Goal: Task Accomplishment & Management: Use online tool/utility

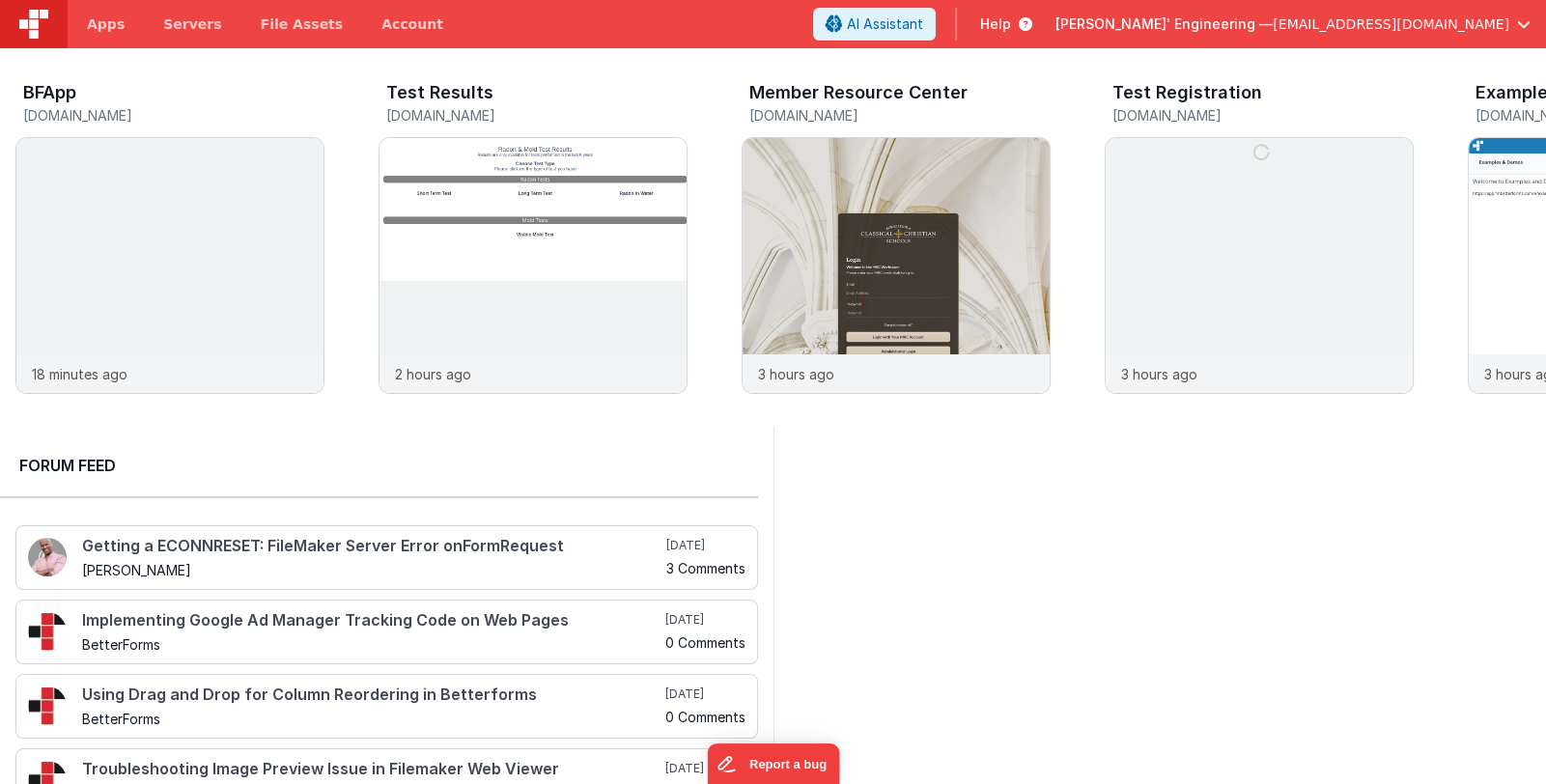
click at [1273, 22] on span "[PERSON_NAME]' Engineering —" at bounding box center [1163, 25] width 217 height 20
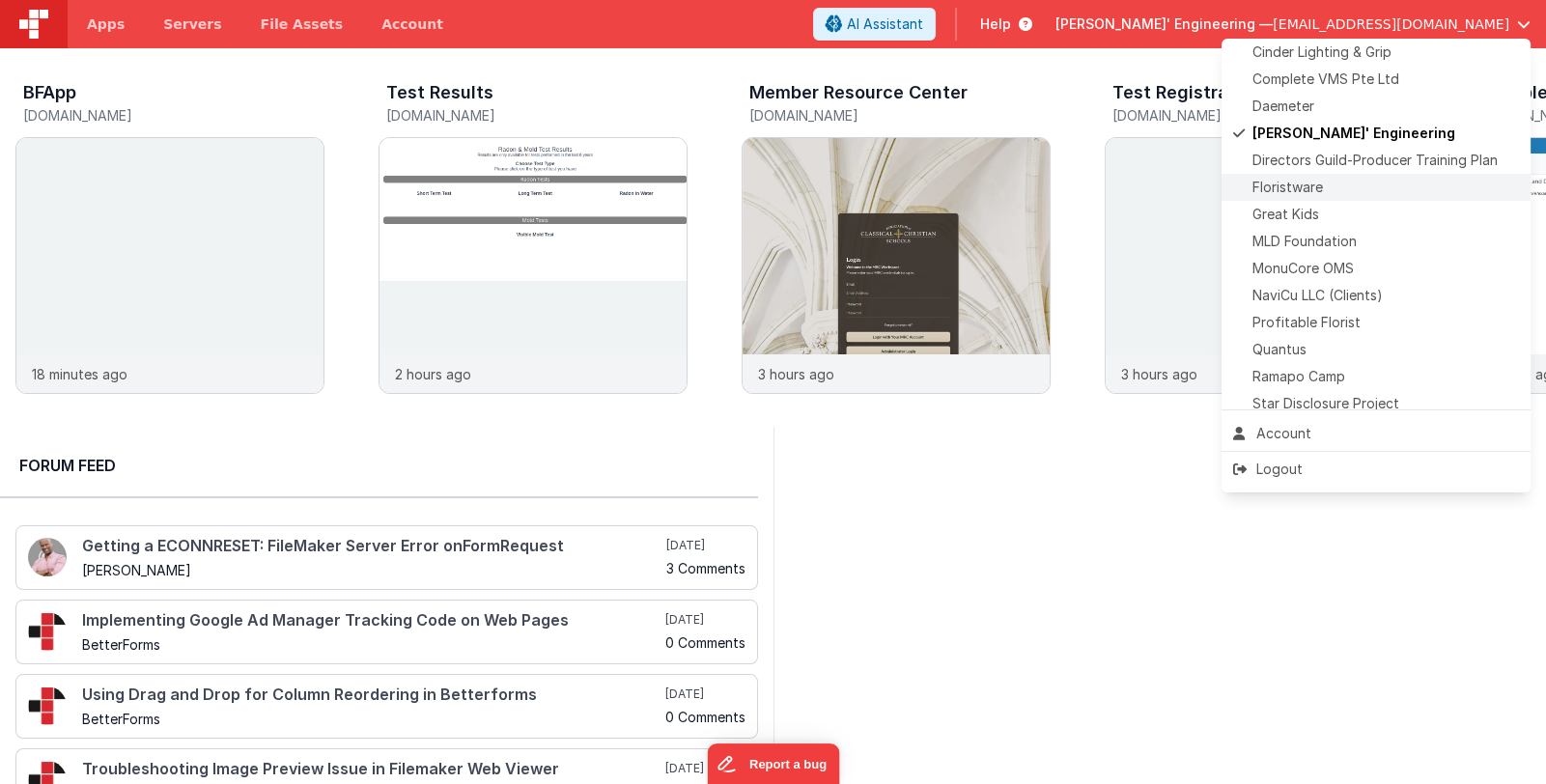
scroll to position [385, 0]
click at [1349, 345] on div "Quantus" at bounding box center [1375, 349] width 286 height 20
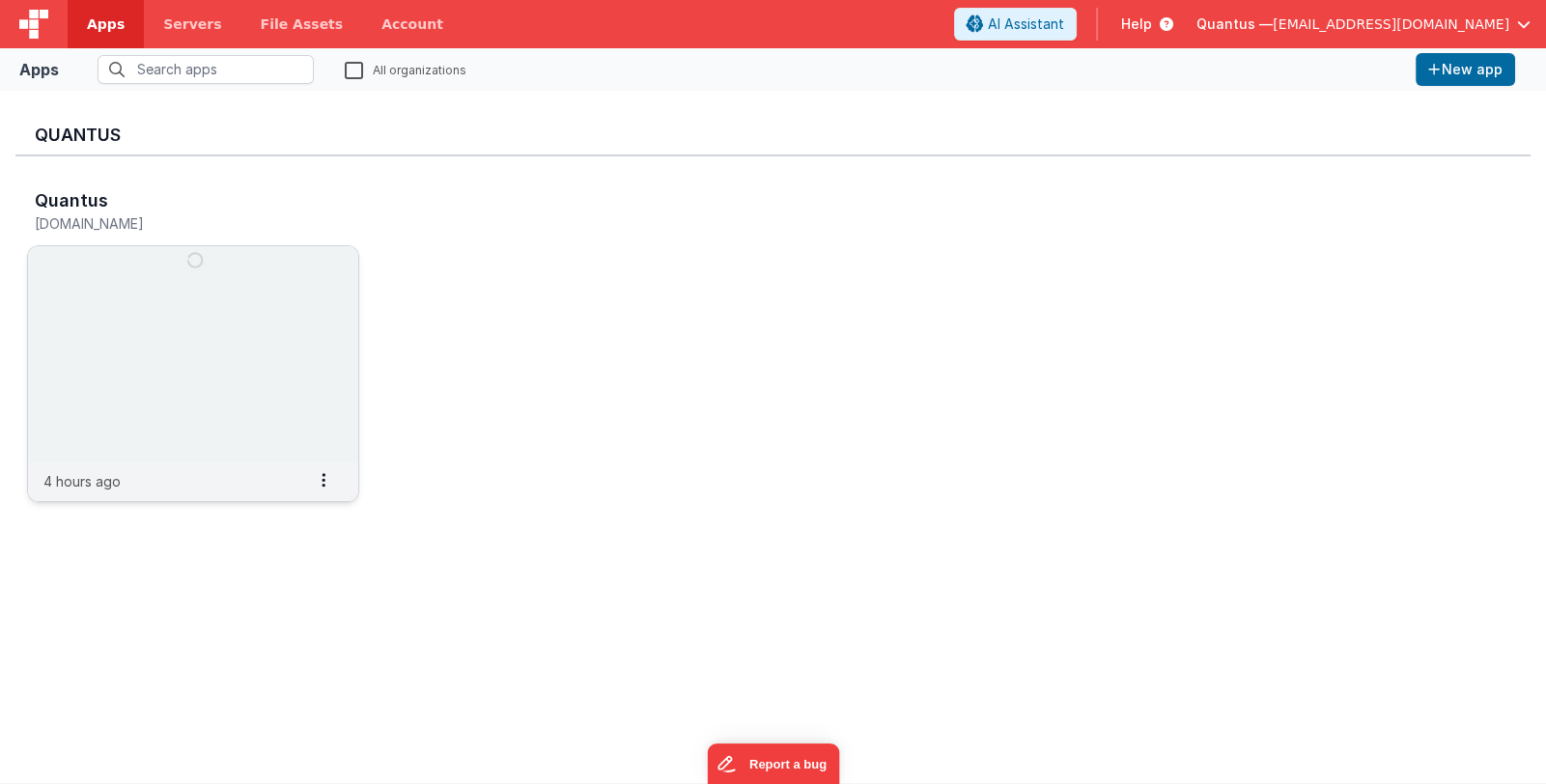
click at [169, 260] on img at bounding box center [193, 354] width 330 height 216
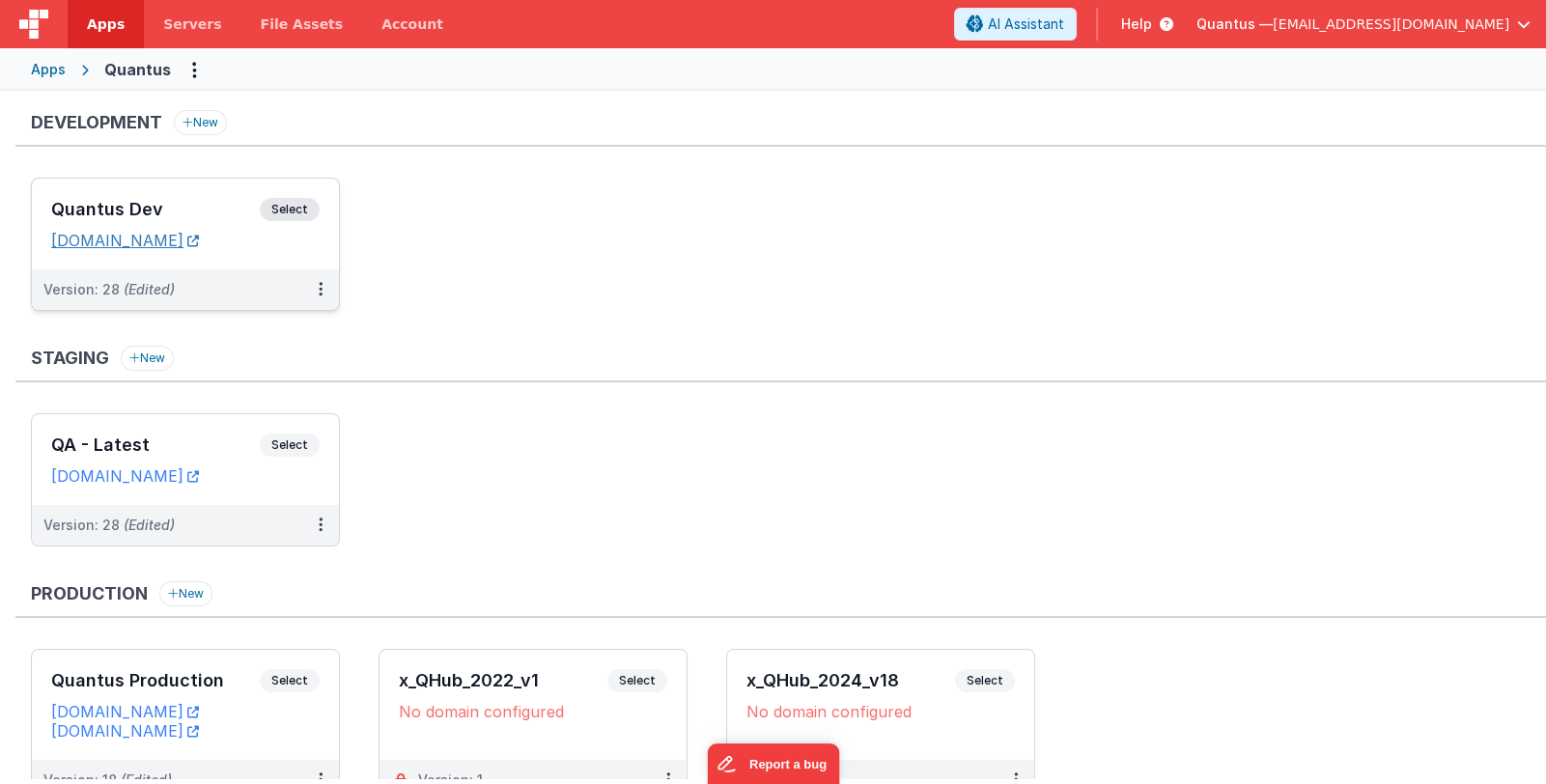
click at [199, 241] on link "[DOMAIN_NAME]" at bounding box center [125, 240] width 148 height 20
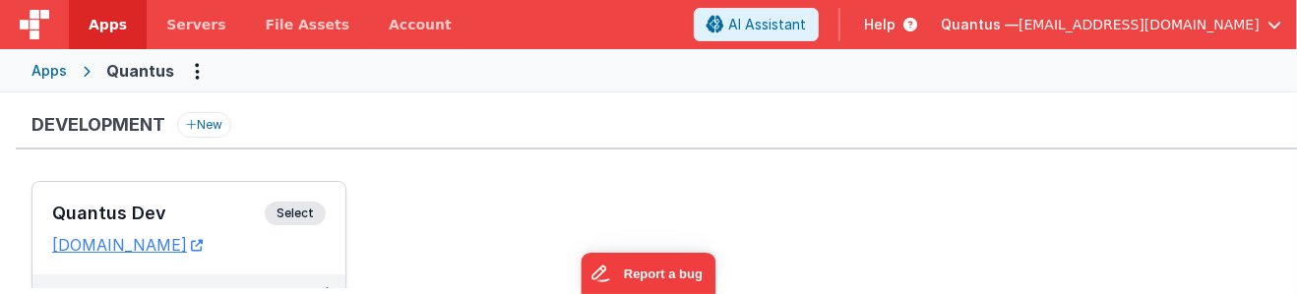
click at [202, 209] on h3 "Quantus Dev" at bounding box center [158, 214] width 212 height 20
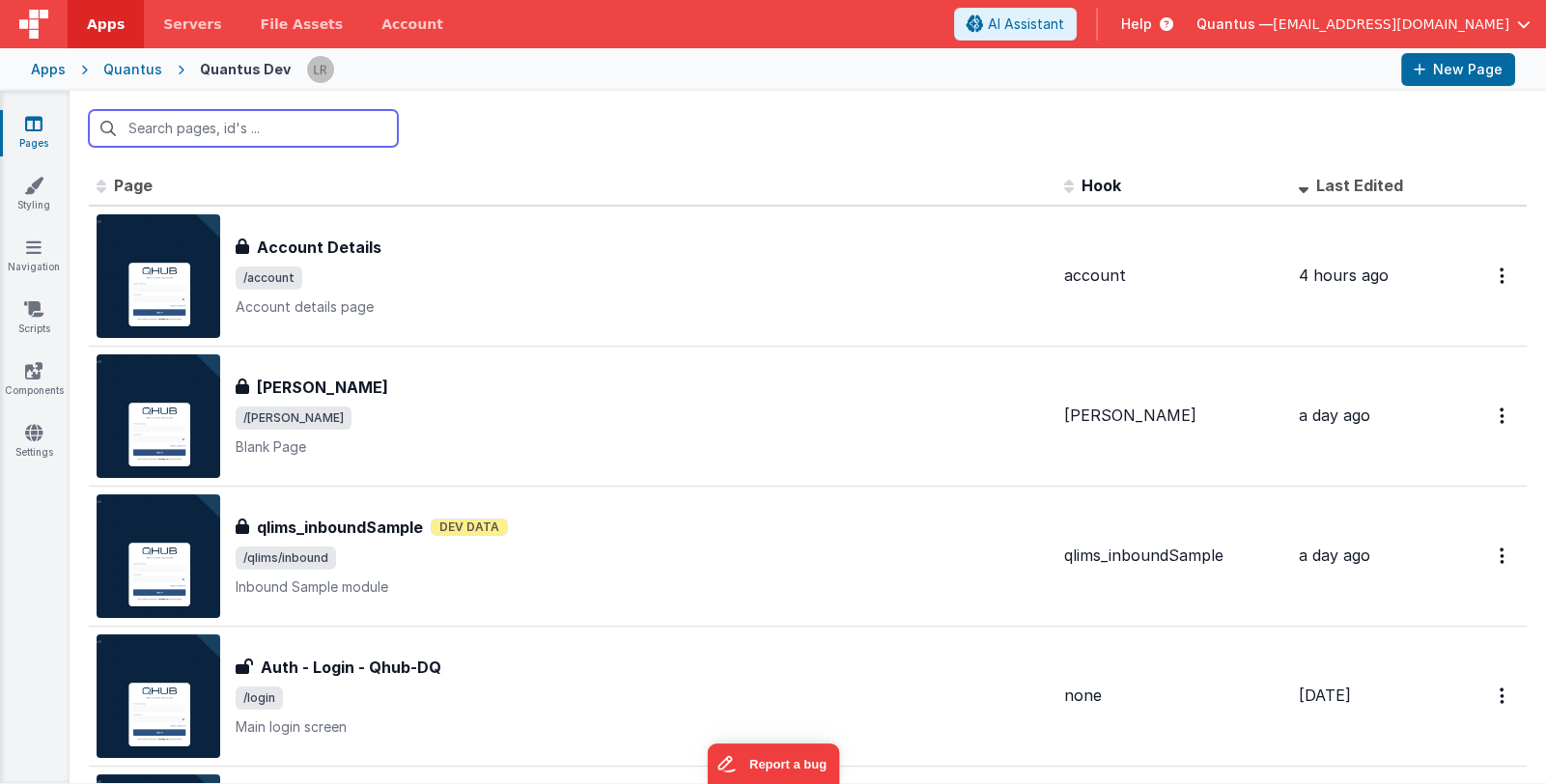
click at [343, 133] on input "text" at bounding box center [243, 128] width 309 height 36
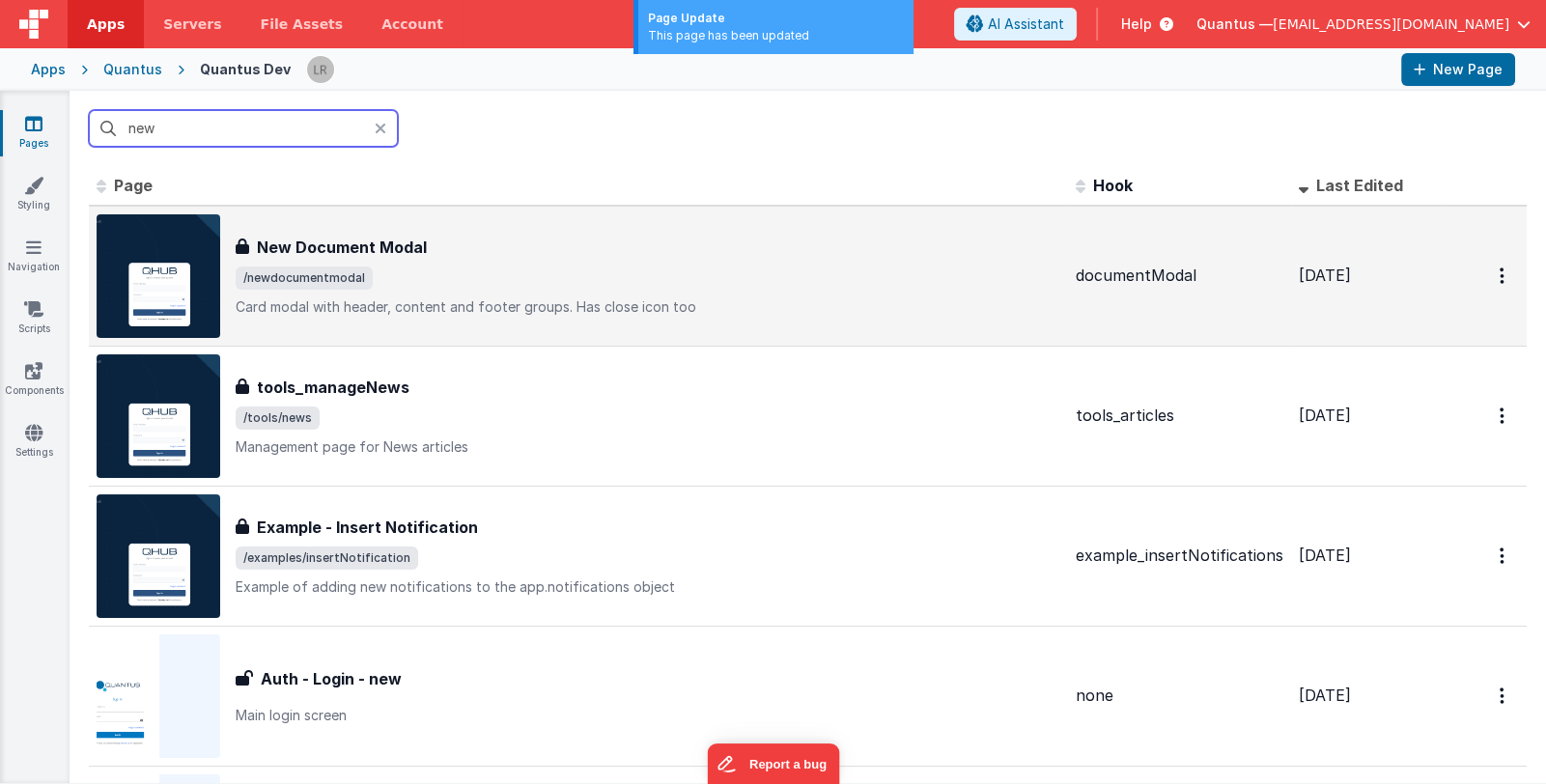
type input "new"
click at [590, 287] on span "/newdocumentmodal" at bounding box center [648, 279] width 825 height 24
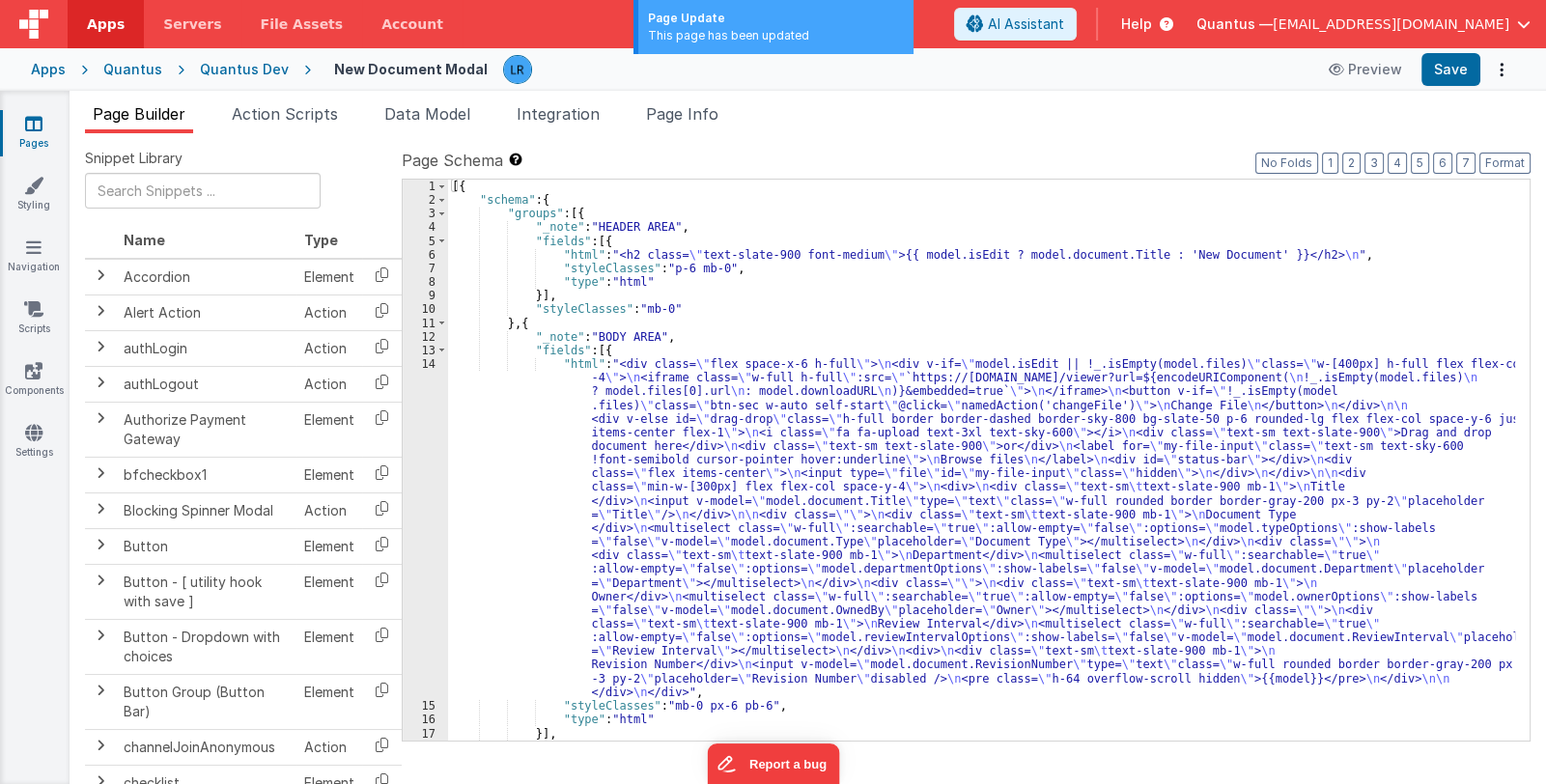
click at [766, 577] on div "[{ "schema" : { "groups" : [{ "_note" : "HEADER AREA" , "fields" : [{ "html" : …" at bounding box center [981, 474] width 1067 height 589
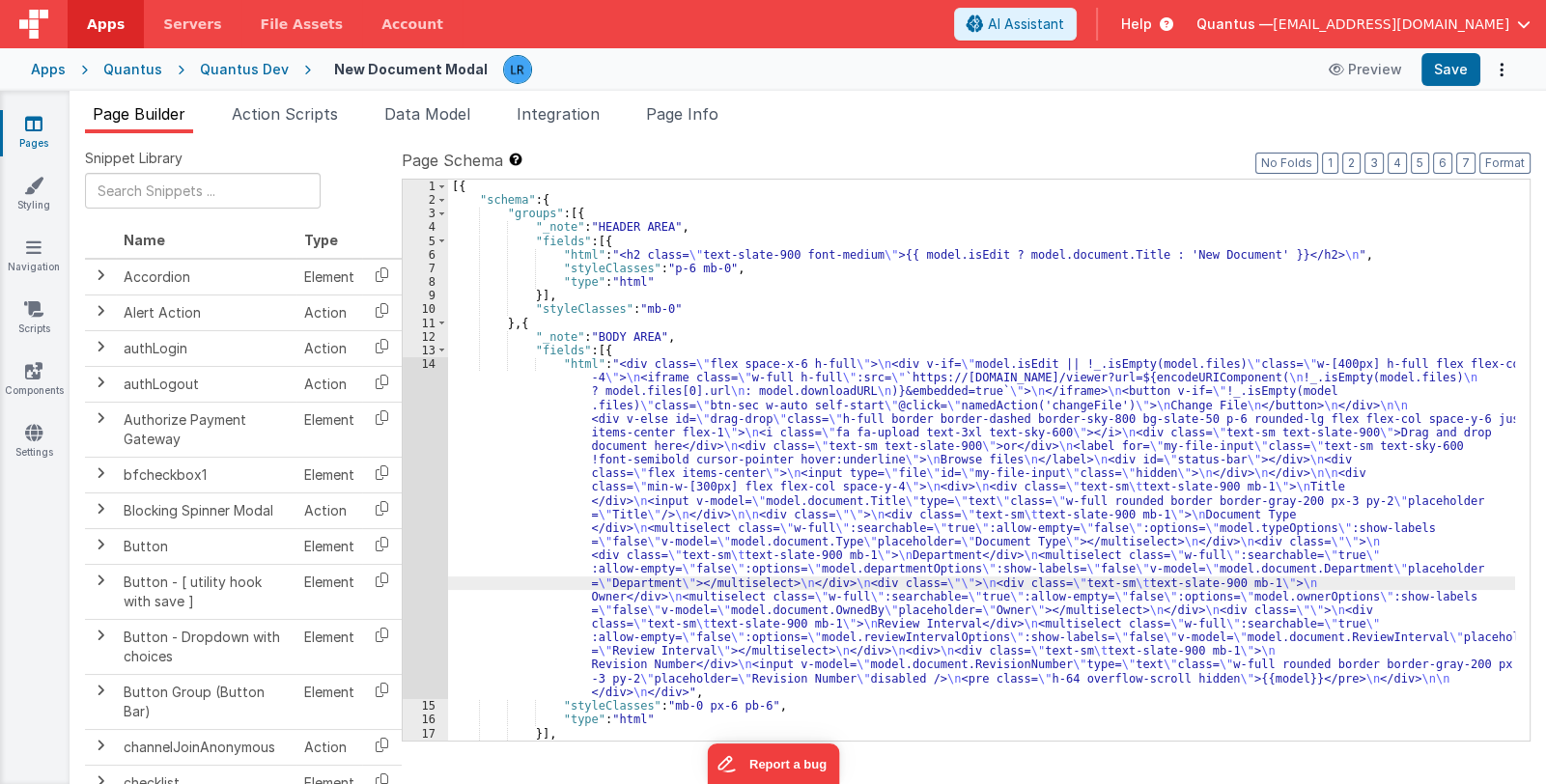
click at [429, 530] on div "14" at bounding box center [425, 528] width 45 height 341
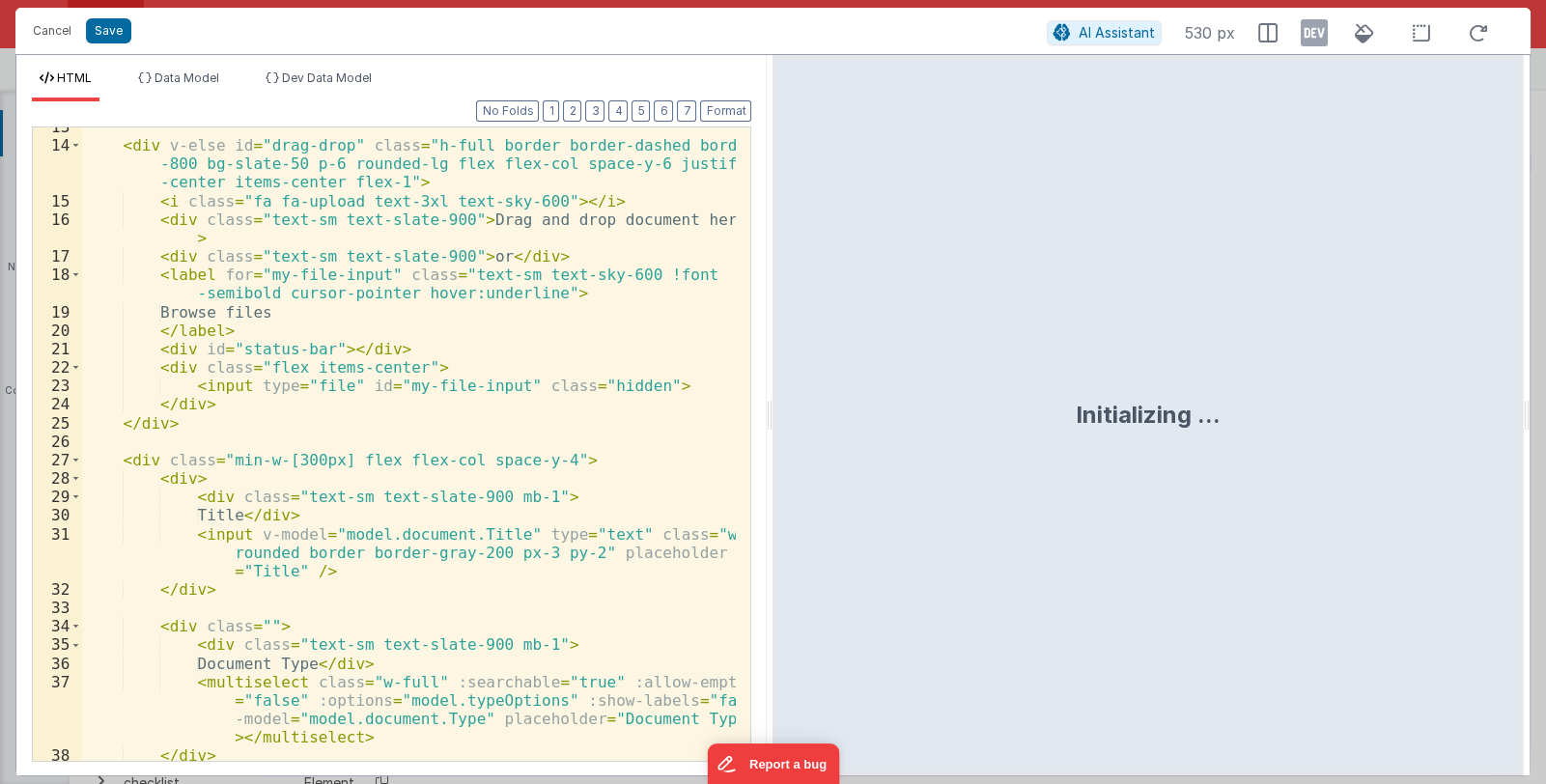
scroll to position [459, 0]
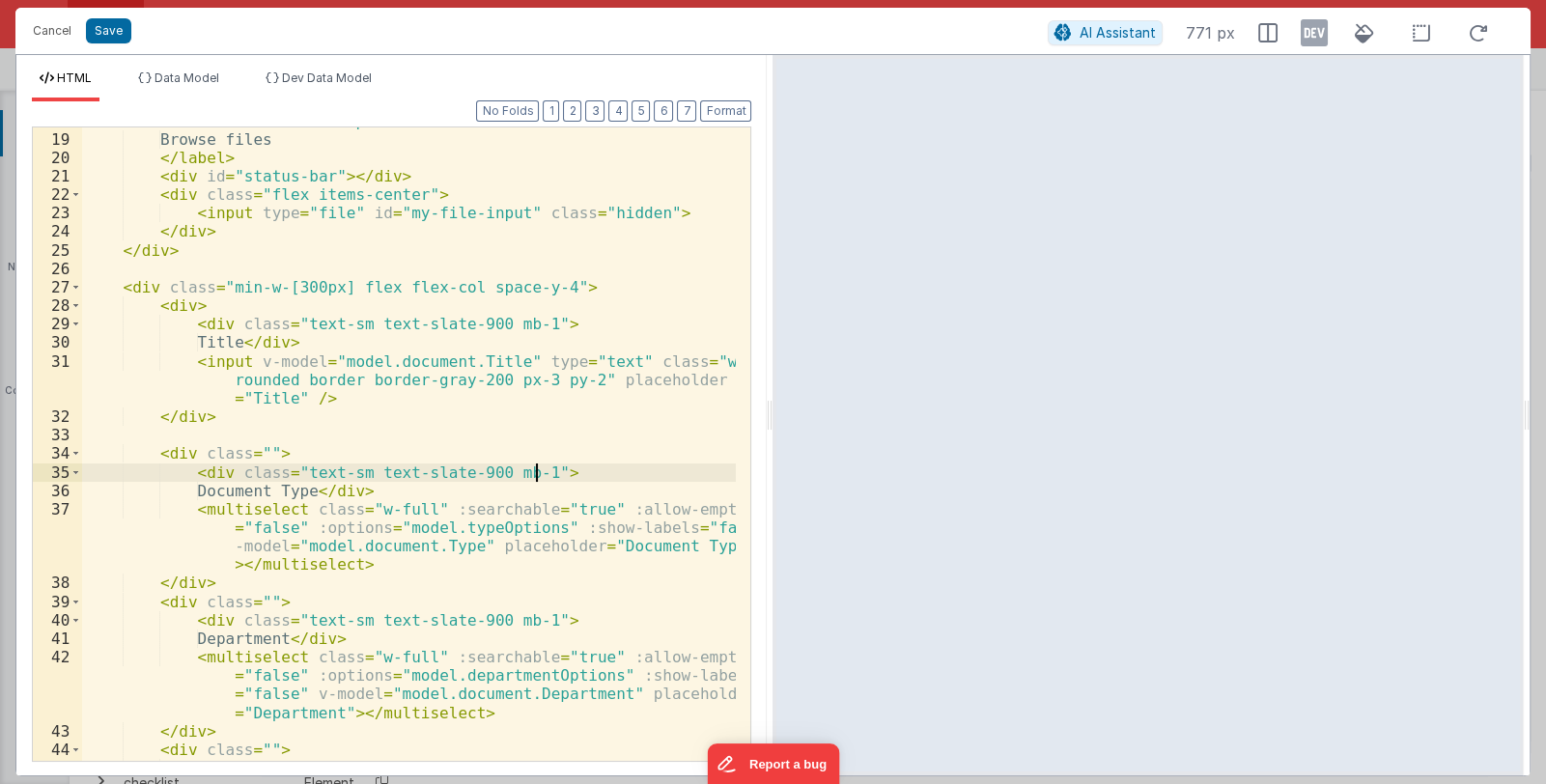
click at [547, 468] on div "< label for = "my-file-input" class = "text-sm text-sky-600 !font -semibold cur…" at bounding box center [409, 437] width 655 height 689
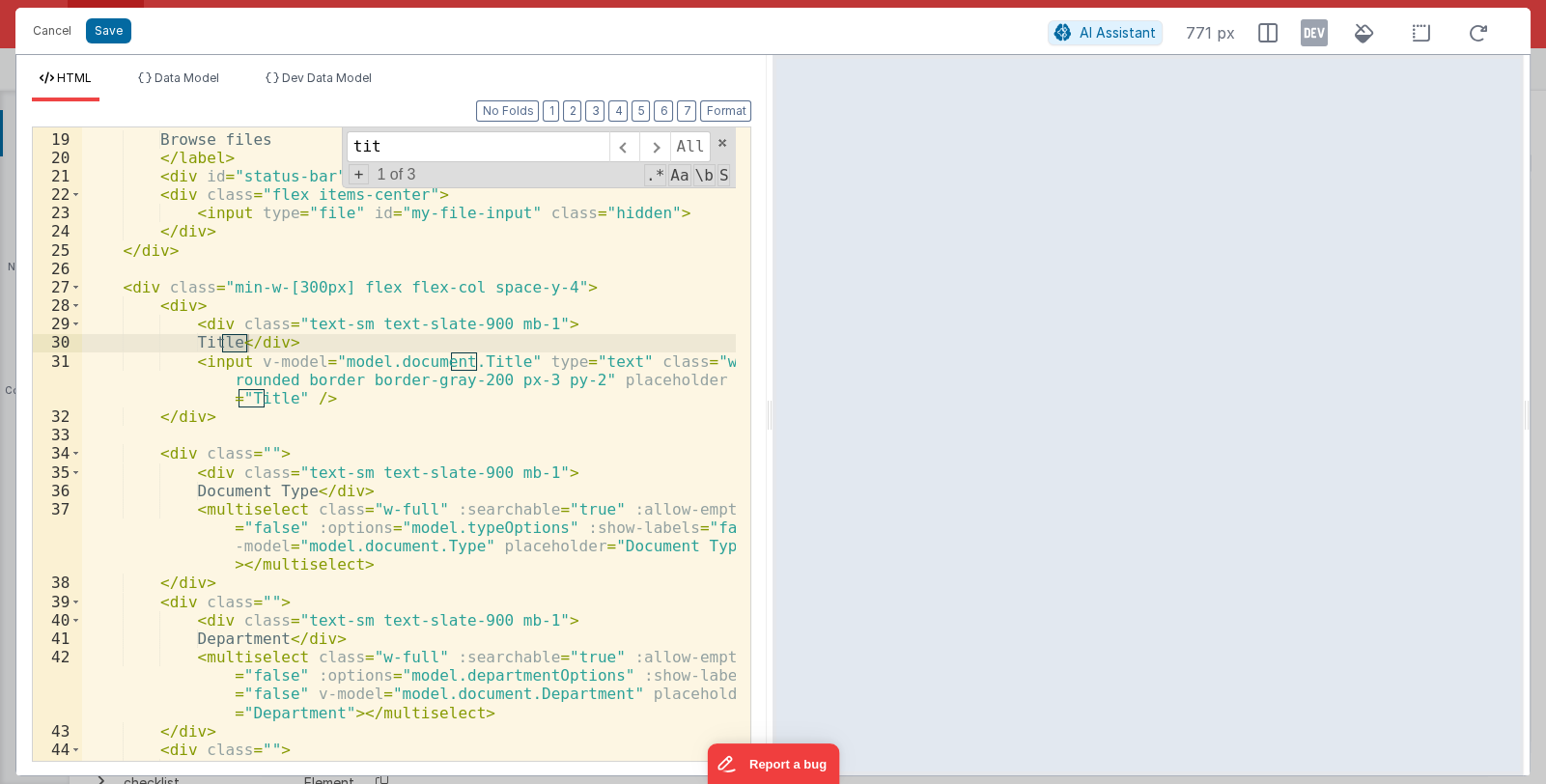
drag, startPoint x: 387, startPoint y: 142, endPoint x: 332, endPoint y: 152, distance: 55.9
click at [332, 152] on div "< label for = "my-file-input" class = "text-sm text-sky-600 !font -semibold cur…" at bounding box center [409, 444] width 654 height 633
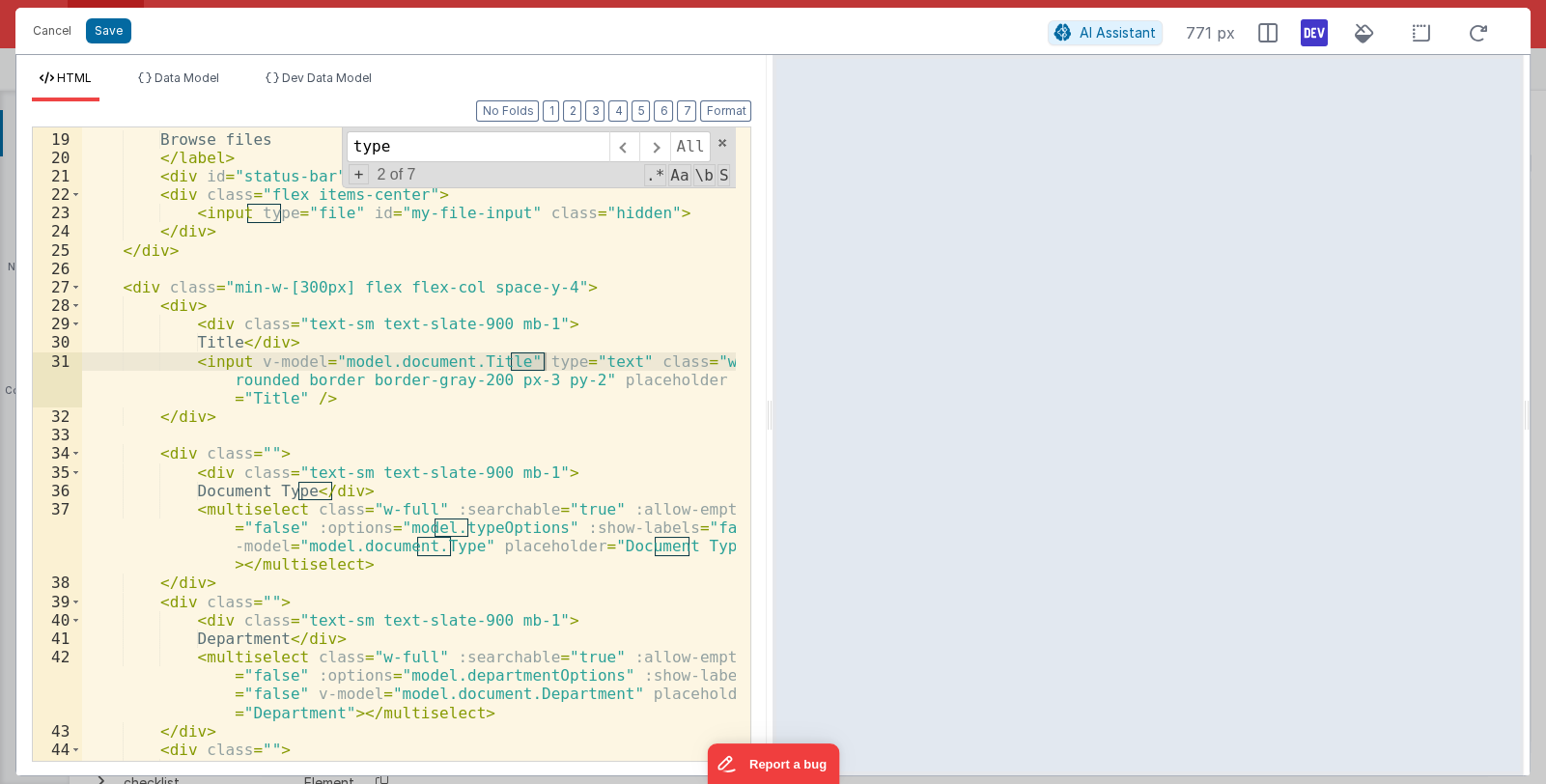
type input "type"
click at [1310, 31] on icon at bounding box center [1314, 32] width 27 height 30
click at [1317, 36] on icon at bounding box center [1314, 32] width 27 height 30
click at [1309, 32] on icon at bounding box center [1314, 32] width 27 height 30
click at [345, 78] on span "Dev Data Model" at bounding box center [326, 78] width 89 height 15
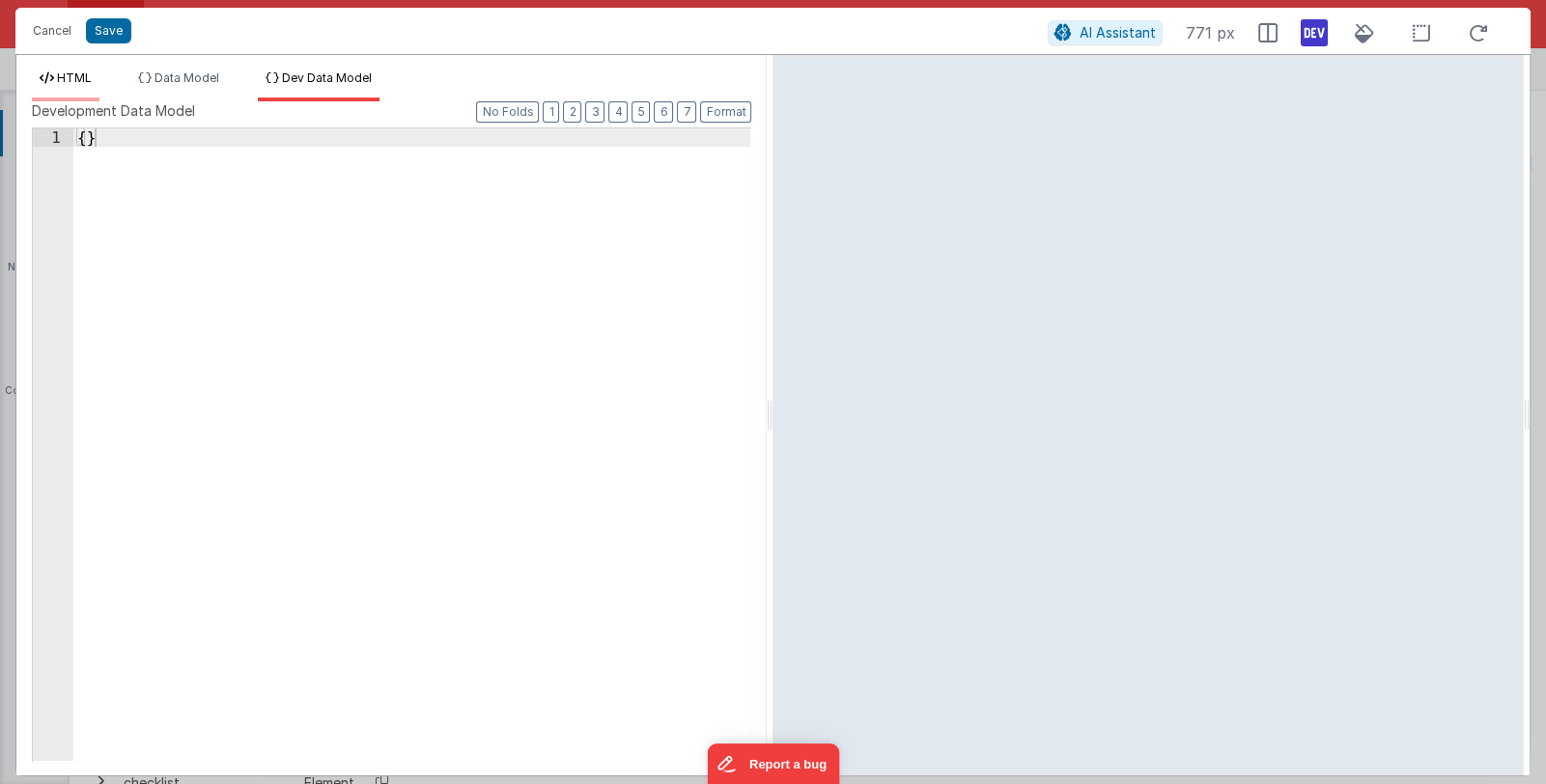
click at [71, 78] on span "HTML" at bounding box center [74, 78] width 34 height 15
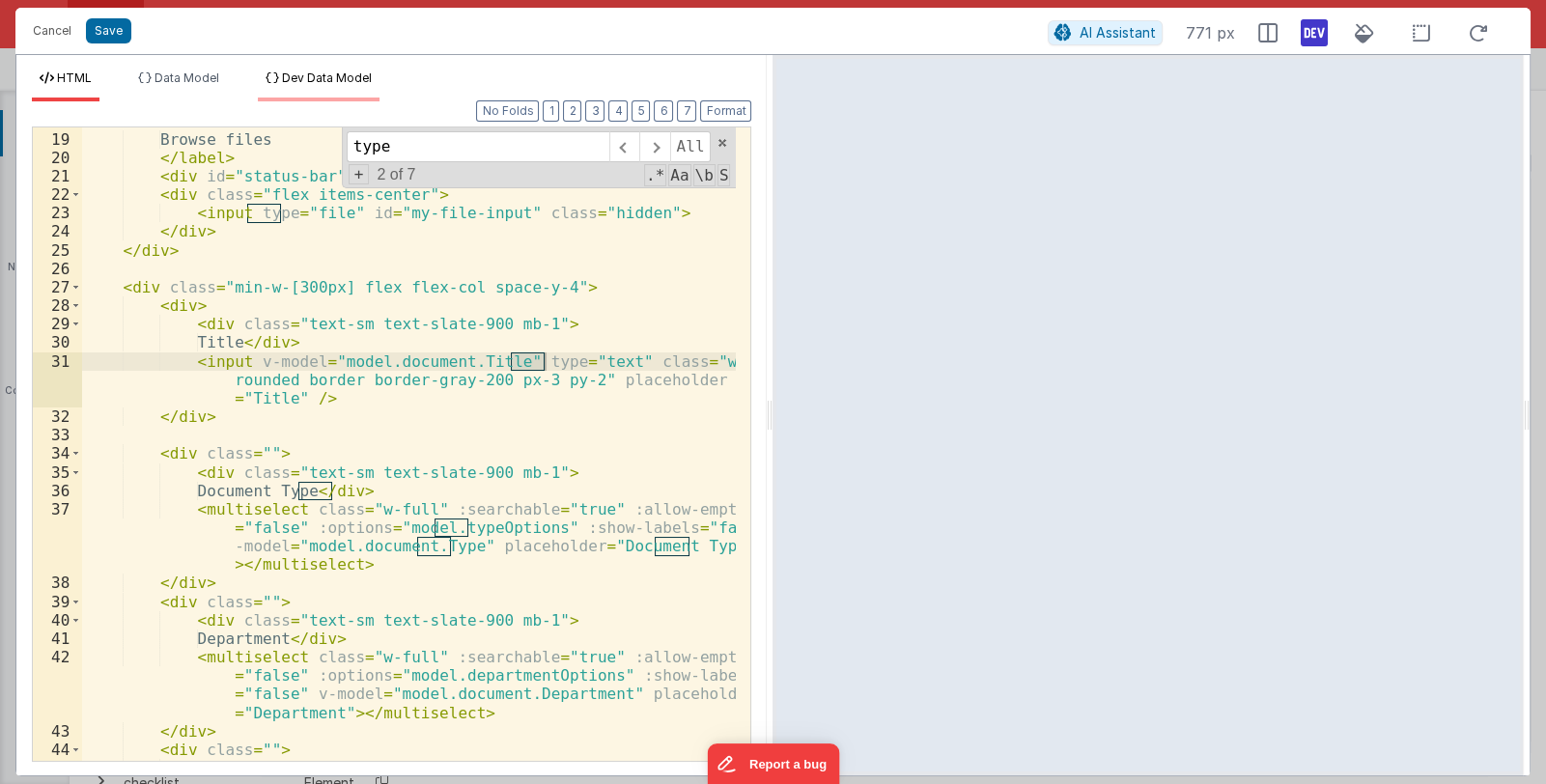
click at [310, 75] on span "Dev Data Model" at bounding box center [326, 78] width 89 height 15
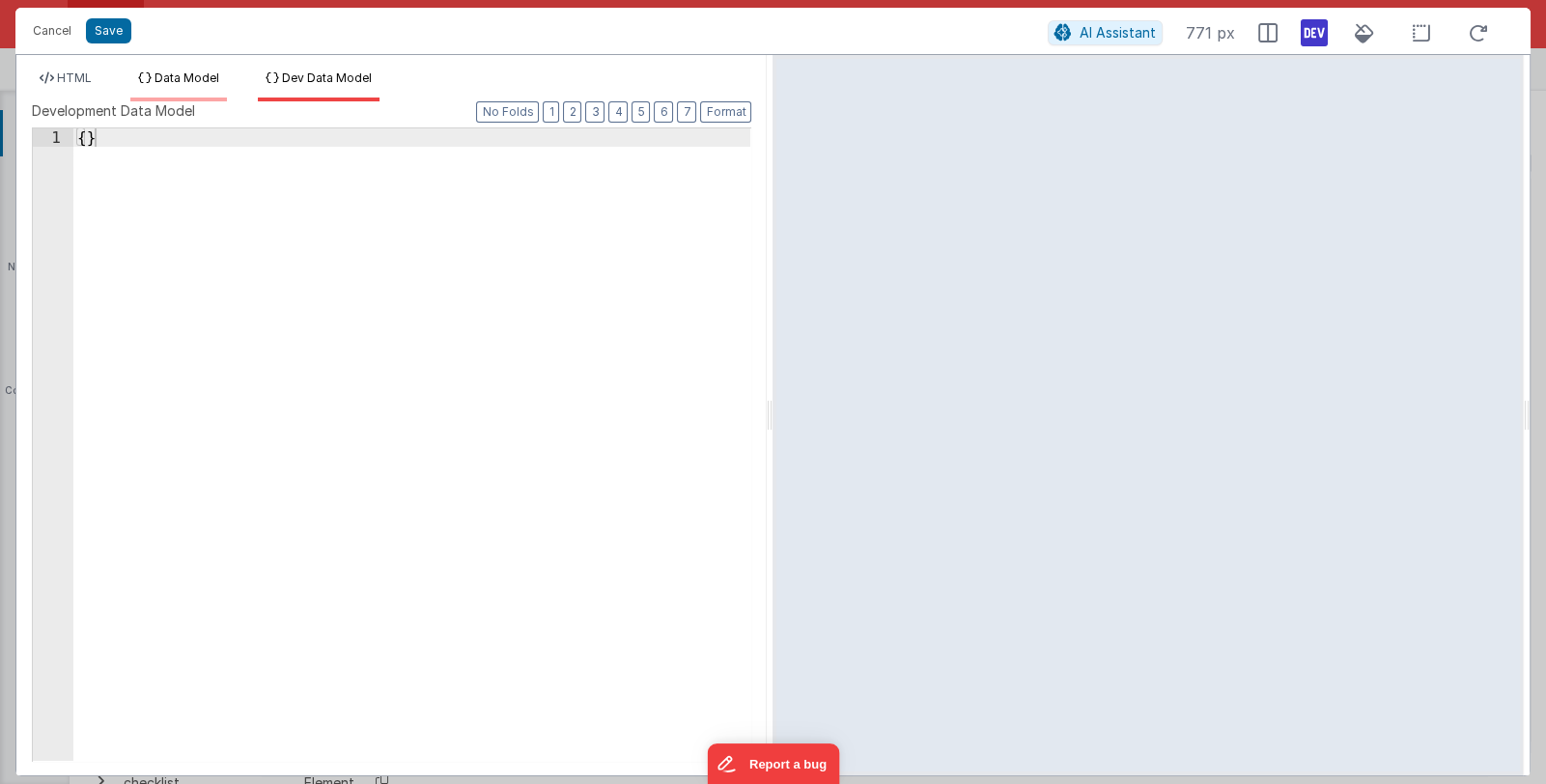
click at [168, 76] on span "Data Model" at bounding box center [187, 78] width 65 height 15
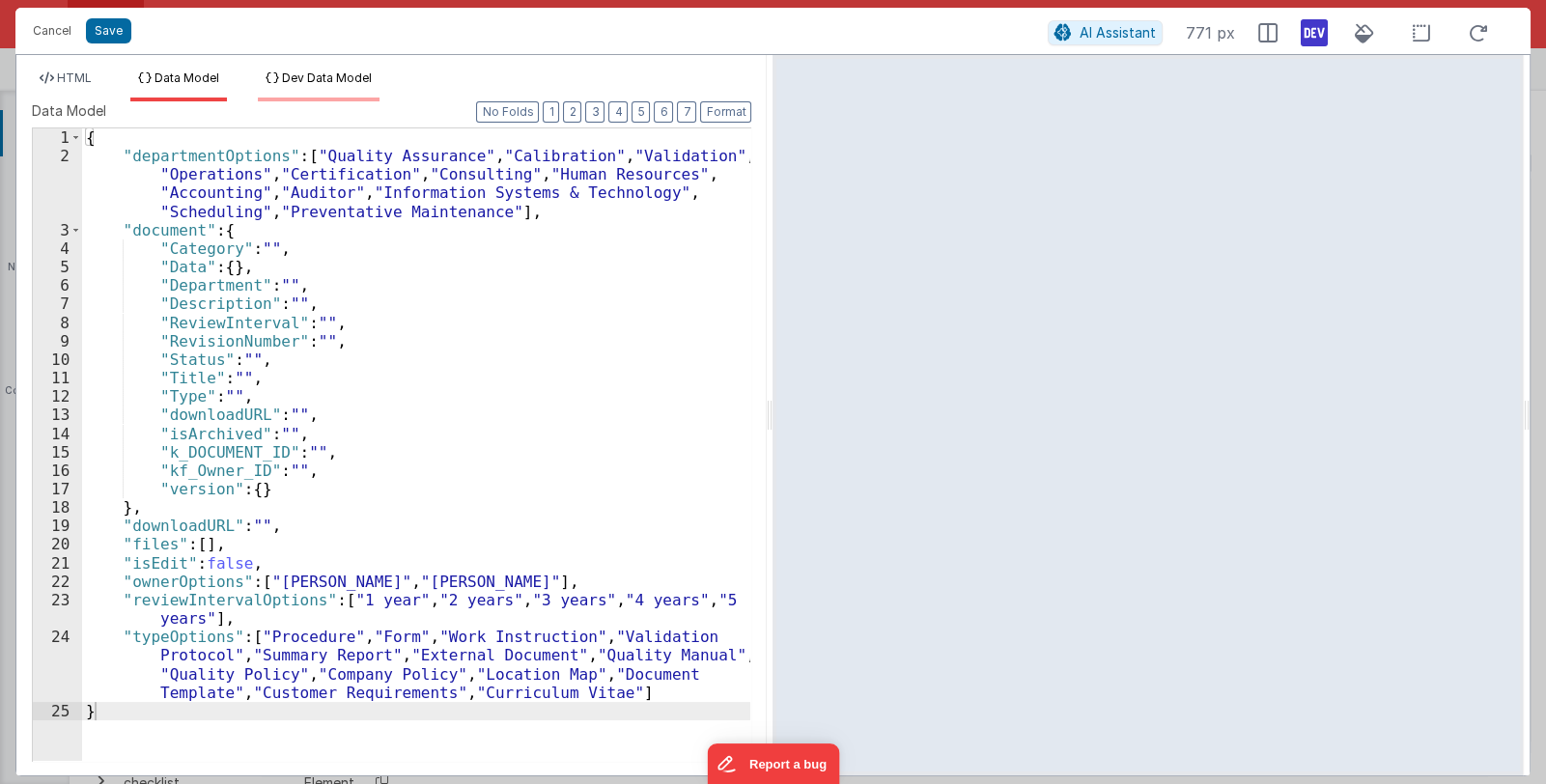
click at [343, 75] on span "Dev Data Model" at bounding box center [326, 78] width 89 height 15
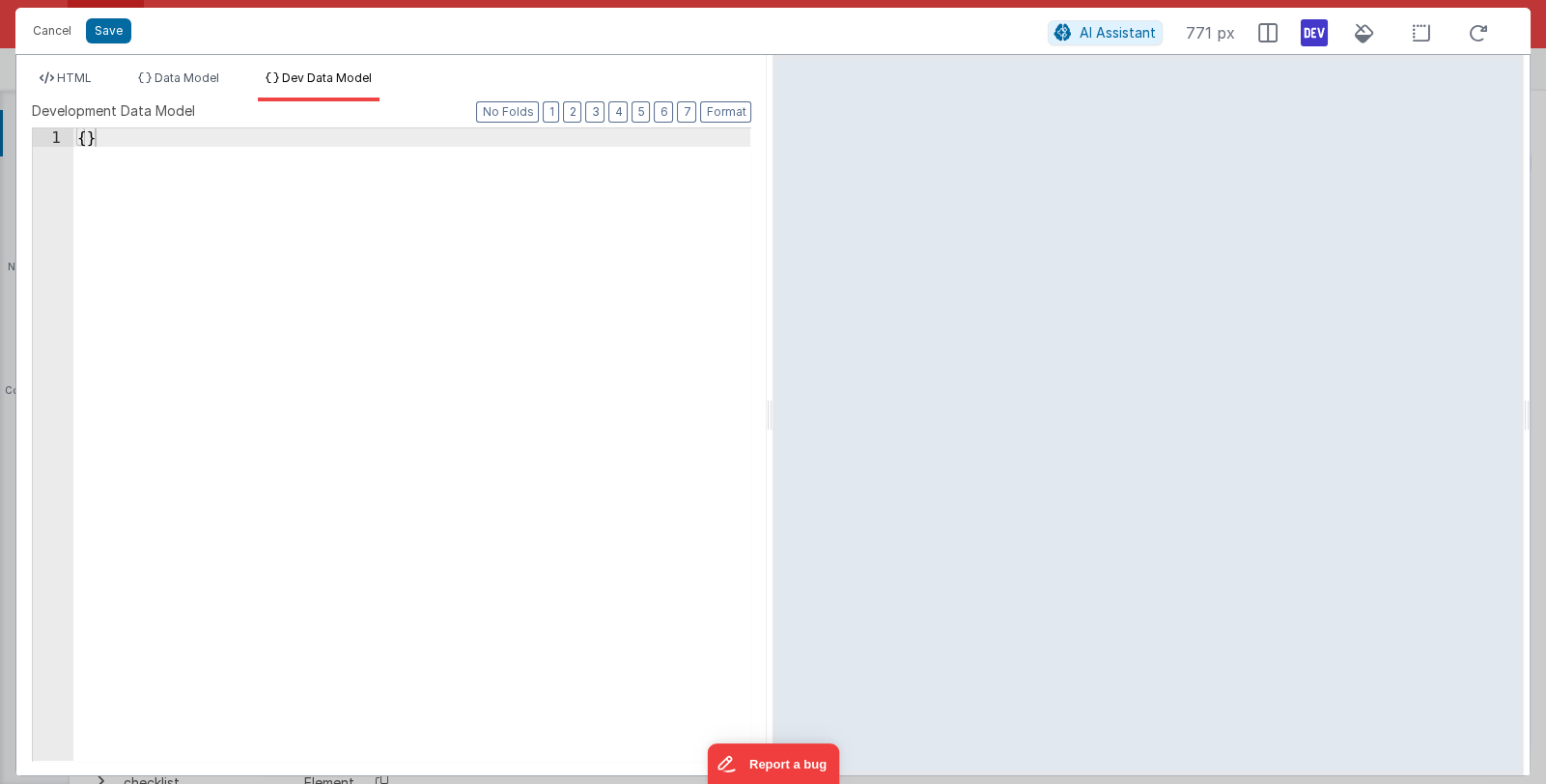
click at [87, 143] on div "{ }" at bounding box center [412, 463] width 678 height 669
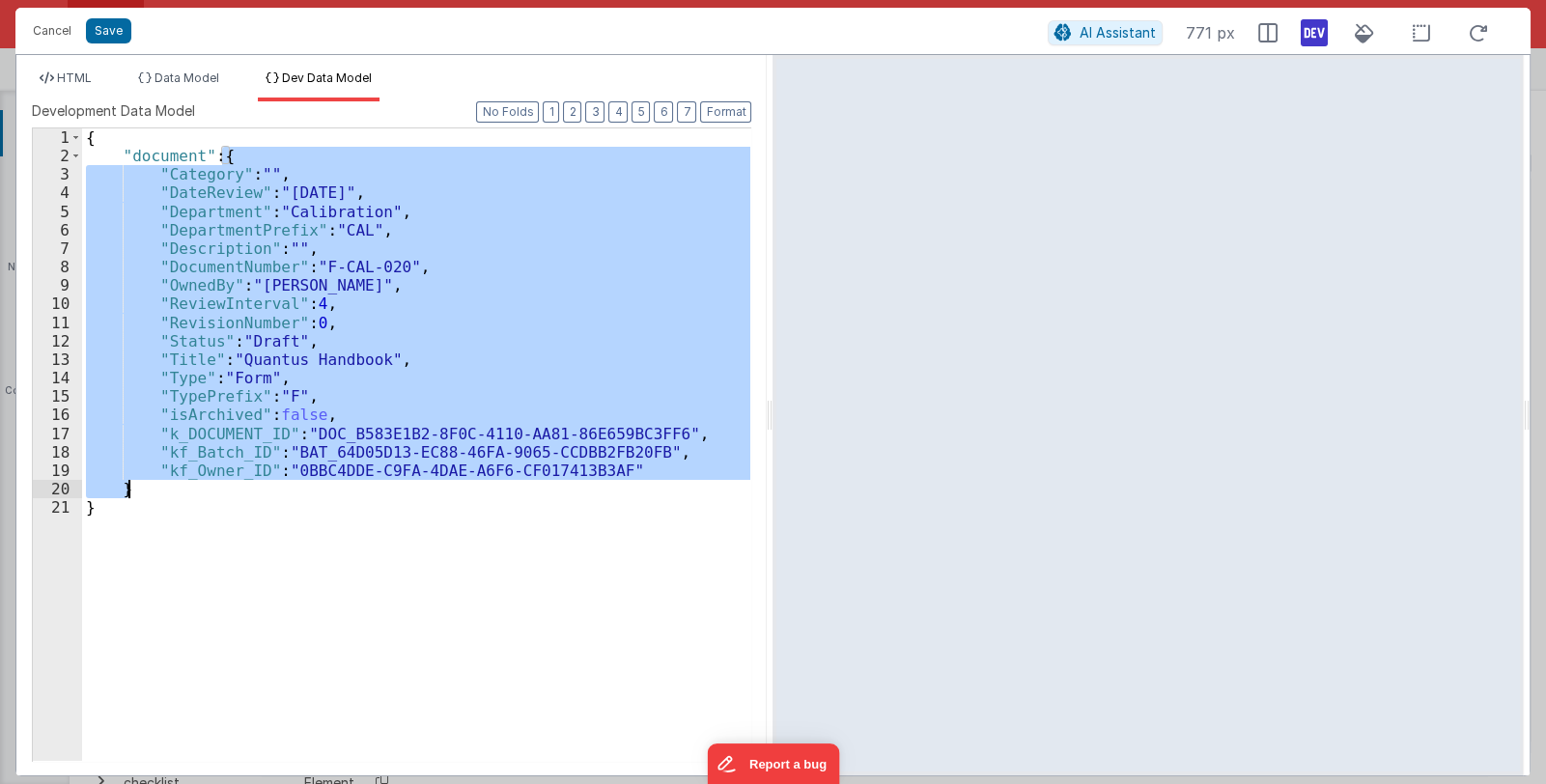
drag, startPoint x: 224, startPoint y: 155, endPoint x: 136, endPoint y: 490, distance: 346.4
click at [136, 490] on div "{ "document" : { "Category" : "" , "DateReview" : "[DATE]" , "Department" : "Ca…" at bounding box center [417, 463] width 669 height 669
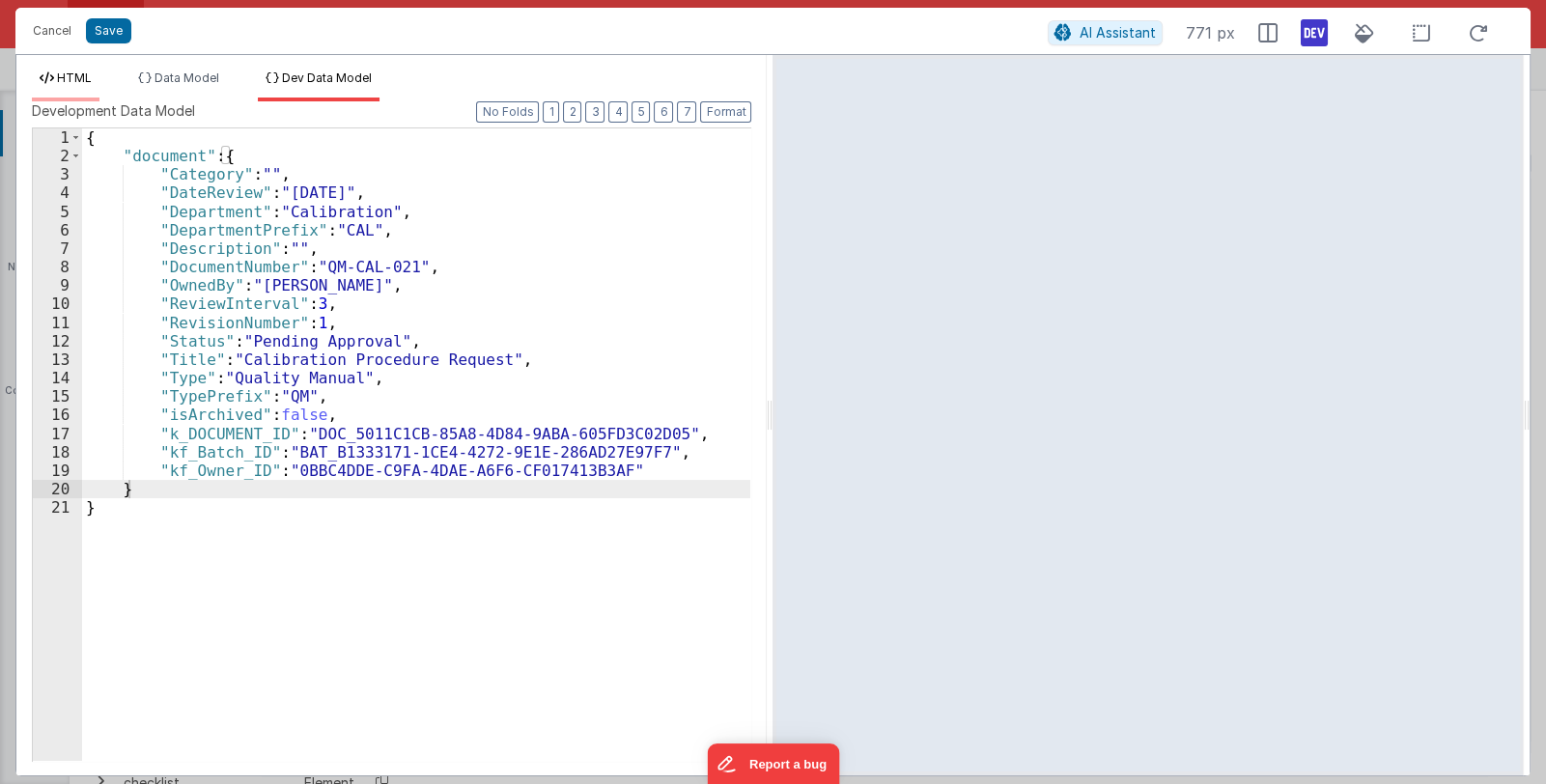
click at [64, 76] on span "HTML" at bounding box center [74, 78] width 34 height 15
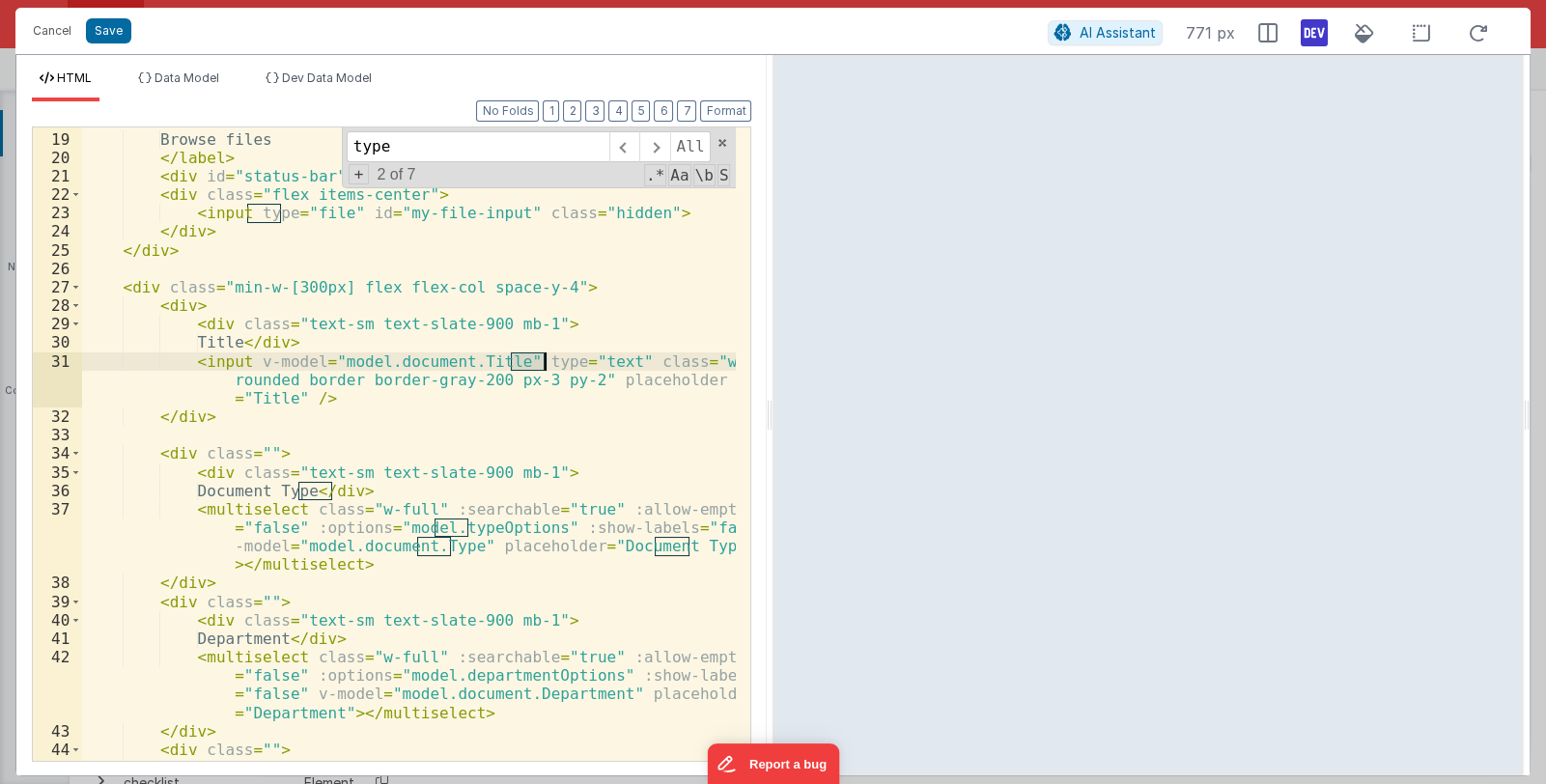
click at [541, 367] on div "< label for = "my-file-input" class = "text-sm text-sky-600 !font -semibold cur…" at bounding box center [409, 444] width 654 height 633
drag, startPoint x: 512, startPoint y: 360, endPoint x: 602, endPoint y: 359, distance: 90.0
click at [602, 359] on div "< label for = "my-file-input" class = "text-sm text-sky-600 !font -semibold cur…" at bounding box center [409, 437] width 655 height 689
click at [359, 76] on span "Dev Data Model" at bounding box center [326, 78] width 89 height 15
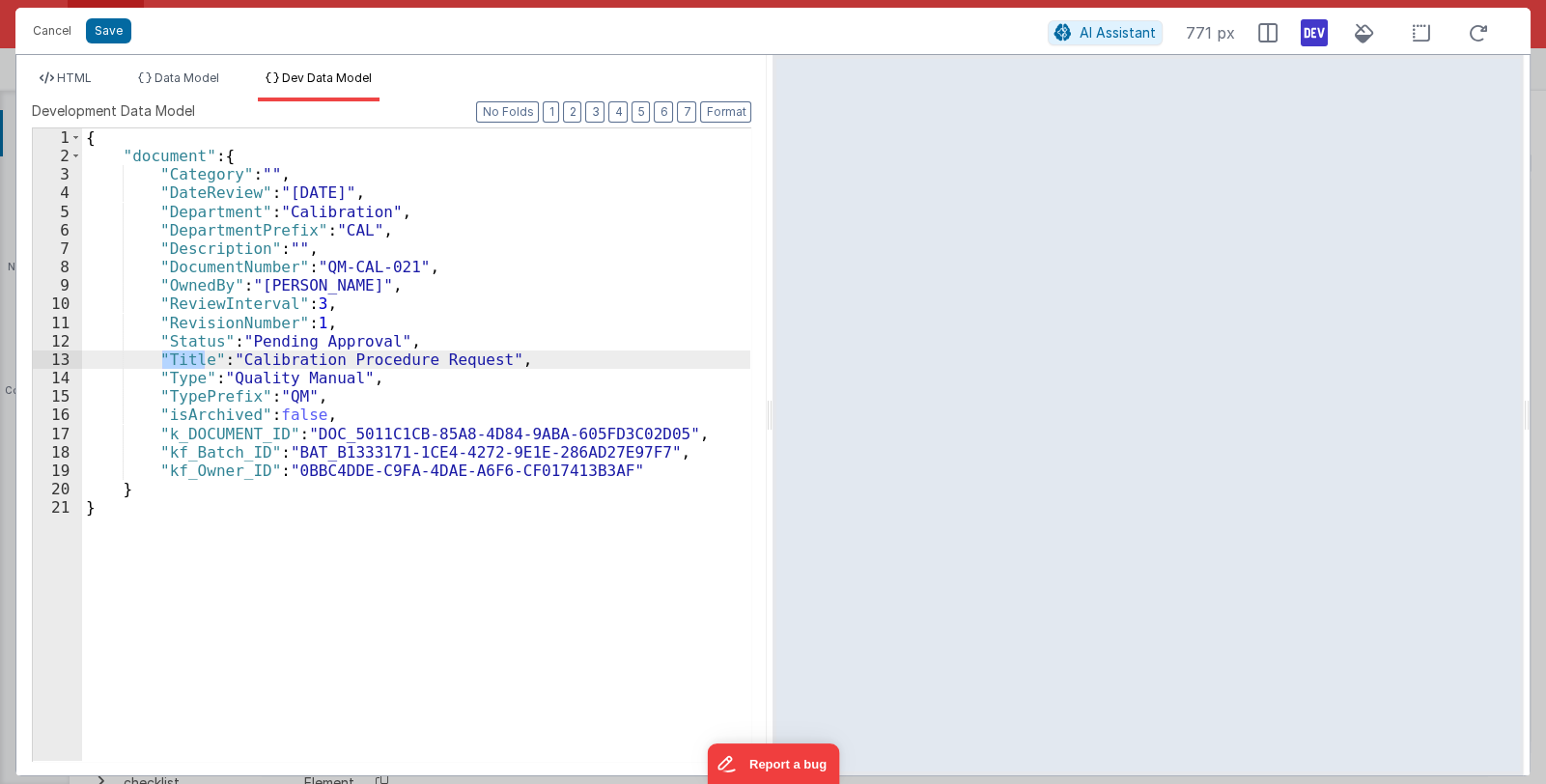
drag, startPoint x: 160, startPoint y: 360, endPoint x: 202, endPoint y: 355, distance: 42.3
click at [202, 355] on div "{ "document" : { "Category" : "" , "DateReview" : "[DATE]" , "Department" : "Ca…" at bounding box center [417, 463] width 669 height 669
click at [83, 80] on span "HTML" at bounding box center [74, 78] width 34 height 15
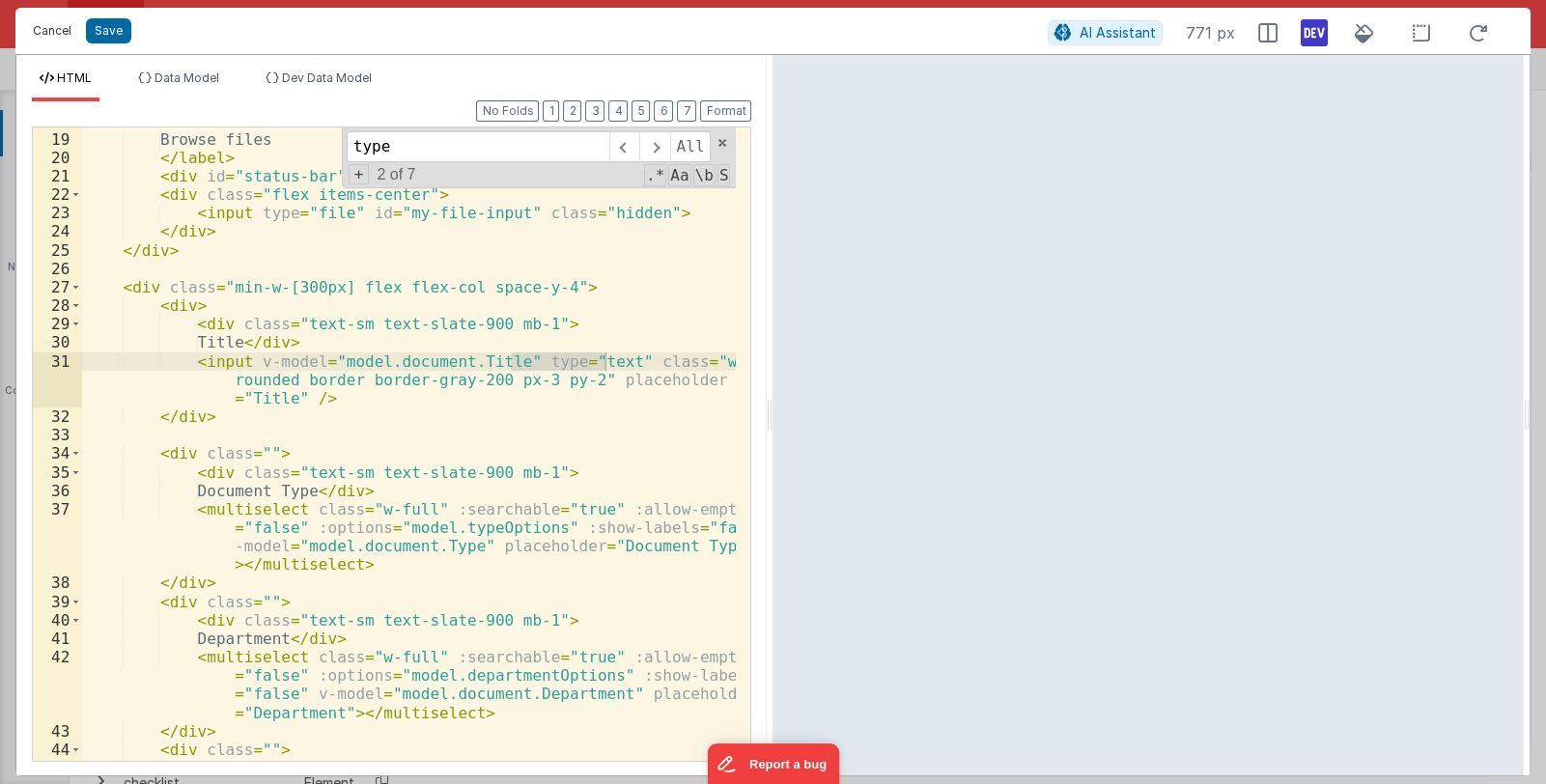
click at [48, 27] on button "Cancel" at bounding box center [52, 31] width 58 height 27
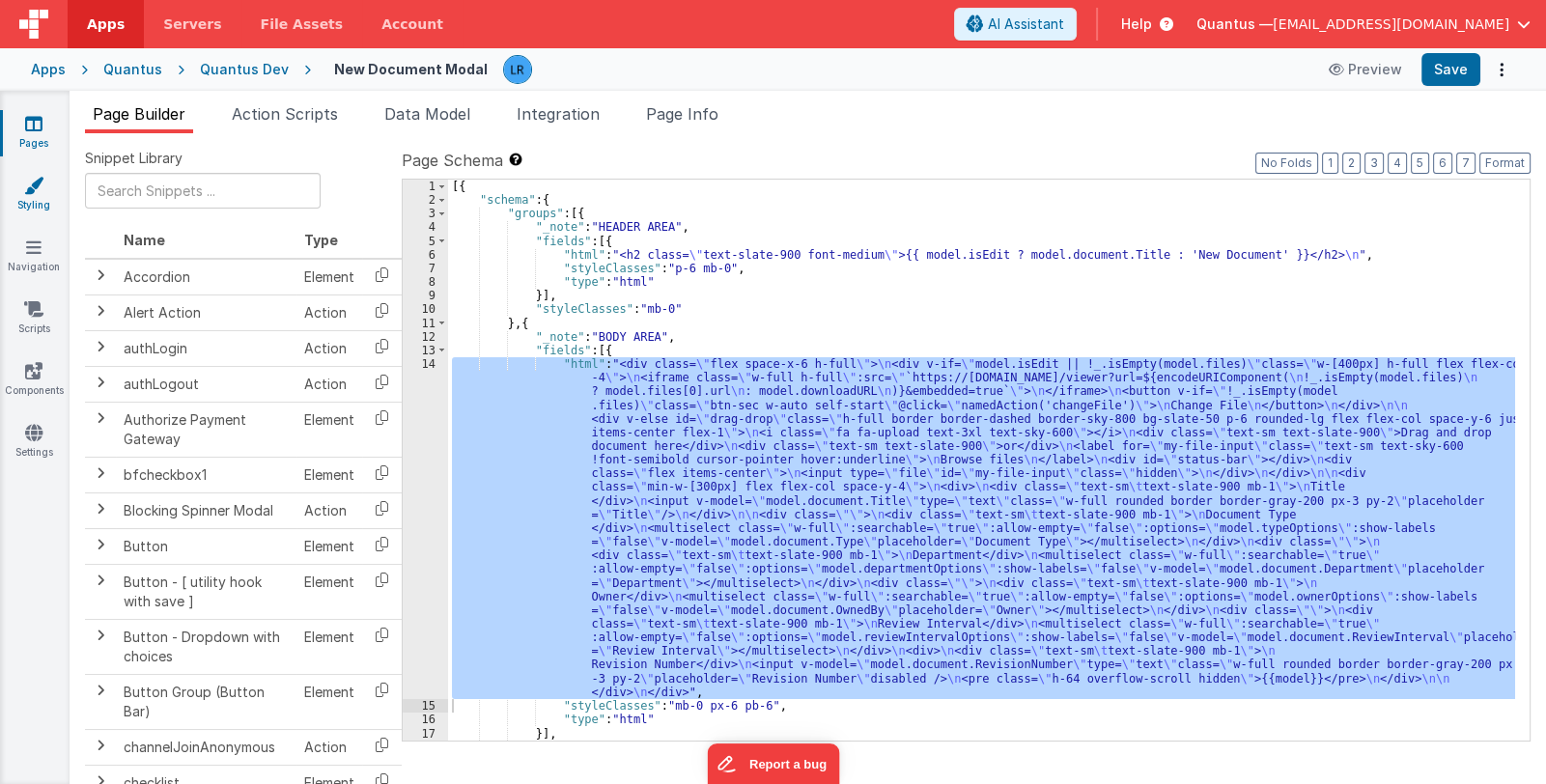
click at [27, 204] on link "Styling" at bounding box center [33, 194] width 70 height 38
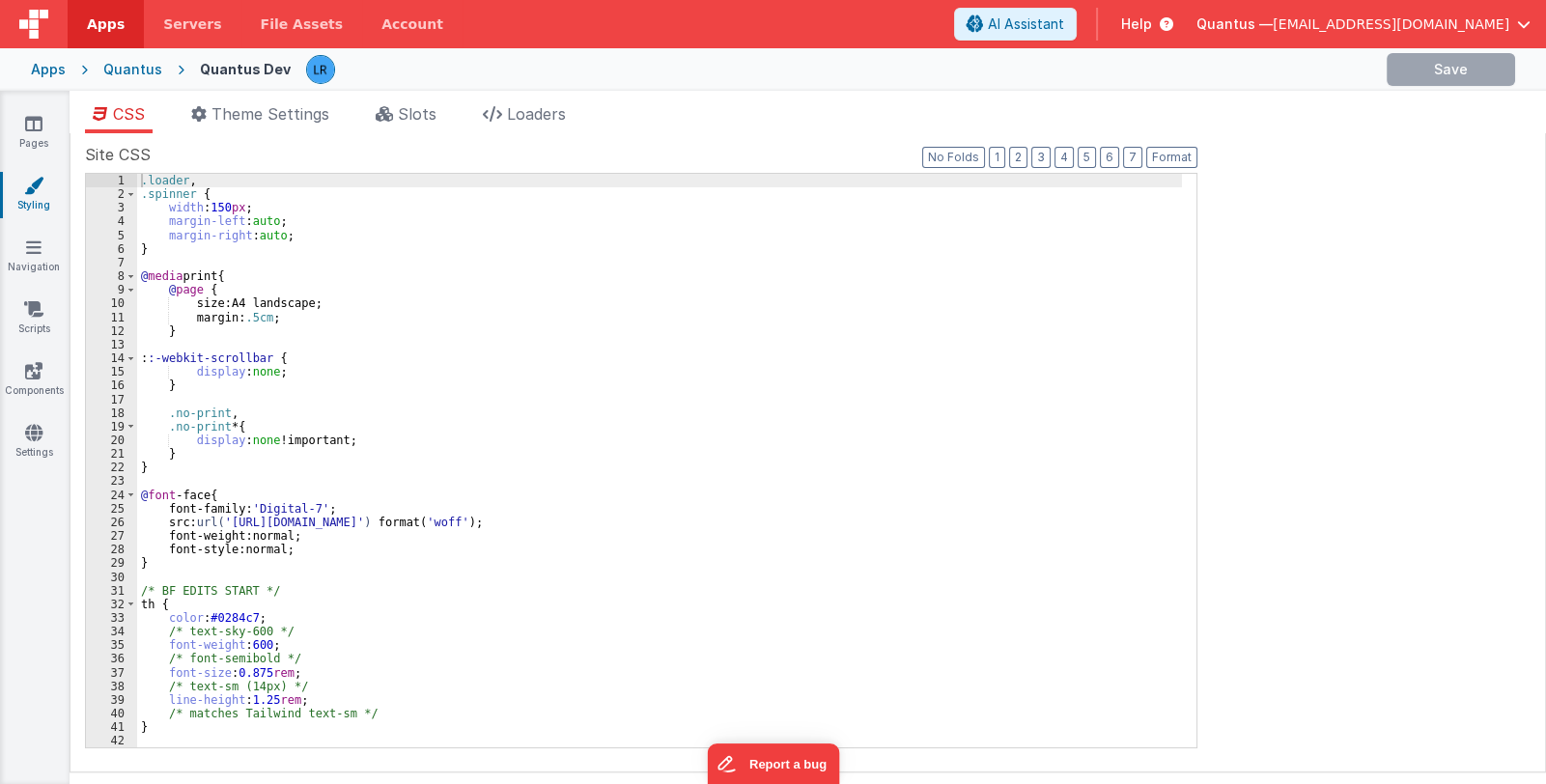
click at [382, 291] on div ".loader , .spinner { width : 150 px ; margin-left : auto ; margin-right : auto …" at bounding box center [660, 474] width 1044 height 601
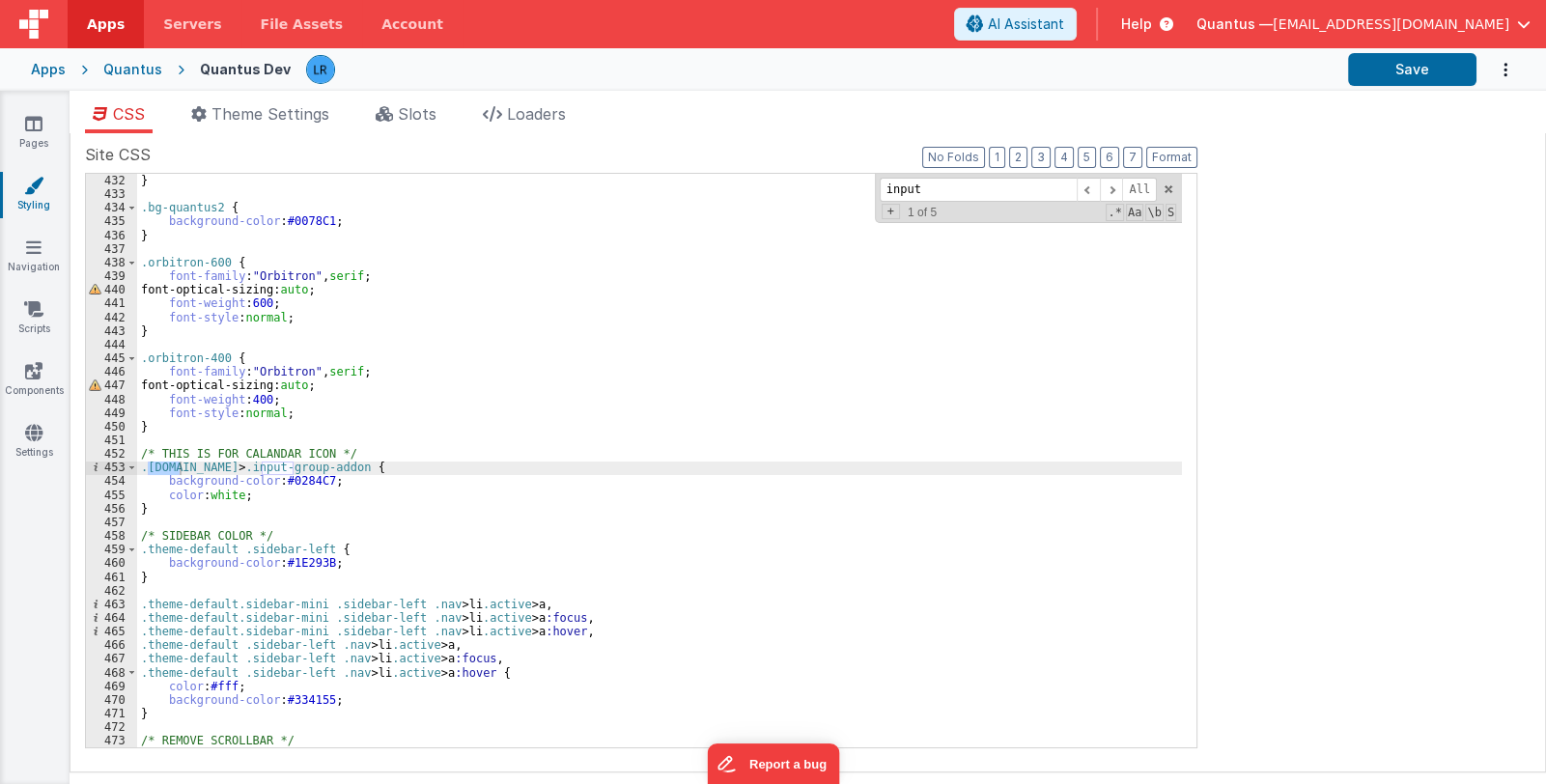
scroll to position [5893, 0]
drag, startPoint x: 933, startPoint y: 189, endPoint x: 865, endPoint y: 181, distance: 68.5
click at [865, 181] on div "color : #0078C1 ; } .bg-quantus2 { background-color : #0078C1 ; } .orbitron-600…" at bounding box center [660, 460] width 1044 height 573
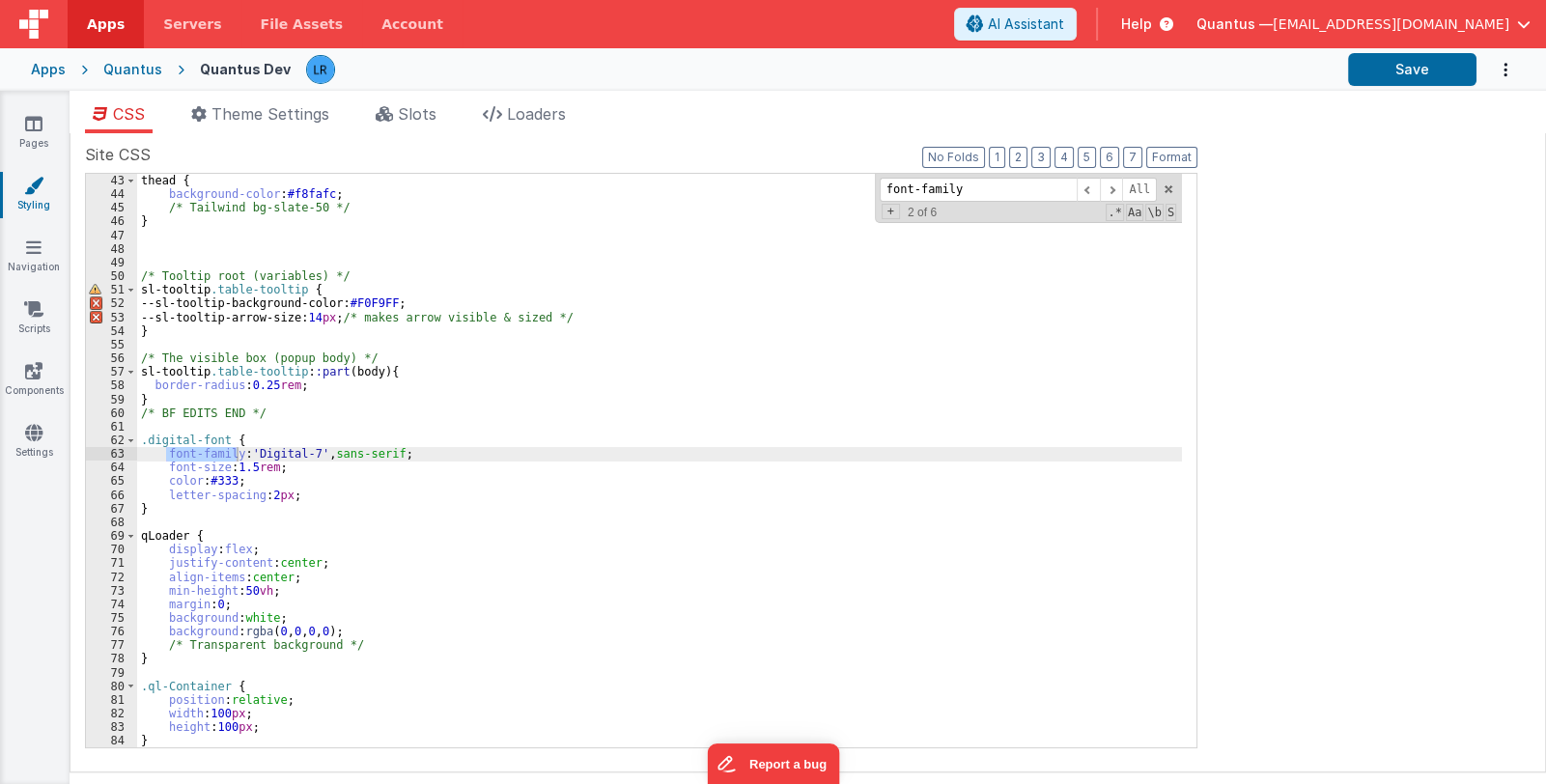
scroll to position [2830, 0]
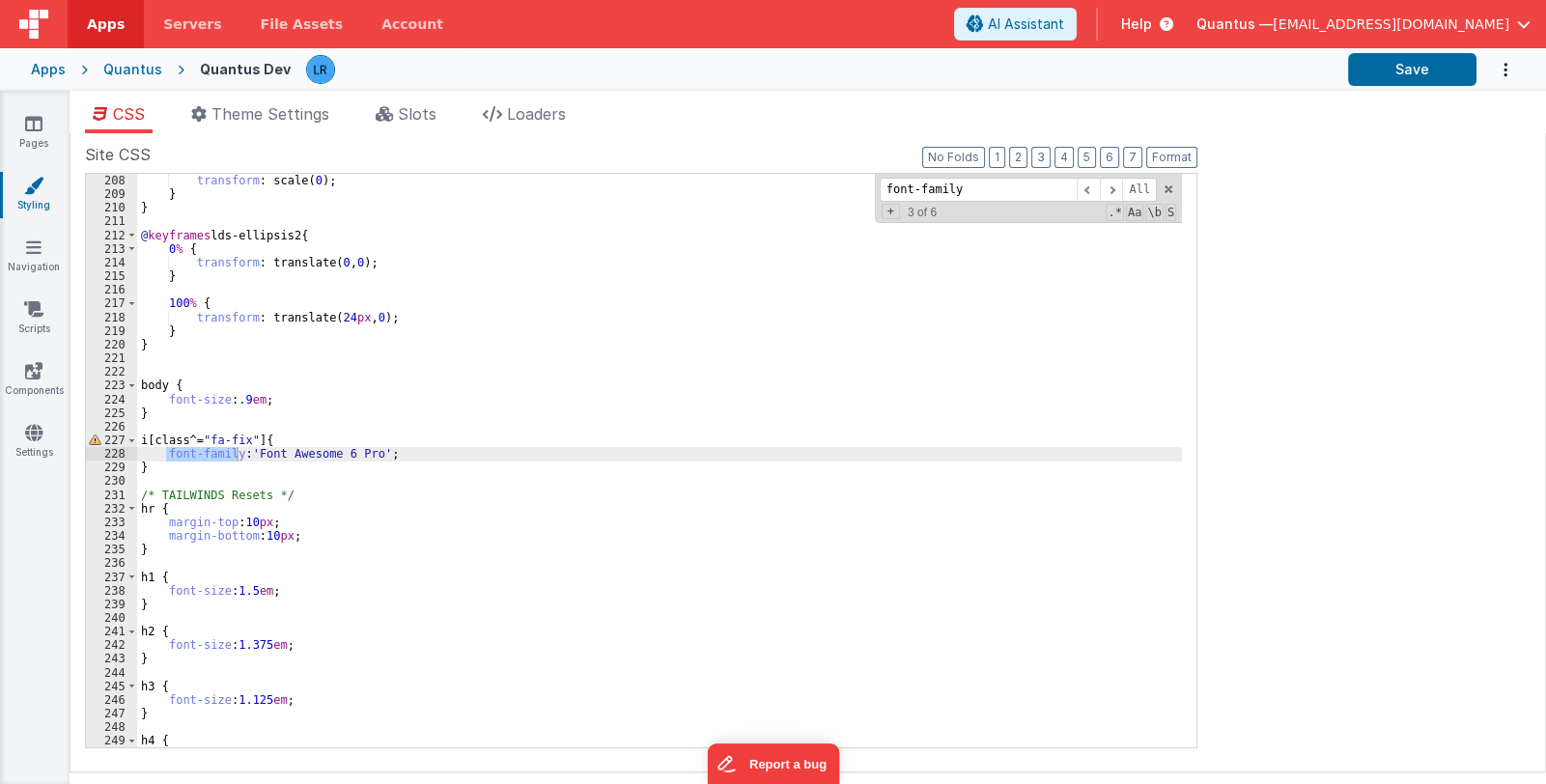
type input "font-family"
click at [19, 131] on link "Pages" at bounding box center [33, 132] width 70 height 38
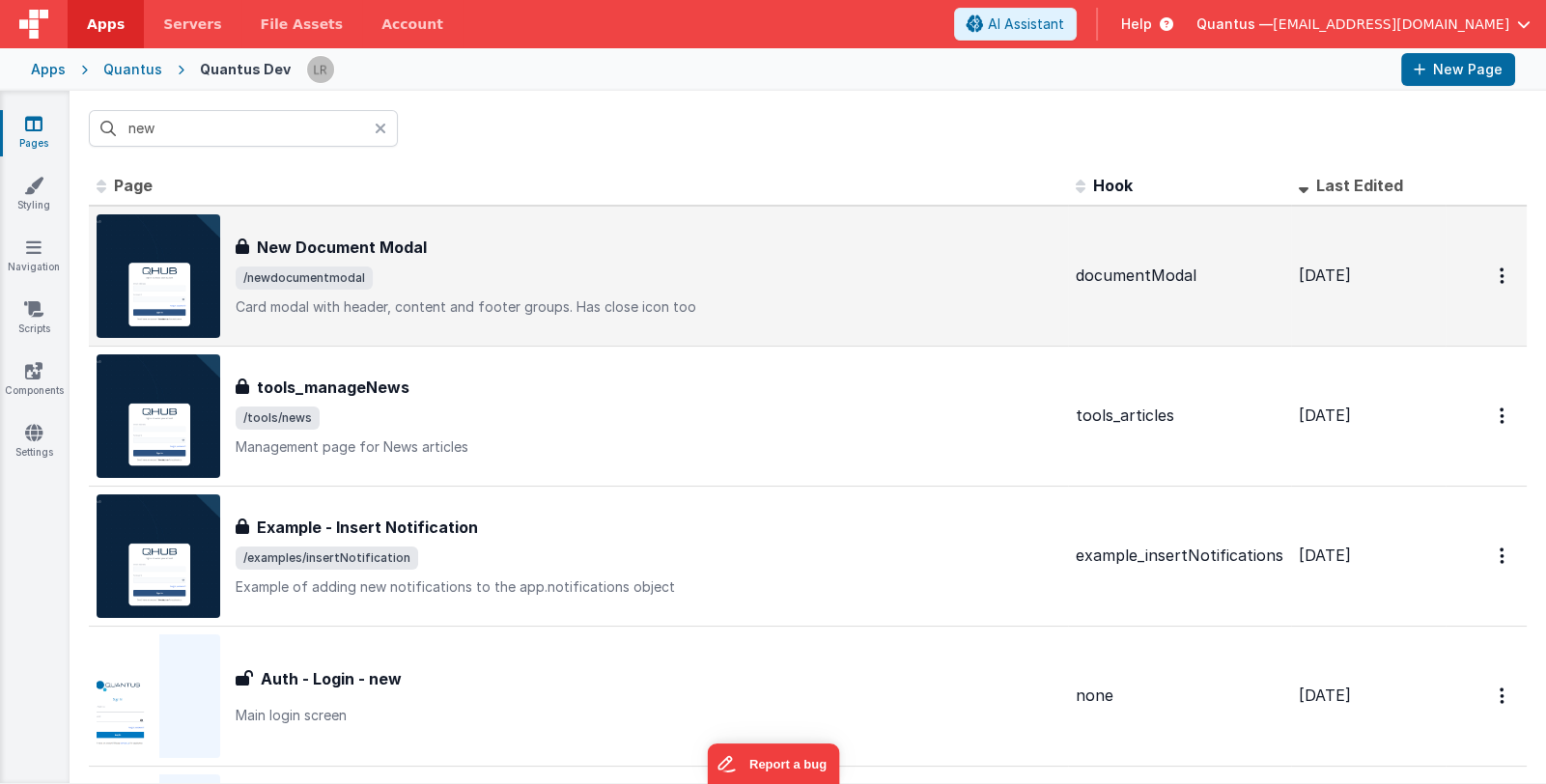
click at [533, 271] on span "/newdocumentmodal" at bounding box center [648, 279] width 825 height 24
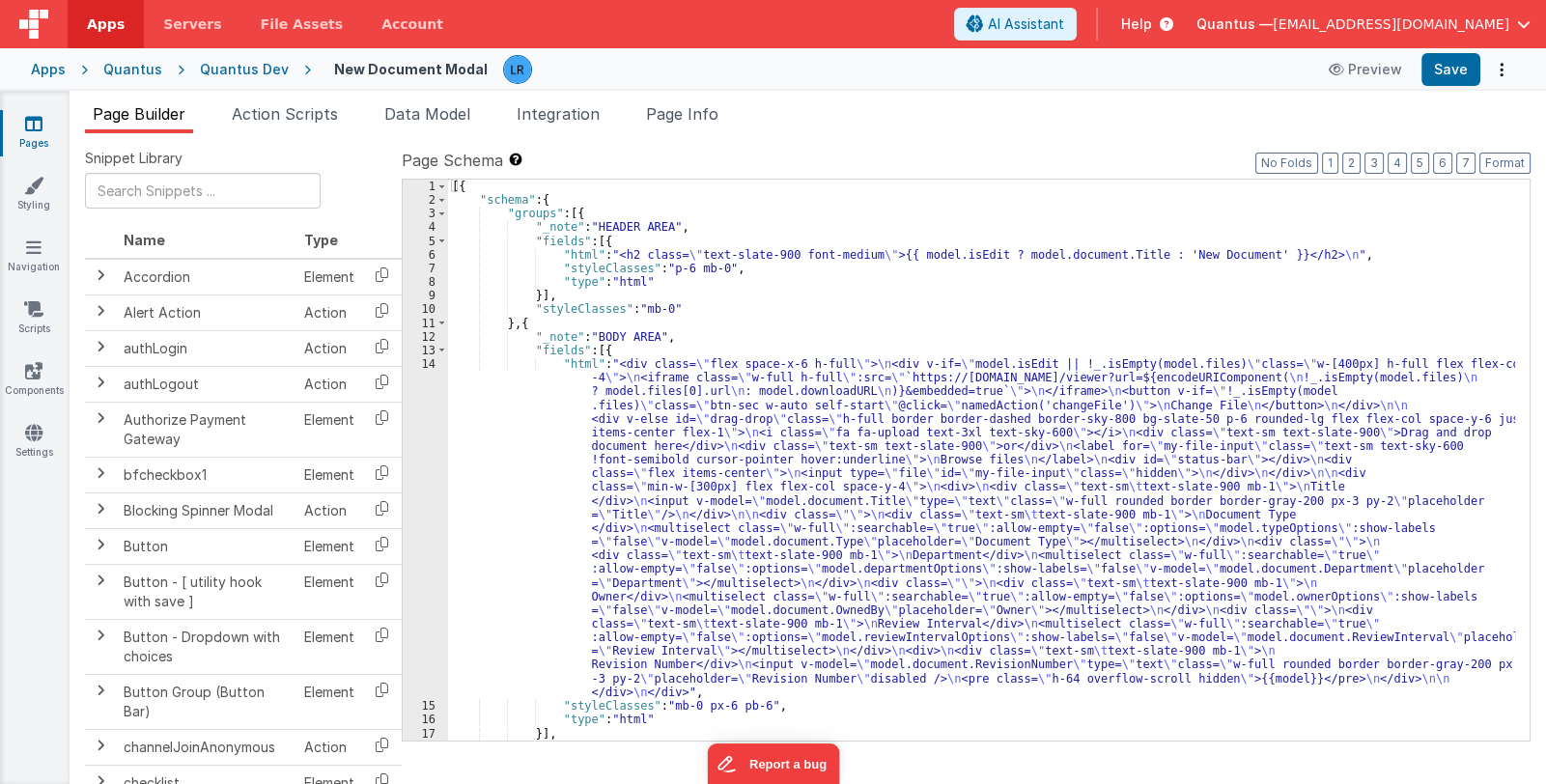
click at [715, 563] on div "[{ "schema" : { "groups" : [{ "_note" : "HEADER AREA" , "fields" : [{ "html" : …" at bounding box center [981, 474] width 1067 height 589
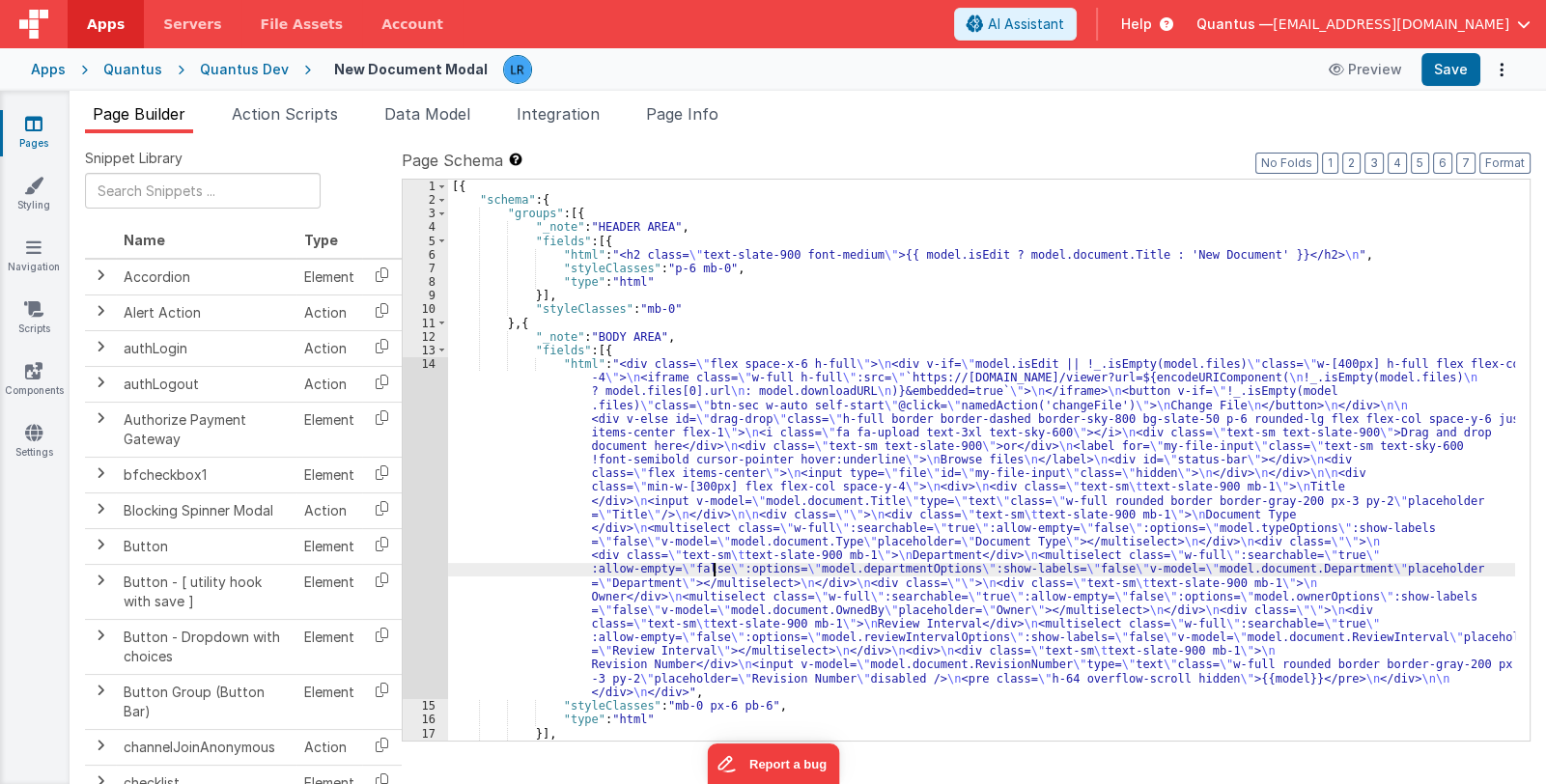
click at [434, 534] on div "14" at bounding box center [425, 528] width 45 height 341
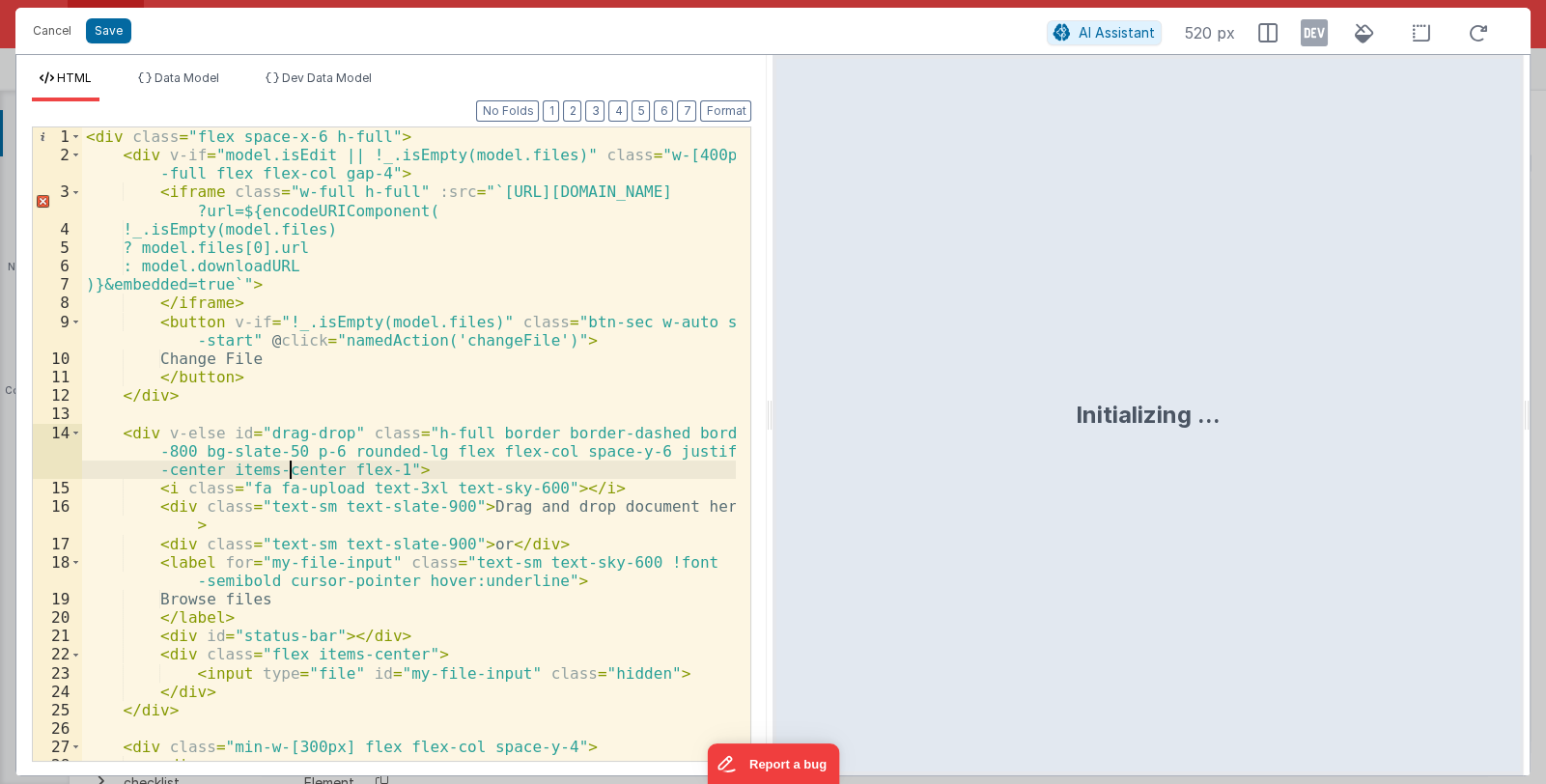
click at [453, 506] on div "< div class = "flex space-x-6 h-full" > < div v-if = "model.isEdit || !_.isEmpt…" at bounding box center [409, 462] width 655 height 670
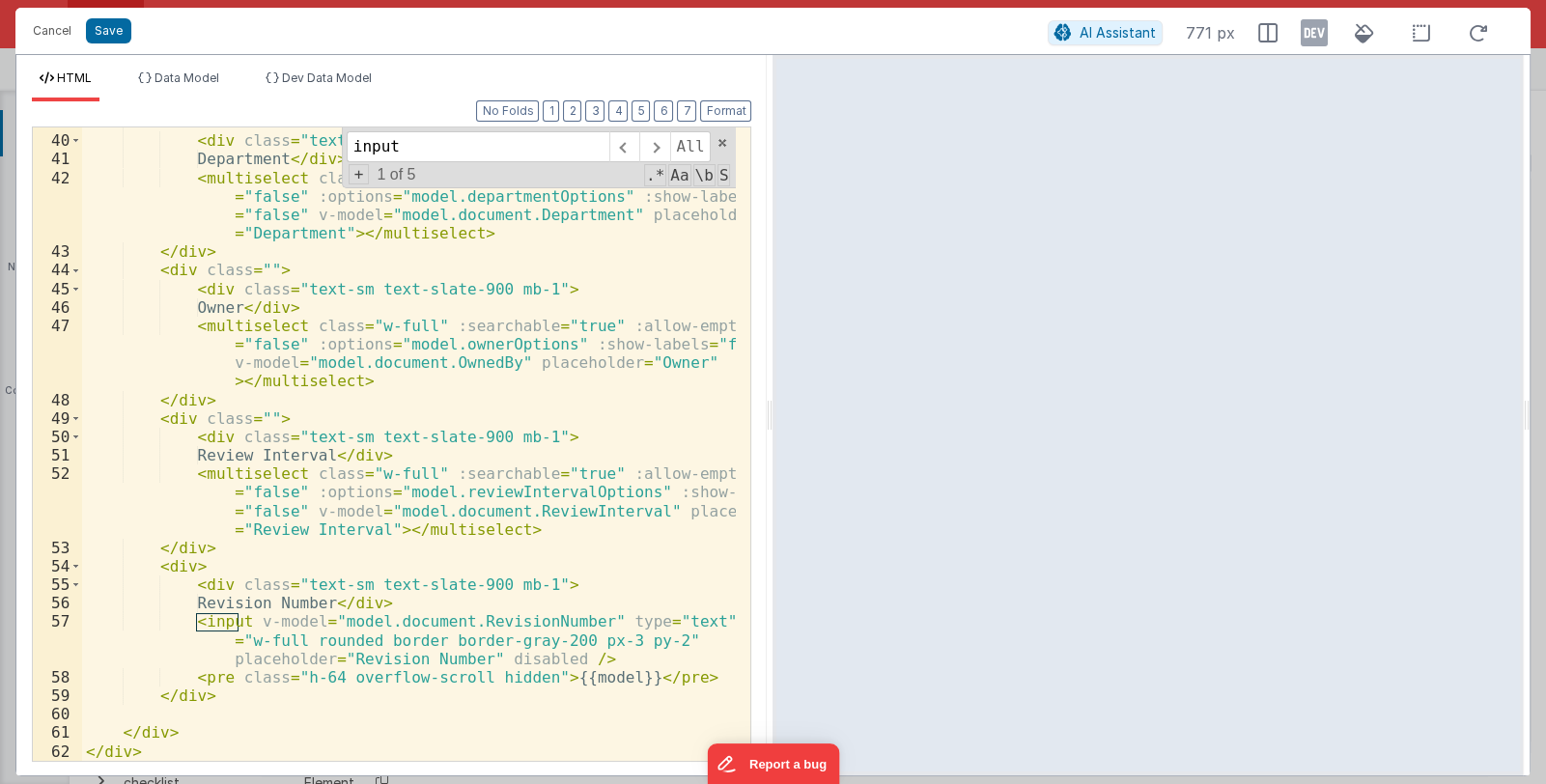
scroll to position [938, 0]
type input "input"
click at [636, 634] on div "< div class = "" > < div class = "text-sm text-slate-900 mb-1" > Department </ …" at bounding box center [409, 447] width 655 height 670
click at [1309, 36] on icon at bounding box center [1314, 32] width 27 height 30
click at [309, 82] on span "Dev Data Model" at bounding box center [326, 78] width 89 height 15
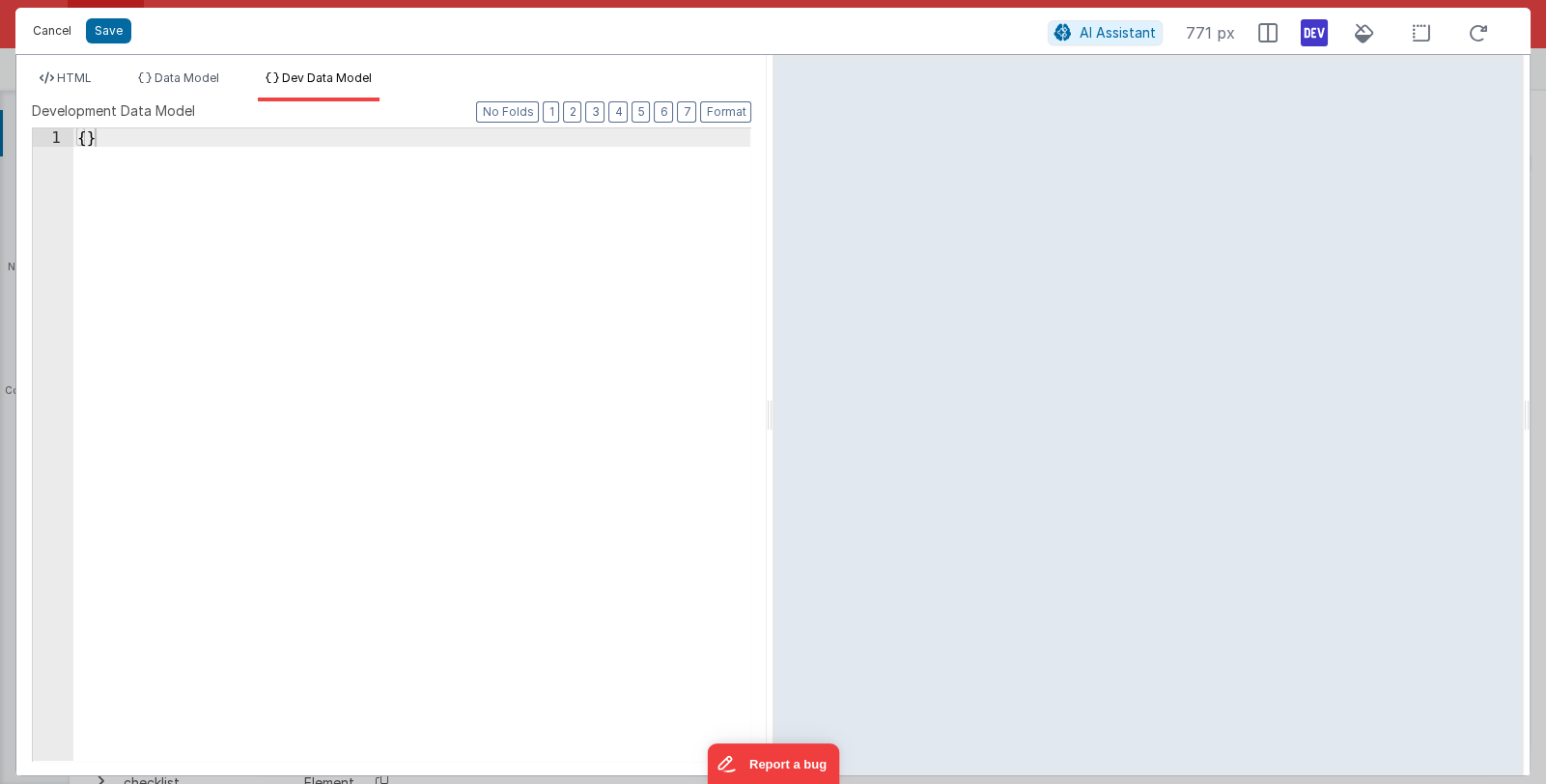
click at [53, 27] on button "Cancel" at bounding box center [52, 31] width 58 height 27
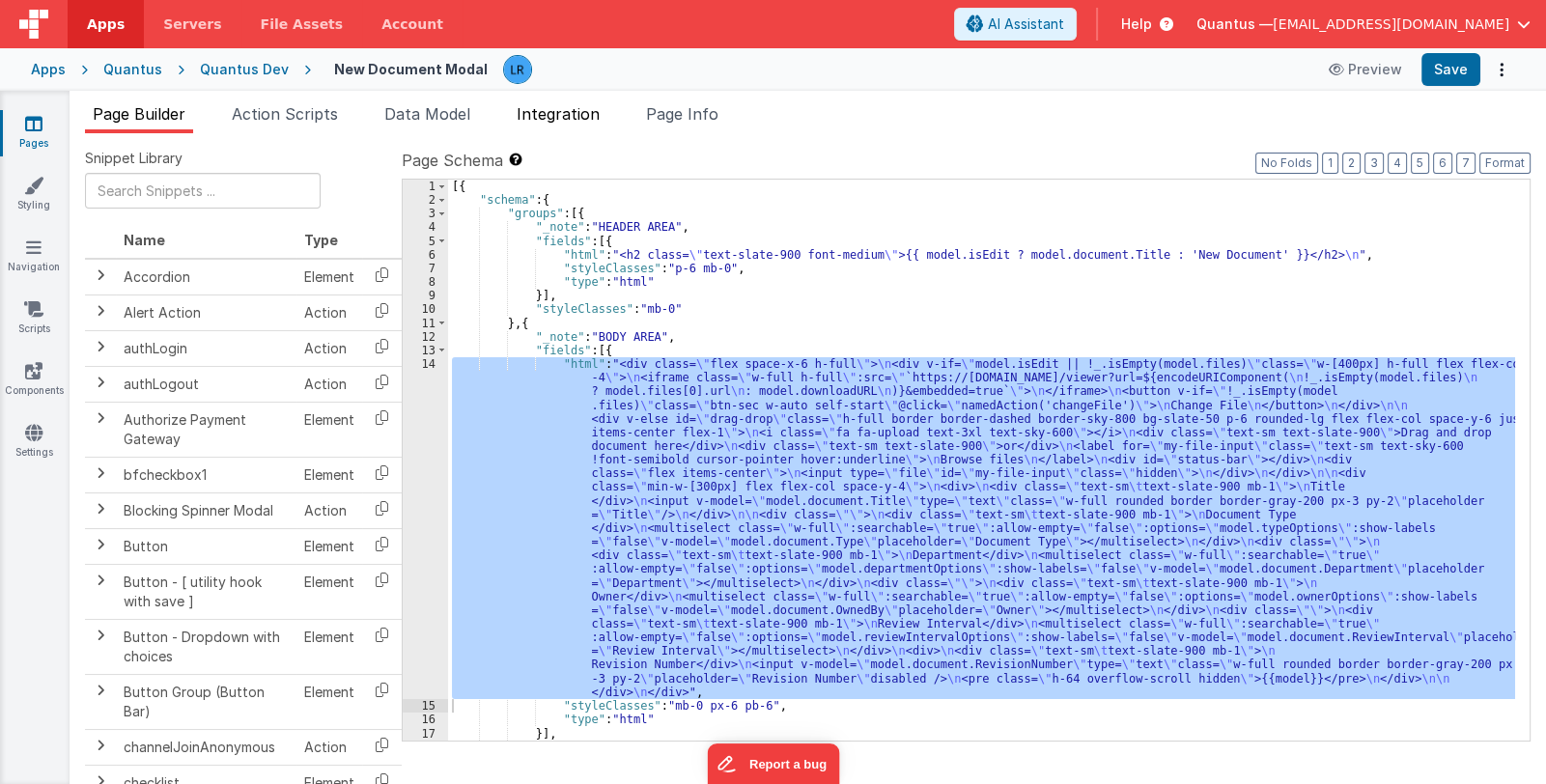
click at [574, 112] on span "Integration" at bounding box center [558, 114] width 83 height 20
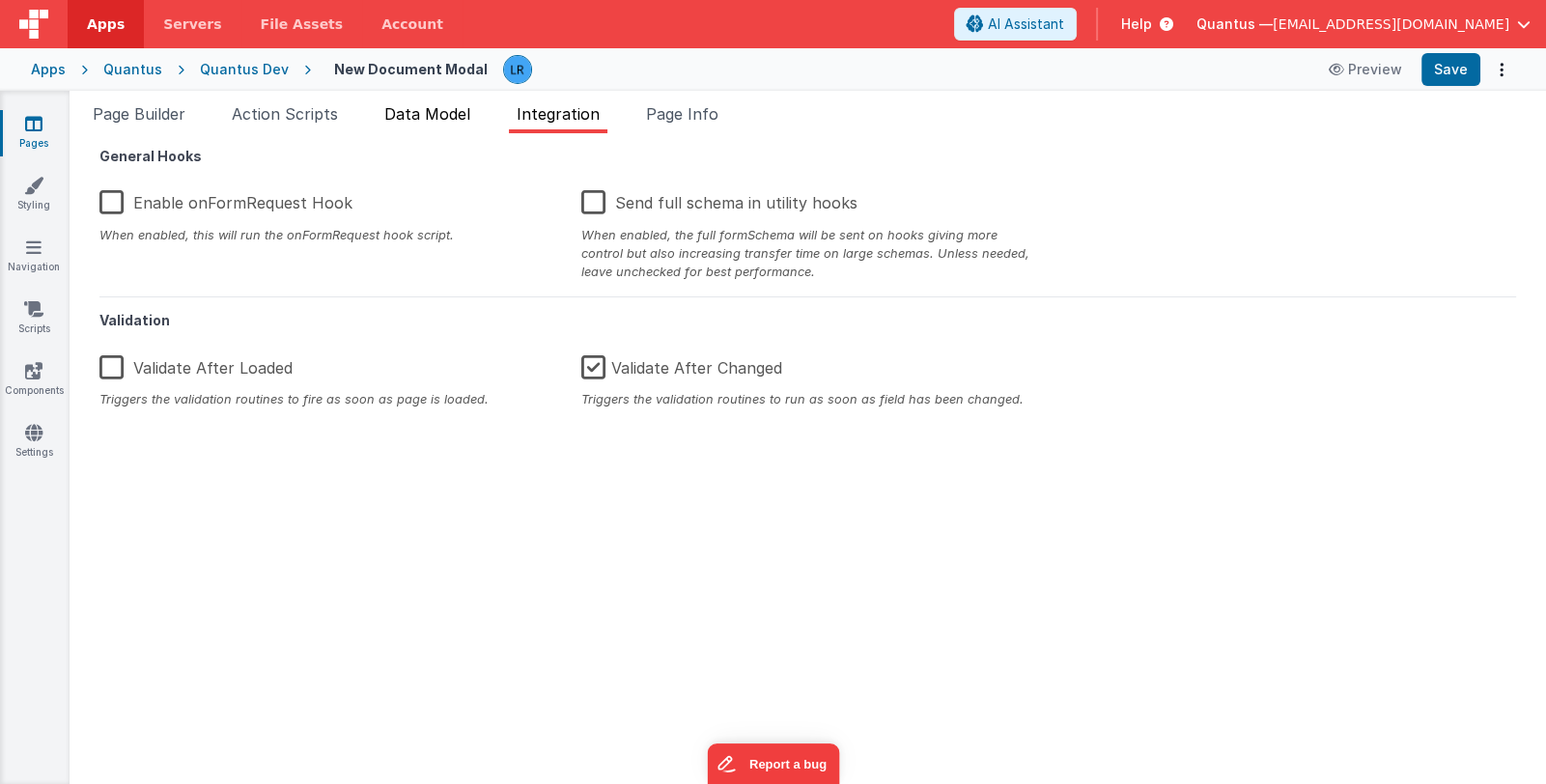
click at [435, 113] on span "Data Model" at bounding box center [428, 114] width 86 height 20
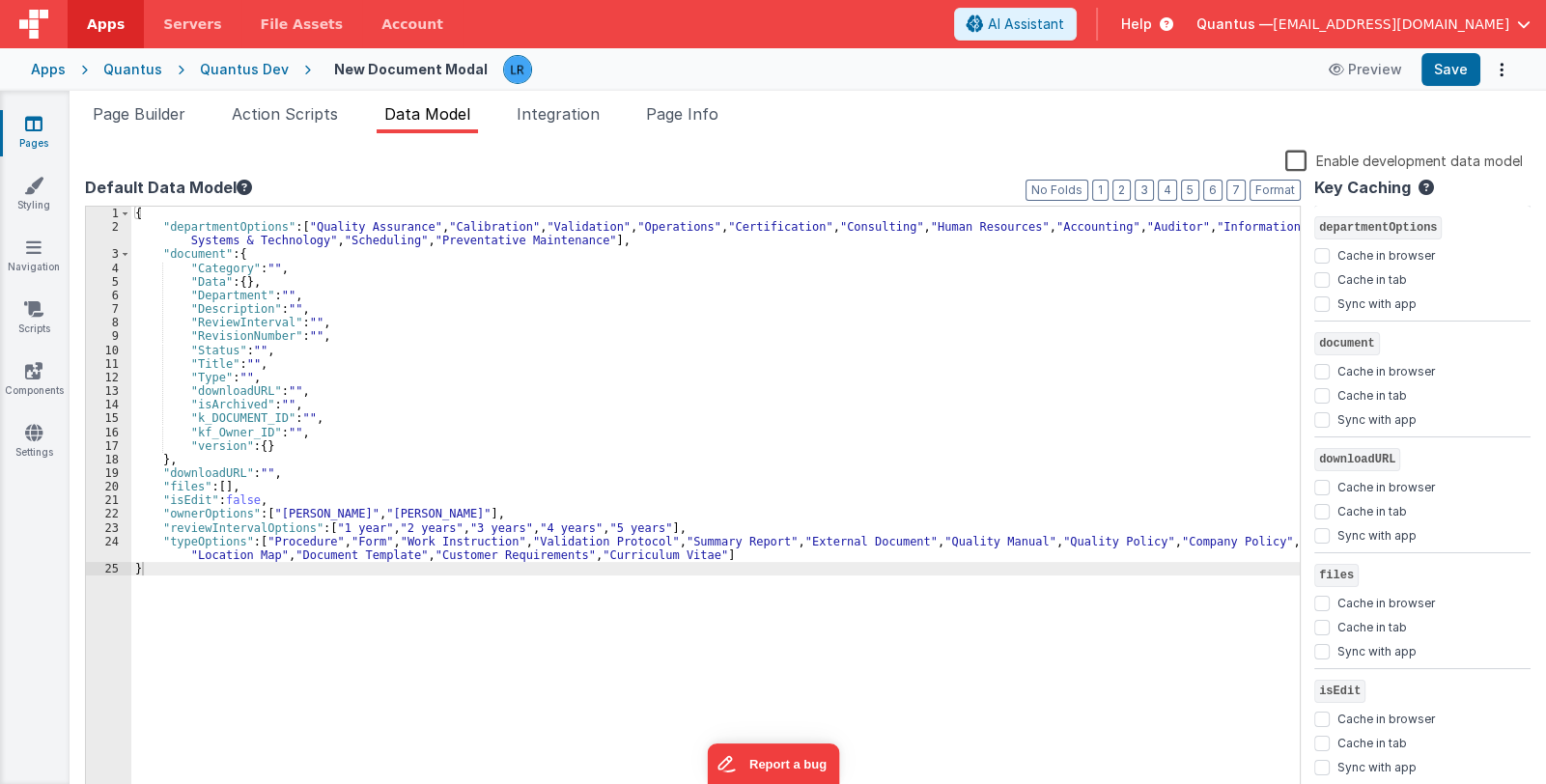
click at [1296, 160] on label "Enable development data model" at bounding box center [1404, 159] width 238 height 23
click at [0, 0] on input "Enable development data model" at bounding box center [0, 0] width 0 height 0
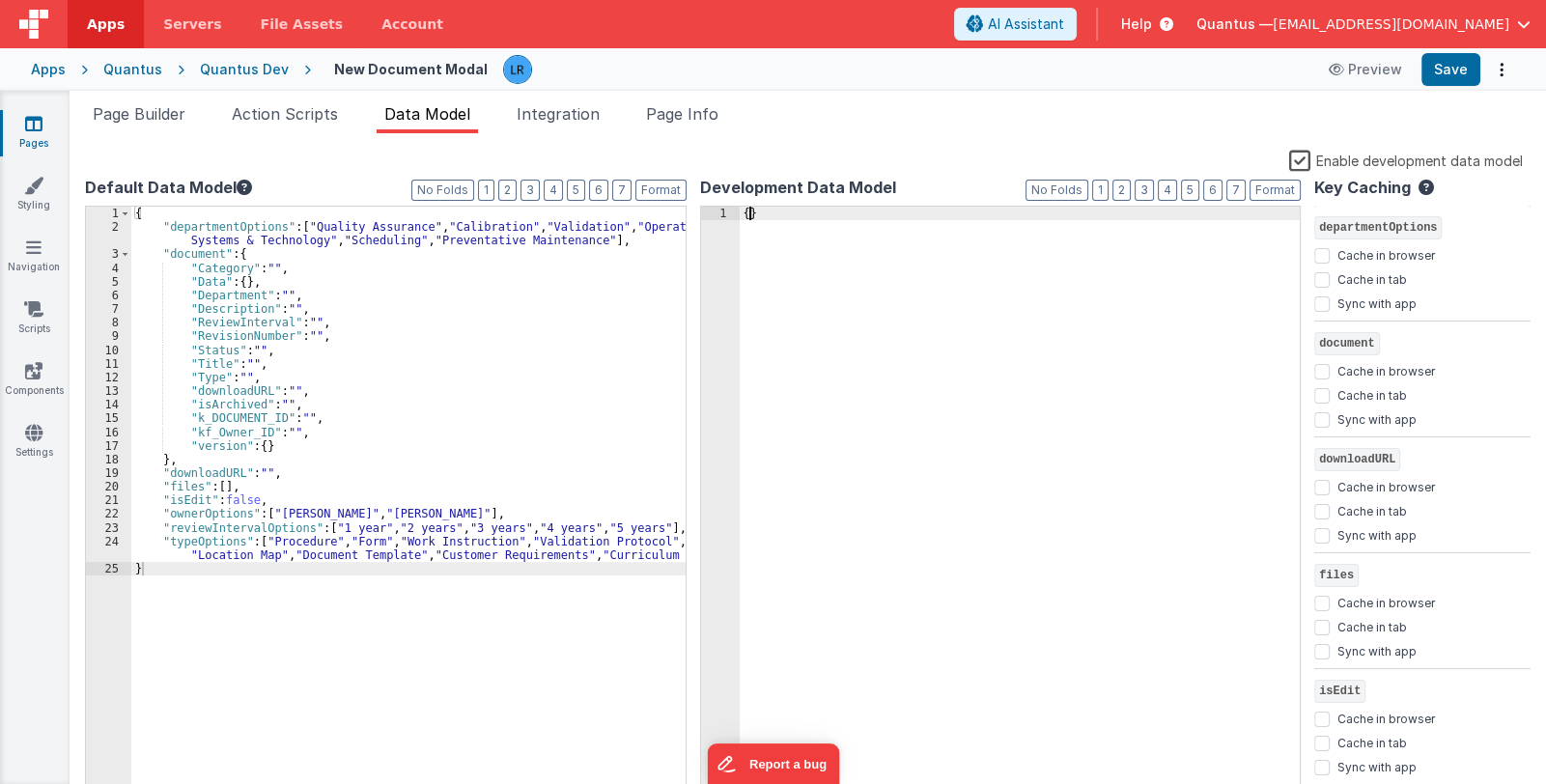
click at [750, 210] on div "{ }" at bounding box center [1021, 518] width 561 height 622
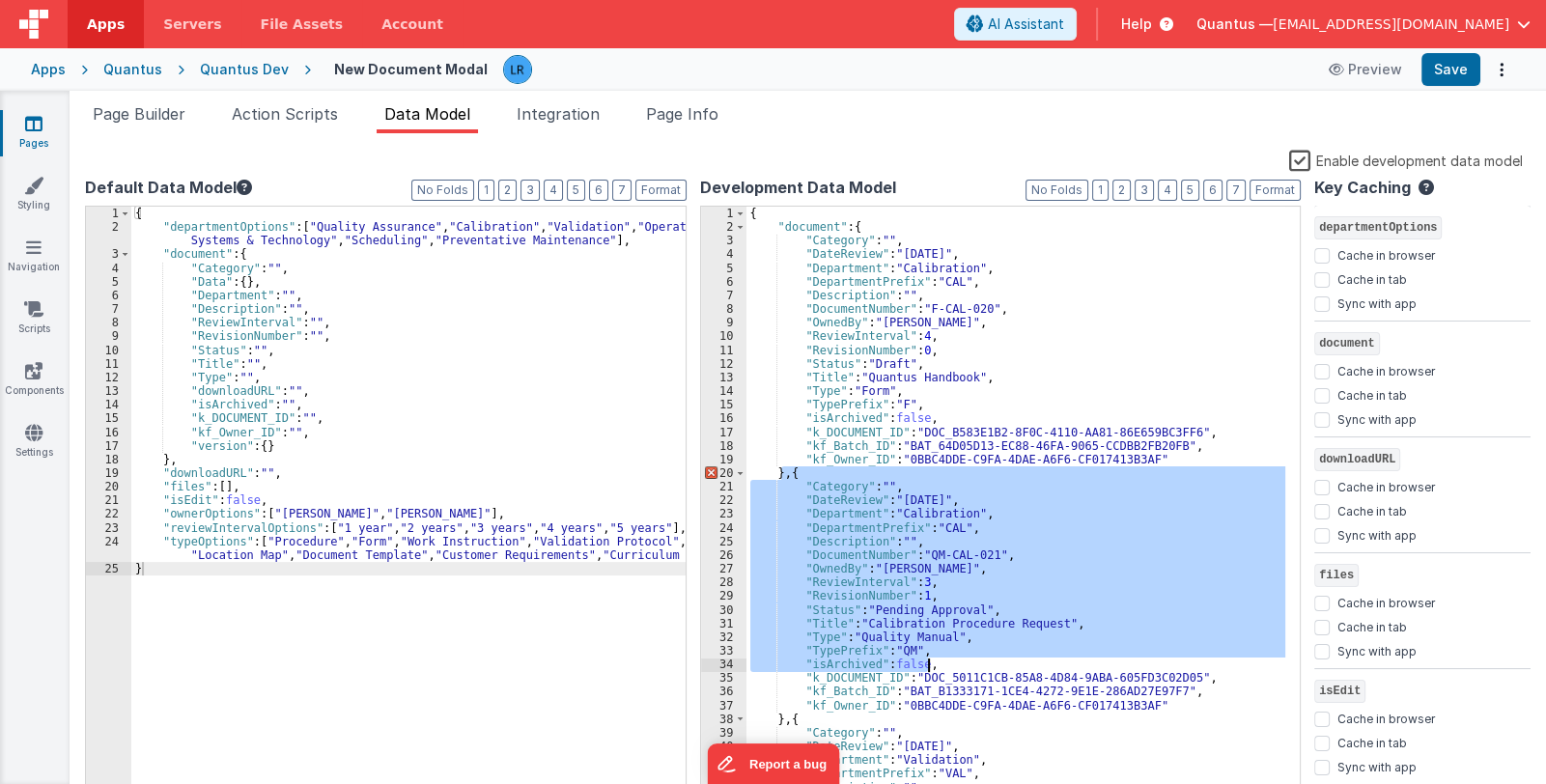
scroll to position [184, 0]
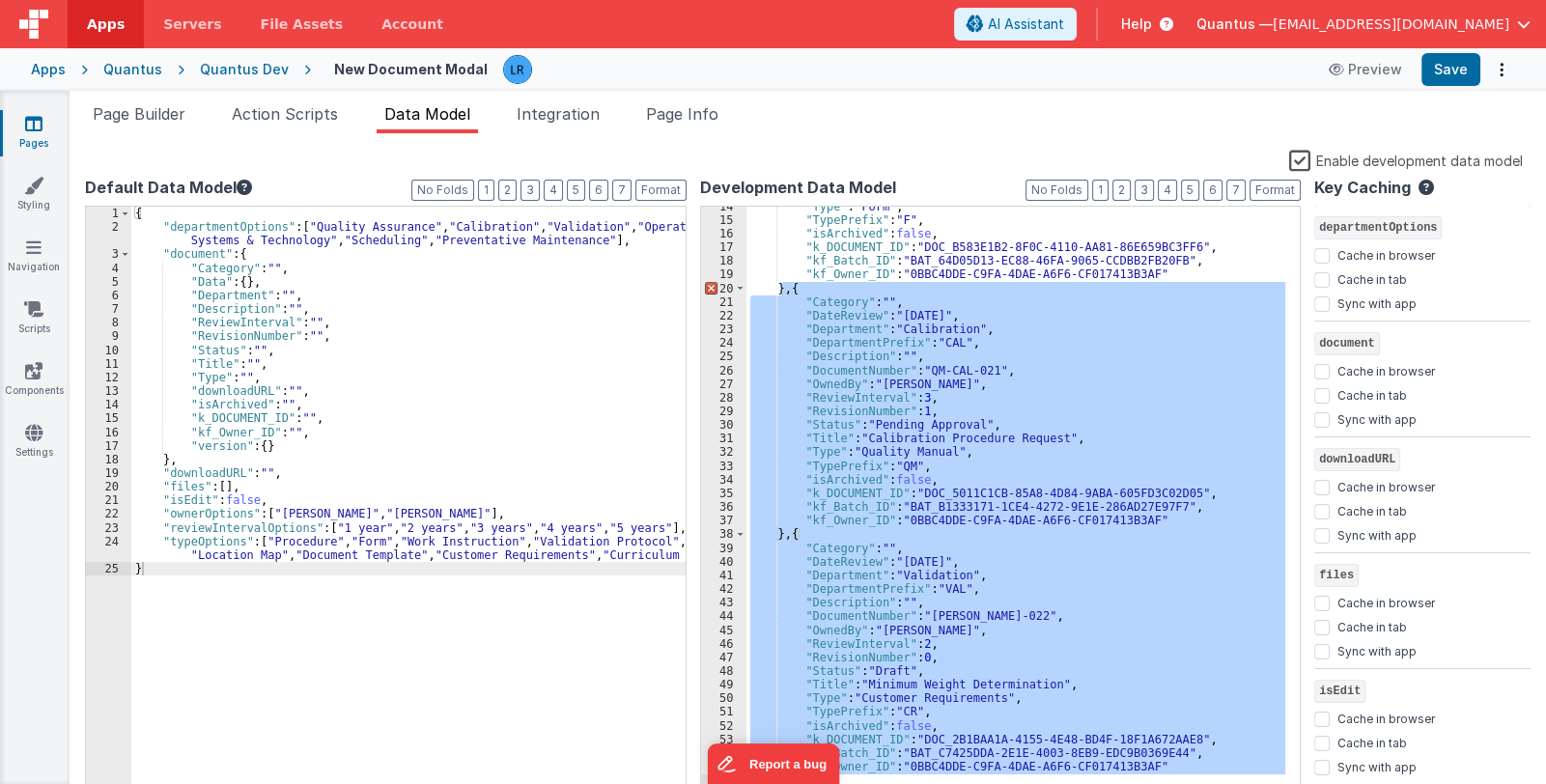
drag, startPoint x: 782, startPoint y: 472, endPoint x: 1149, endPoint y: 780, distance: 479.1
click at [1149, 780] on div ""Type" : "Form" , "TypePrefix" : "F" , "isArchived" : false , "k_DOCUMENT_ID" :…" at bounding box center [1016, 511] width 540 height 622
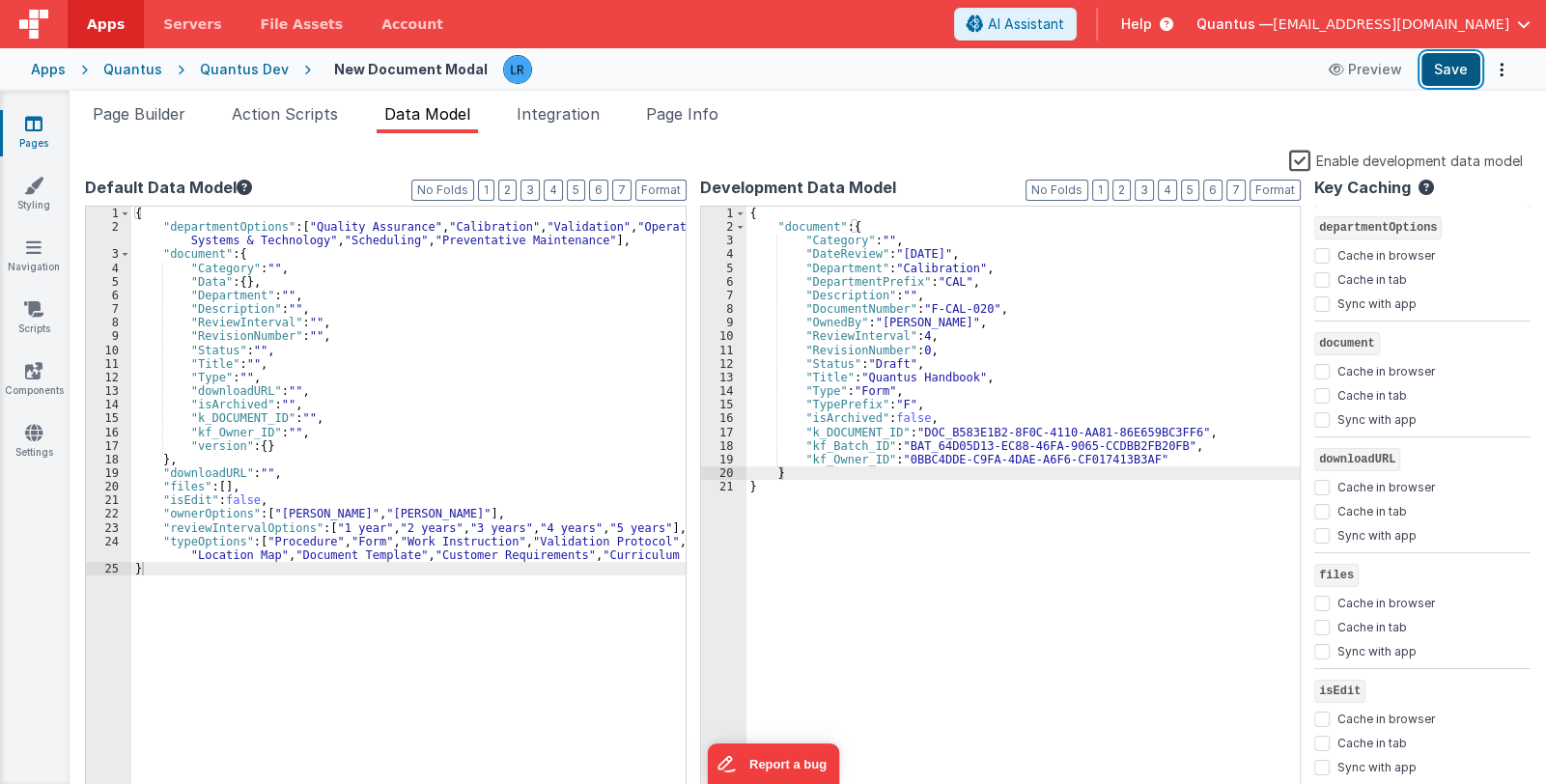
click at [1450, 75] on button "Save" at bounding box center [1451, 69] width 59 height 32
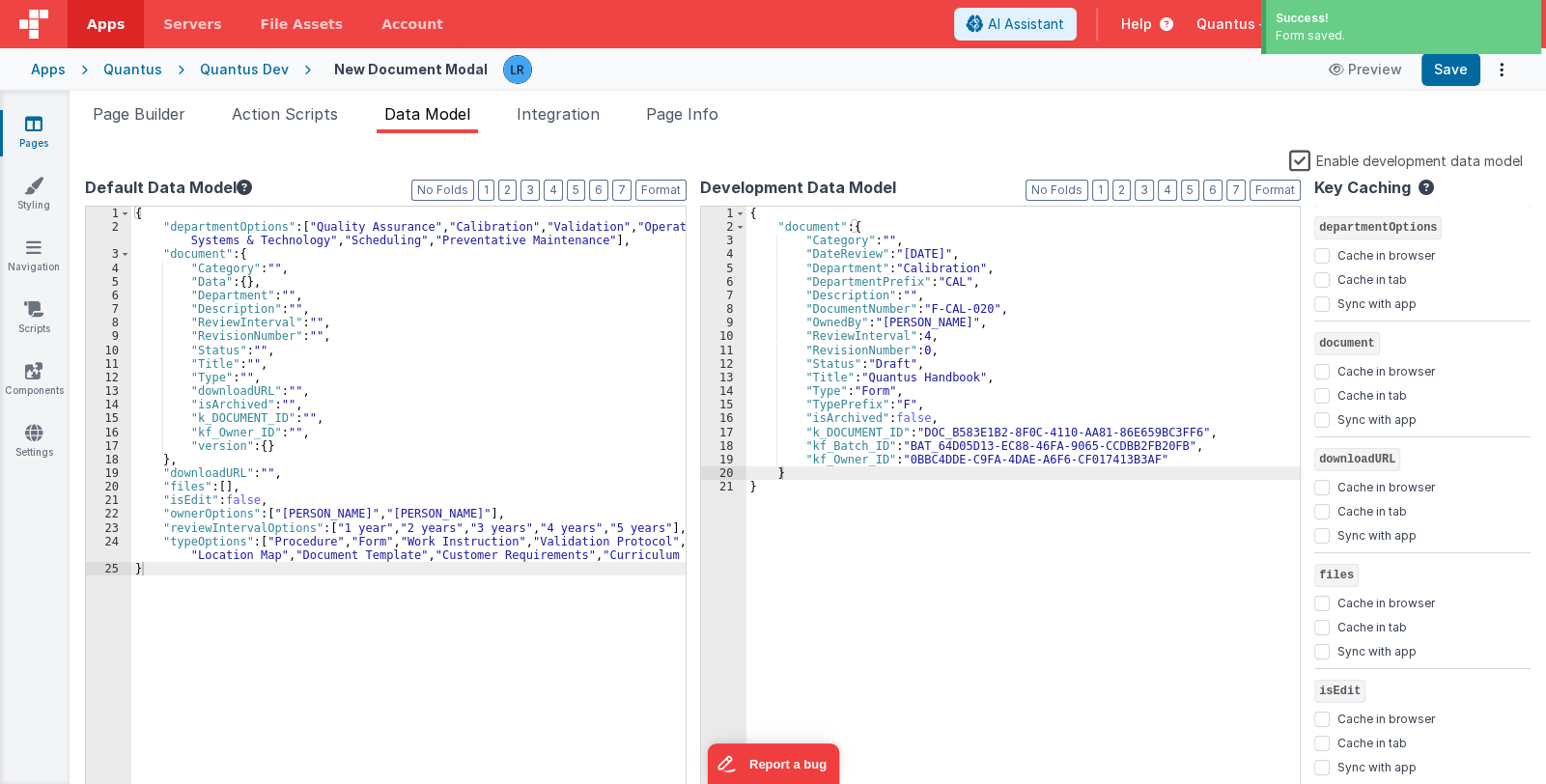
click at [1305, 162] on label "Enable development data model" at bounding box center [1406, 159] width 234 height 23
click at [0, 0] on input "Enable development data model" at bounding box center [0, 0] width 0 height 0
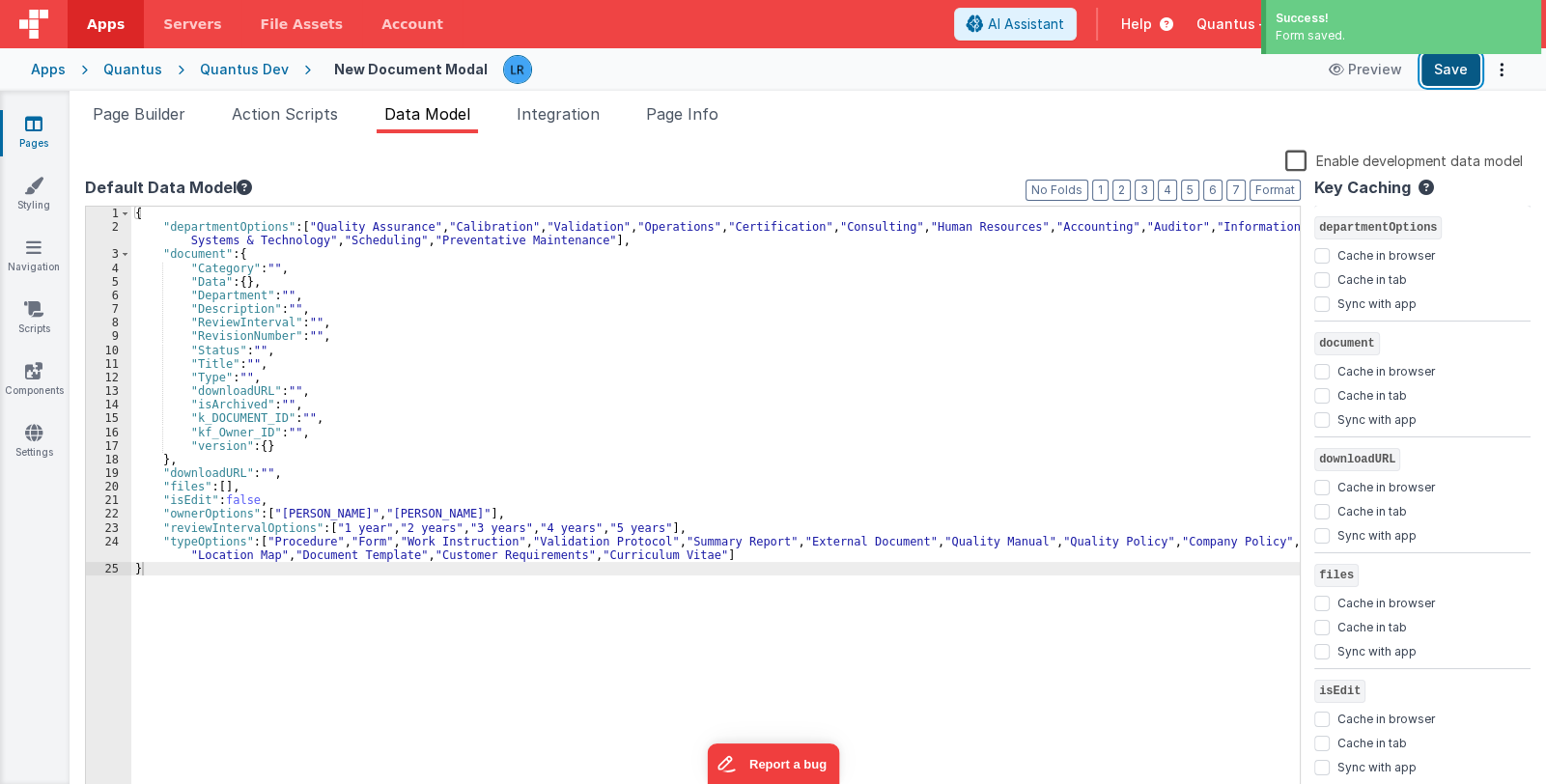
click at [1453, 67] on button "Save" at bounding box center [1451, 69] width 59 height 32
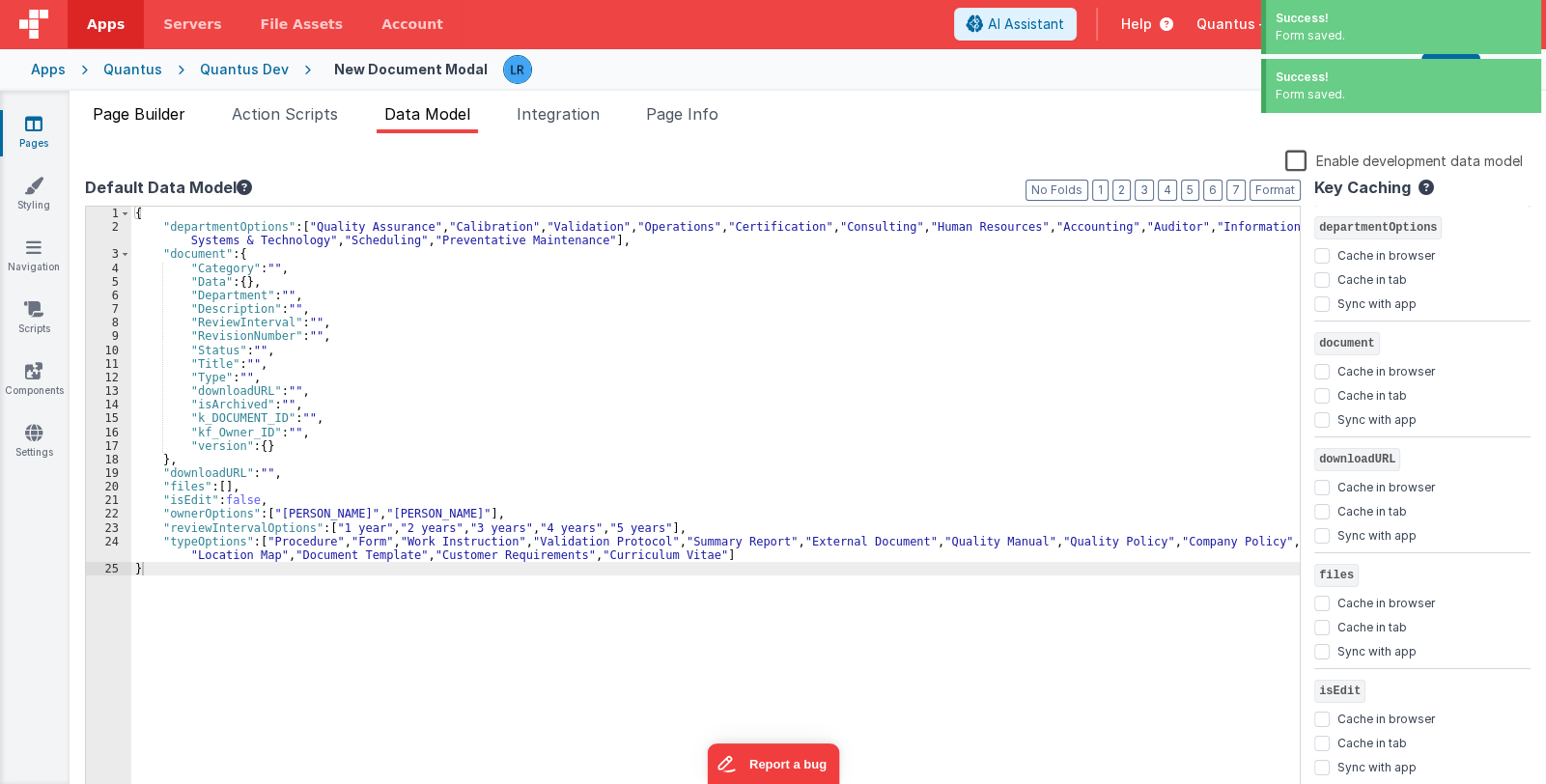
click at [141, 106] on span "Page Builder" at bounding box center [138, 114] width 92 height 20
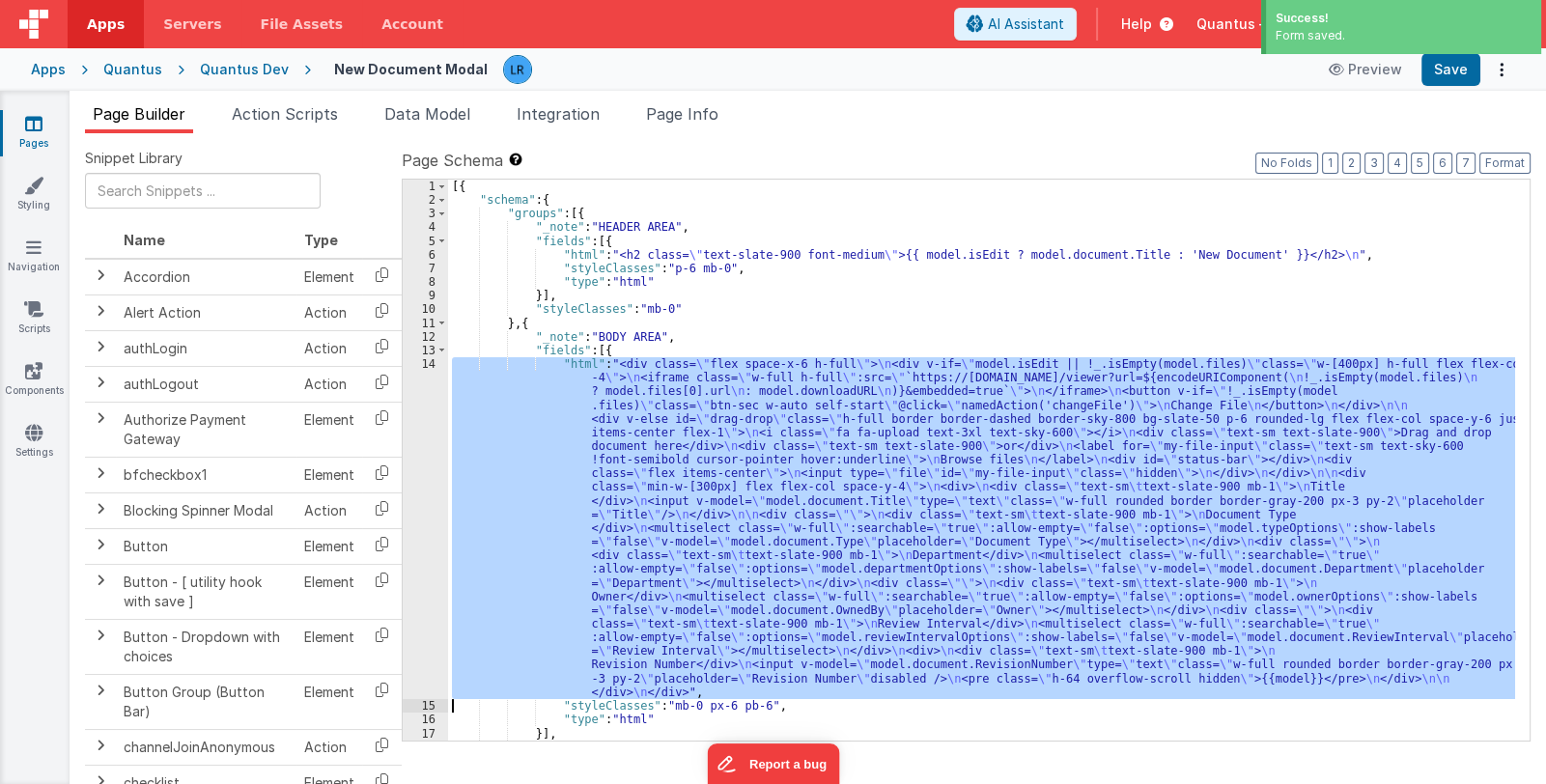
click at [734, 537] on div "[{ "schema" : { "groups" : [{ "_note" : "HEADER AREA" , "fields" : [{ "html" : …" at bounding box center [981, 460] width 1067 height 561
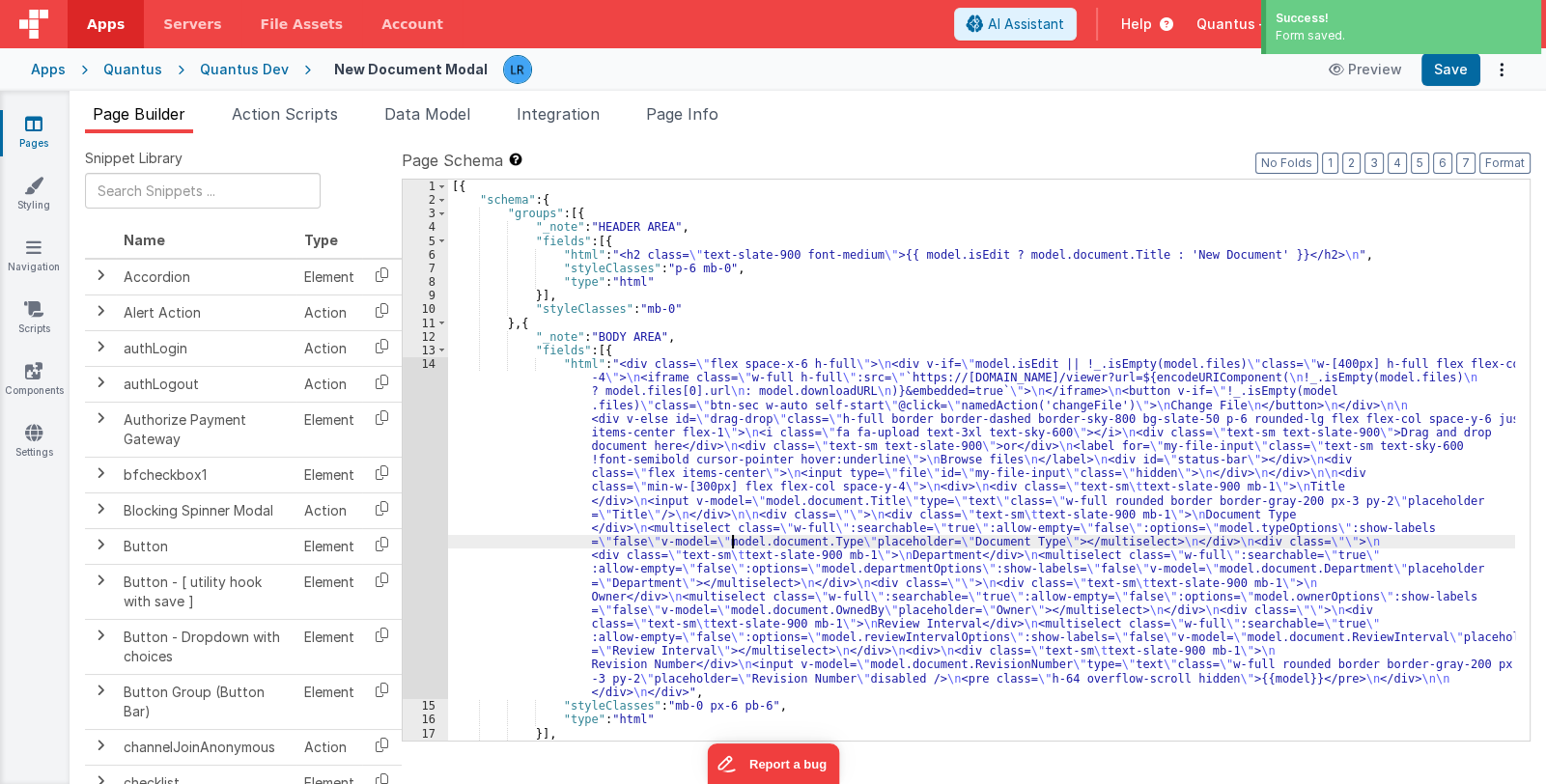
click at [429, 545] on div "14" at bounding box center [425, 528] width 45 height 341
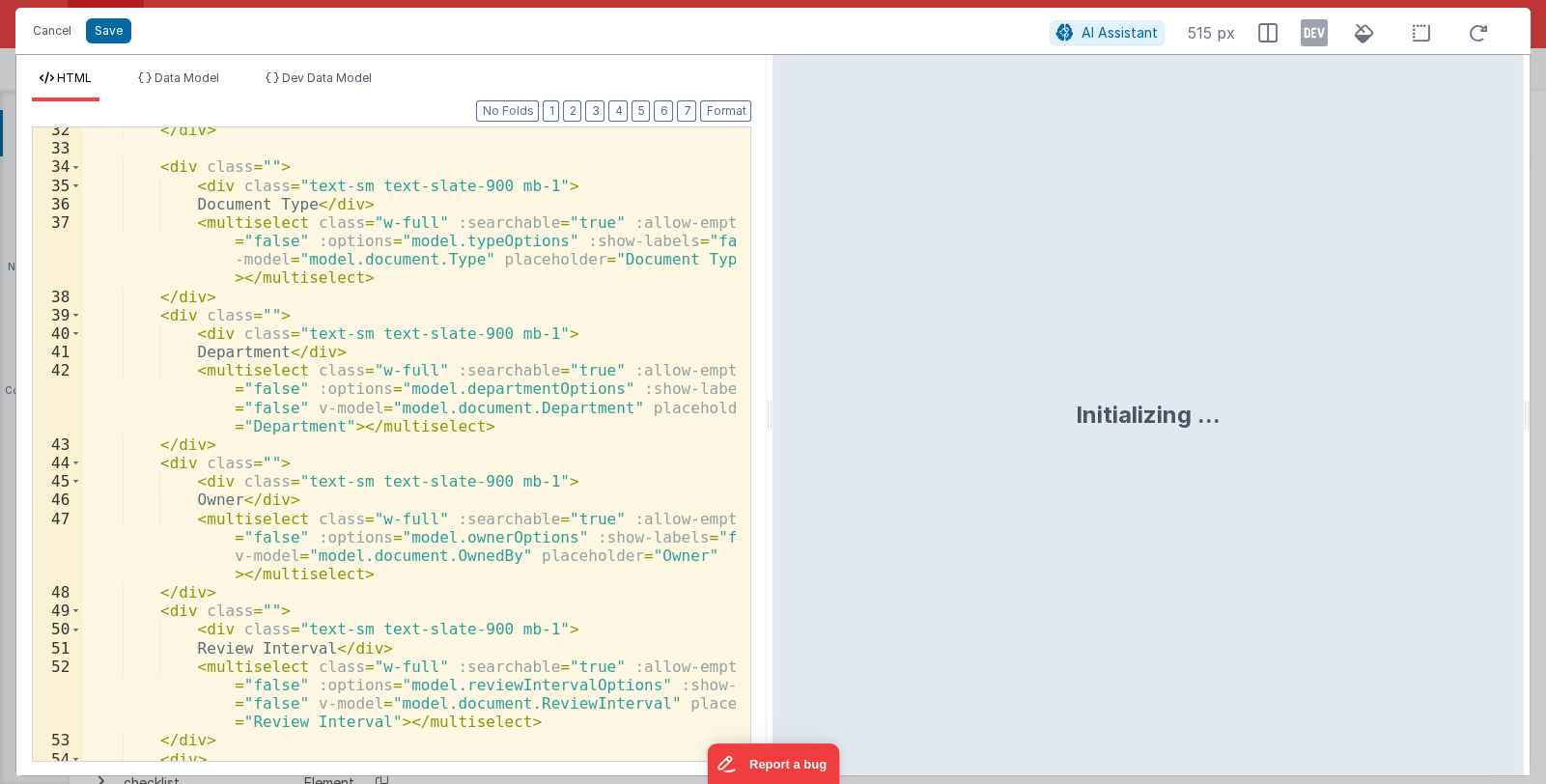
scroll to position [938, 0]
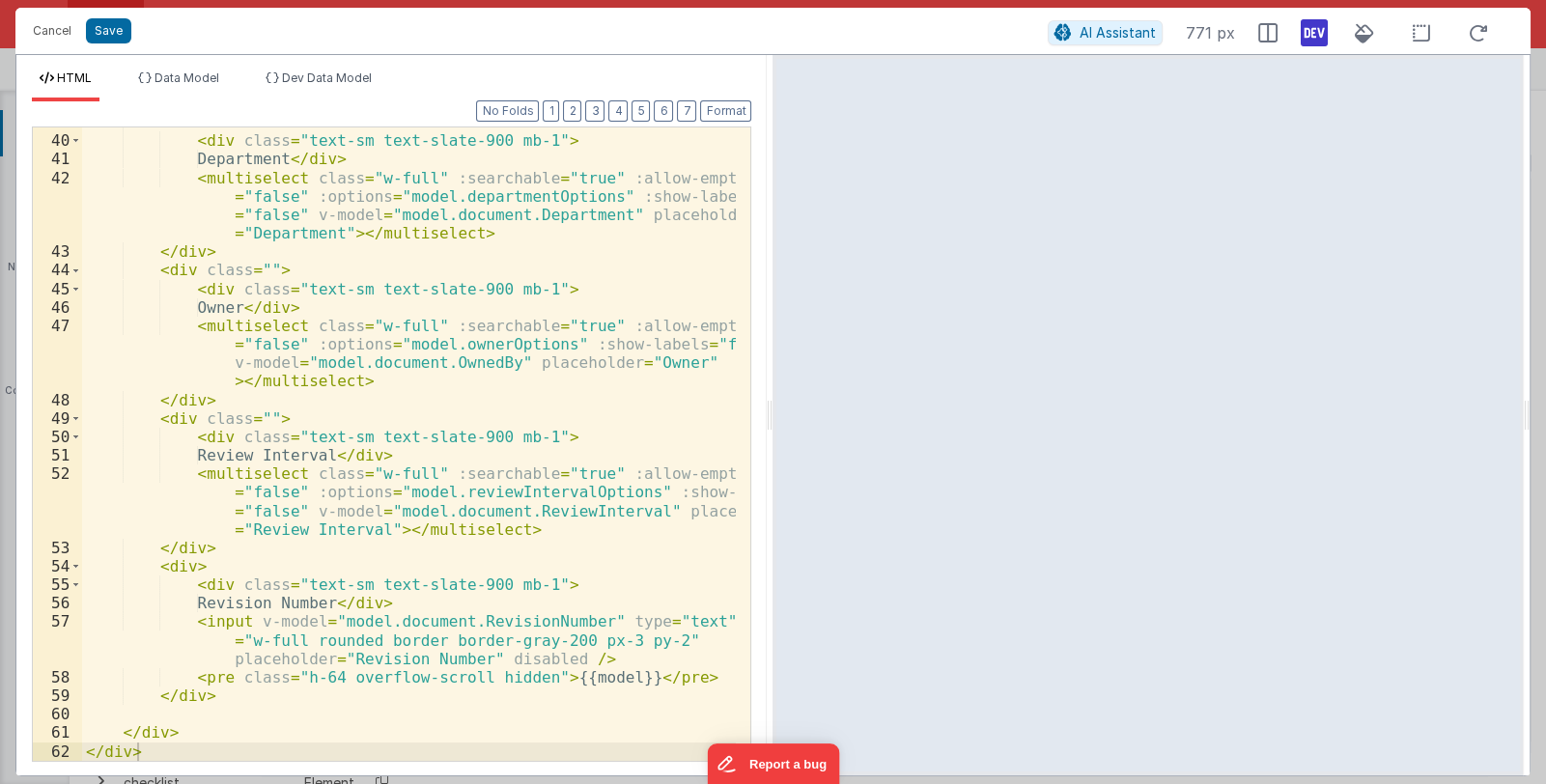
click at [1322, 37] on icon at bounding box center [1314, 32] width 27 height 30
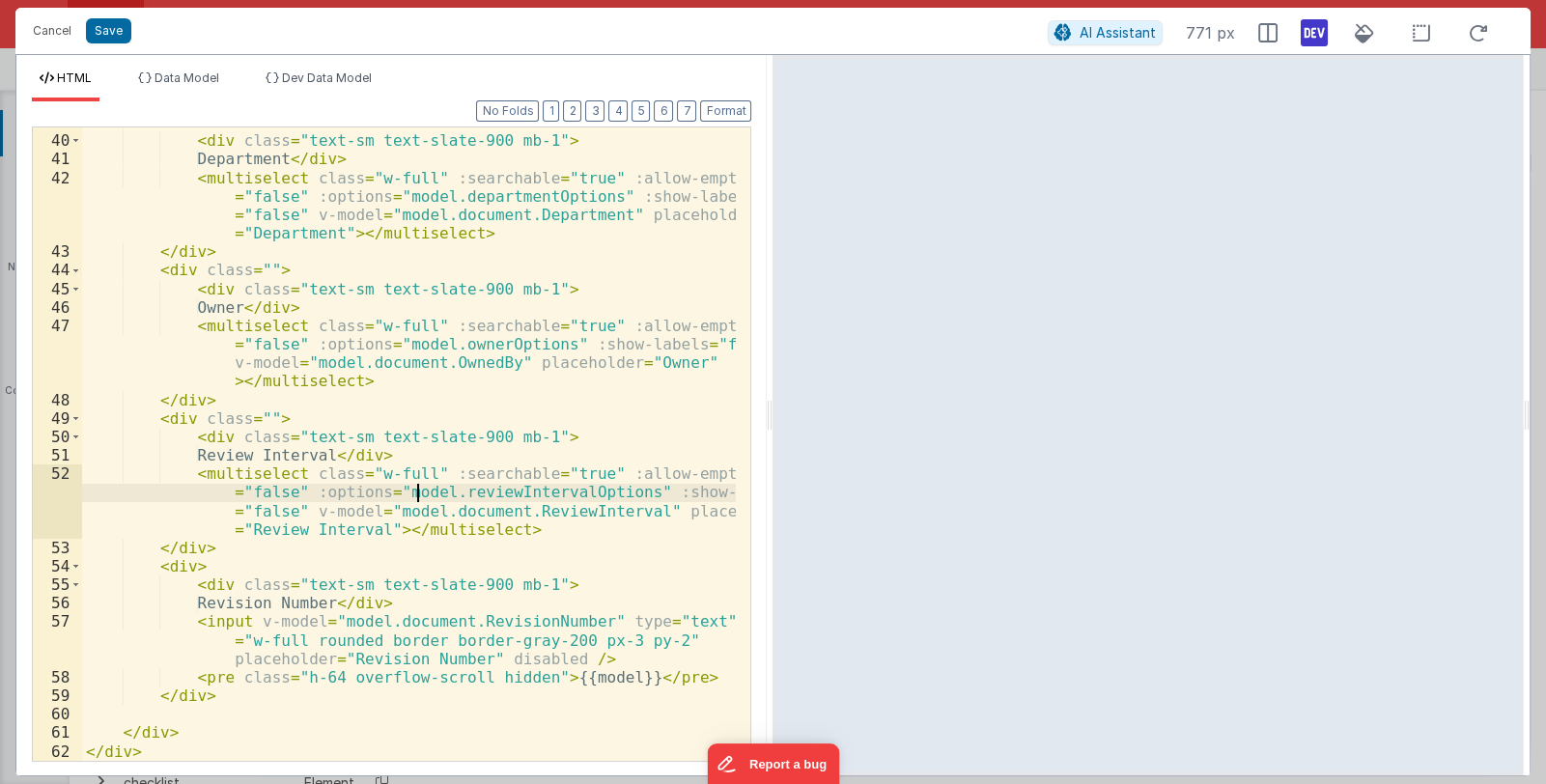
click at [415, 494] on div "< div class = "" > < div class = "text-sm text-slate-900 mb-1" > Department </ …" at bounding box center [409, 447] width 655 height 670
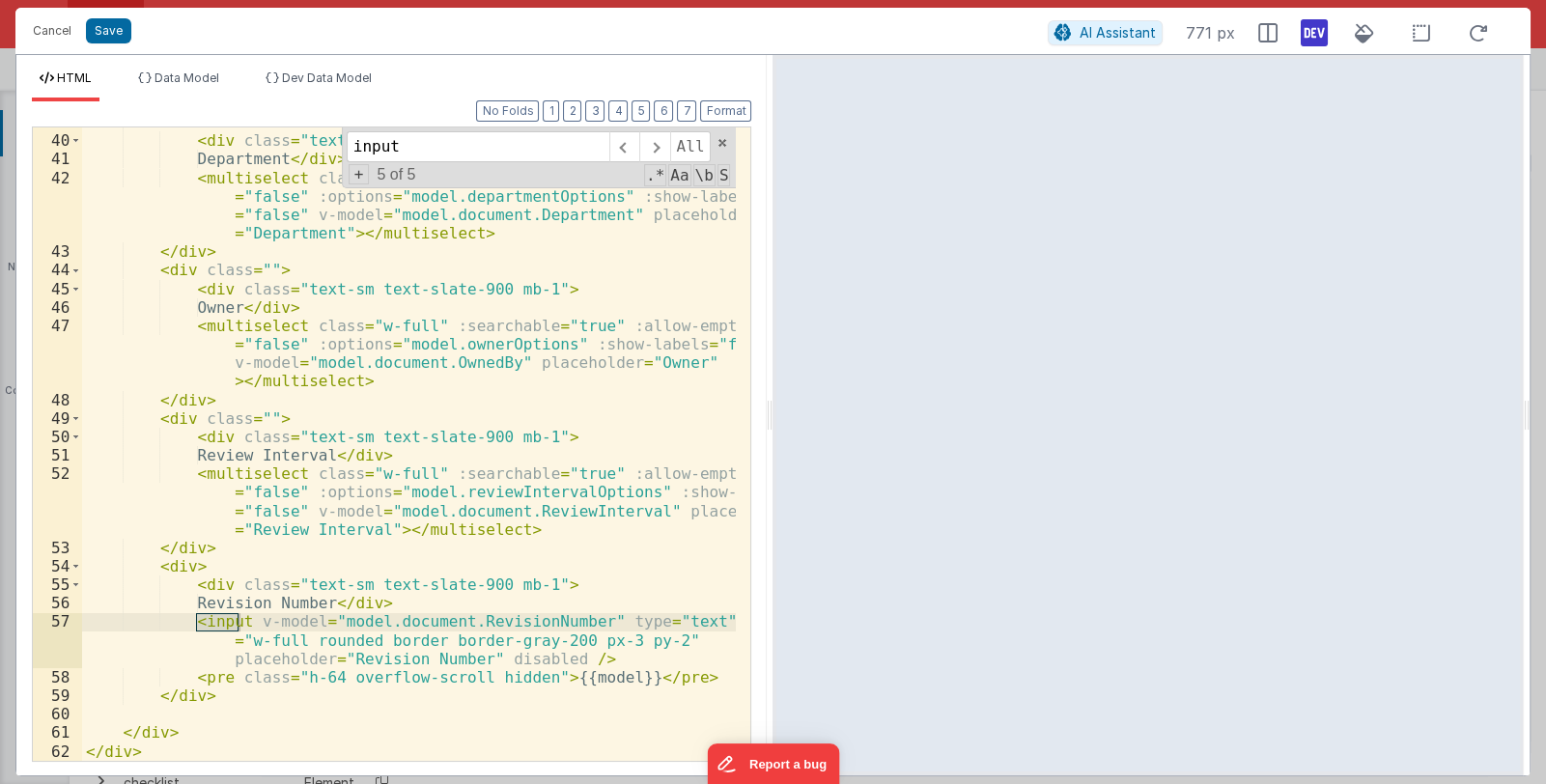
type input "input"
click at [638, 637] on div "< div class = "" > < div class = "text-sm text-slate-900 mb-1" > Department </ …" at bounding box center [409, 447] width 655 height 670
paste textarea
click at [648, 640] on div "< div class = "" > < div class = "text-sm text-slate-900 mb-1" > Department </ …" at bounding box center [409, 447] width 655 height 670
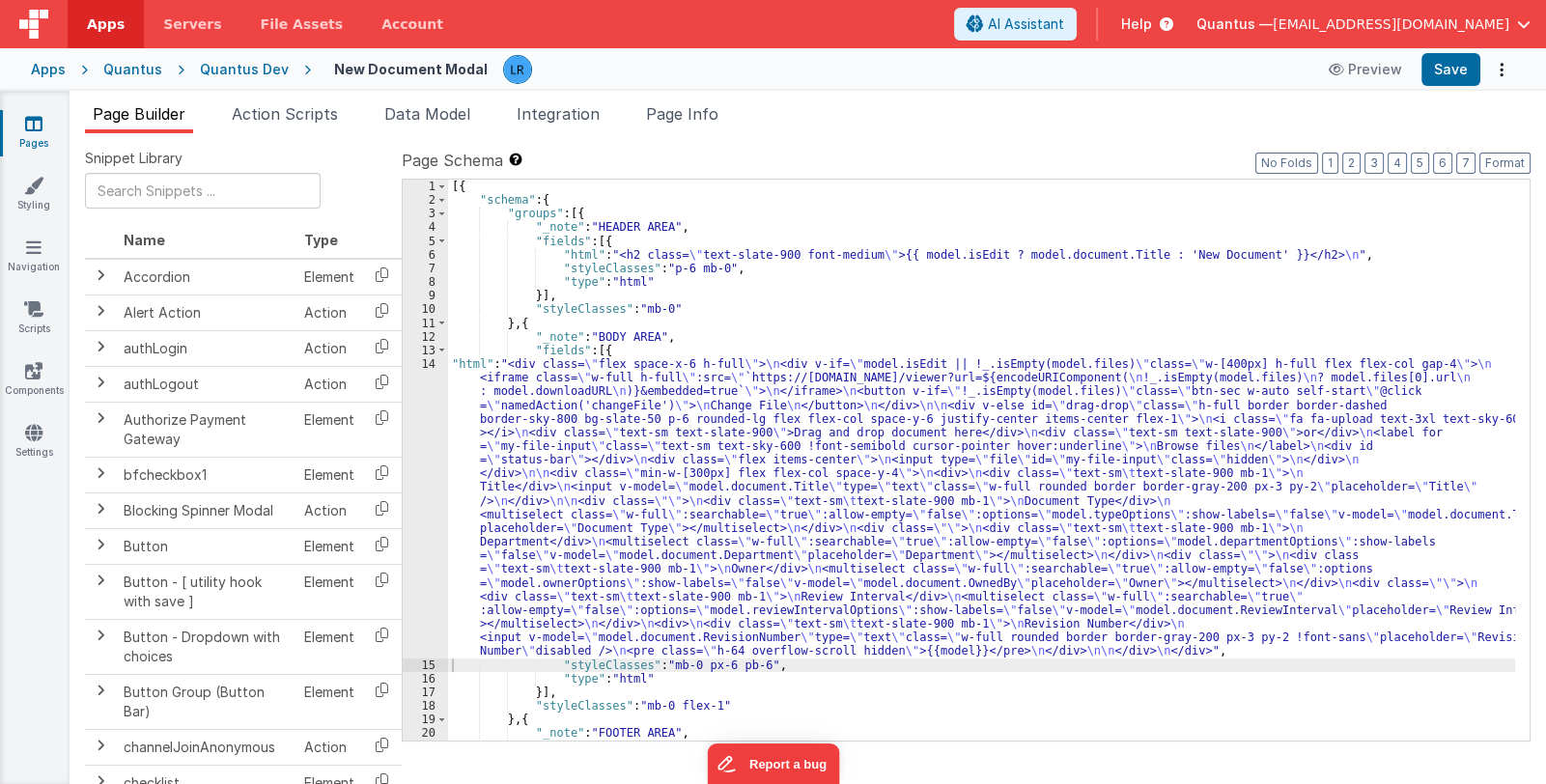
click at [628, 532] on div "[{ "schema" : { "groups" : [{ "_note" : "HEADER AREA" , "fields" : [{ "html" : …" at bounding box center [981, 501] width 1067 height 644
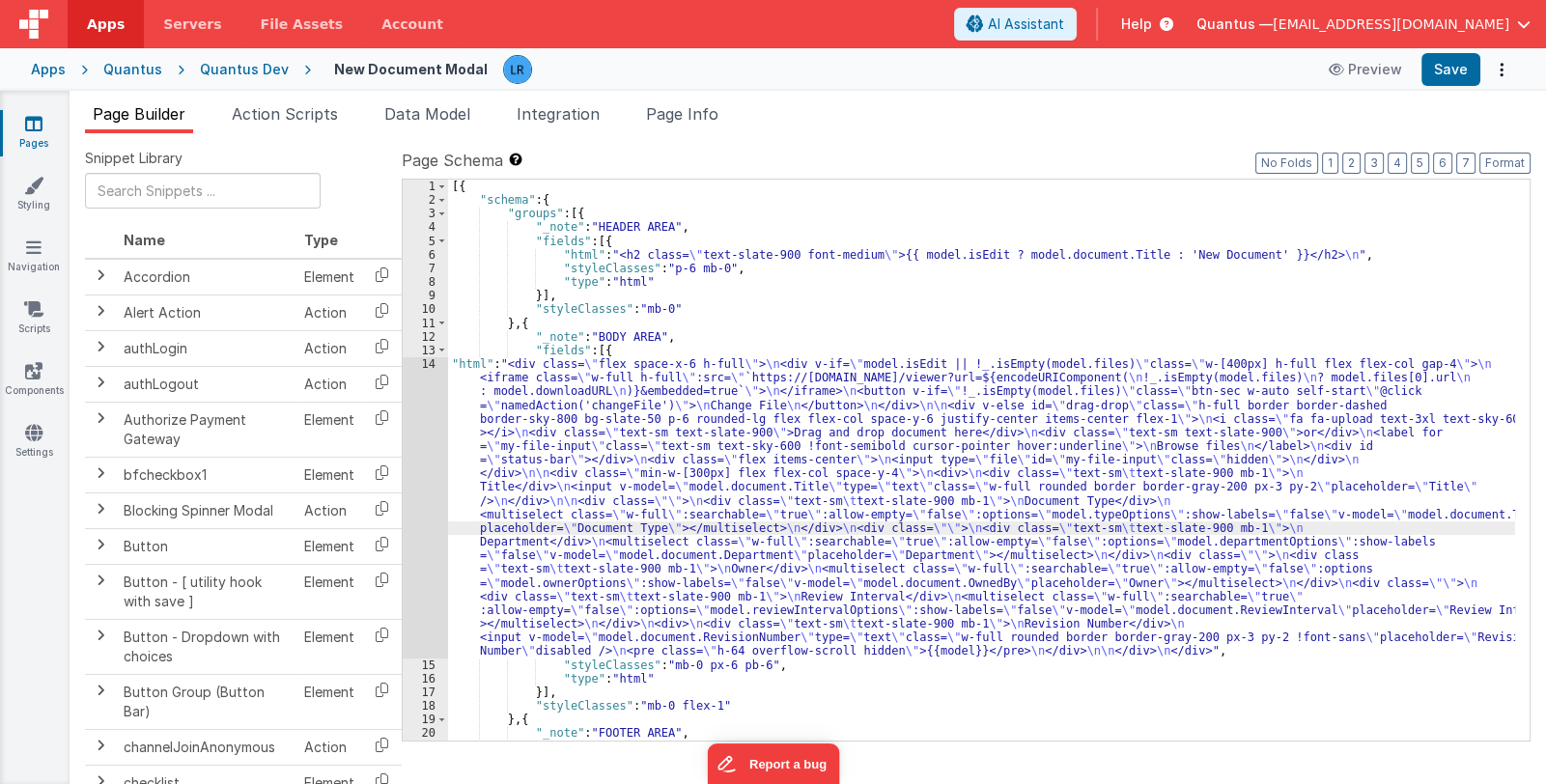
click at [431, 547] on div "14" at bounding box center [425, 507] width 45 height 301
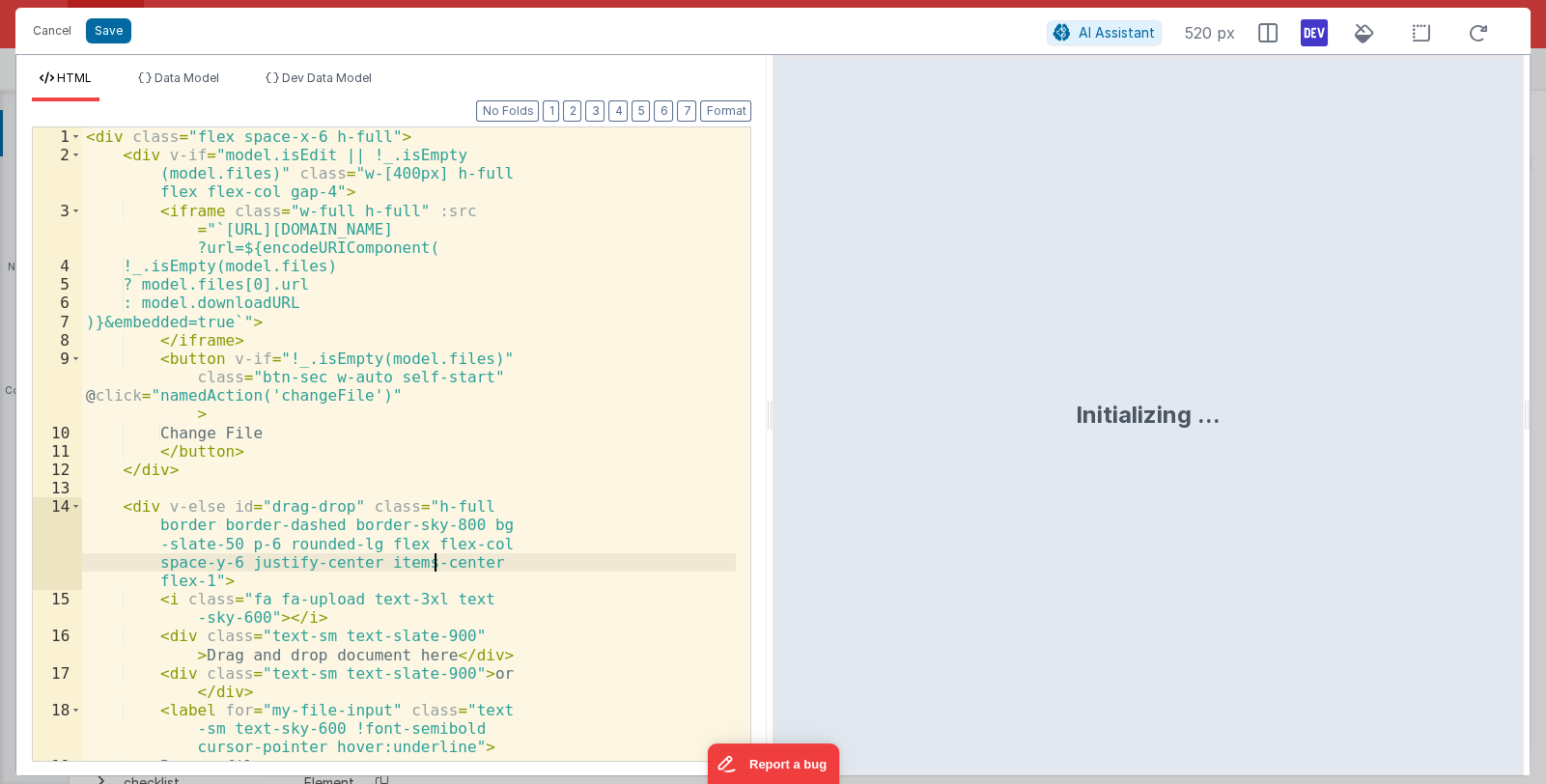
click at [475, 514] on div "< div class = "flex space-x-6 h-full" > < div v-if = "model.isEdit || !_.isEmpt…" at bounding box center [409, 462] width 654 height 670
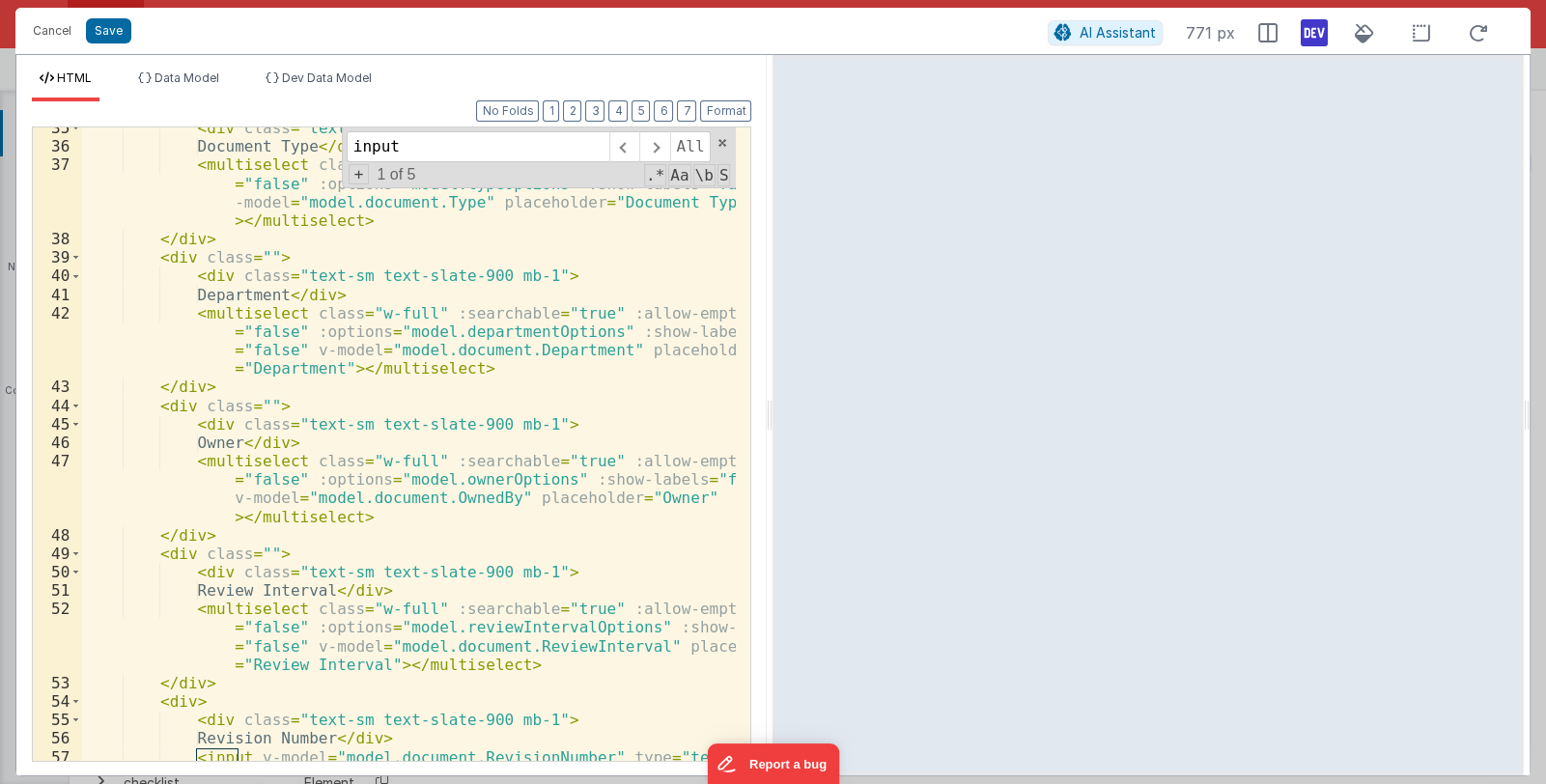
scroll to position [918, 0]
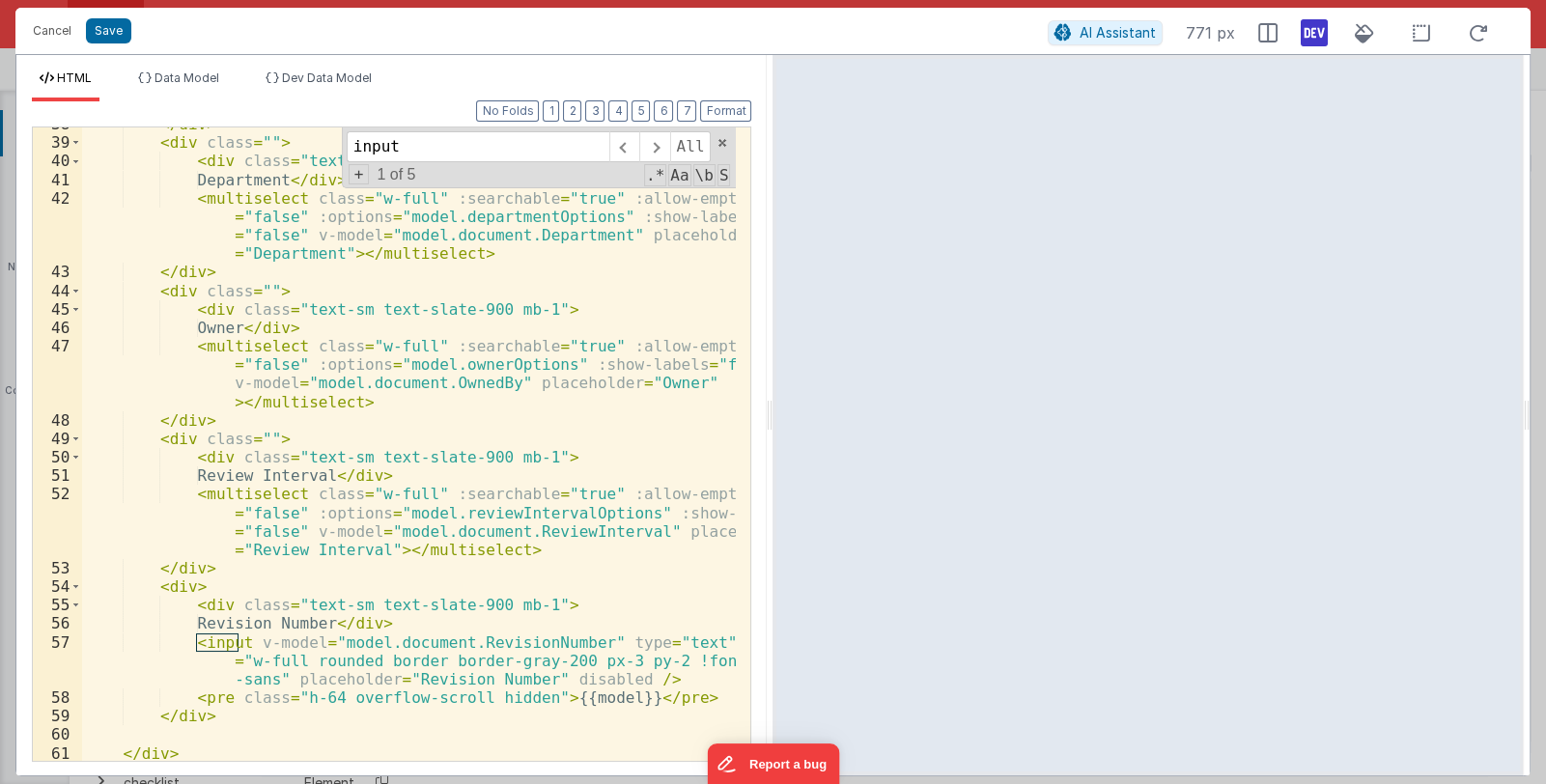
type input "input"
click at [639, 660] on div "</ div > < div class = "" > < div class = "text-sm text-slate-900 mb-1" > Depar…" at bounding box center [409, 449] width 655 height 670
click at [644, 661] on div "</ div > < div class = "" > < div class = "text-sm text-slate-900 mb-1" > Depar…" at bounding box center [409, 449] width 655 height 670
drag, startPoint x: 647, startPoint y: 657, endPoint x: 304, endPoint y: 679, distance: 343.7
click at [304, 679] on div "</ div > < div class = "" > < div class = "text-sm text-slate-900 mb-1" > Depar…" at bounding box center [409, 449] width 655 height 670
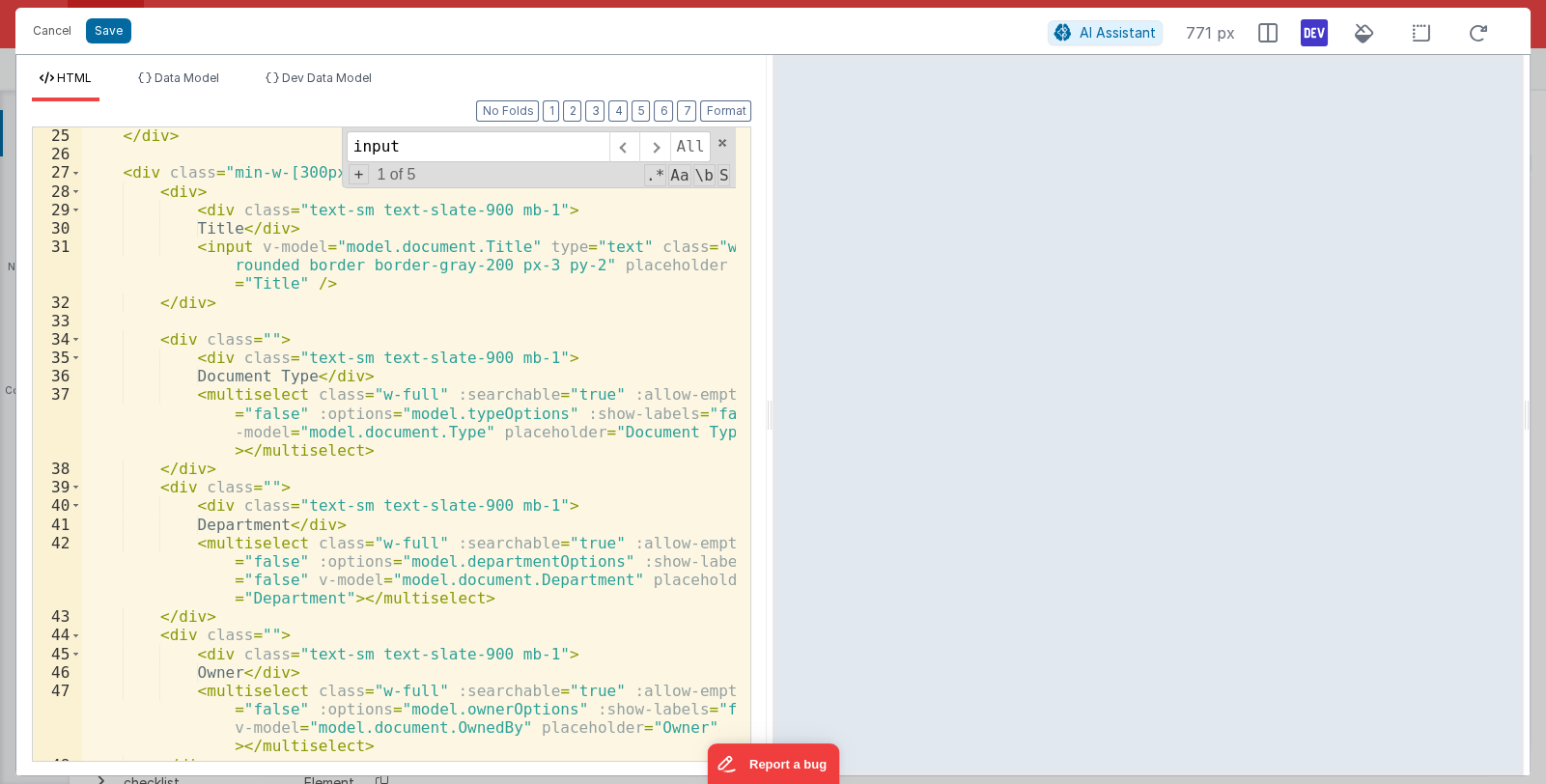
scroll to position [516, 0]
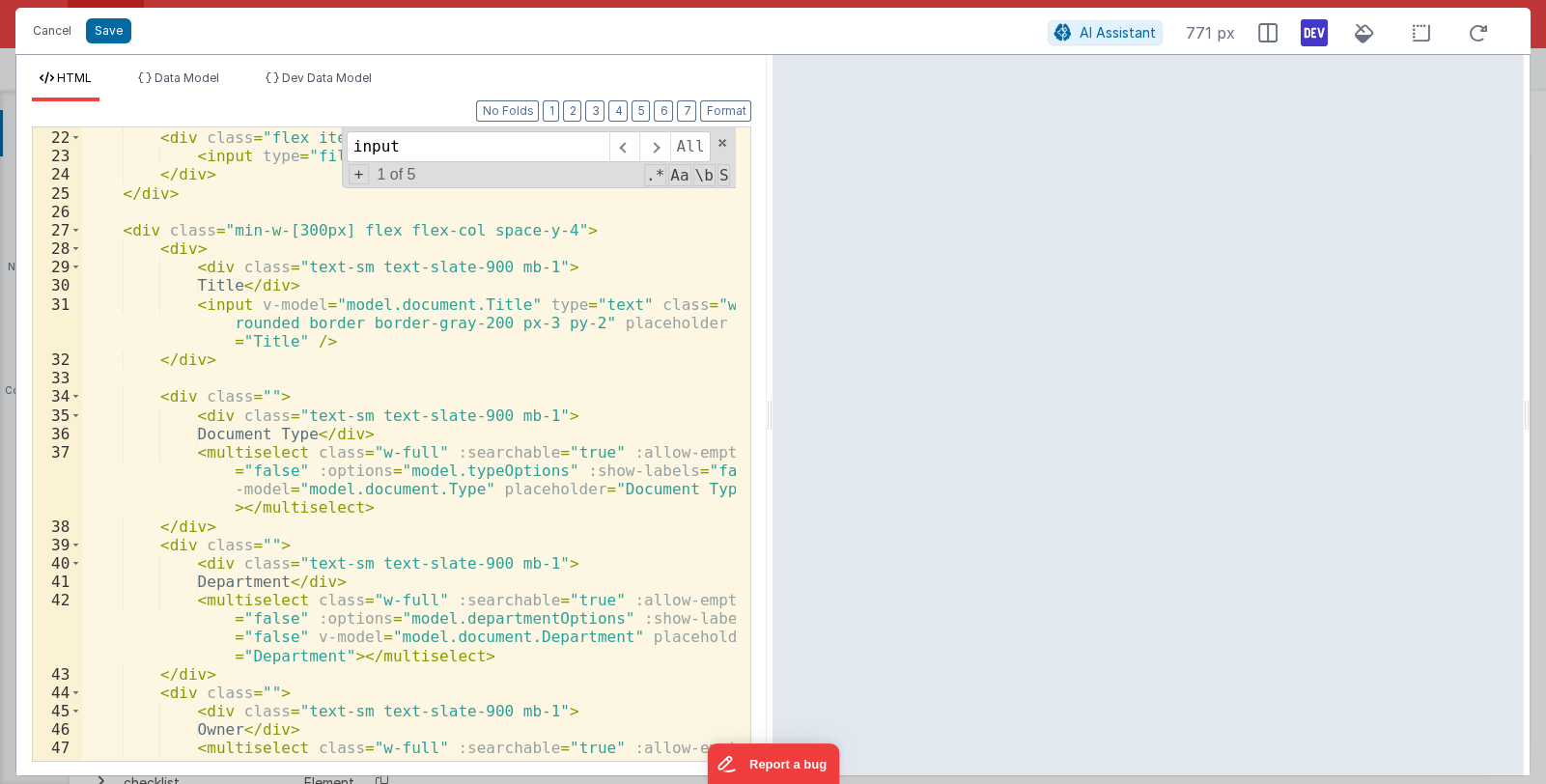
click at [560, 322] on div "< div id = "status-bar" > </ div > < div class = "flex items-center" > < input …" at bounding box center [409, 473] width 655 height 726
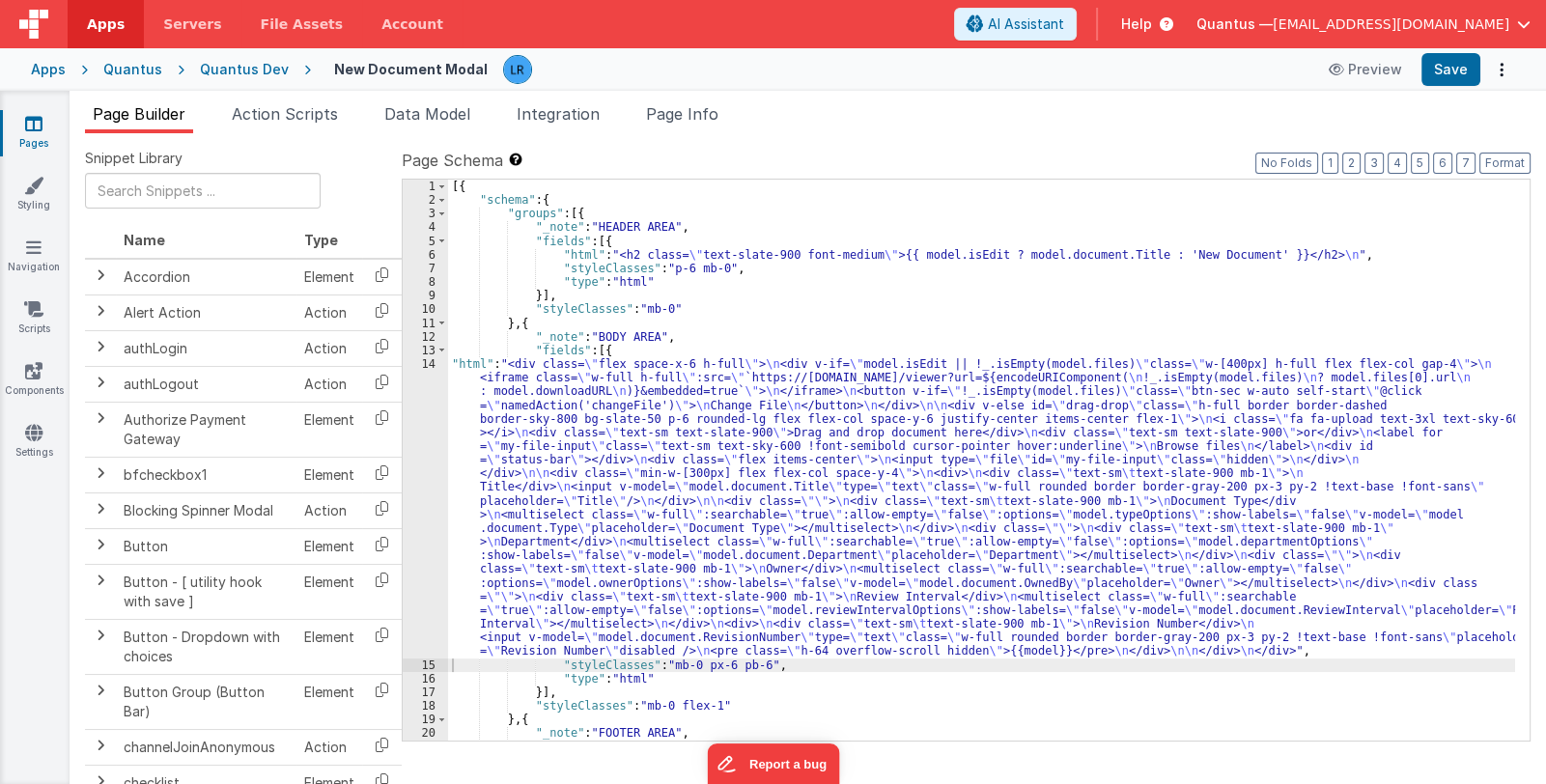
click at [714, 613] on div "[{ "schema" : { "groups" : [{ "_note" : "HEADER AREA" , "fields" : [{ "html" : …" at bounding box center [981, 501] width 1067 height 644
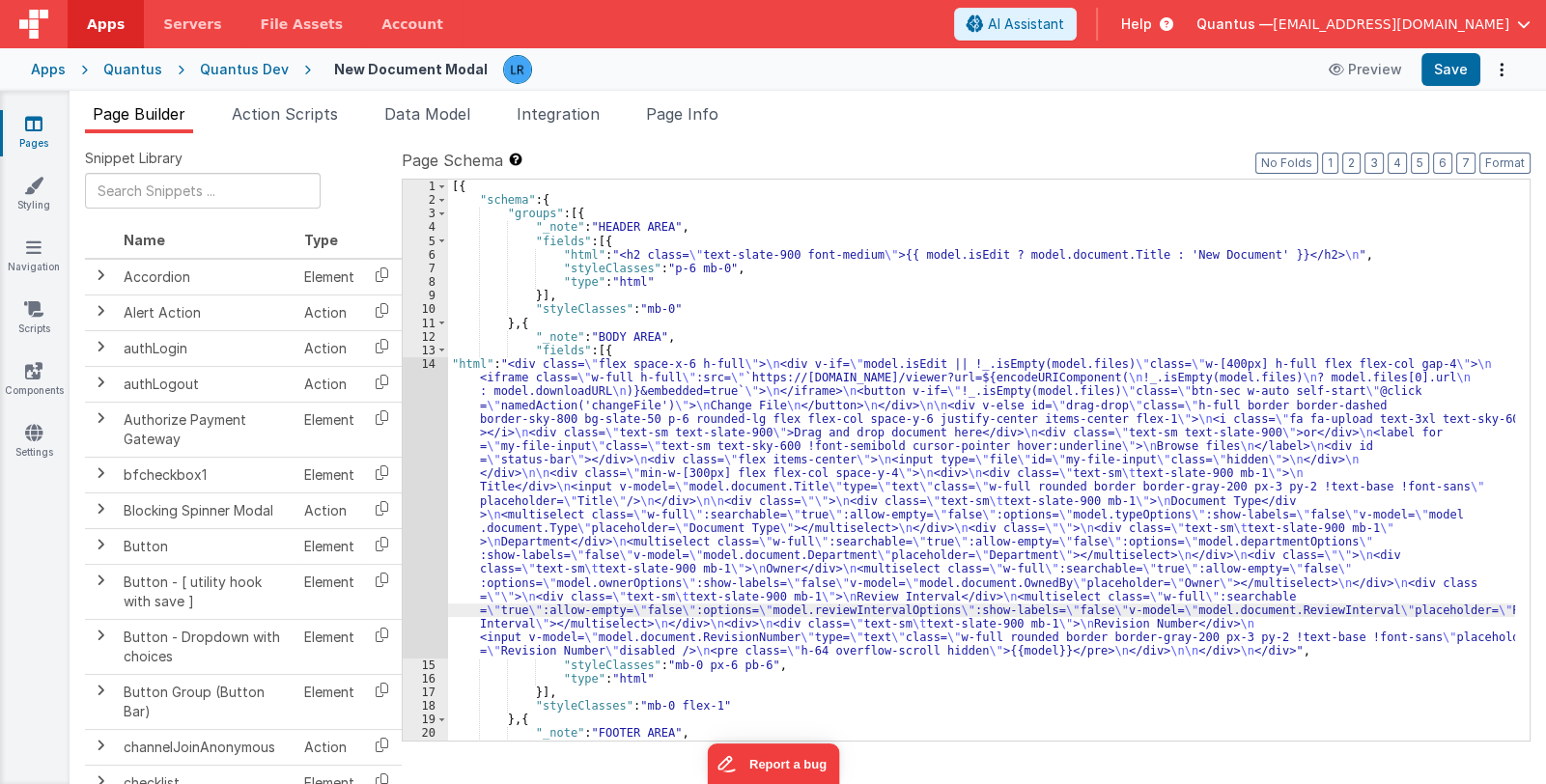
click at [421, 561] on div "14" at bounding box center [425, 507] width 45 height 301
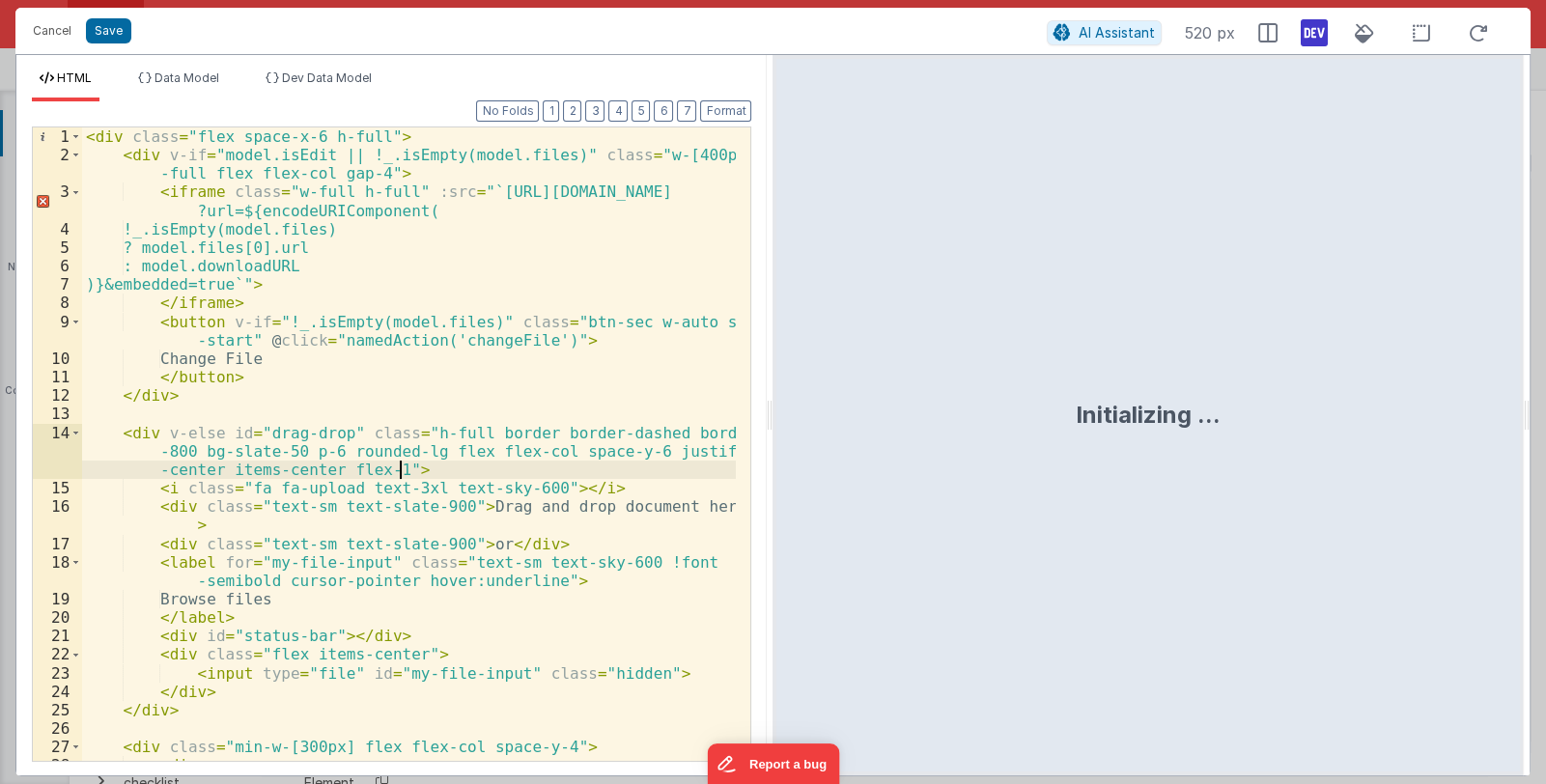
click at [506, 565] on div "< div class = "flex space-x-6 h-full" > < div v-if = "model.isEdit || !_.isEmpt…" at bounding box center [409, 462] width 655 height 670
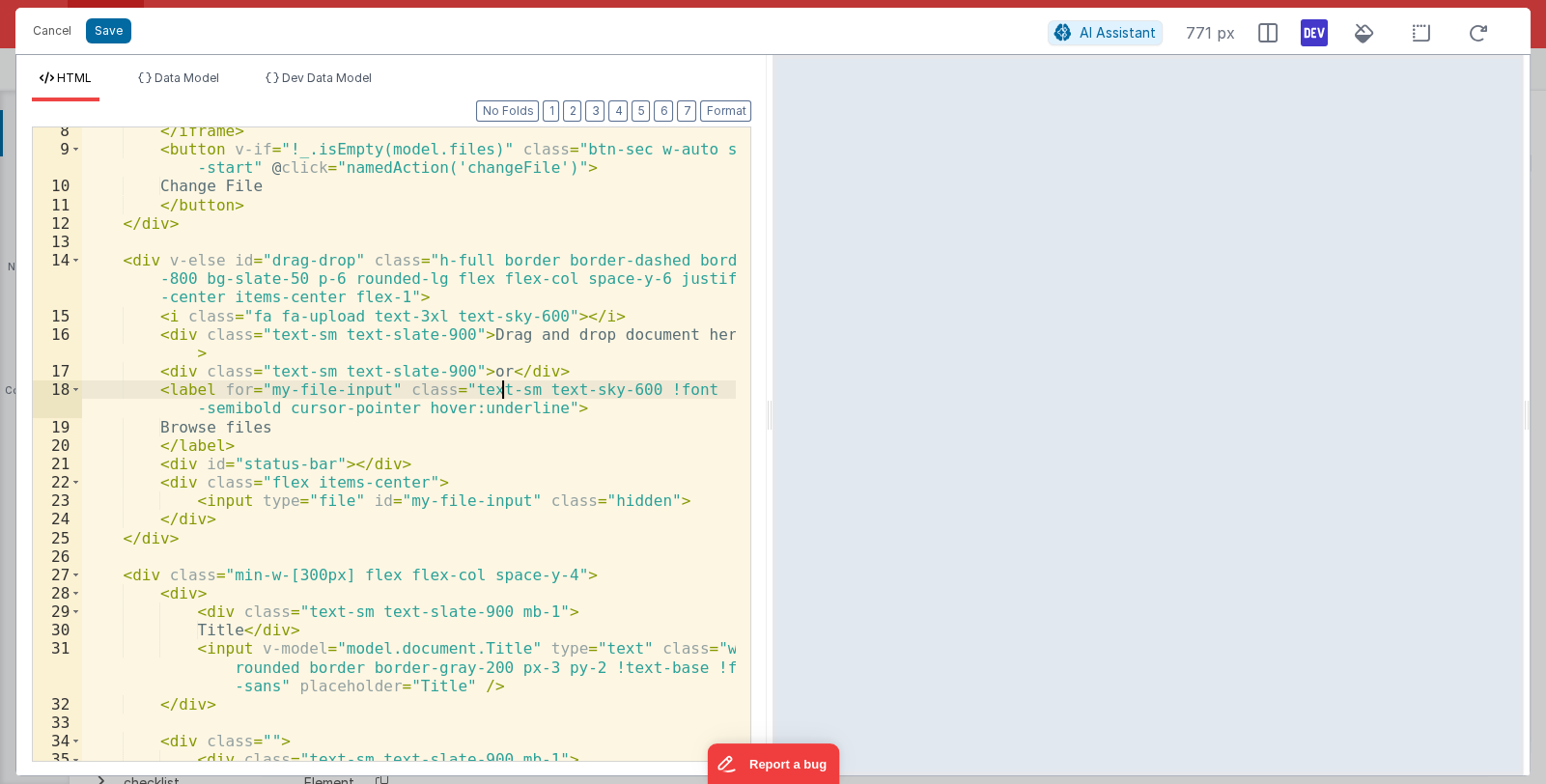
scroll to position [287, 0]
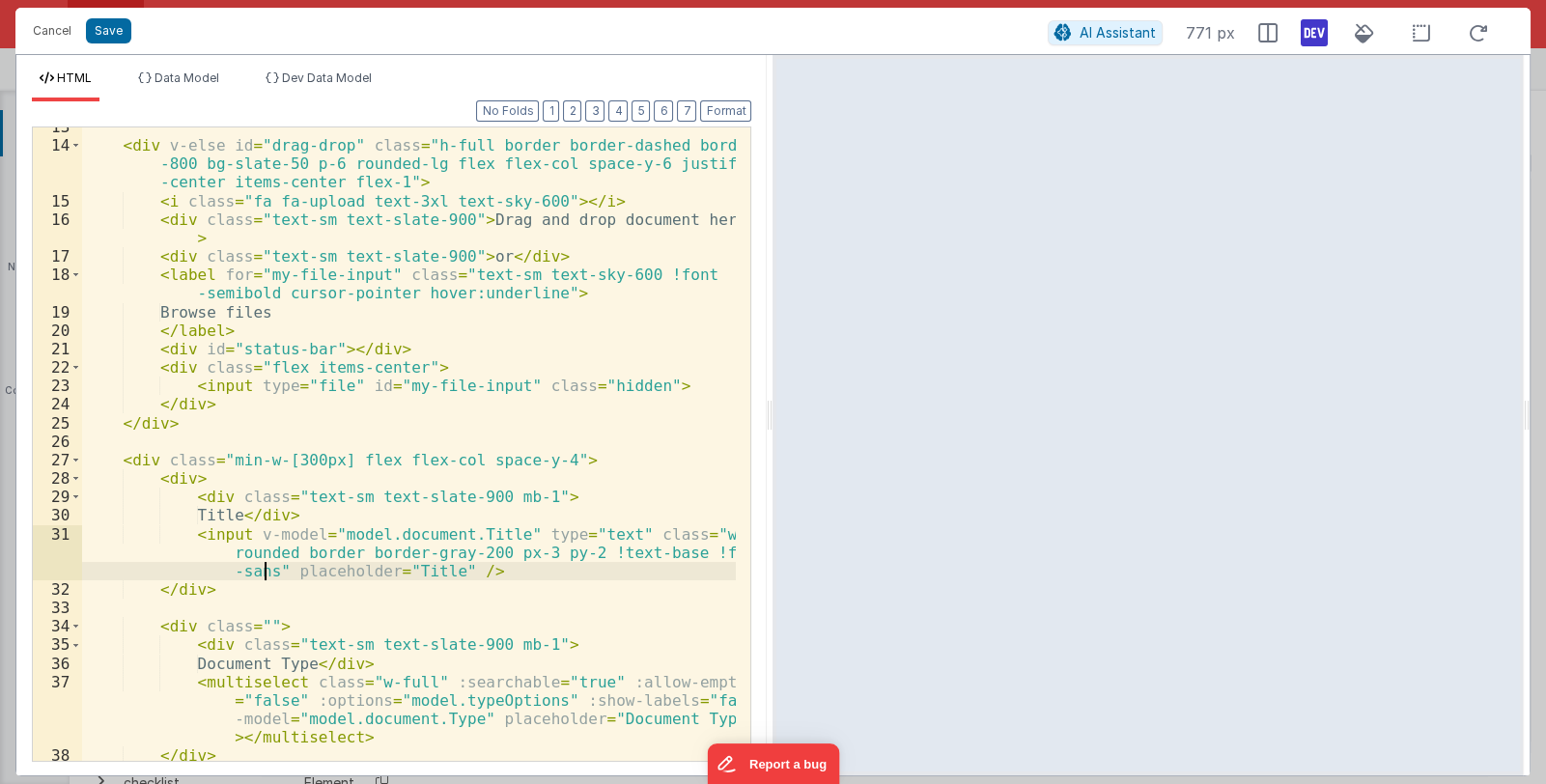
click at [265, 571] on div "< div v-else id = "drag-drop" class = "h-full border border-dashed border-sky -…" at bounding box center [409, 452] width 655 height 670
click at [376, 577] on div "< div v-else id = "drag-drop" class = "h-full border border-dashed border-sky -…" at bounding box center [409, 452] width 655 height 670
drag, startPoint x: 271, startPoint y: 569, endPoint x: 400, endPoint y: 572, distance: 129.0
click at [400, 572] on div "< div v-else id = "drag-drop" class = "h-full border border-dashed border-sky -…" at bounding box center [409, 452] width 655 height 670
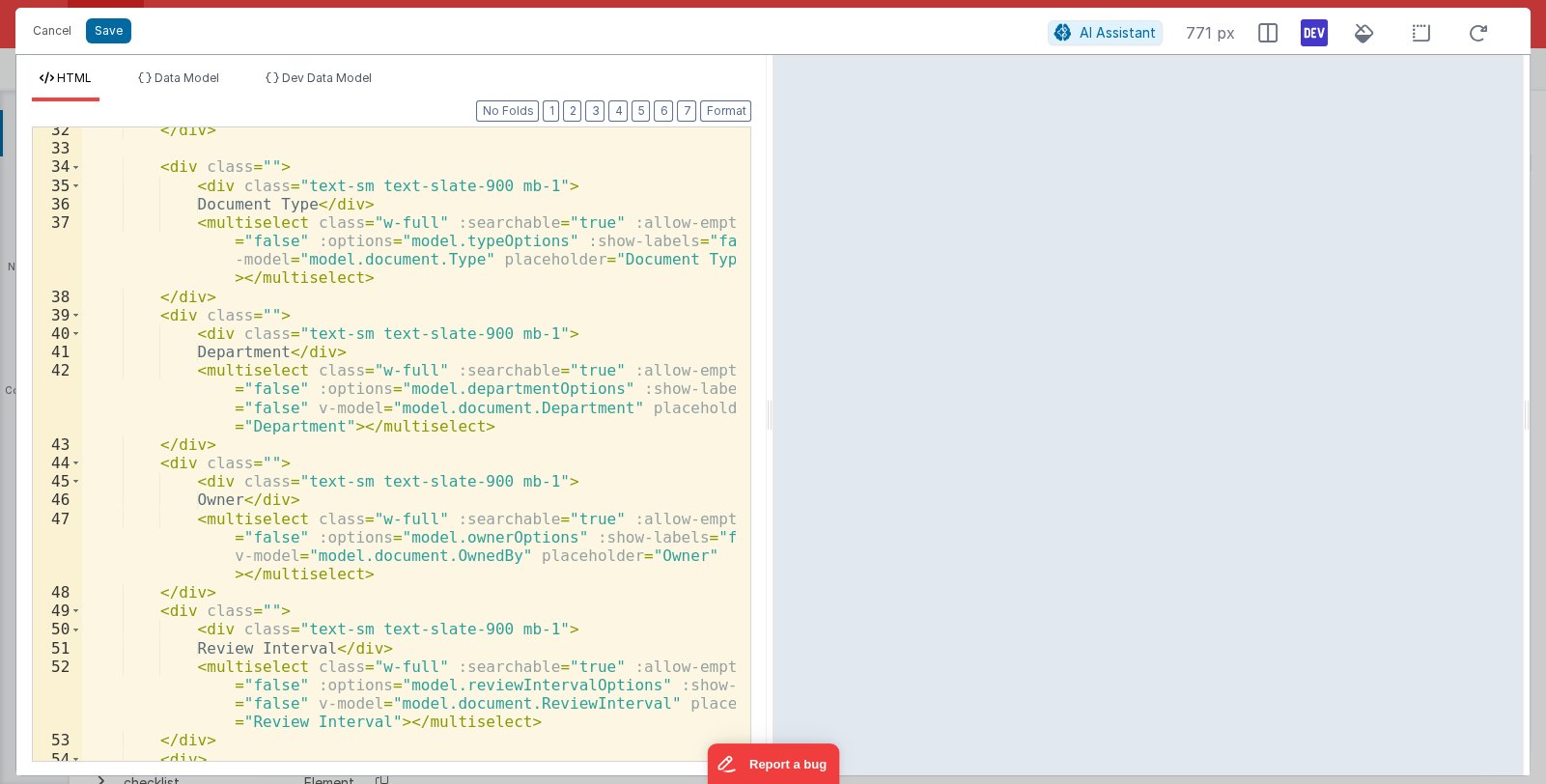
scroll to position [918, 0]
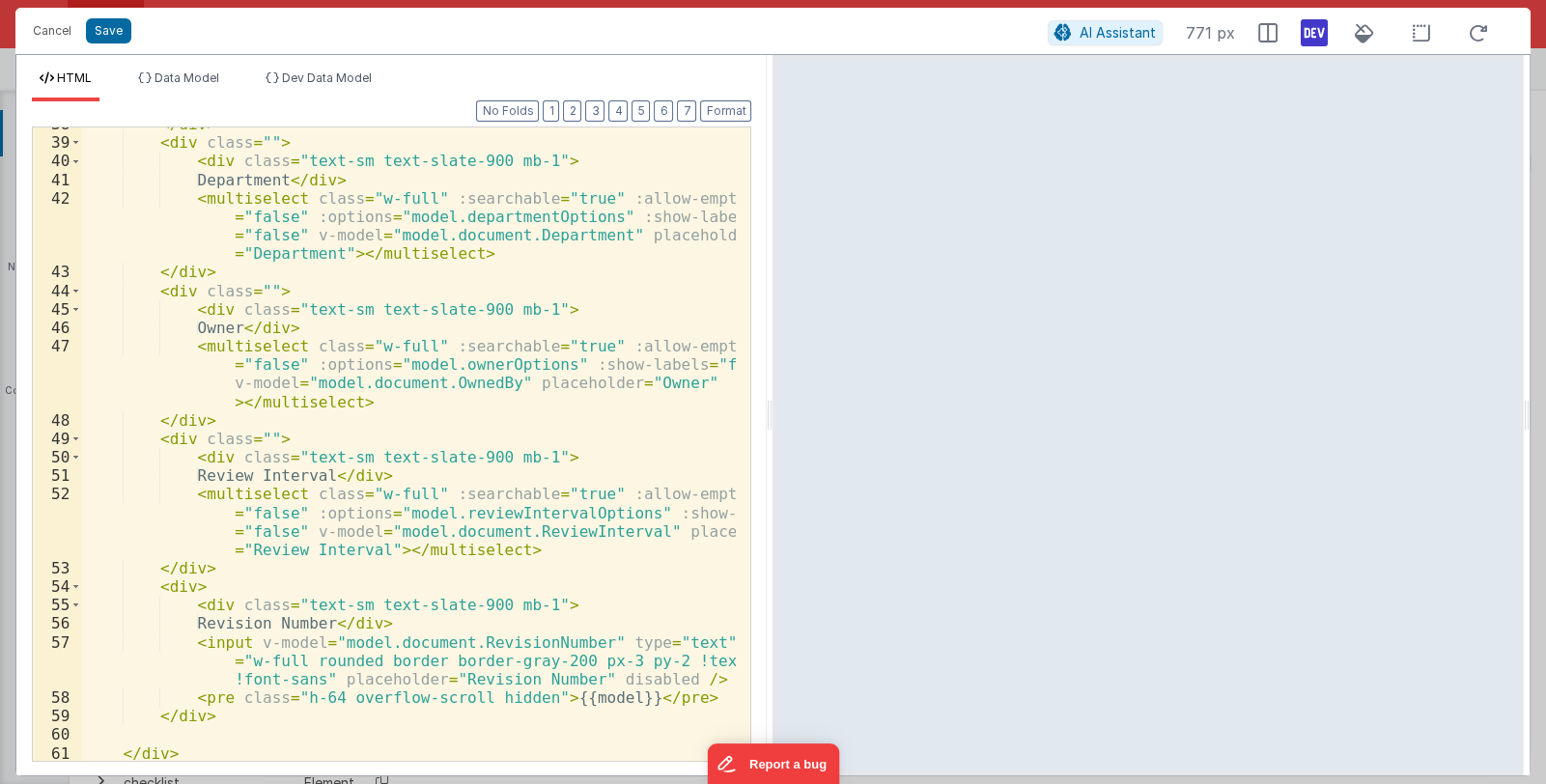
click at [304, 679] on div "</ div > < div class = "" > < div class = "text-sm text-slate-900 mb-1" > Depar…" at bounding box center [409, 449] width 655 height 670
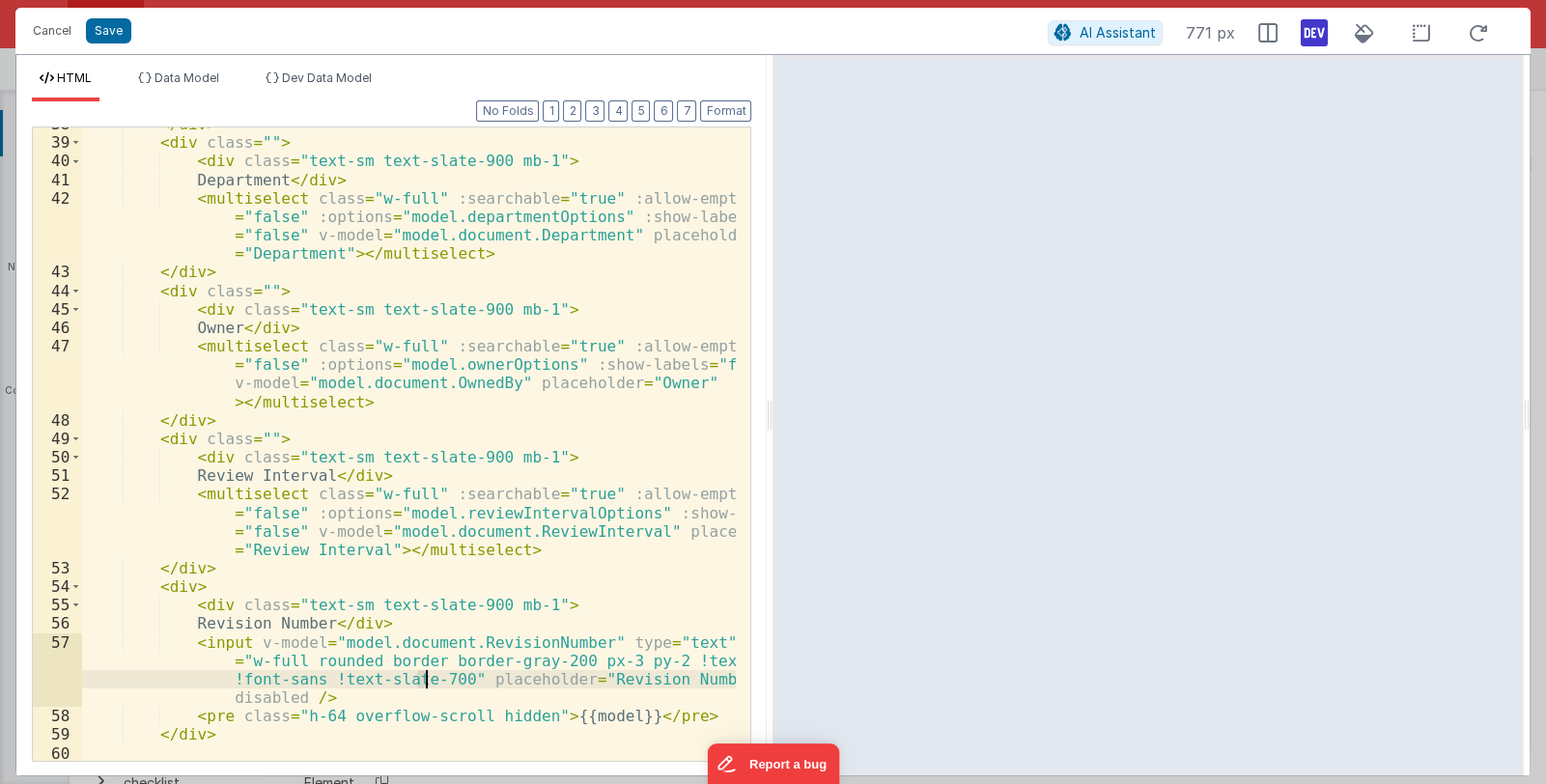
click at [425, 679] on div "</ div > < div class = "" > < div class = "text-sm text-slate-900 mb-1" > Depar…" at bounding box center [409, 449] width 655 height 670
click at [424, 679] on div "</ div > < div class = "" > < div class = "text-sm text-slate-900 mb-1" > Depar…" at bounding box center [409, 449] width 655 height 670
drag, startPoint x: 317, startPoint y: 683, endPoint x: 443, endPoint y: 681, distance: 126.0
click at [443, 681] on div "</ div > < div class = "" > < div class = "text-sm text-slate-900 mb-1" > Depar…" at bounding box center [409, 449] width 655 height 670
click at [121, 28] on button "Save" at bounding box center [109, 31] width 45 height 26
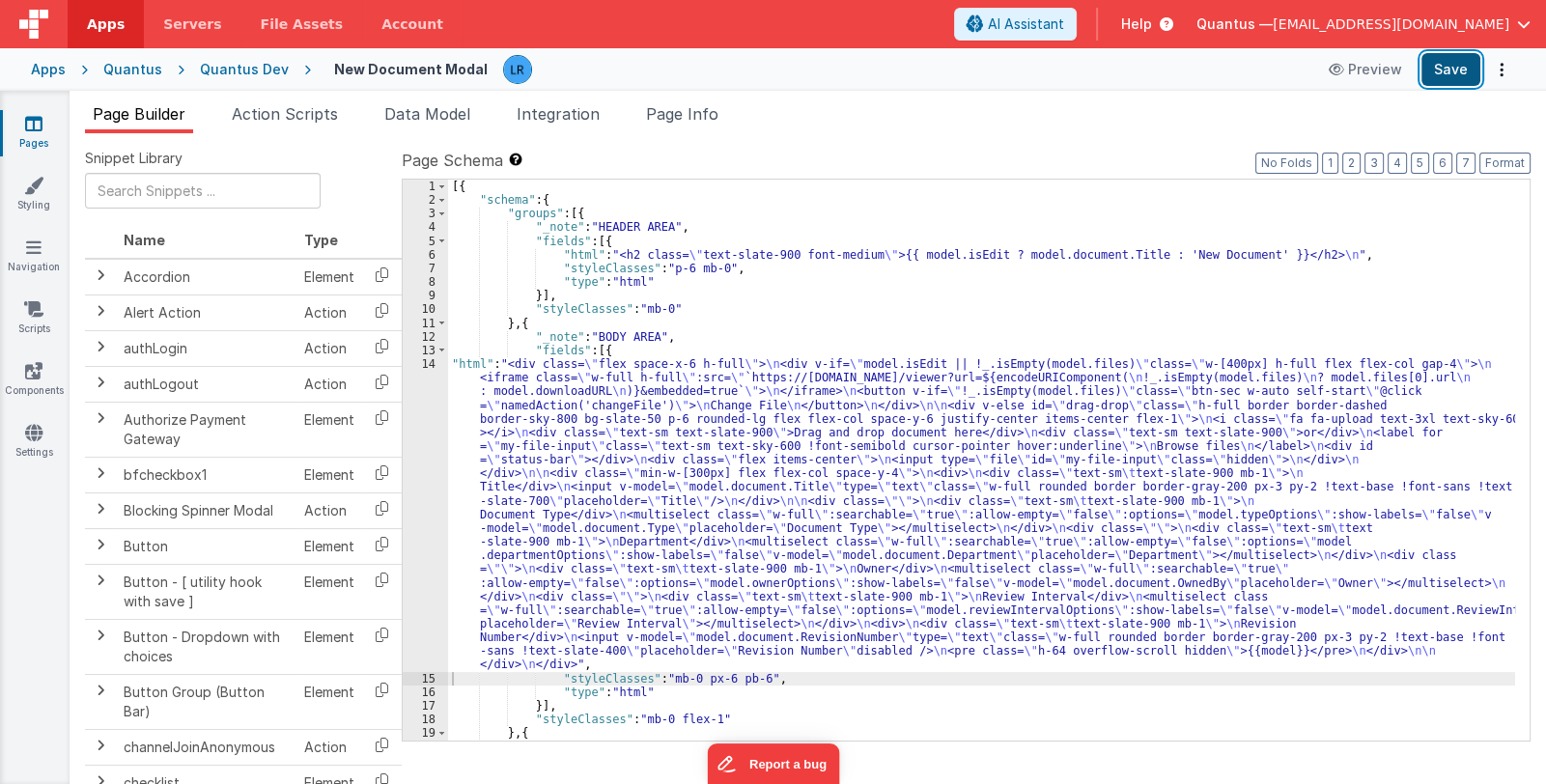
click at [1446, 72] on button "Save" at bounding box center [1451, 69] width 59 height 32
click at [31, 123] on icon at bounding box center [34, 124] width 18 height 20
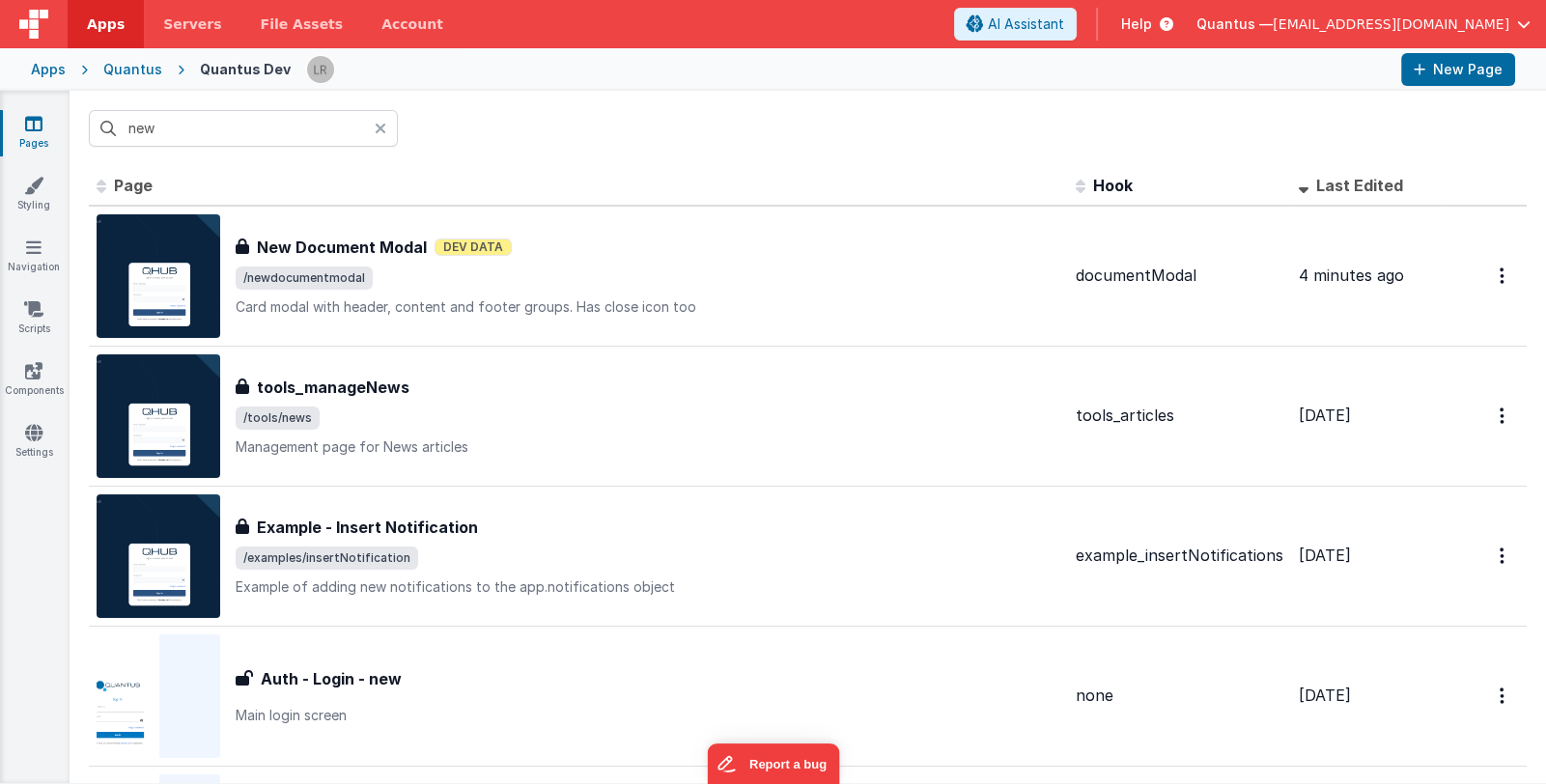
click at [379, 128] on icon at bounding box center [381, 129] width 12 height 16
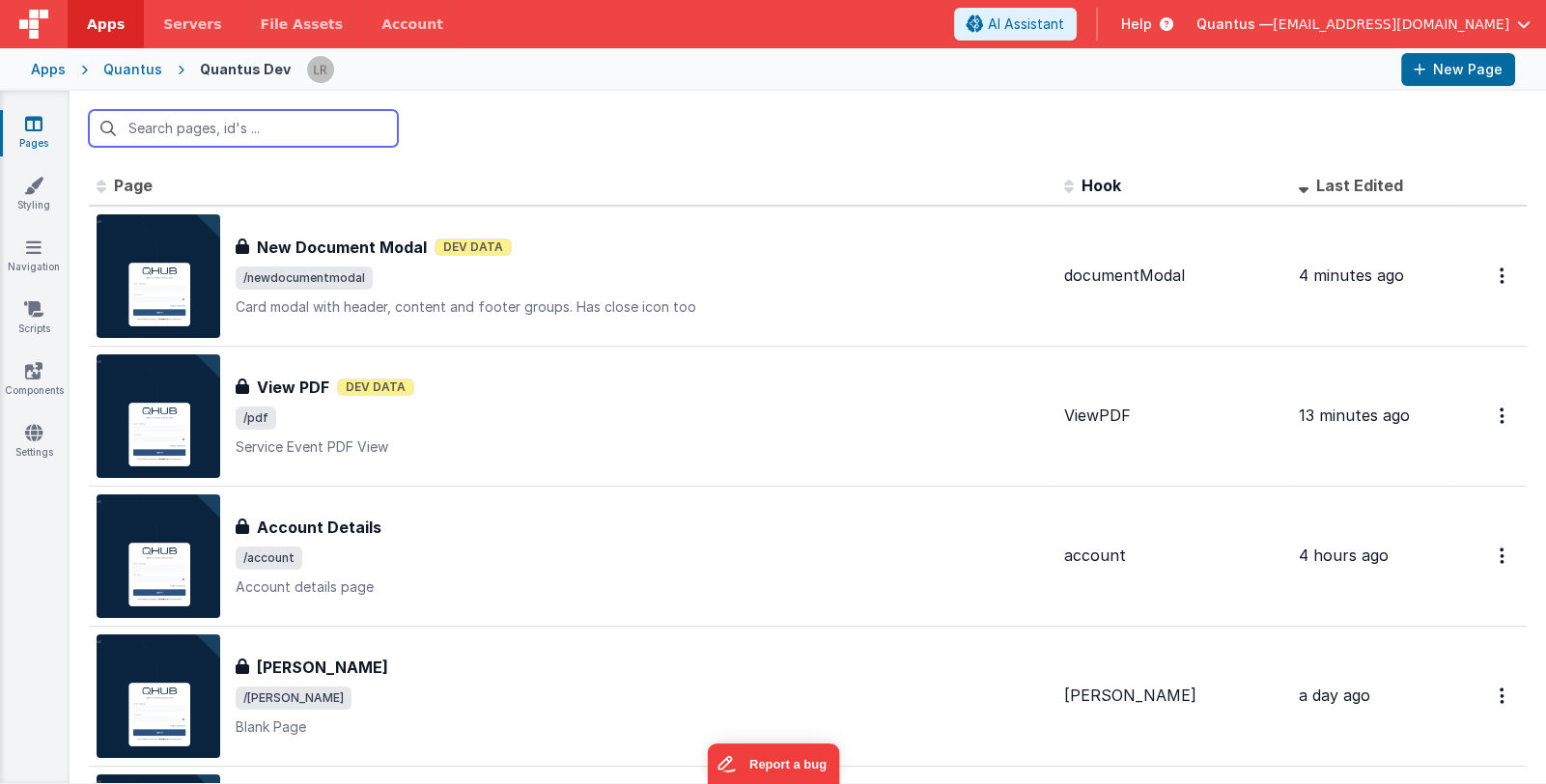
click at [303, 131] on input "text" at bounding box center [243, 128] width 309 height 36
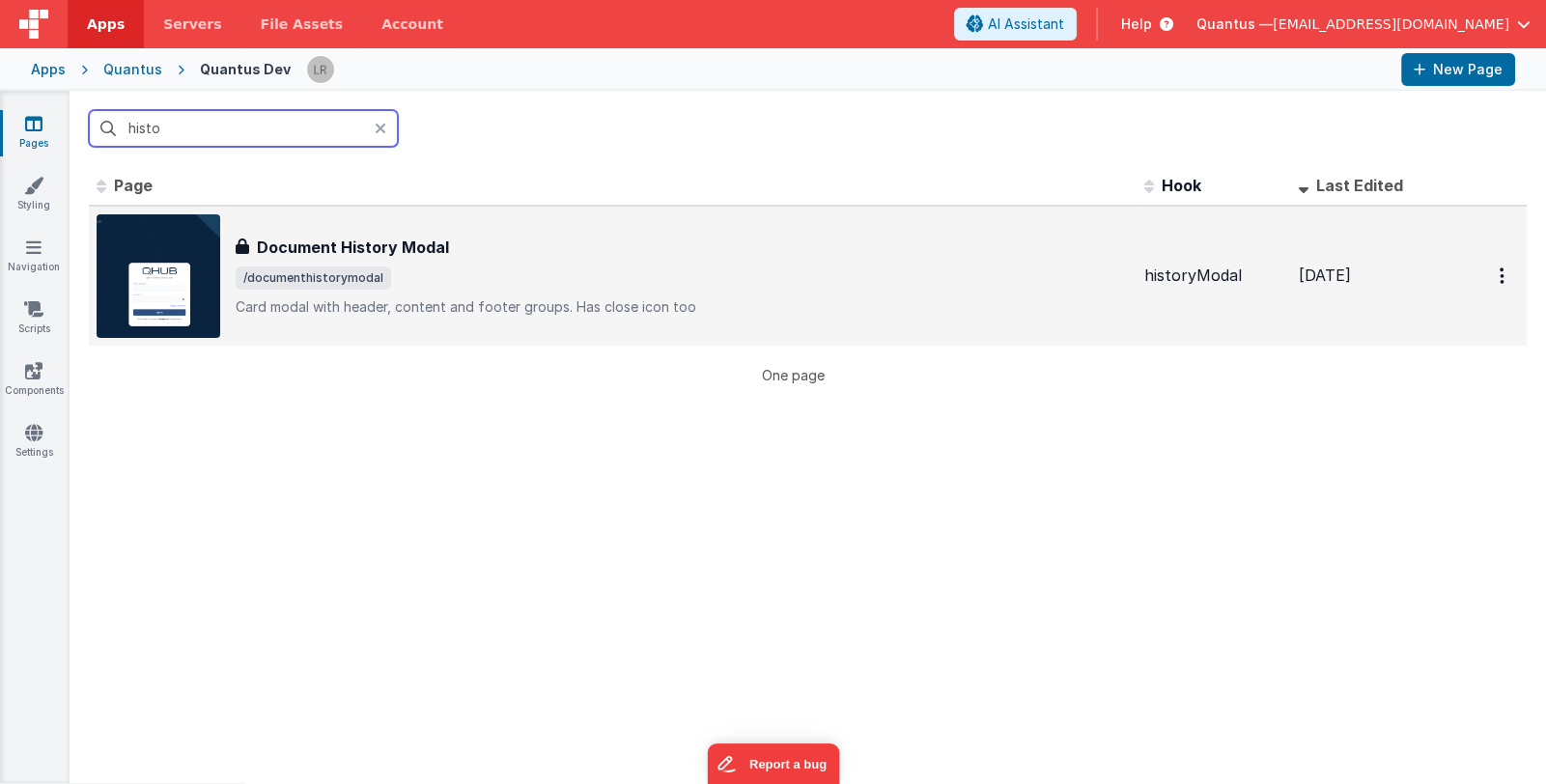
type input "histo"
click at [883, 279] on span "/documenthistorymodal" at bounding box center [682, 279] width 893 height 24
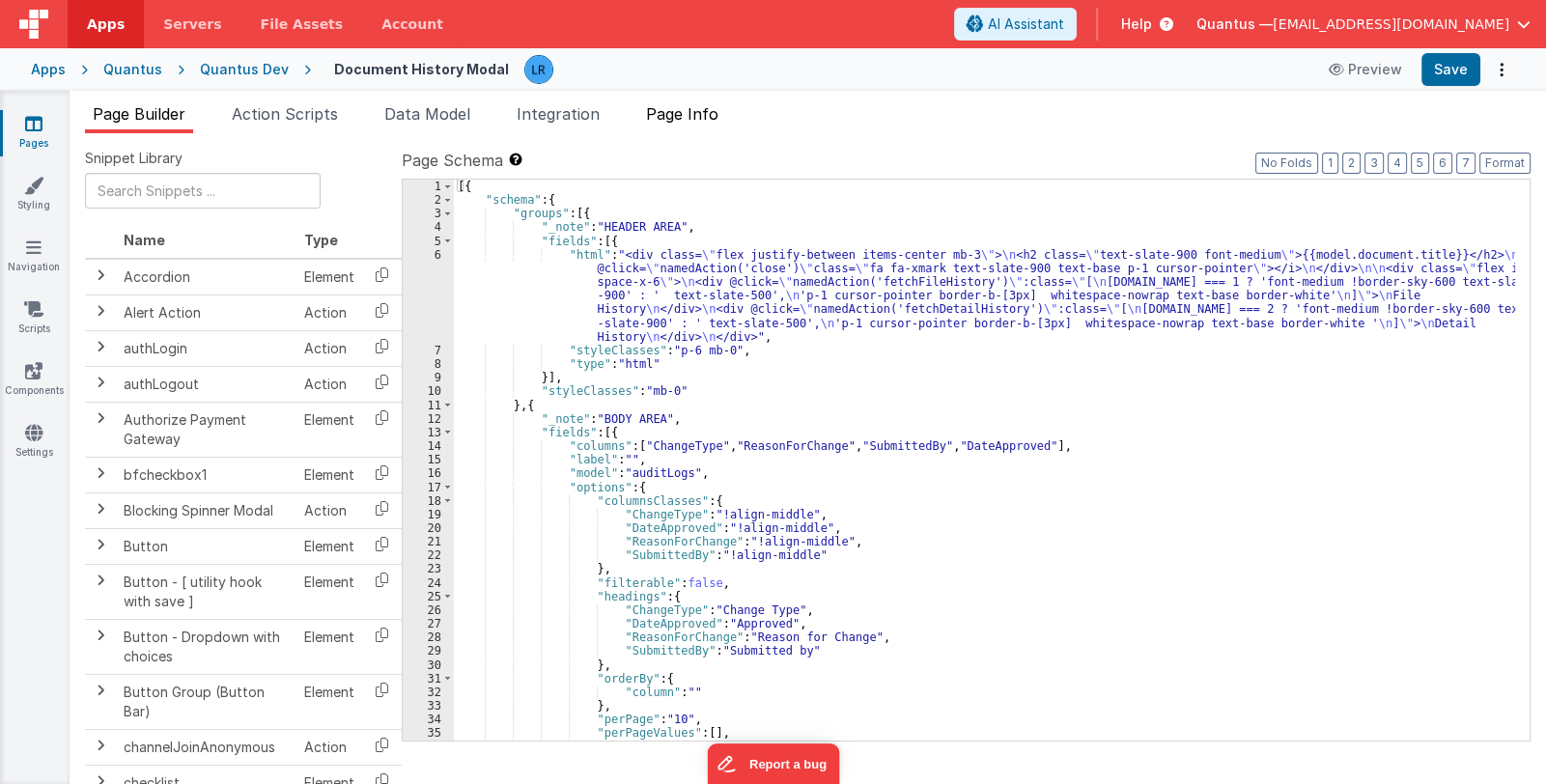
click at [693, 114] on span "Page Info" at bounding box center [682, 114] width 73 height 20
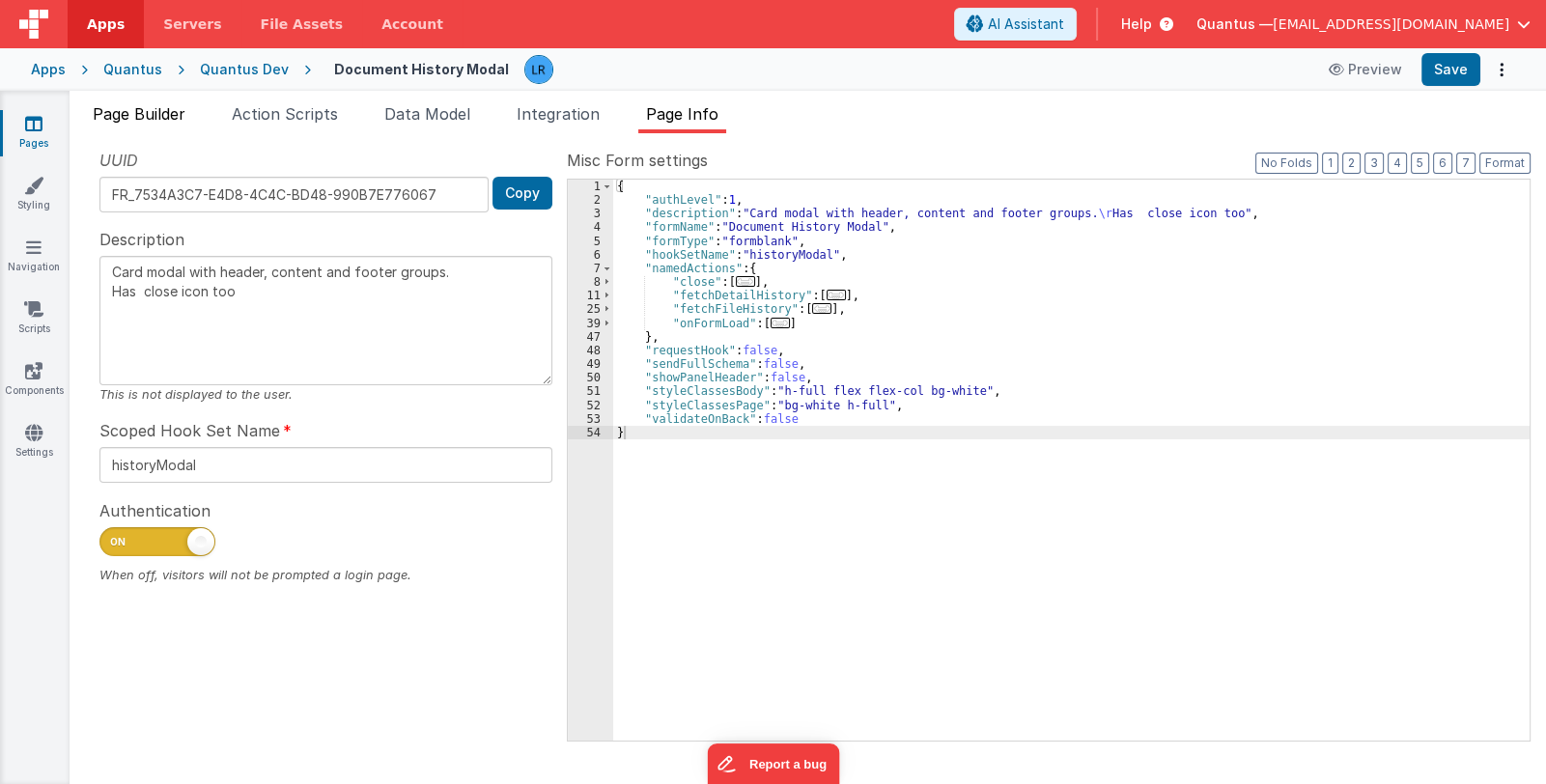
click at [140, 110] on span "Page Builder" at bounding box center [138, 114] width 92 height 20
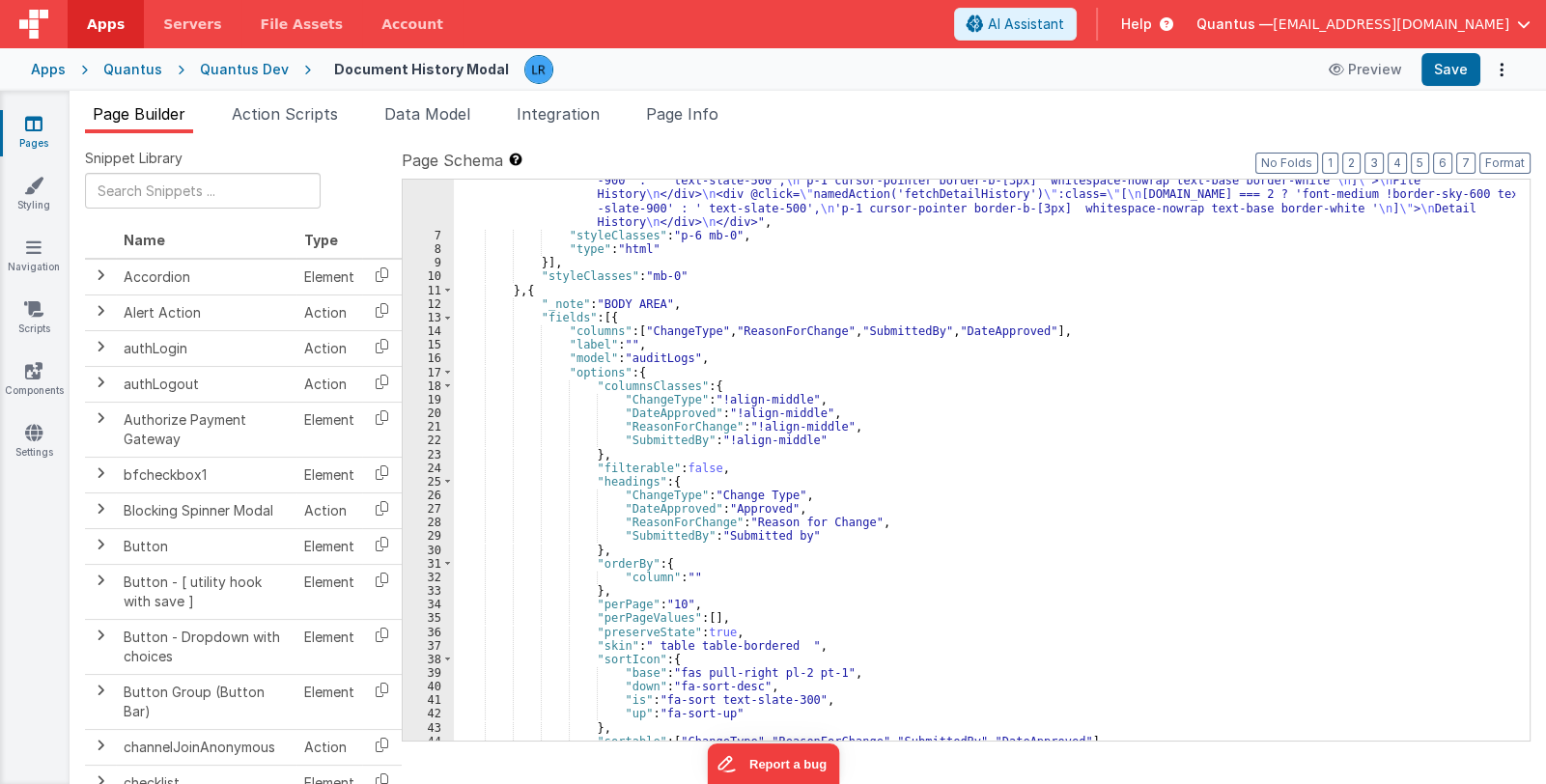
scroll to position [172, 0]
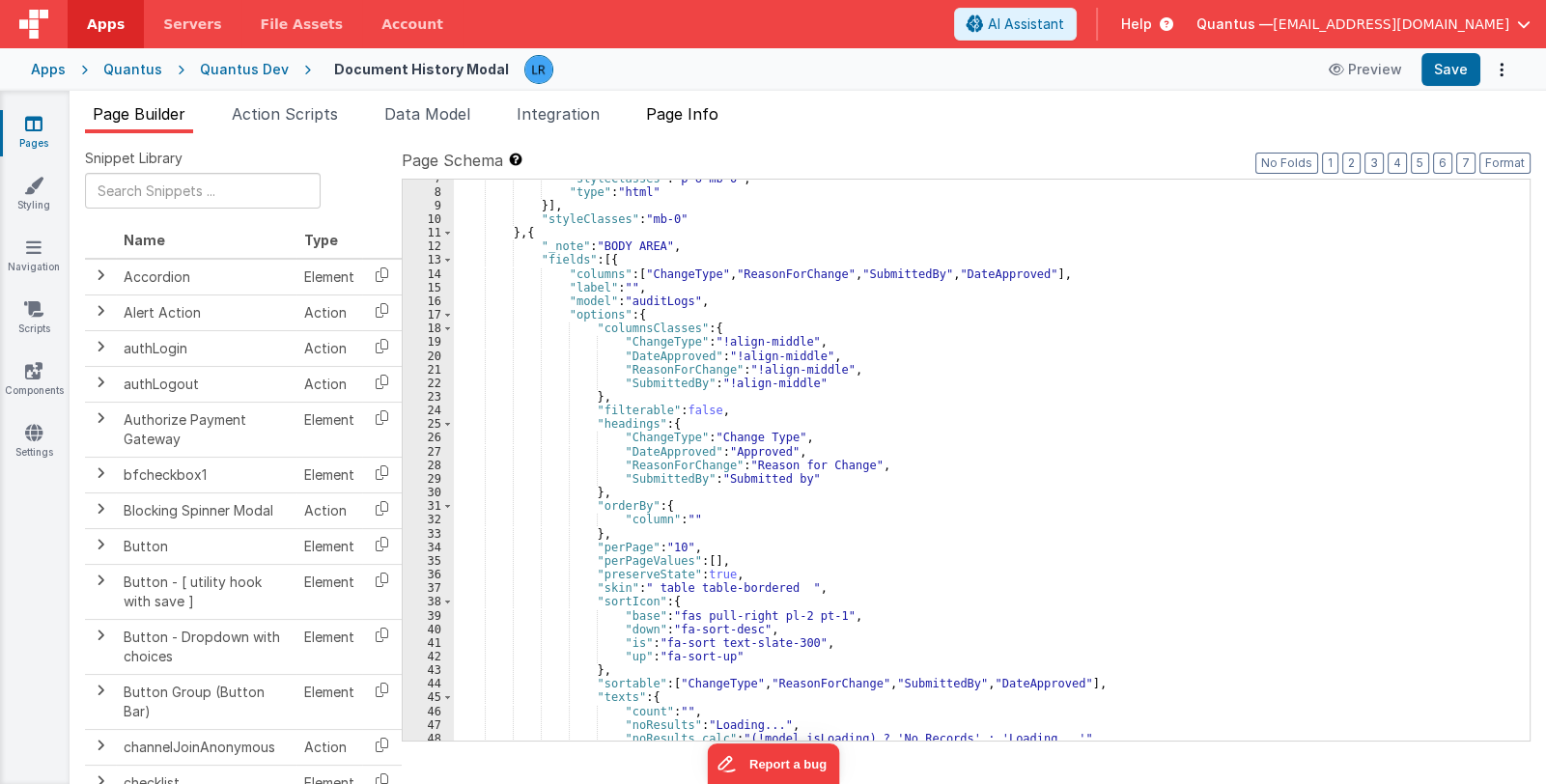
click at [688, 116] on span "Page Info" at bounding box center [682, 114] width 73 height 20
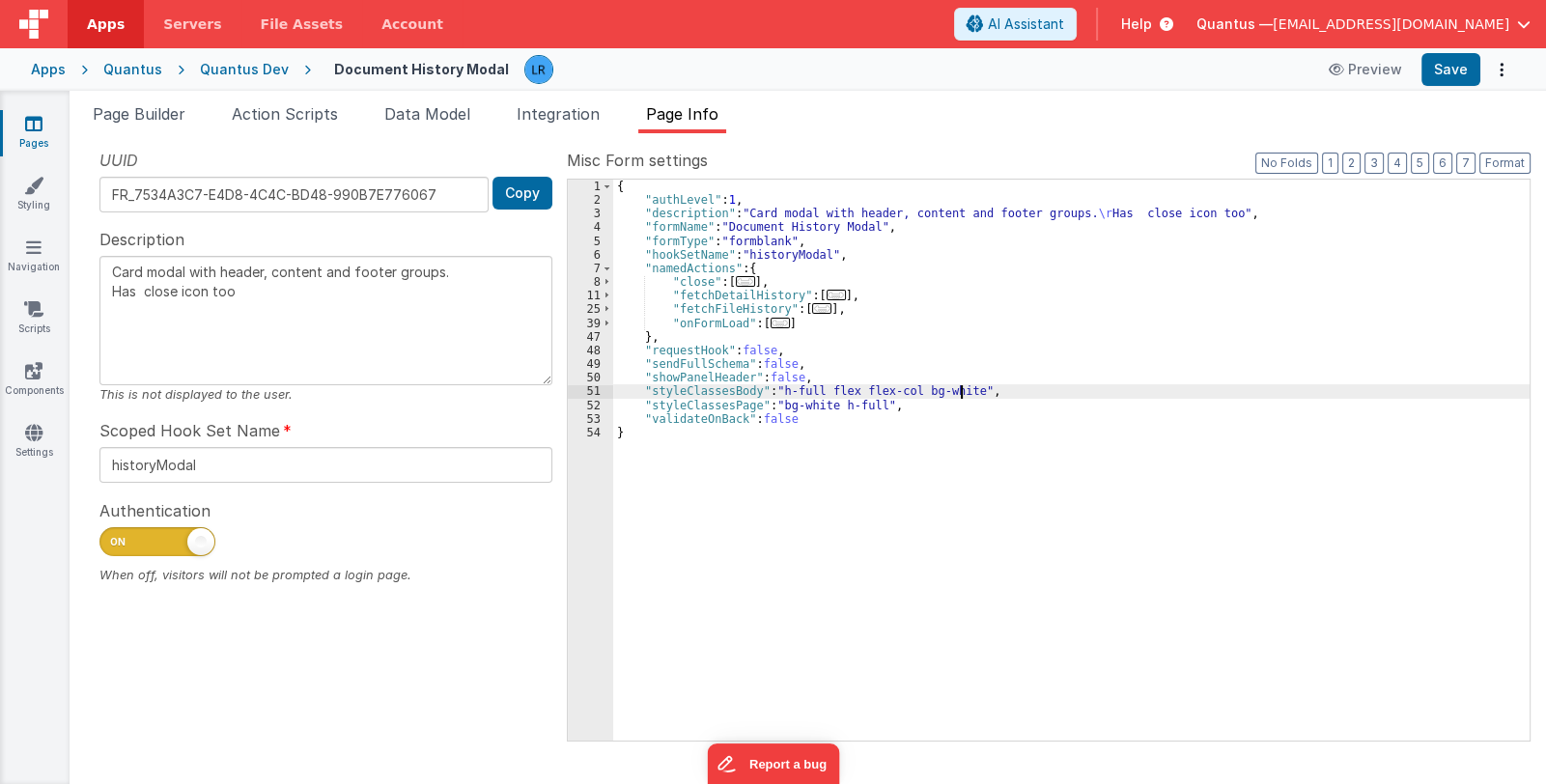
drag, startPoint x: 960, startPoint y: 386, endPoint x: 1026, endPoint y: 446, distance: 89.2
click at [960, 387] on div "{ "authLevel" : 1 , "description" : "Card modal with header, content and footer…" at bounding box center [1072, 474] width 917 height 589
type textarea "Card modal with header, content and footer groups. Has close icon too"
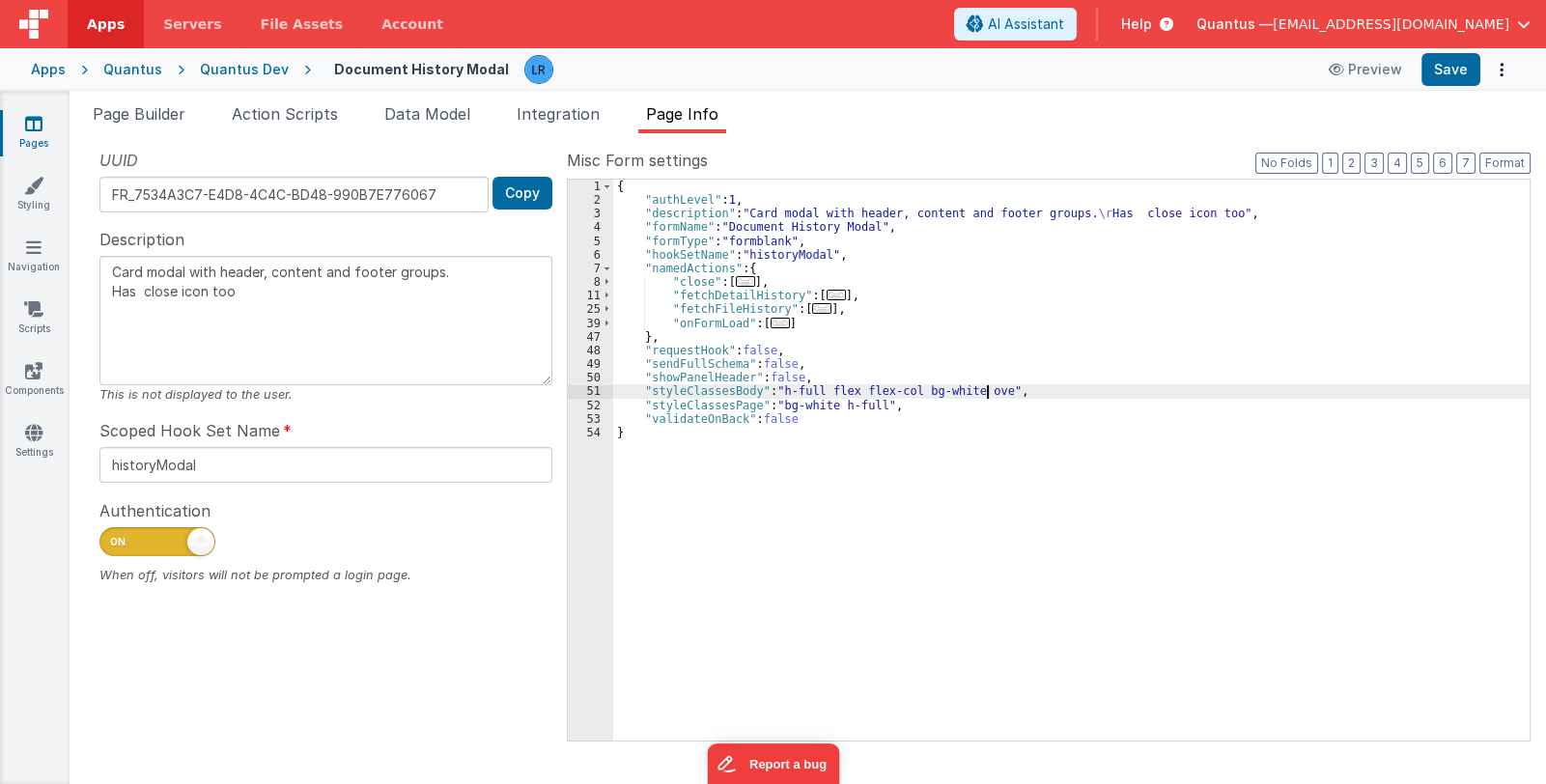
type textarea "Card modal with header, content and footer groups. Has close icon too"
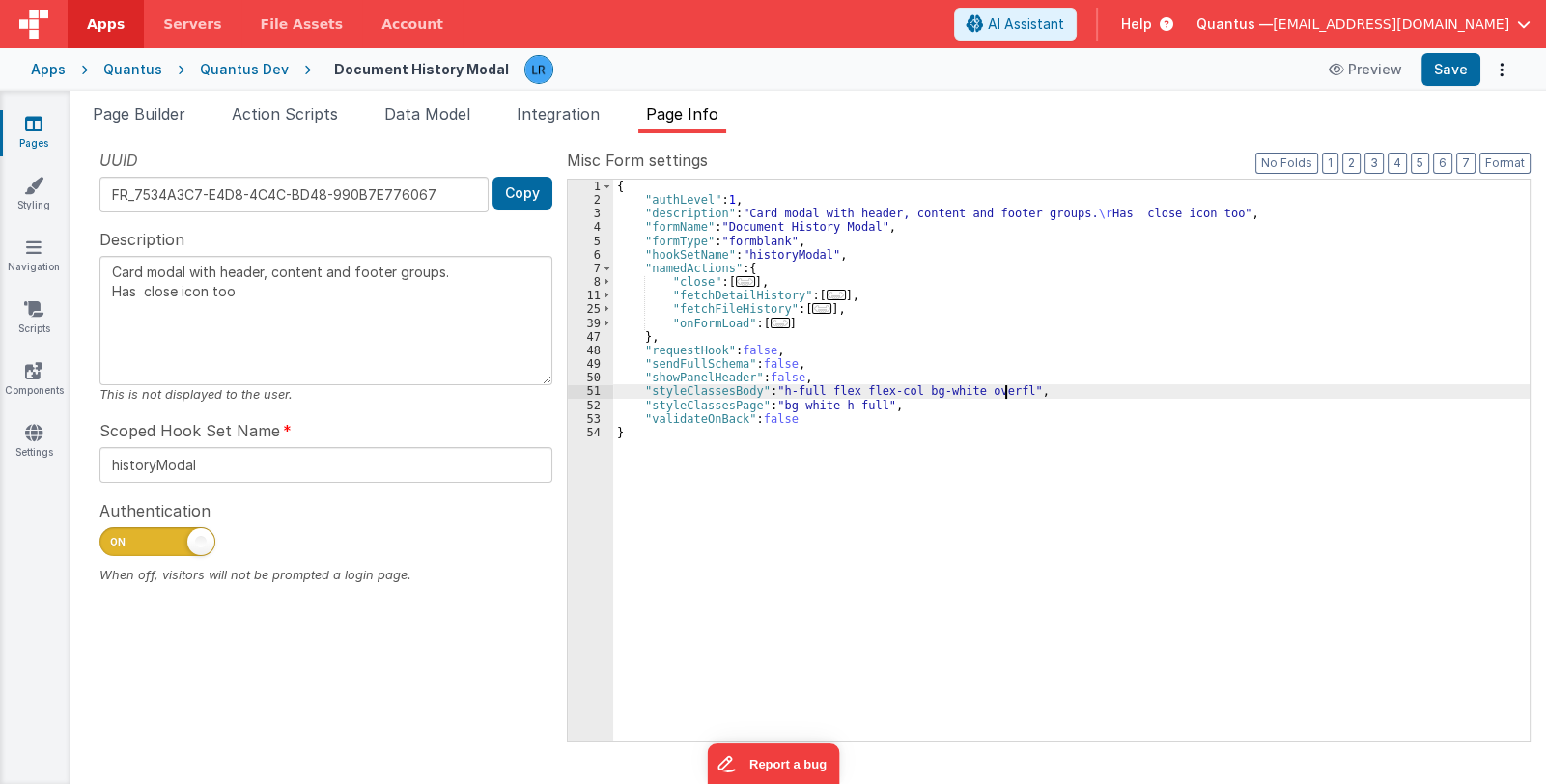
type textarea "Card modal with header, content and footer groups. Has close icon too"
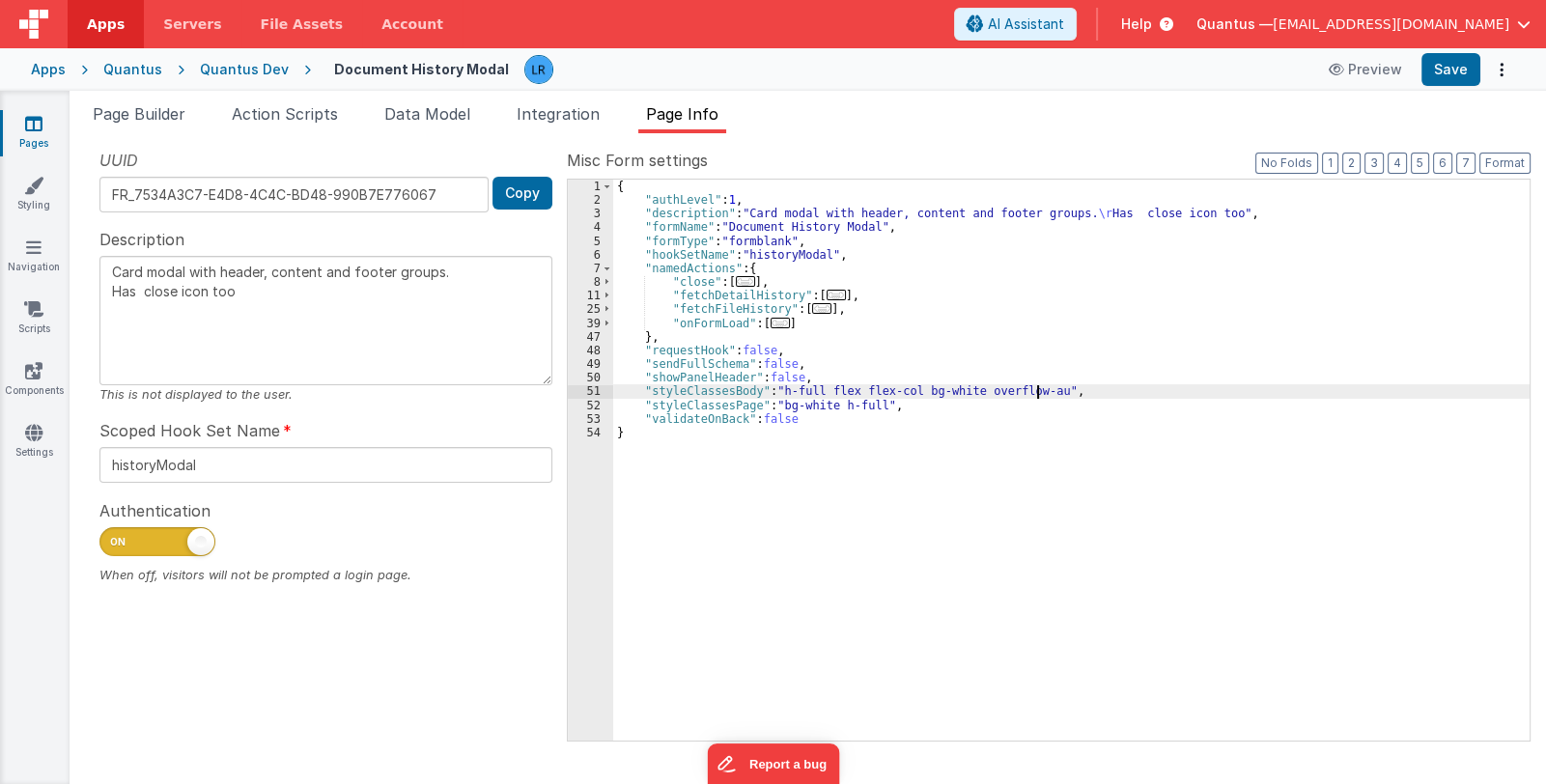
type textarea "Card modal with header, content and footer groups. Has close icon too"
drag, startPoint x: 966, startPoint y: 390, endPoint x: 1034, endPoint y: 411, distance: 71.2
click at [1049, 392] on div "{ "authLevel" : 1 , "description" : "Card modal with header, content and footer…" at bounding box center [1072, 474] width 917 height 589
click at [1444, 70] on button "Save" at bounding box center [1451, 69] width 59 height 32
click at [965, 390] on div "{ "authLevel" : 1 , "description" : "Card modal with header, content and footer…" at bounding box center [1072, 474] width 917 height 589
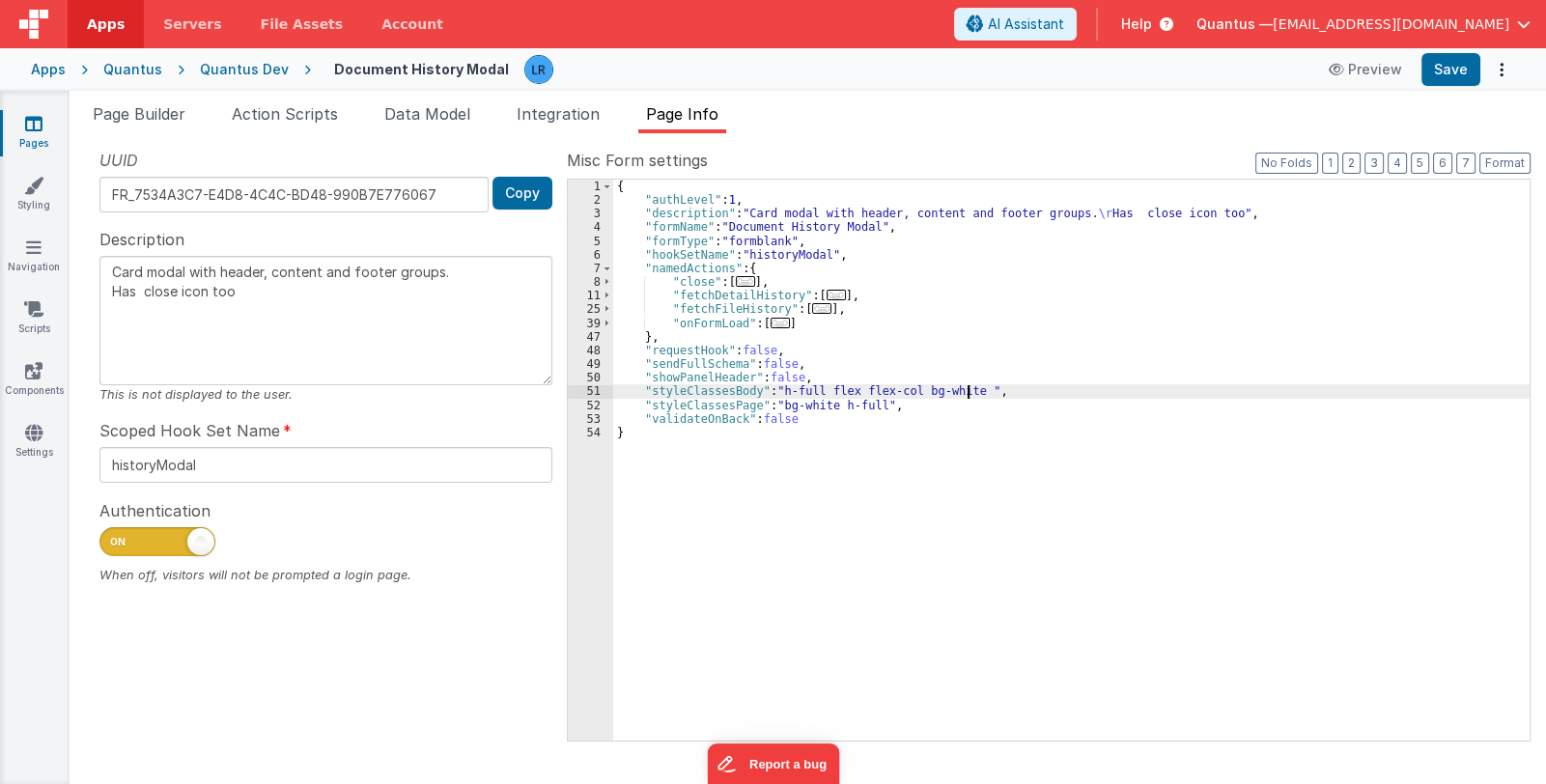
type textarea "Card modal with header, content and footer groups. Has close icon too"
click at [29, 132] on icon at bounding box center [34, 124] width 18 height 20
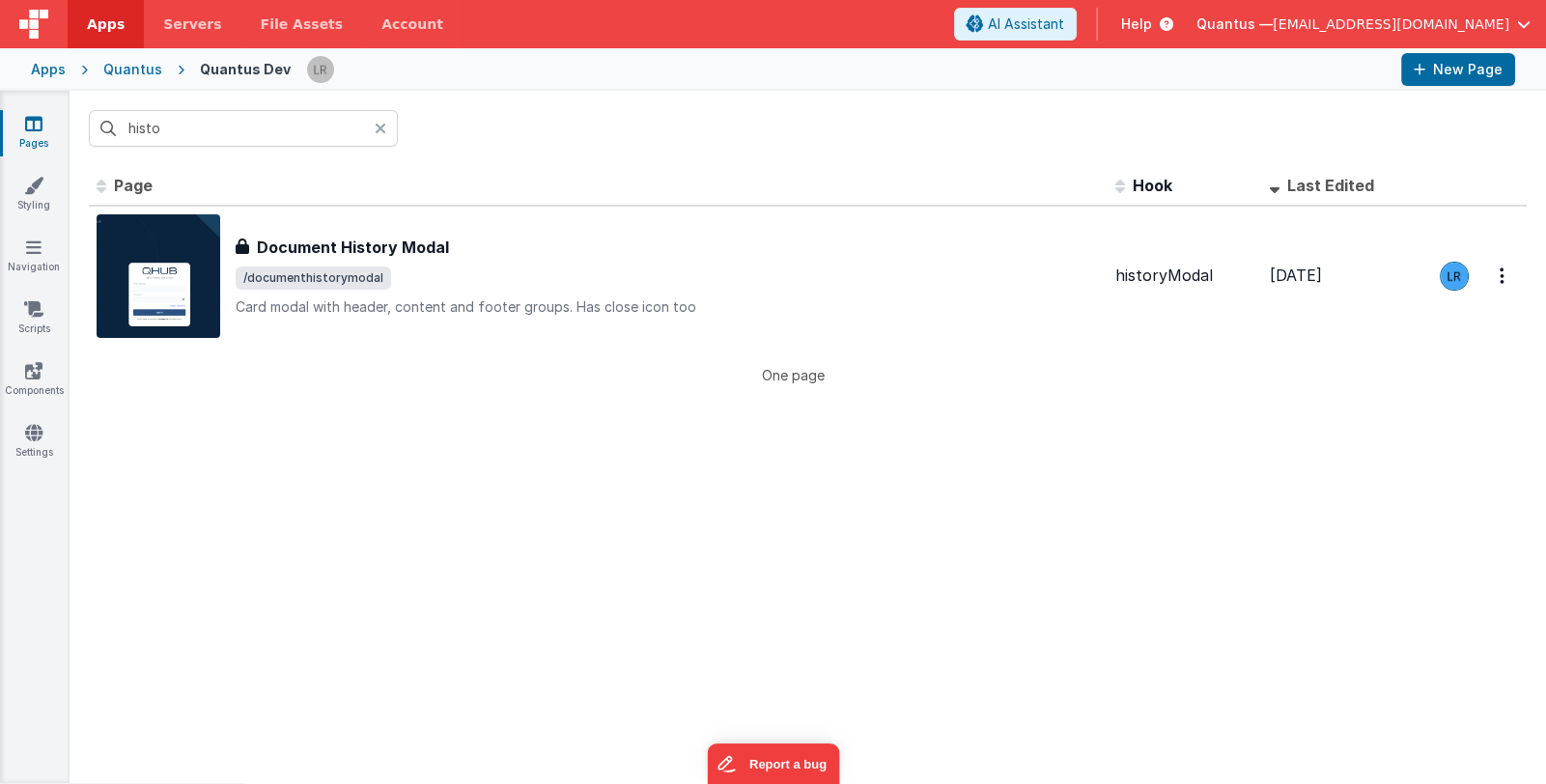
click at [380, 124] on icon at bounding box center [381, 129] width 12 height 16
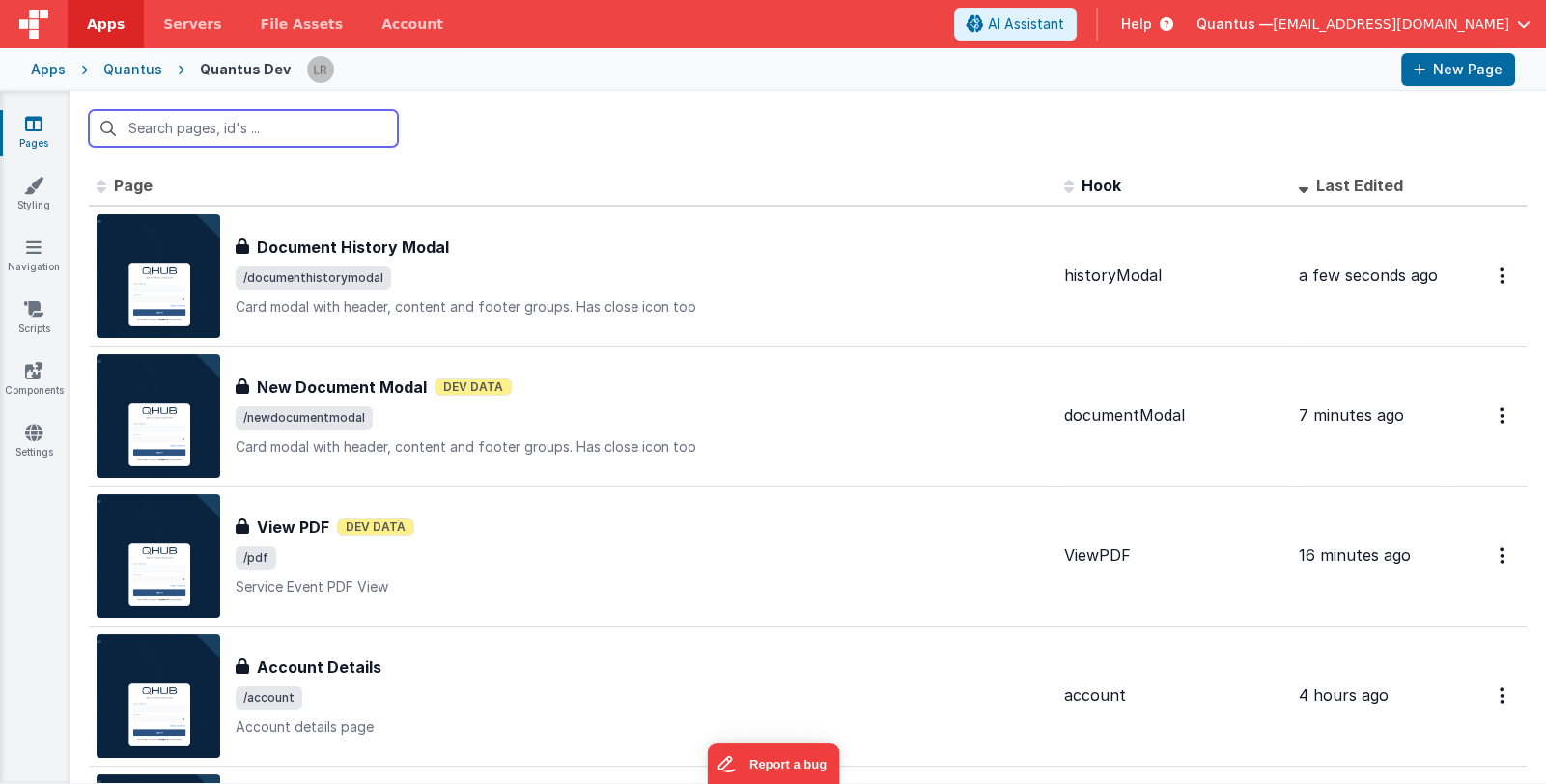
click at [267, 121] on input "text" at bounding box center [243, 128] width 309 height 36
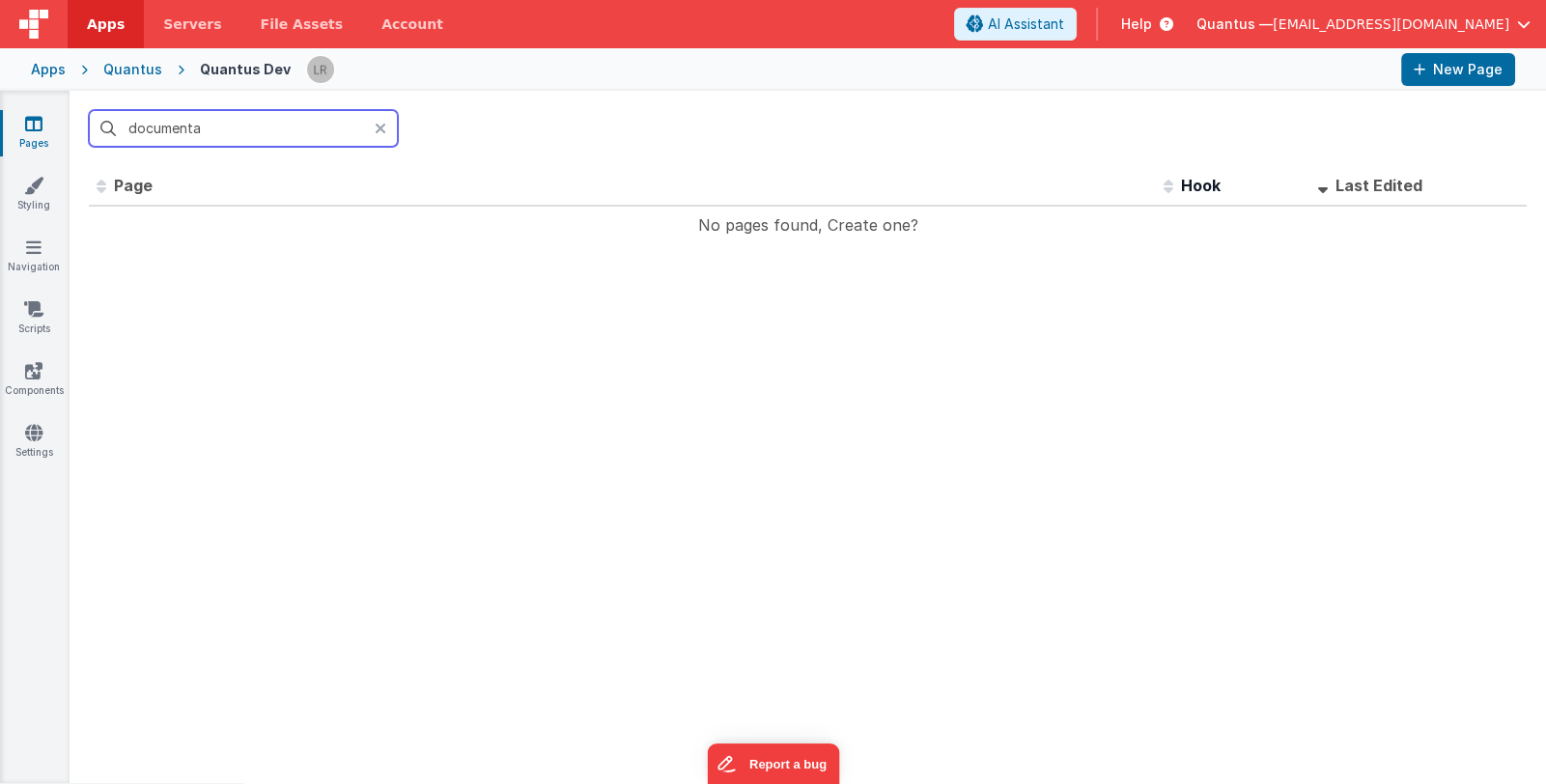
click at [303, 122] on input "documenta" at bounding box center [243, 128] width 309 height 36
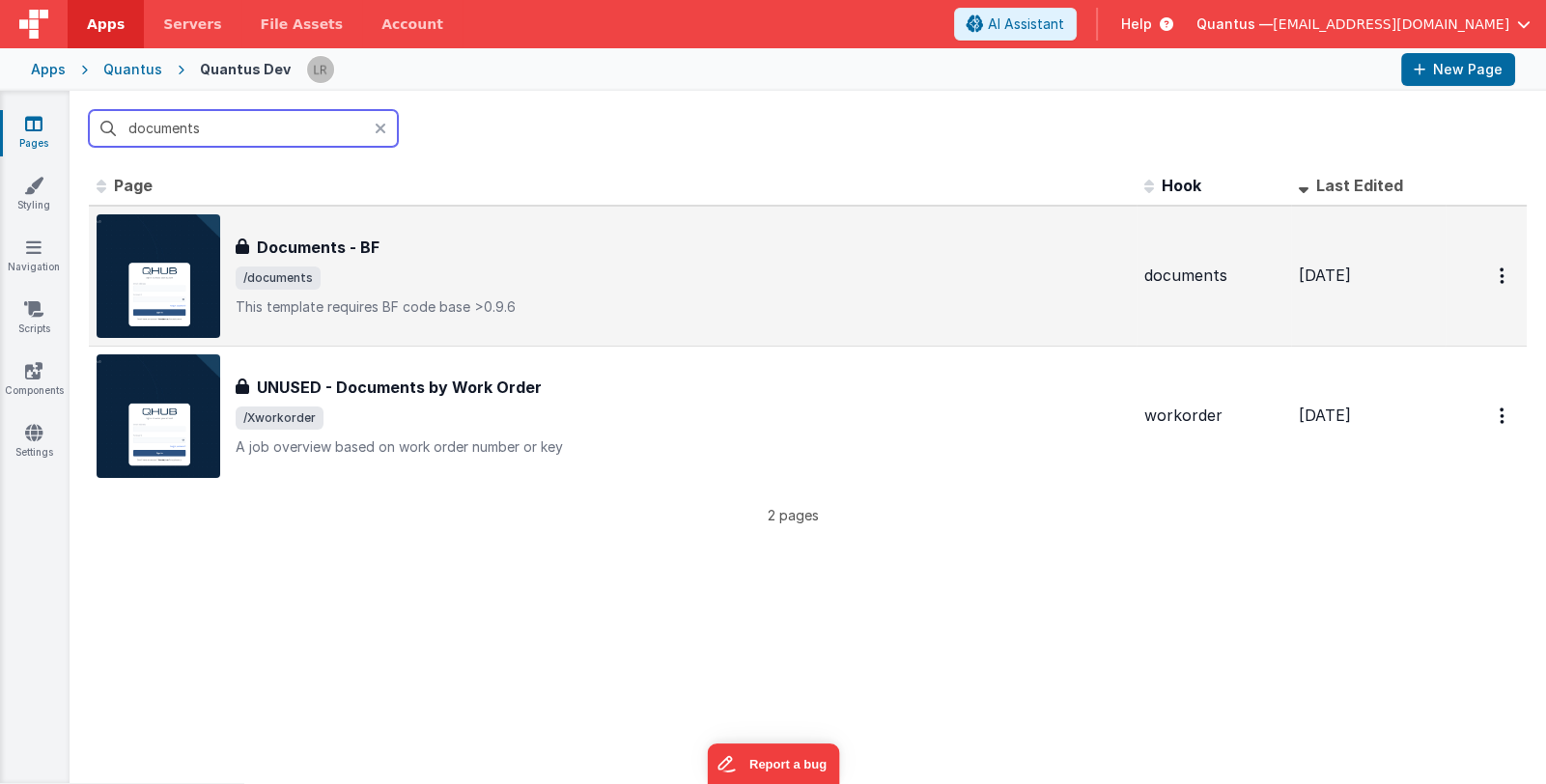
type input "documents"
click at [490, 267] on span "/documents" at bounding box center [682, 279] width 893 height 24
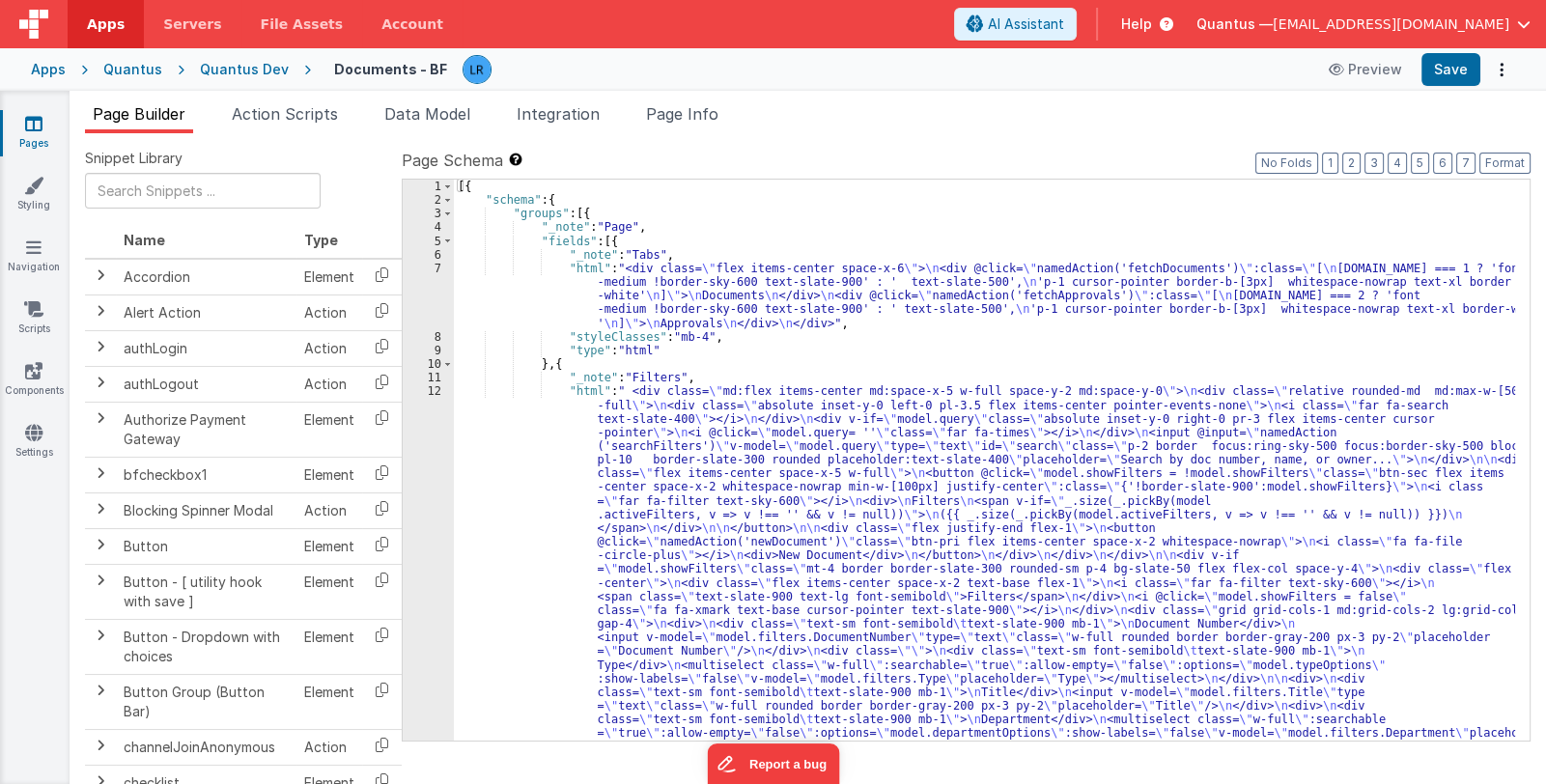
click at [855, 514] on div "[{ "schema" : { "groups" : [{ "_note" : "Page" , "fields" : [{ "_note" : "Tabs"…" at bounding box center [984, 760] width 1061 height 1163
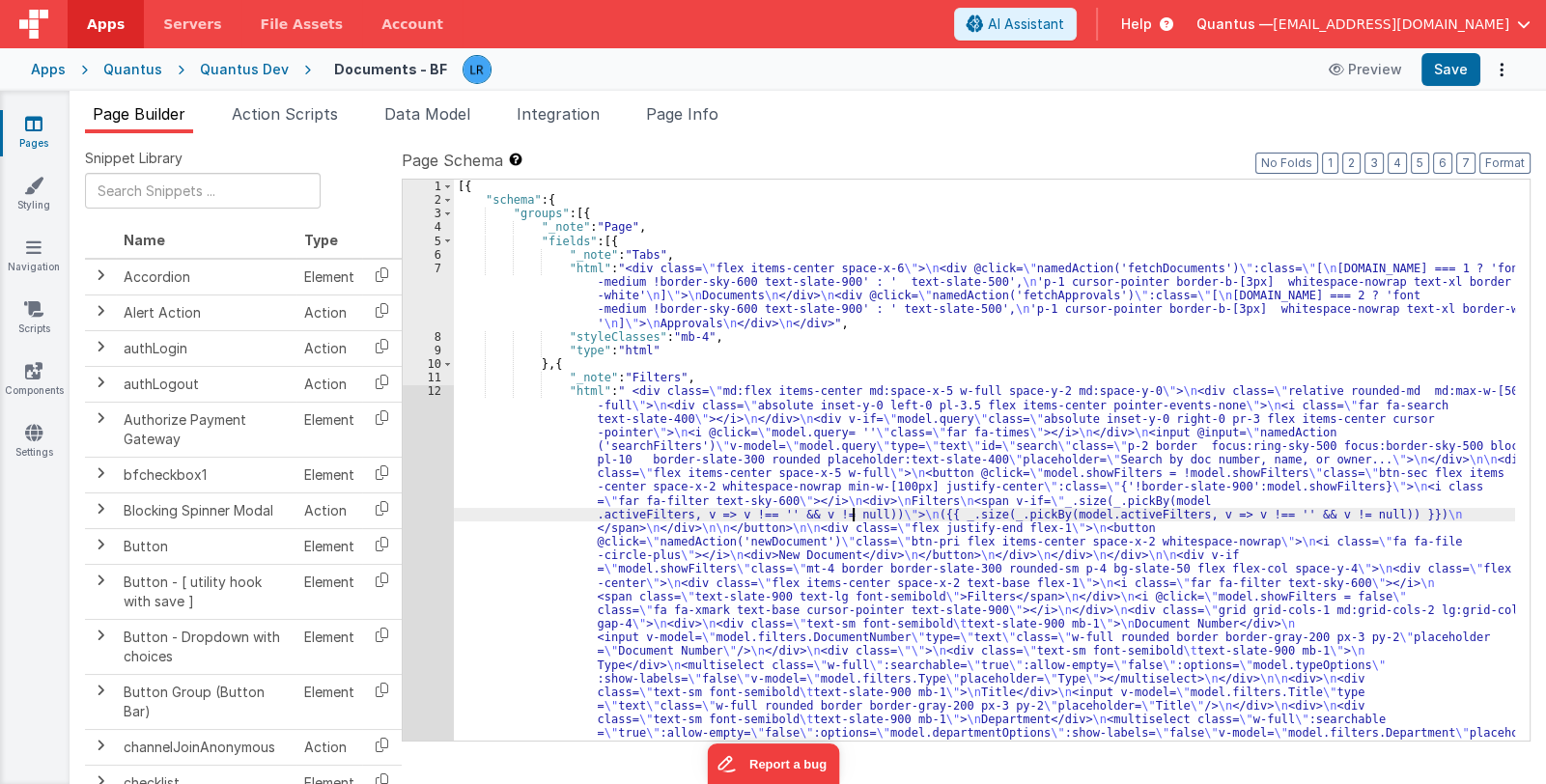
scroll to position [245, 0]
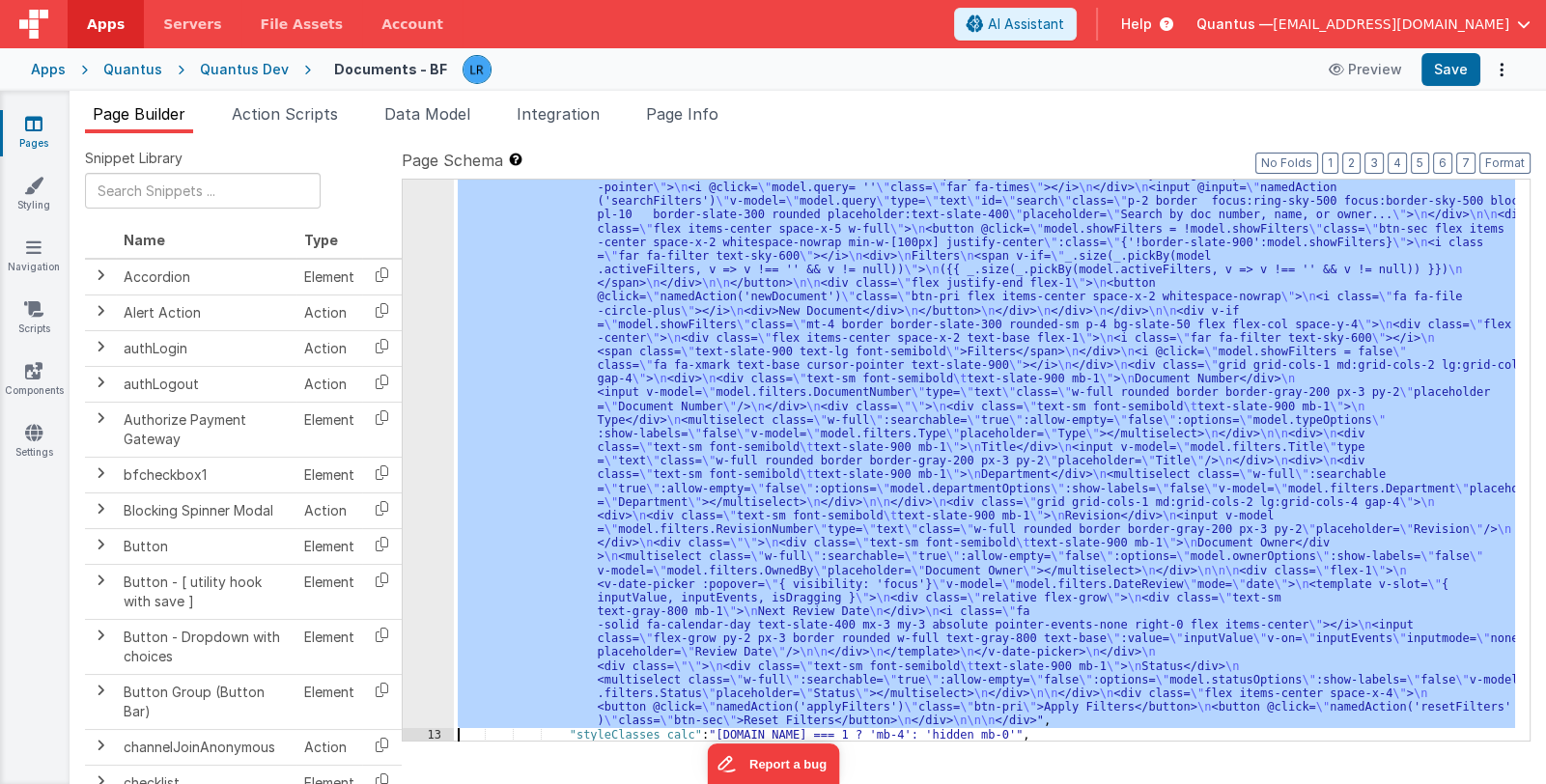
click at [428, 612] on div "12" at bounding box center [428, 434] width 51 height 588
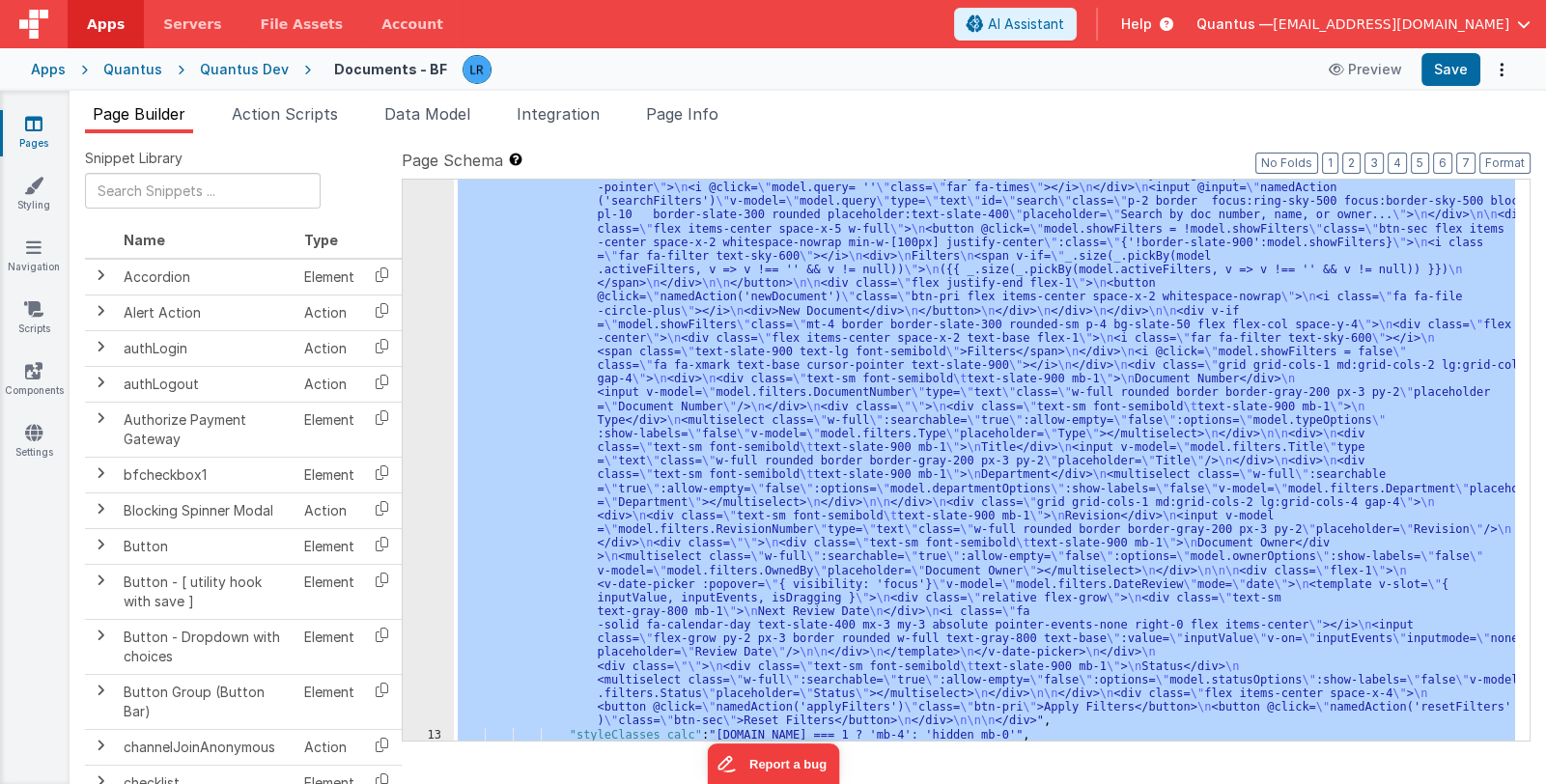
click at [426, 590] on div "12" at bounding box center [428, 434] width 51 height 588
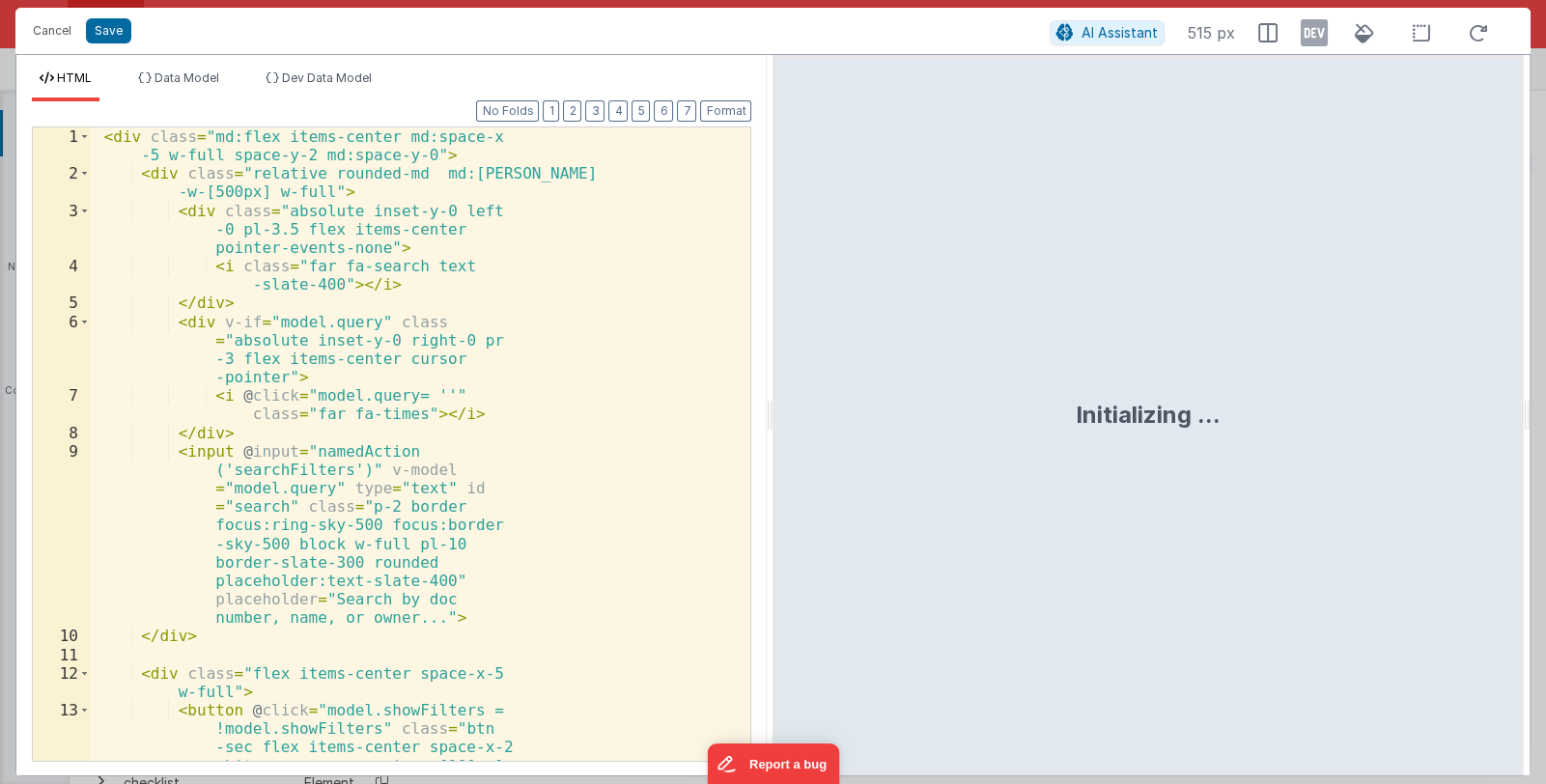
click at [552, 539] on div "< div class = "md:flex items-center md:space-x -5 w-full space-y-2 md:space-y-0…" at bounding box center [412, 527] width 645 height 800
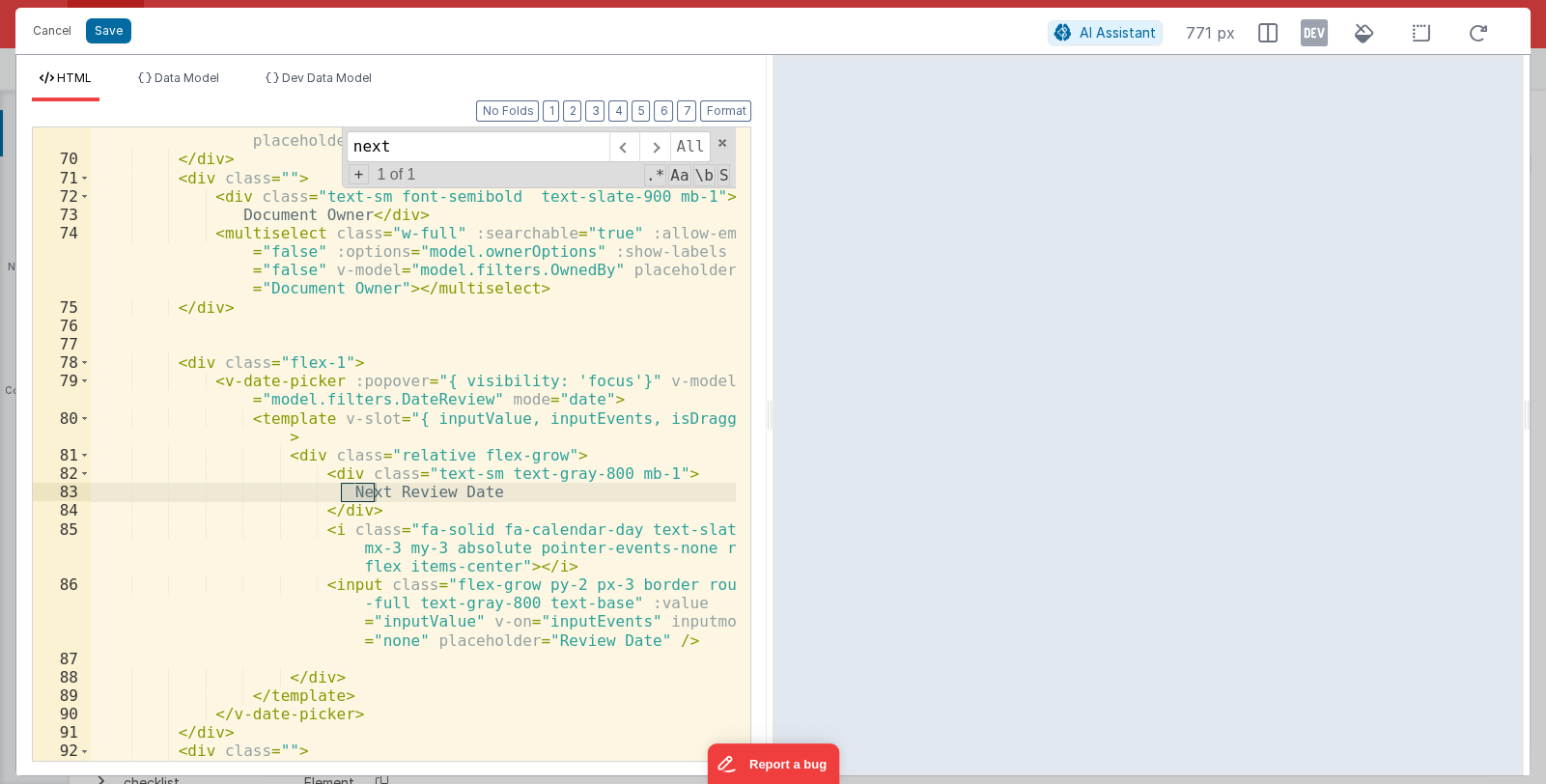
scroll to position [1771, 0]
type input "next"
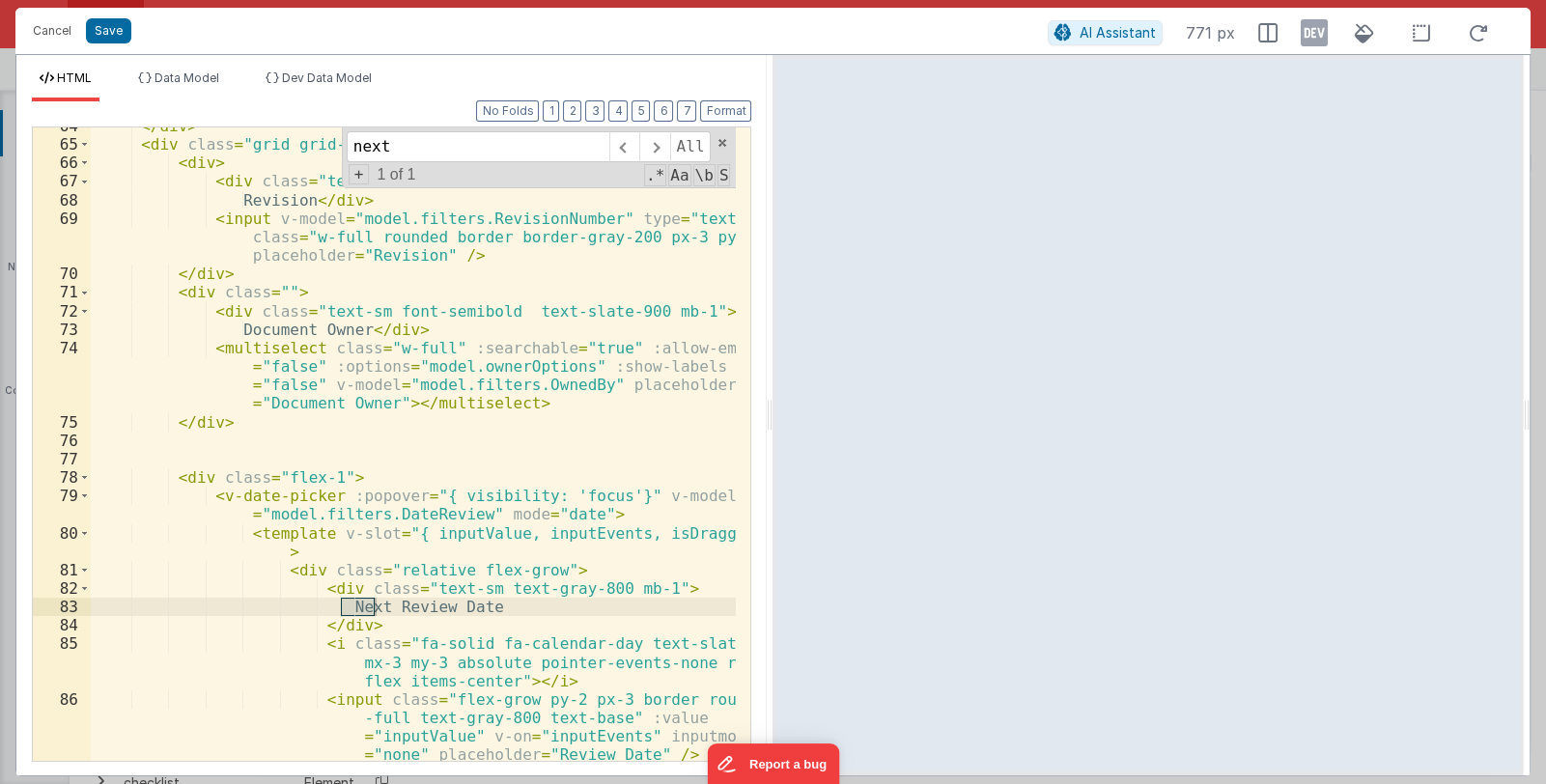
scroll to position [1599, 0]
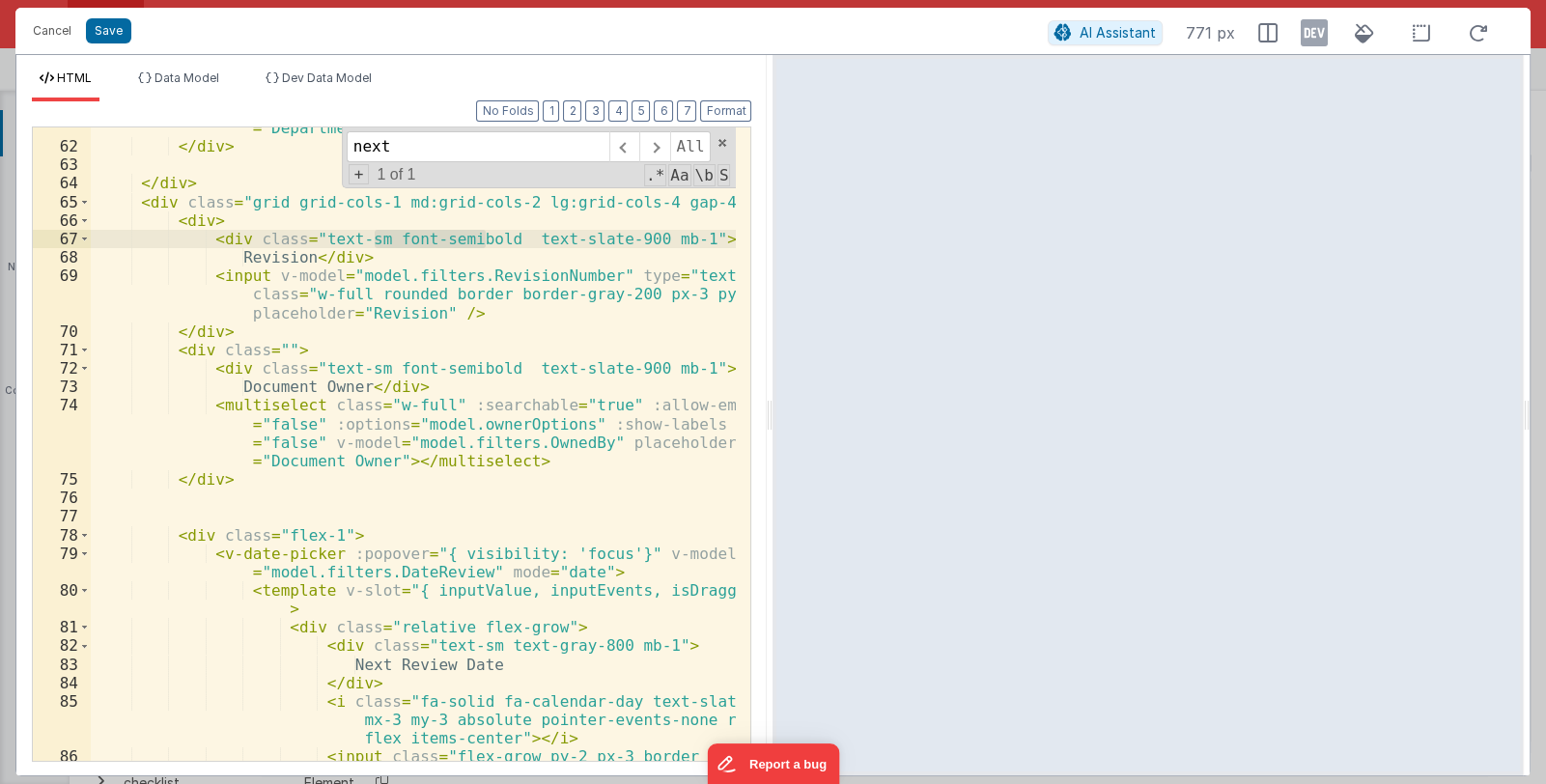
drag, startPoint x: 377, startPoint y: 237, endPoint x: 493, endPoint y: 237, distance: 116.0
click at [493, 237] on div "< multiselect class = "w-full" :searchable = "true" :allow-empty = "false" :opt…" at bounding box center [413, 454] width 646 height 781
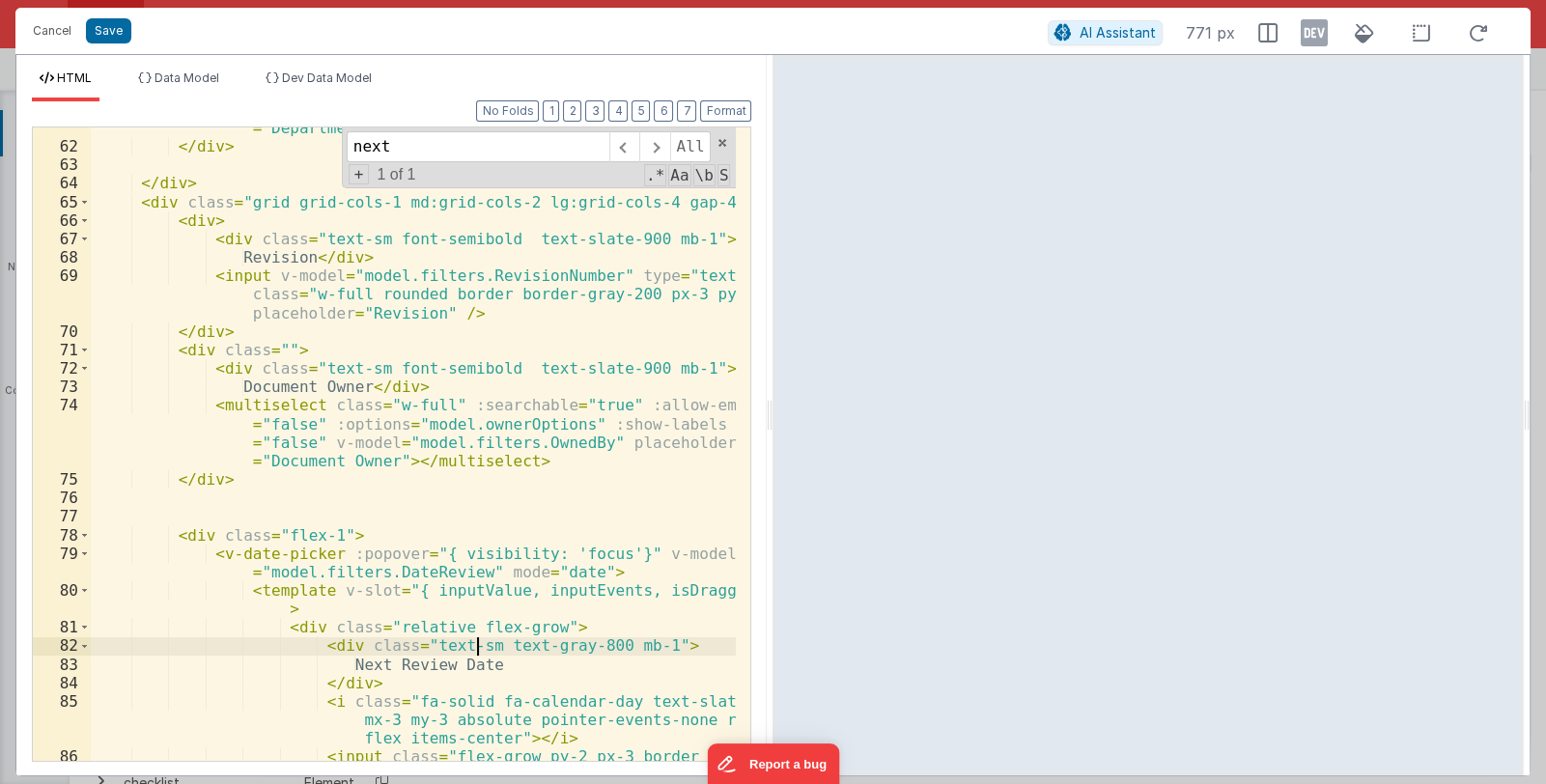
click at [474, 645] on div "< multiselect class = "w-full" :searchable = "true" :allow-empty = "false" :opt…" at bounding box center [413, 454] width 646 height 781
click at [475, 646] on div "< multiselect class = "w-full" :searchable = "true" :allow-empty = "false" :opt…" at bounding box center [413, 454] width 646 height 781
paste textarea
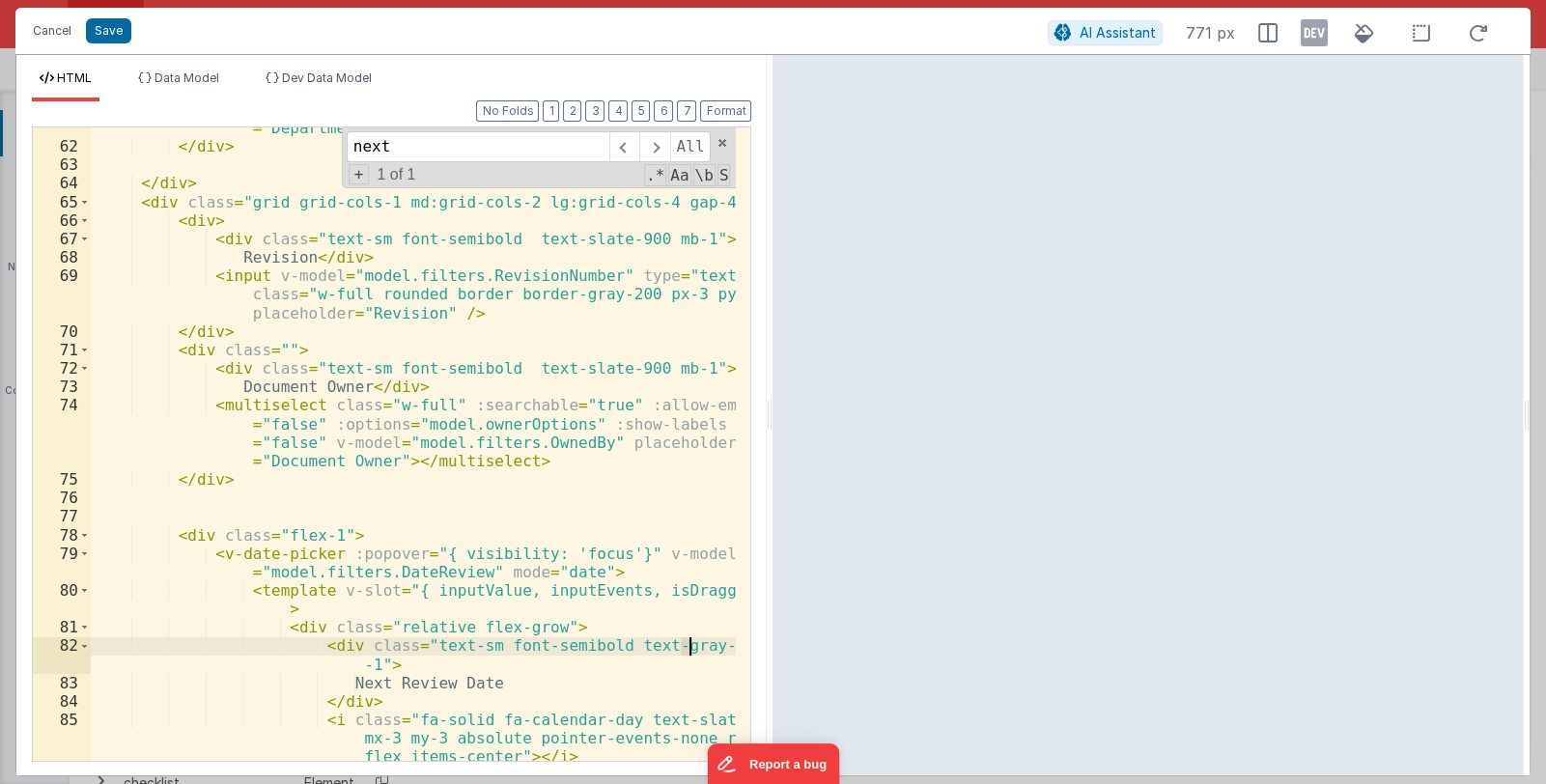
click at [688, 641] on div "< multiselect class = "w-full" :searchable = "true" :allow-empty = "false" :opt…" at bounding box center [413, 454] width 646 height 781
click at [117, 29] on button "Save" at bounding box center [109, 31] width 45 height 26
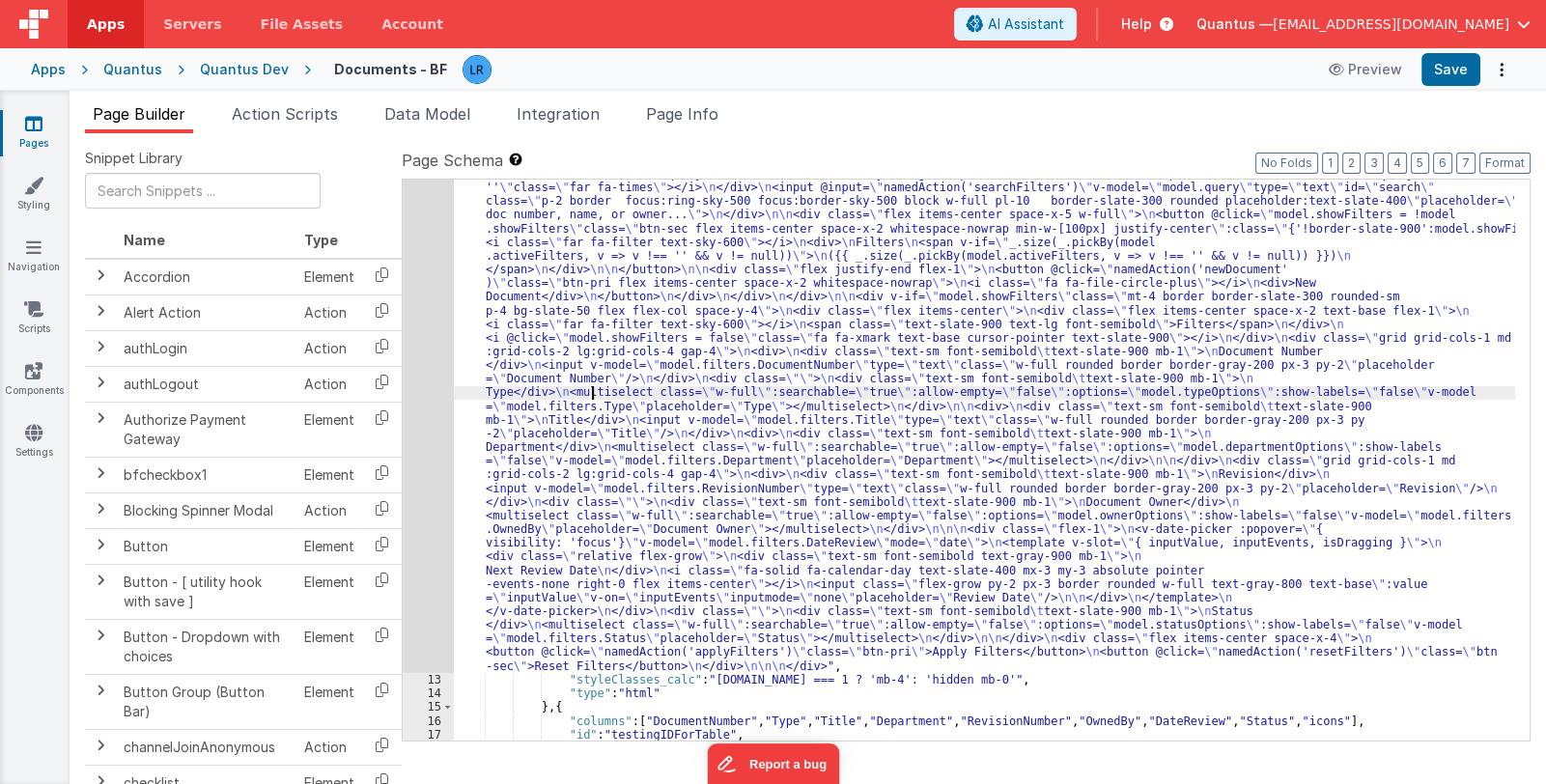
drag, startPoint x: 592, startPoint y: 393, endPoint x: 525, endPoint y: 444, distance: 84.2
click at [592, 393] on div ""html" : " <div class= \" md:flex items-center md:space-x-5 w-full space-y-2 md…" at bounding box center [984, 695] width 1061 height 1109
click at [423, 496] on div "12" at bounding box center [428, 407] width 51 height 534
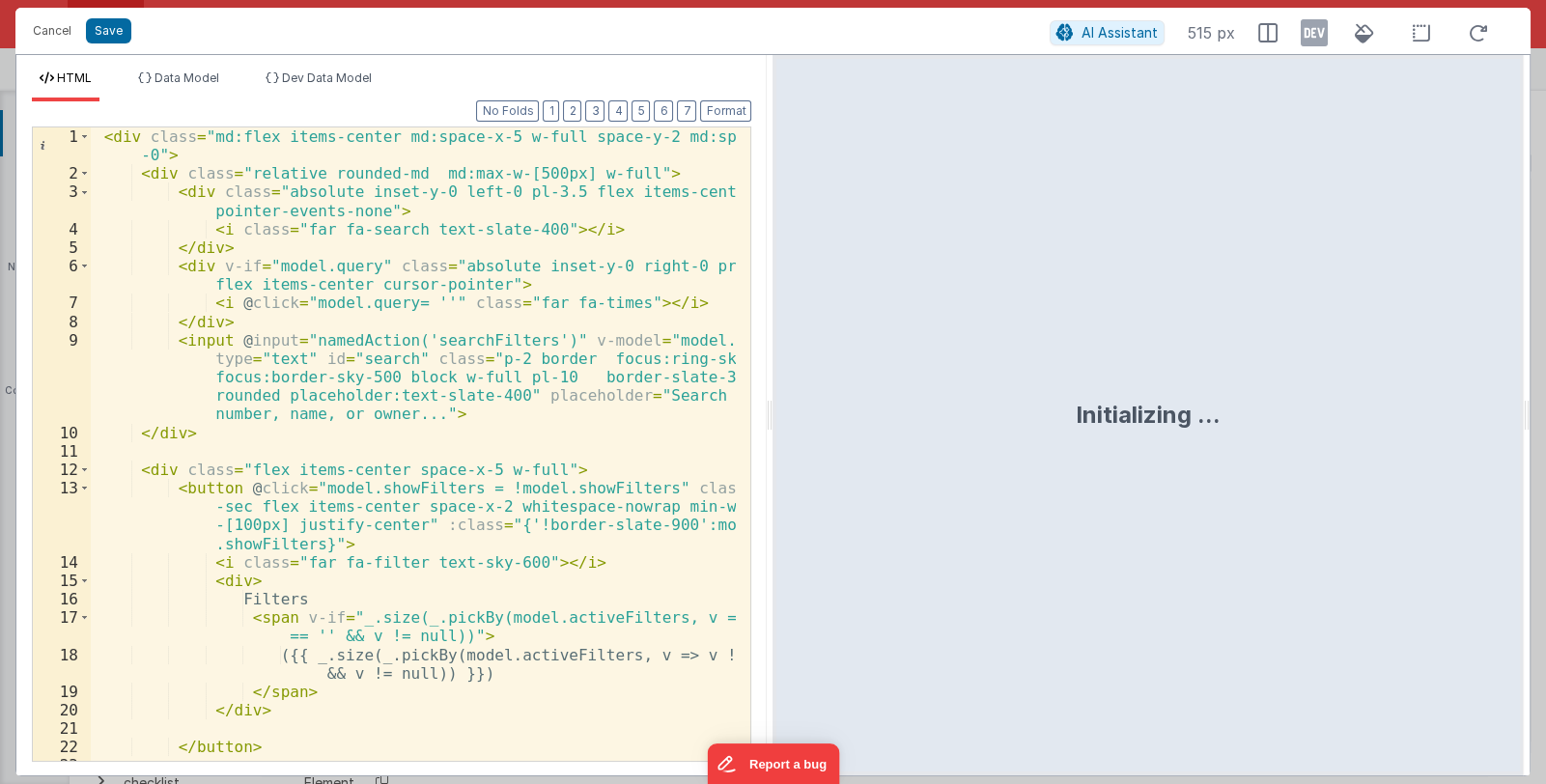
click at [561, 472] on div "< div class = "md:flex items-center md:space-x-5 w-full space-y-2 md:space-y -0…" at bounding box center [413, 472] width 646 height 689
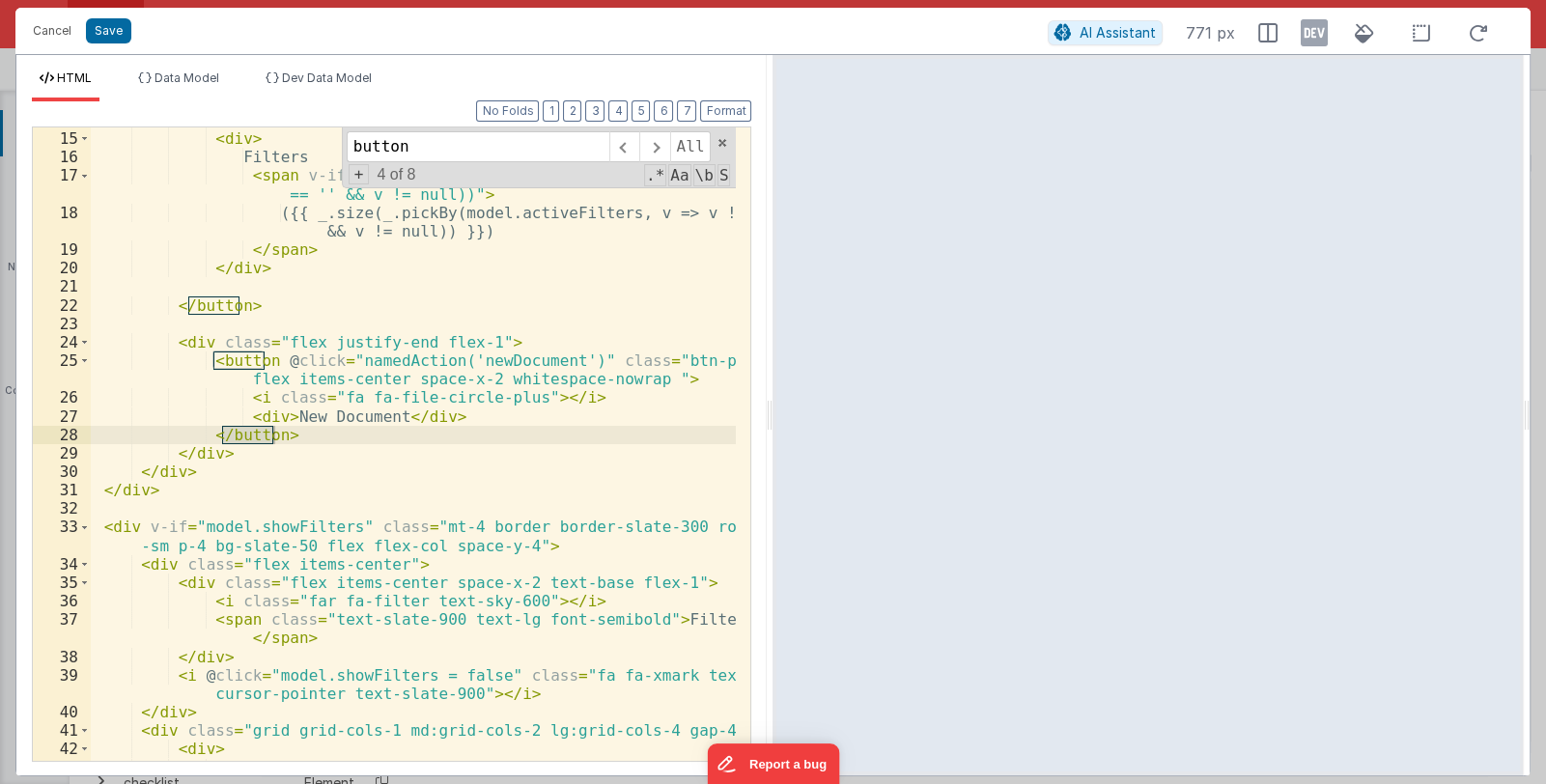
scroll to position [2122, 0]
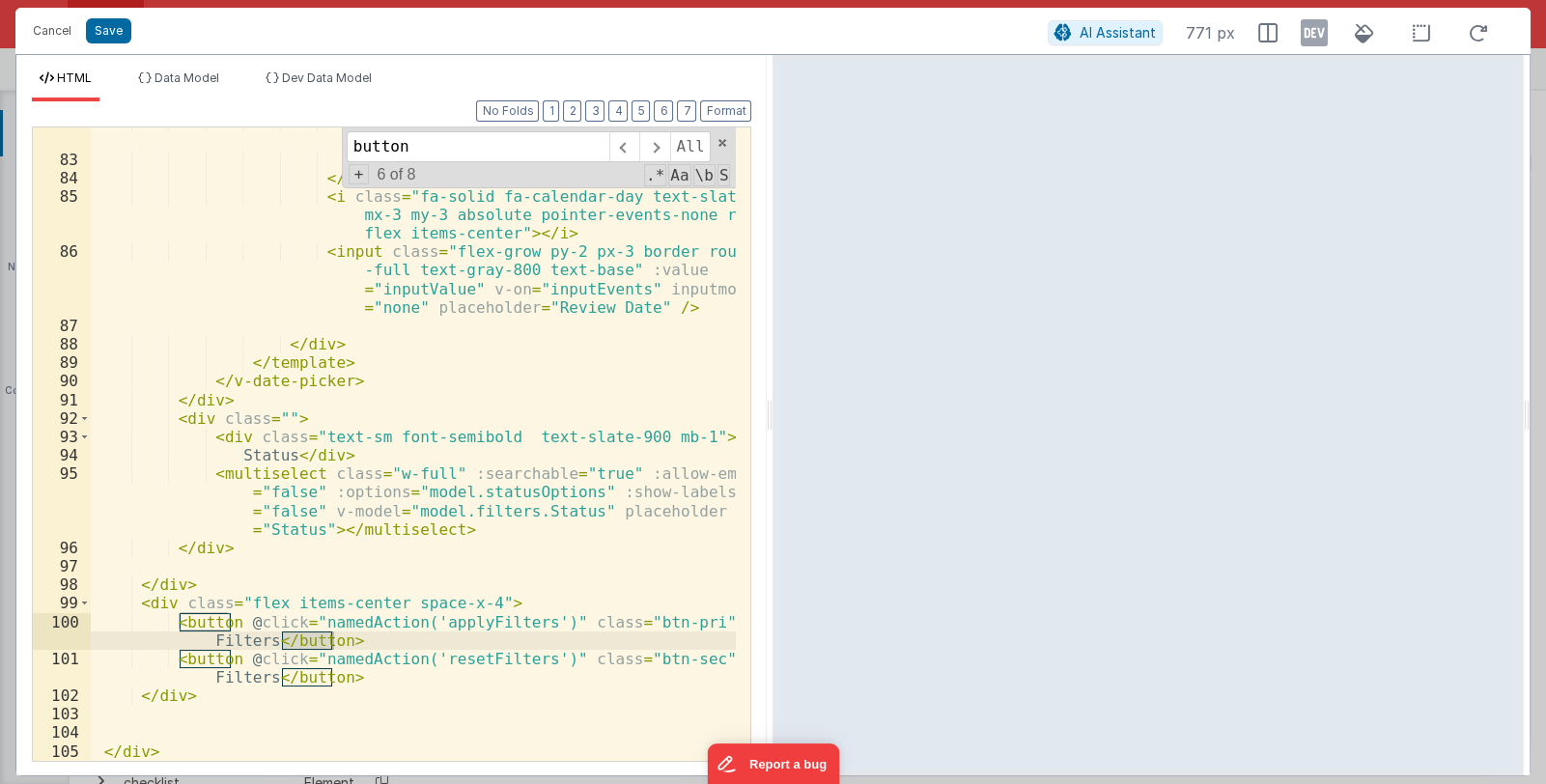
drag, startPoint x: 488, startPoint y: 143, endPoint x: 347, endPoint y: 151, distance: 141.2
click at [347, 151] on div "button All Replace All + 6 of 8 .* Aa \b S" at bounding box center [539, 158] width 395 height 61
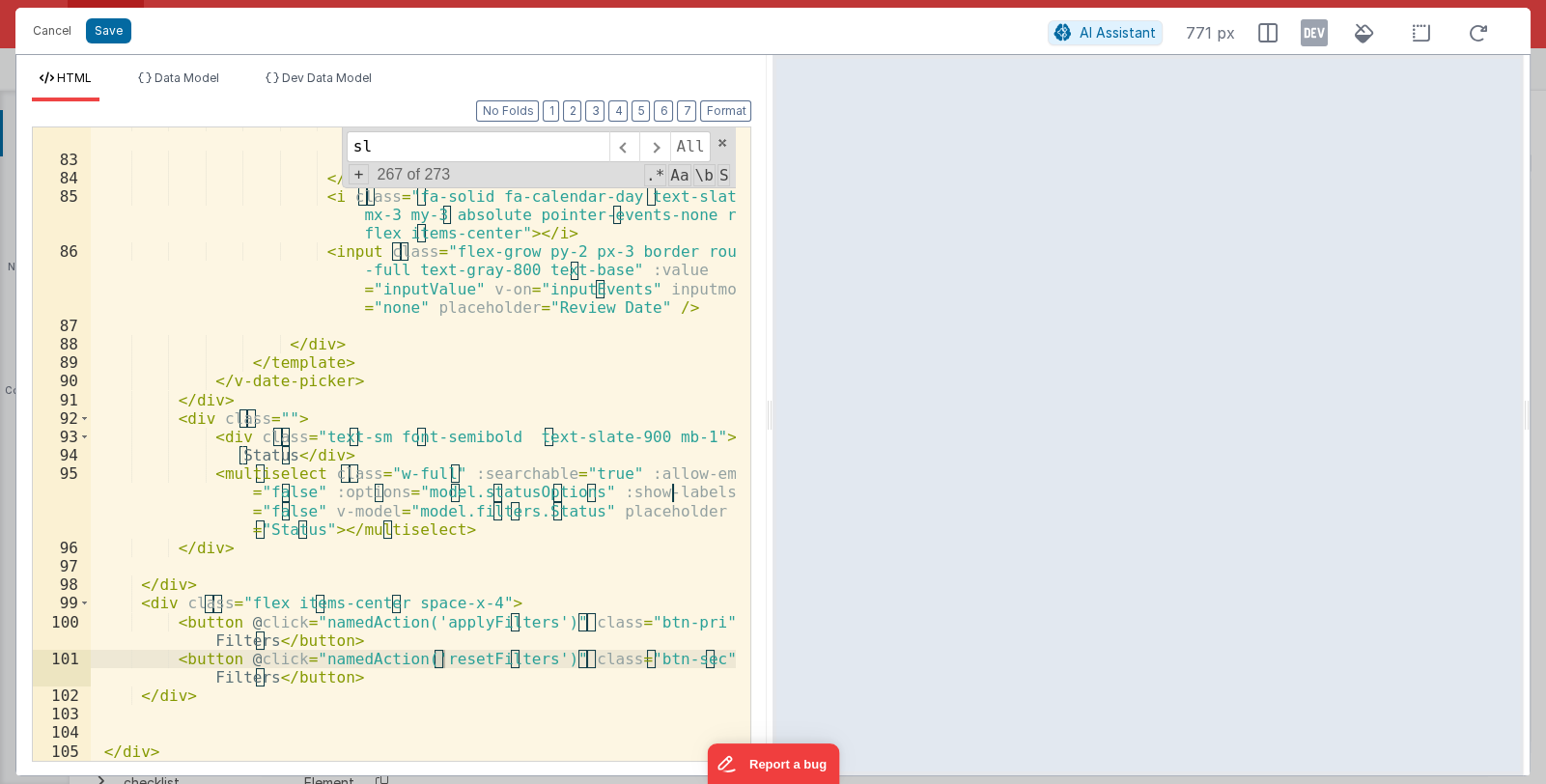
scroll to position [0, 0]
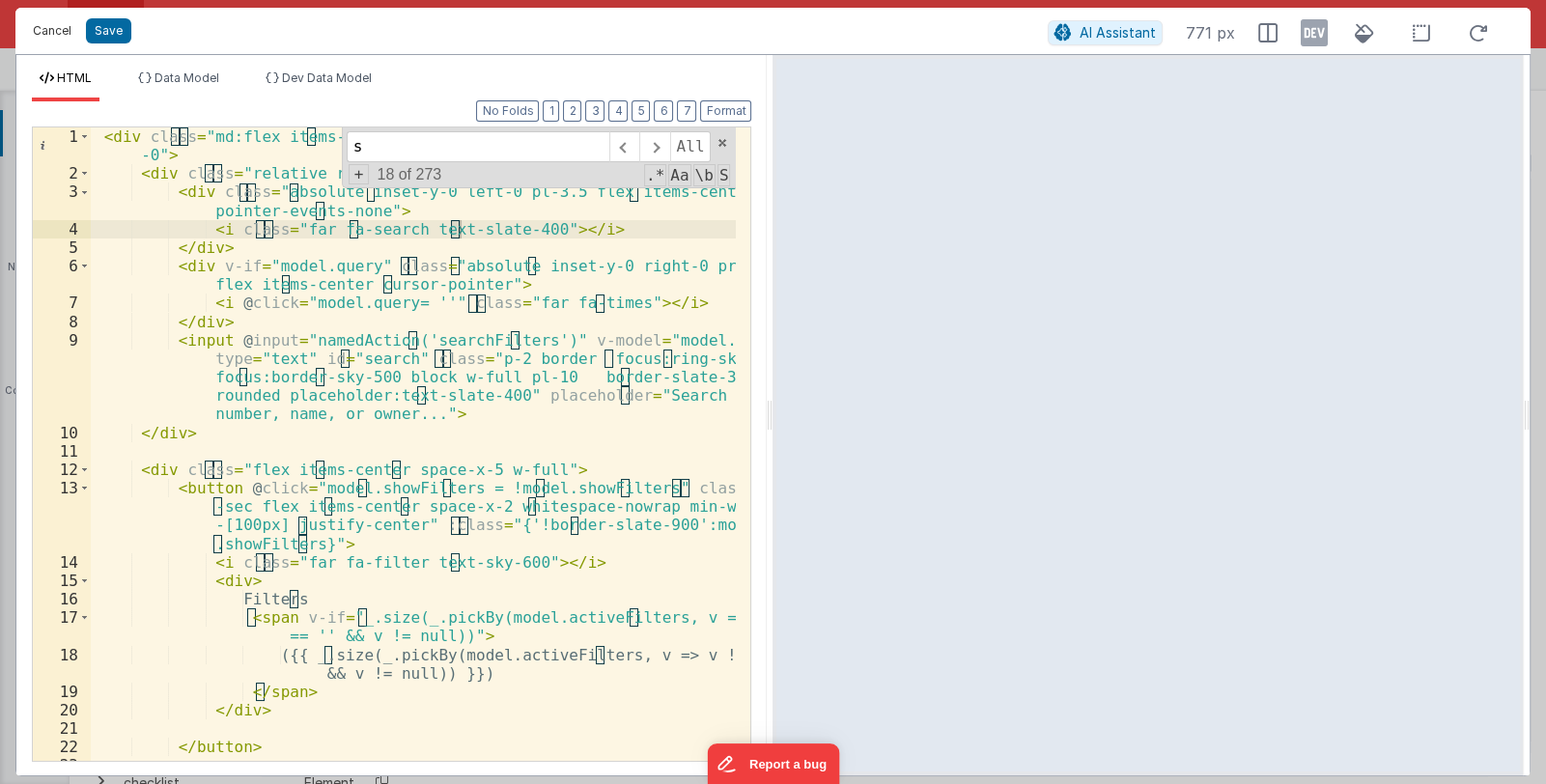
type input "s"
click at [57, 29] on button "Cancel" at bounding box center [52, 31] width 58 height 27
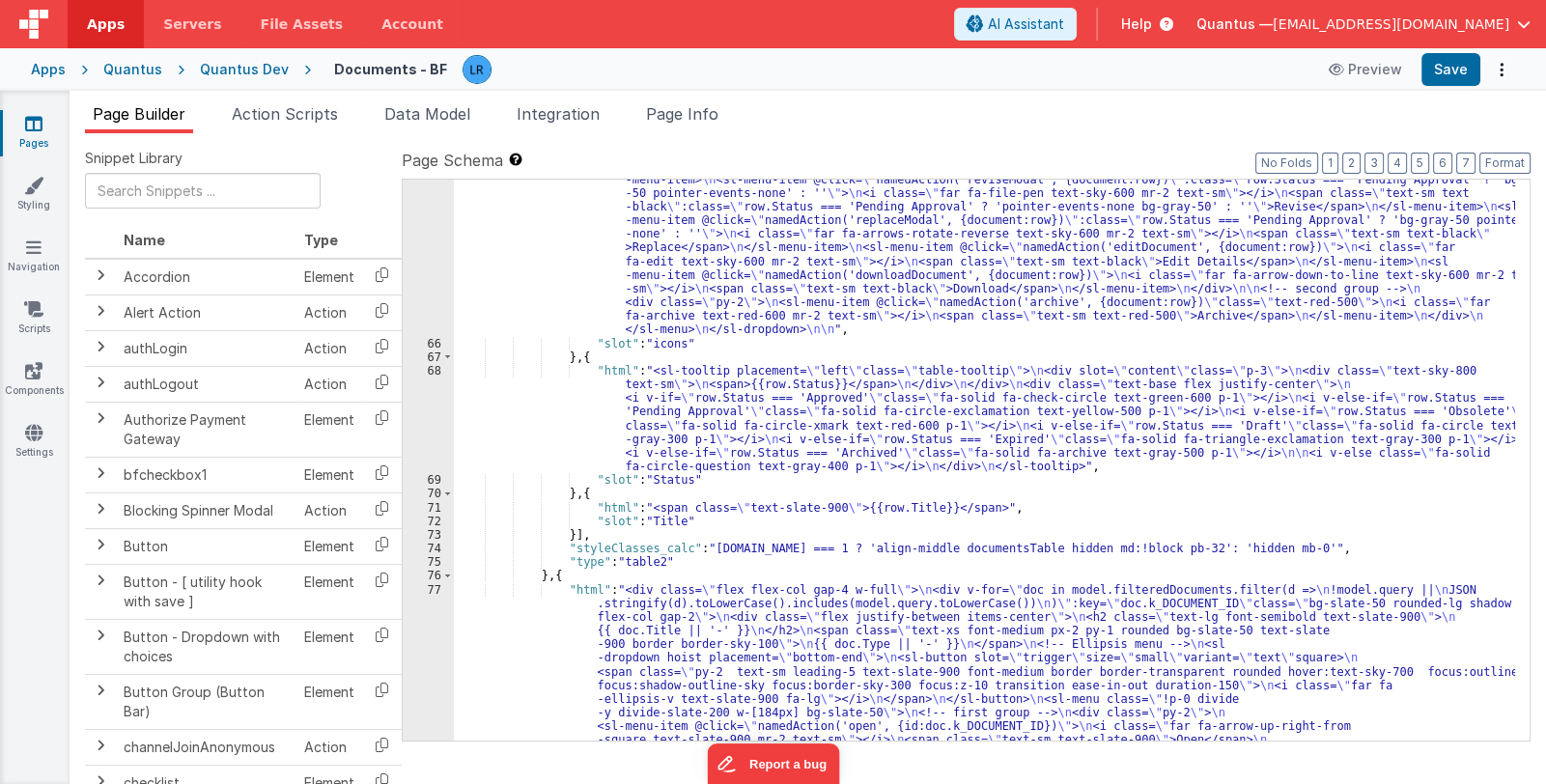
scroll to position [1681, 0]
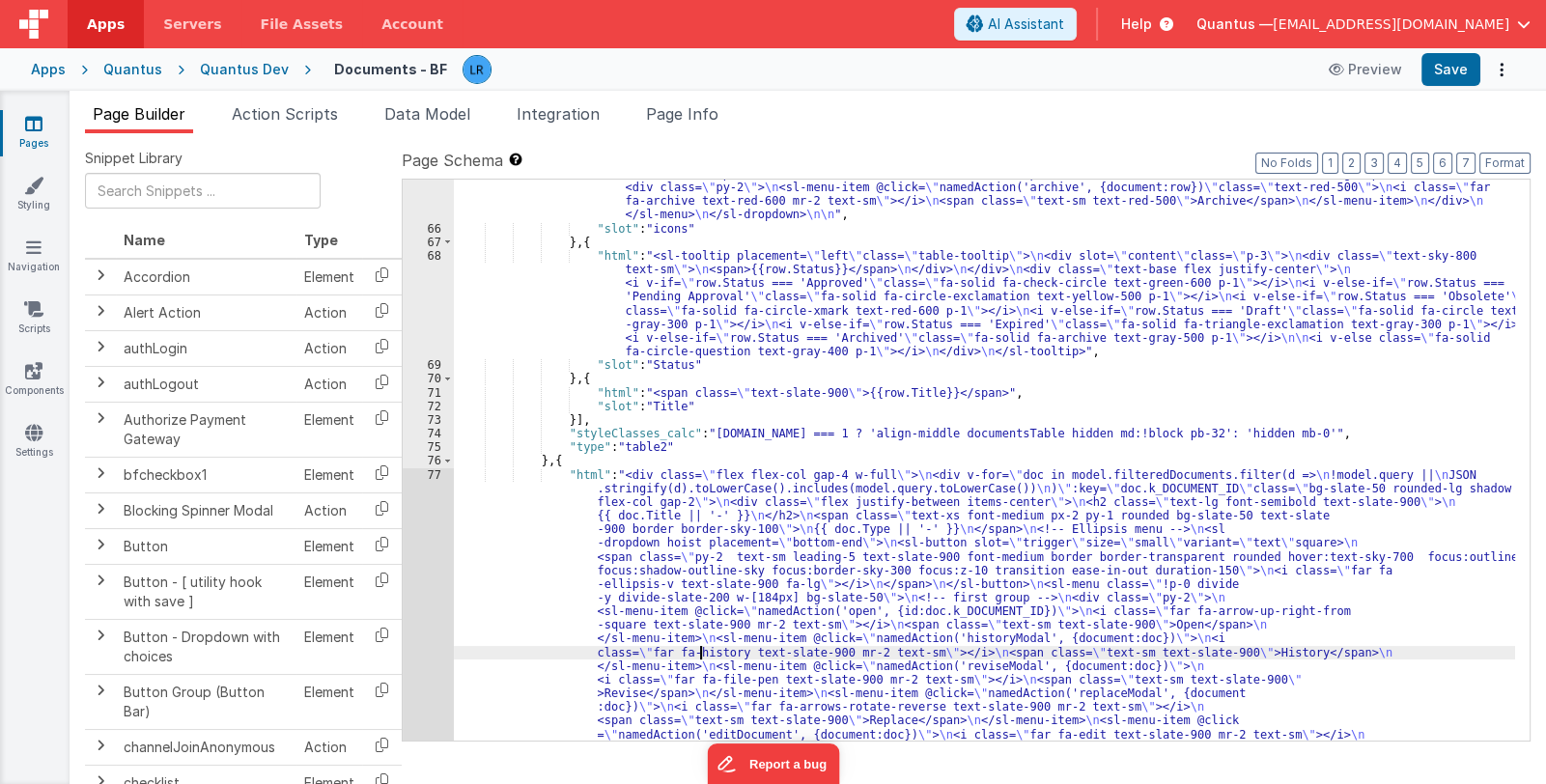
click at [702, 649] on div ""html" : "<sl-dropdown hoist placement= \" bottom-end \" > \n <!-- trigger butt…" at bounding box center [984, 687] width 1061 height 1478
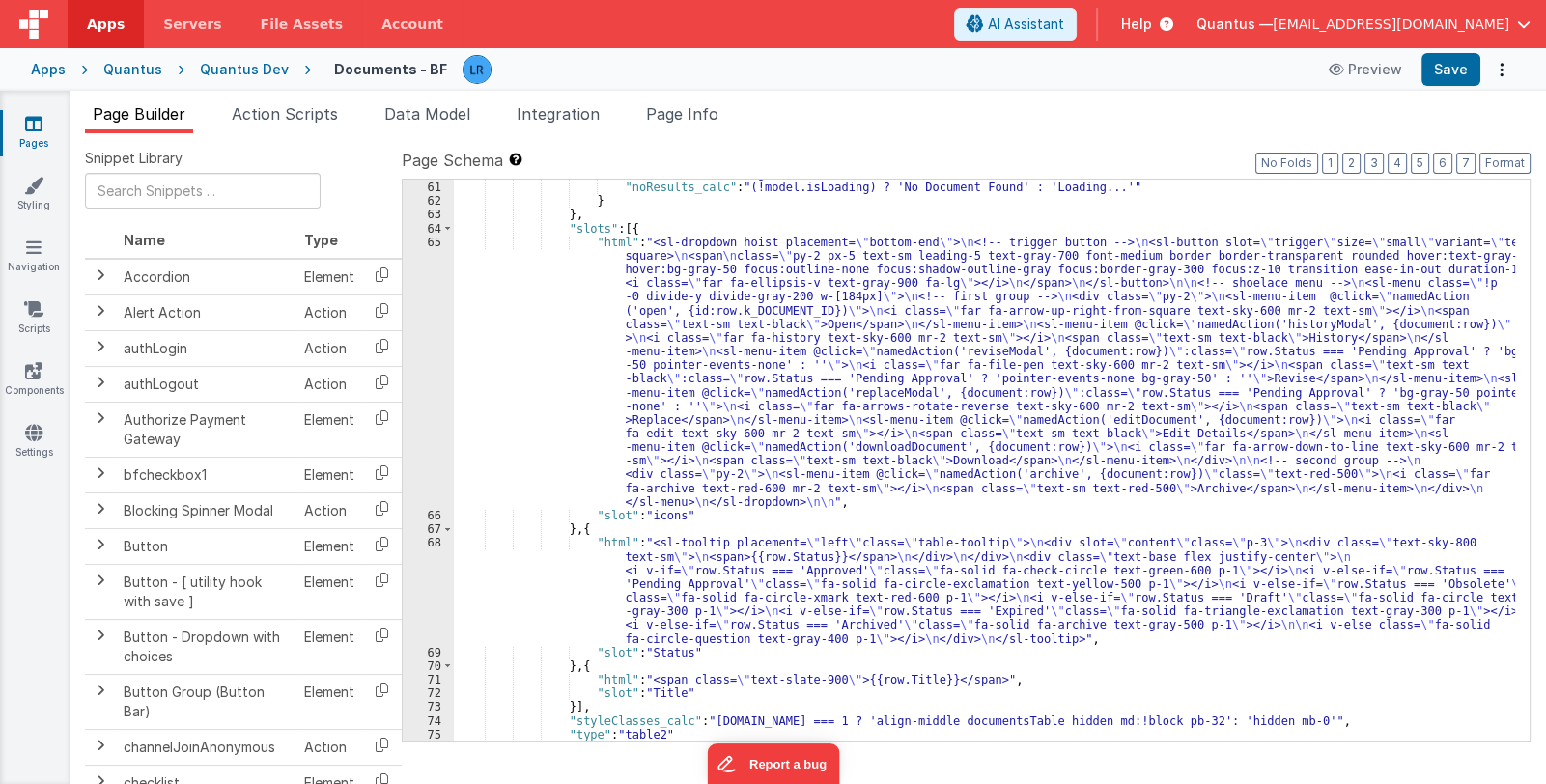
scroll to position [1335, 0]
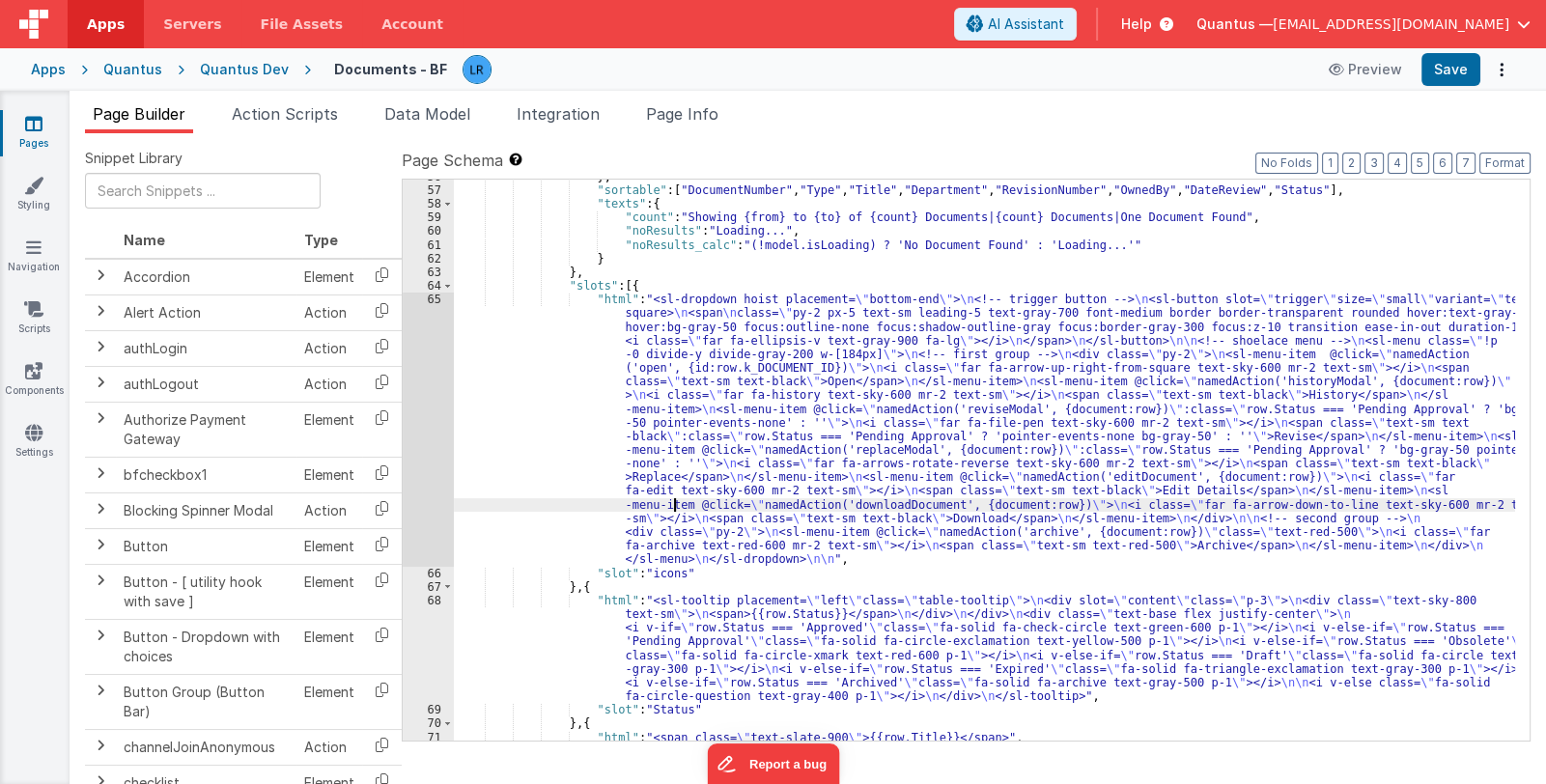
click at [675, 499] on div "} , "sortable" : [ "DocumentNumber" , "Type" , "Title" , "Department" , "Revisi…" at bounding box center [984, 464] width 1061 height 589
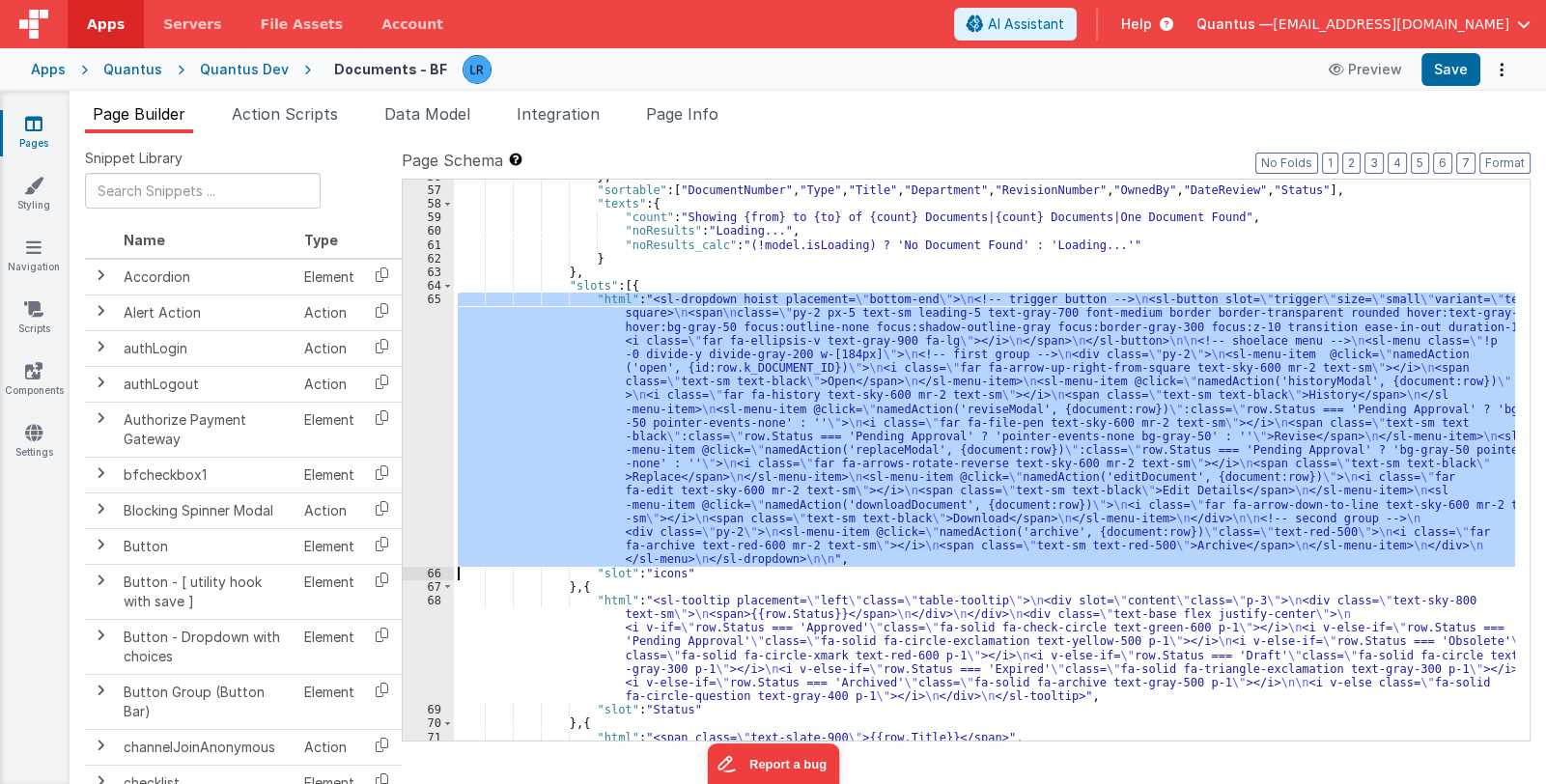
click at [416, 471] on div "65" at bounding box center [428, 429] width 51 height 273
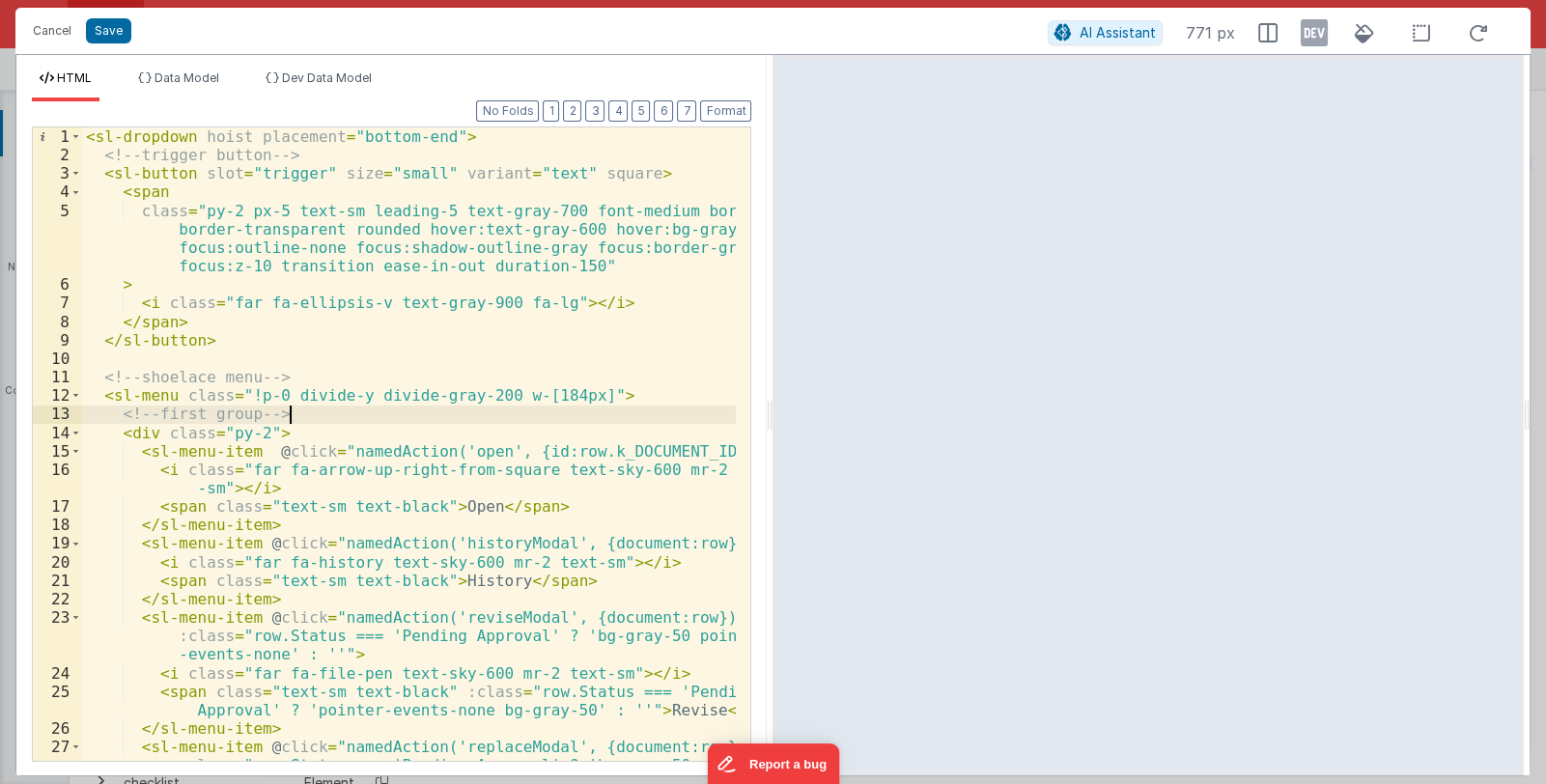
click at [403, 407] on div "< sl-dropdown hoist placement = "bottom-end" > <!-- trigger button --> < sl-but…" at bounding box center [409, 481] width 655 height 707
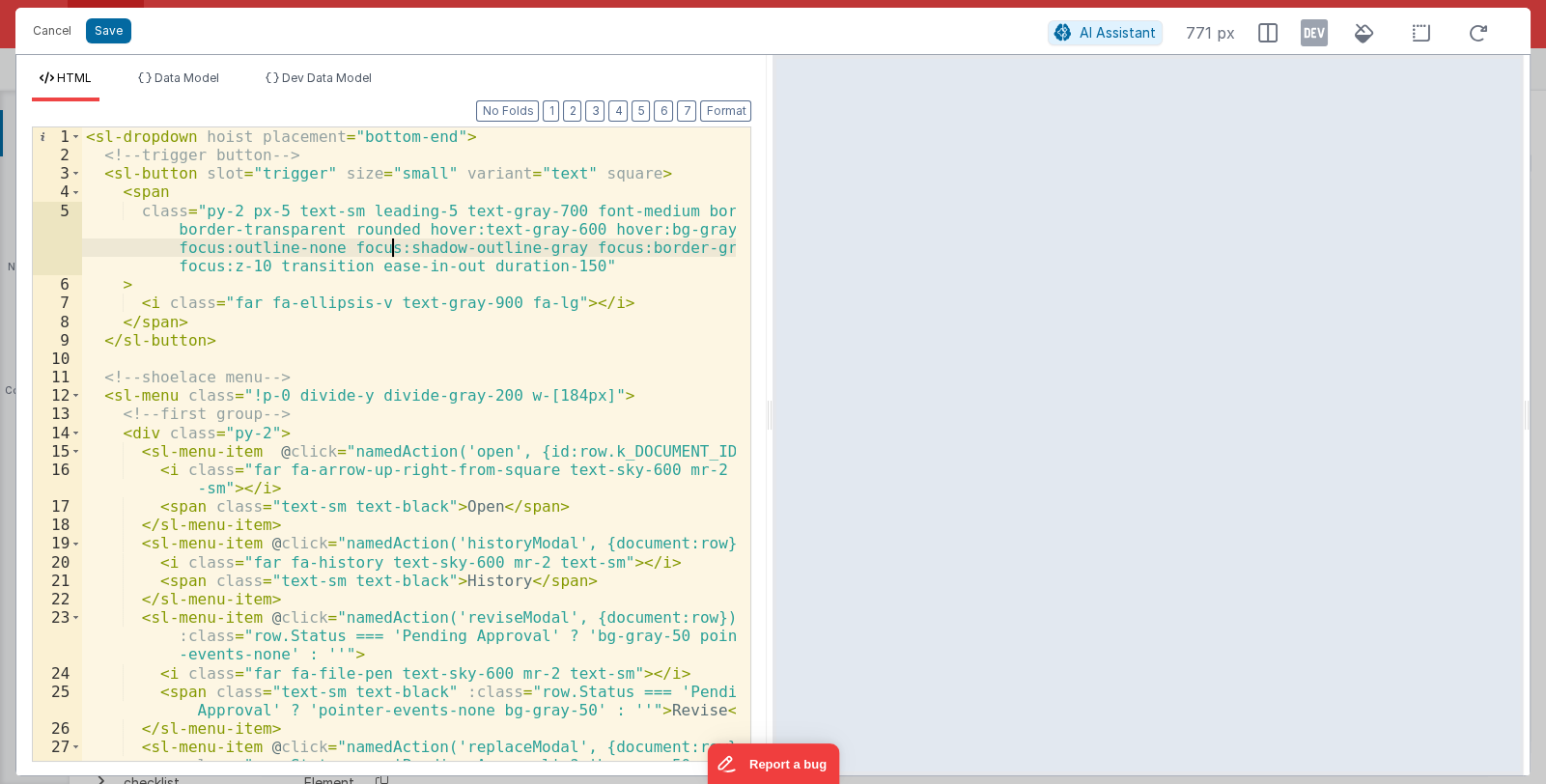
click at [389, 245] on div "< sl-dropdown hoist placement = "bottom-end" > <!-- trigger button --> < sl-but…" at bounding box center [409, 481] width 655 height 707
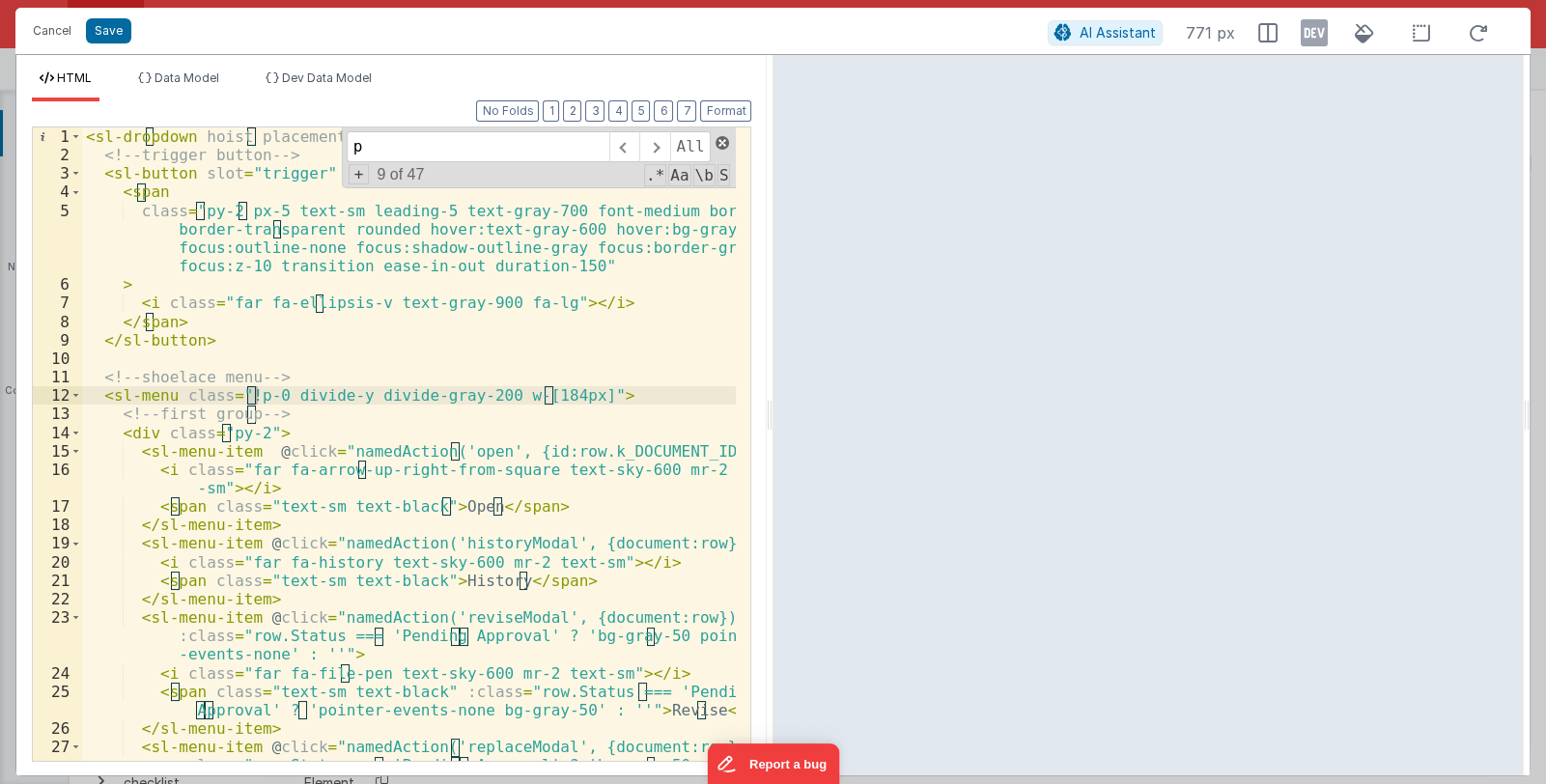
type input "p"
click at [724, 138] on span at bounding box center [722, 143] width 14 height 14
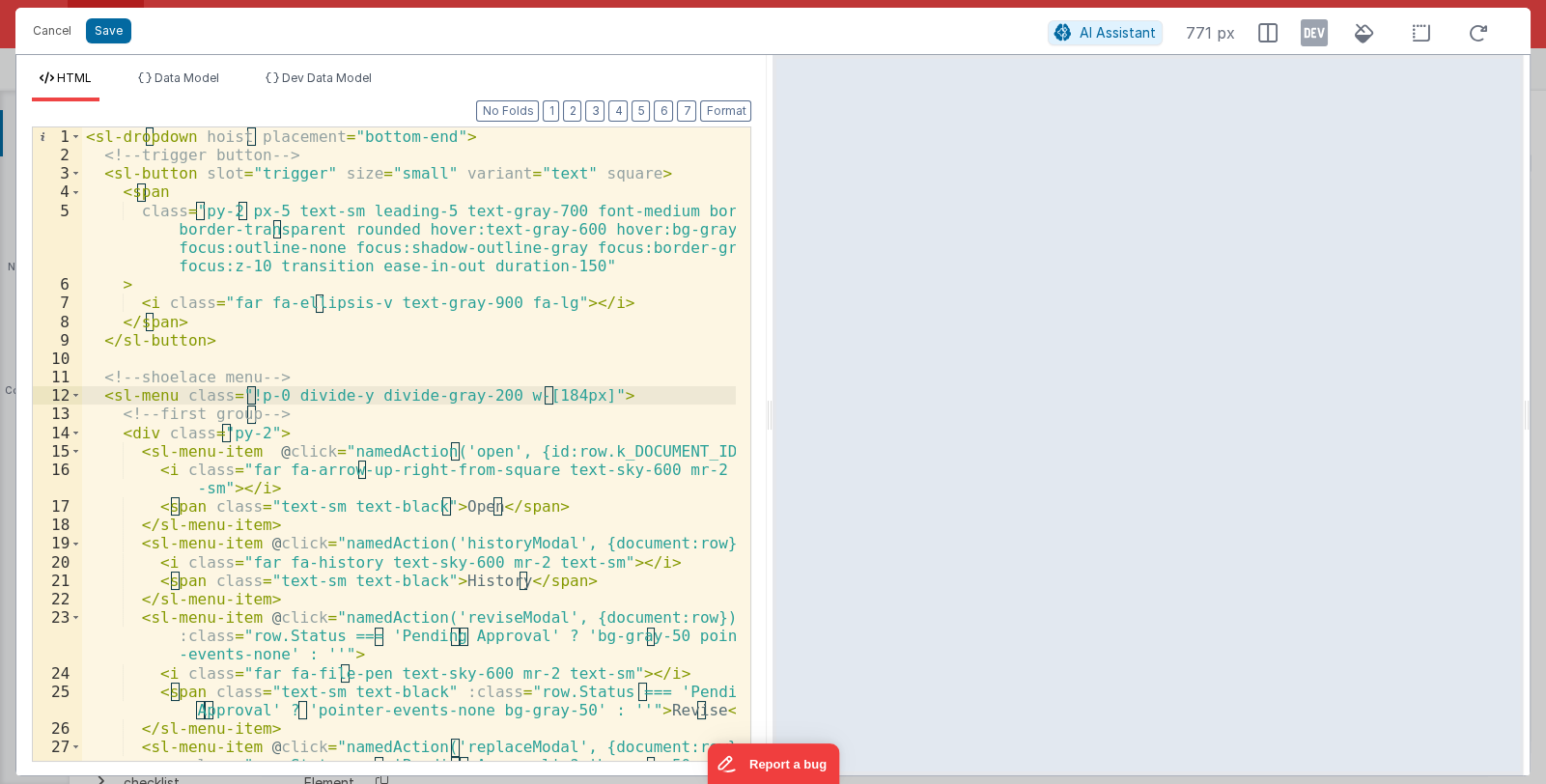
click at [237, 211] on div "< sl-dropdown hoist placement = "bottom-end" > <!-- trigger button --> < sl-but…" at bounding box center [409, 481] width 655 height 707
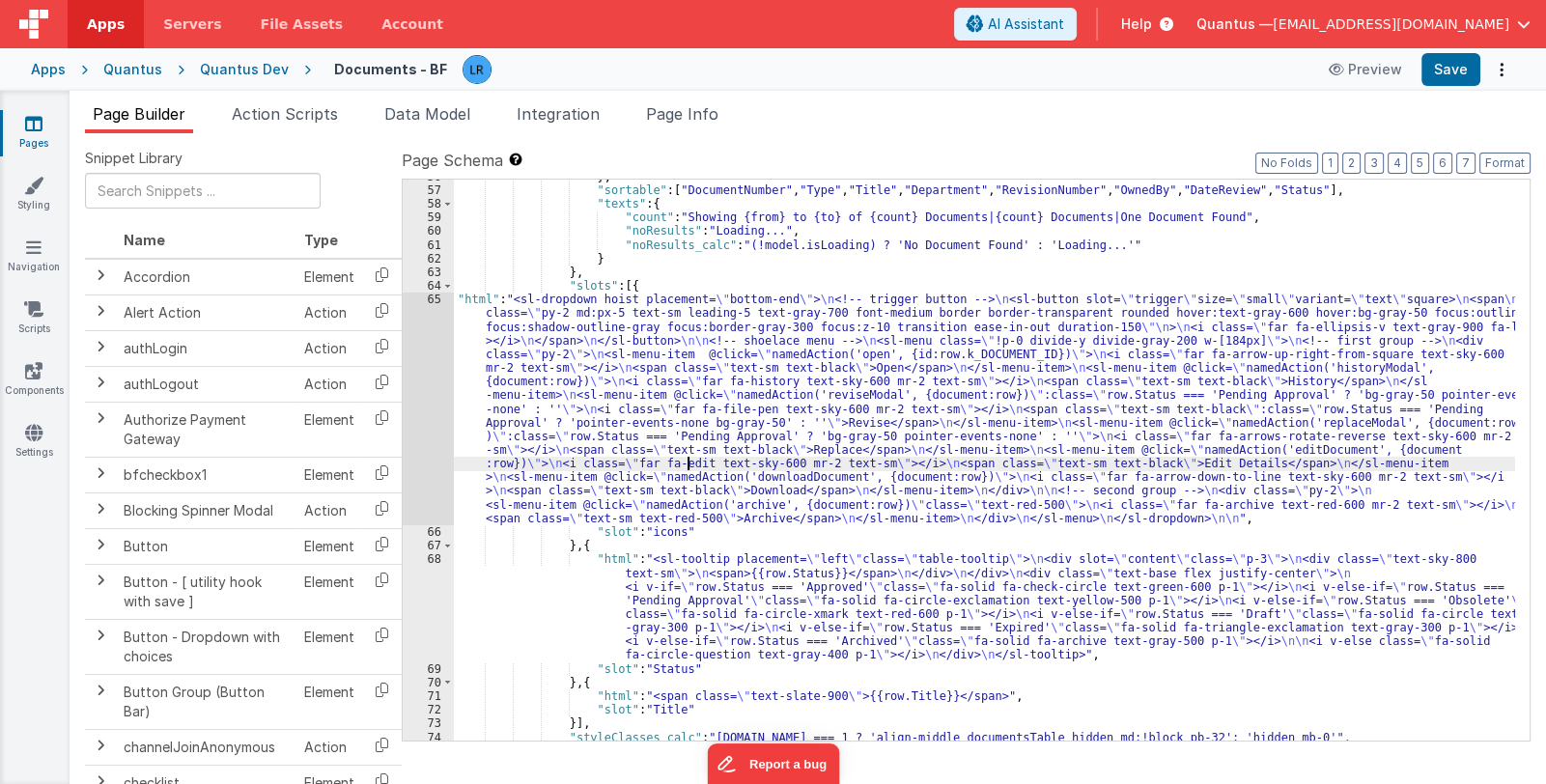
click at [687, 462] on div "} , "sortable" : [ "DocumentNumber" , "Type" , "Title" , "Department" , "Revisi…" at bounding box center [984, 464] width 1061 height 589
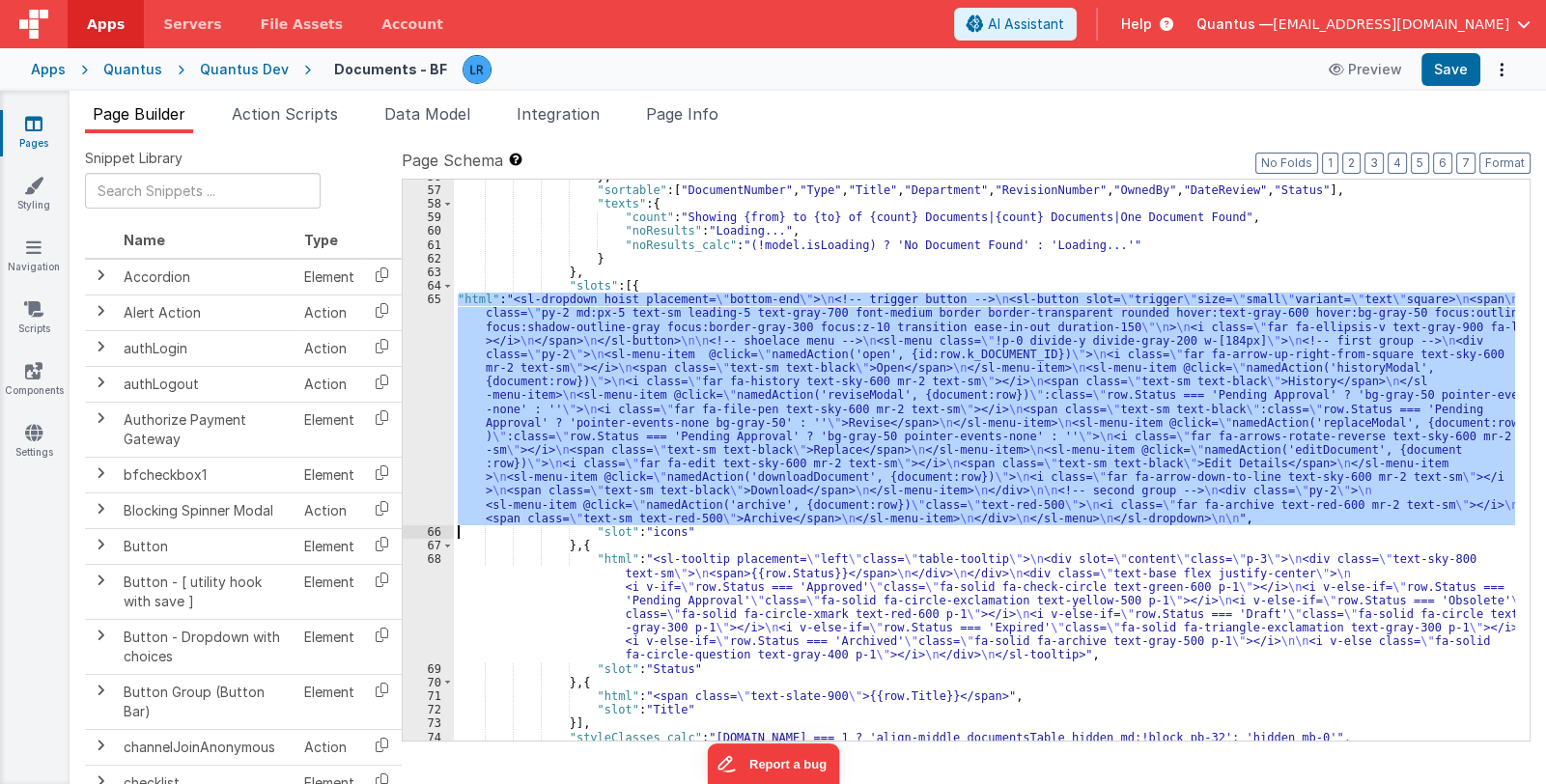
click at [429, 471] on div "65" at bounding box center [428, 408] width 51 height 233
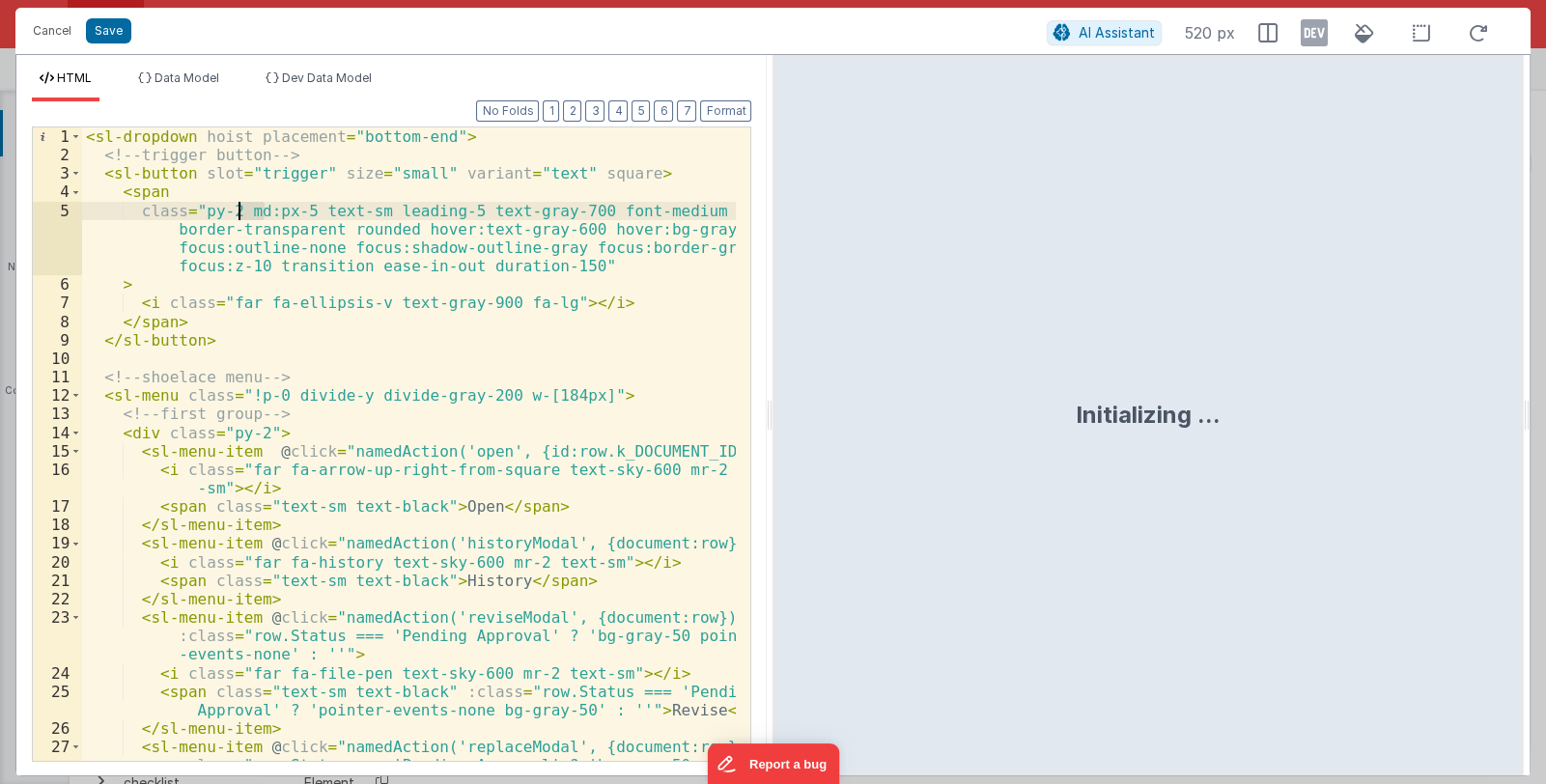
drag, startPoint x: 266, startPoint y: 210, endPoint x: 241, endPoint y: 213, distance: 25.2
click at [241, 213] on div "< sl-dropdown hoist placement = "bottom-end" > <!-- trigger button --> < sl-but…" at bounding box center [409, 481] width 655 height 707
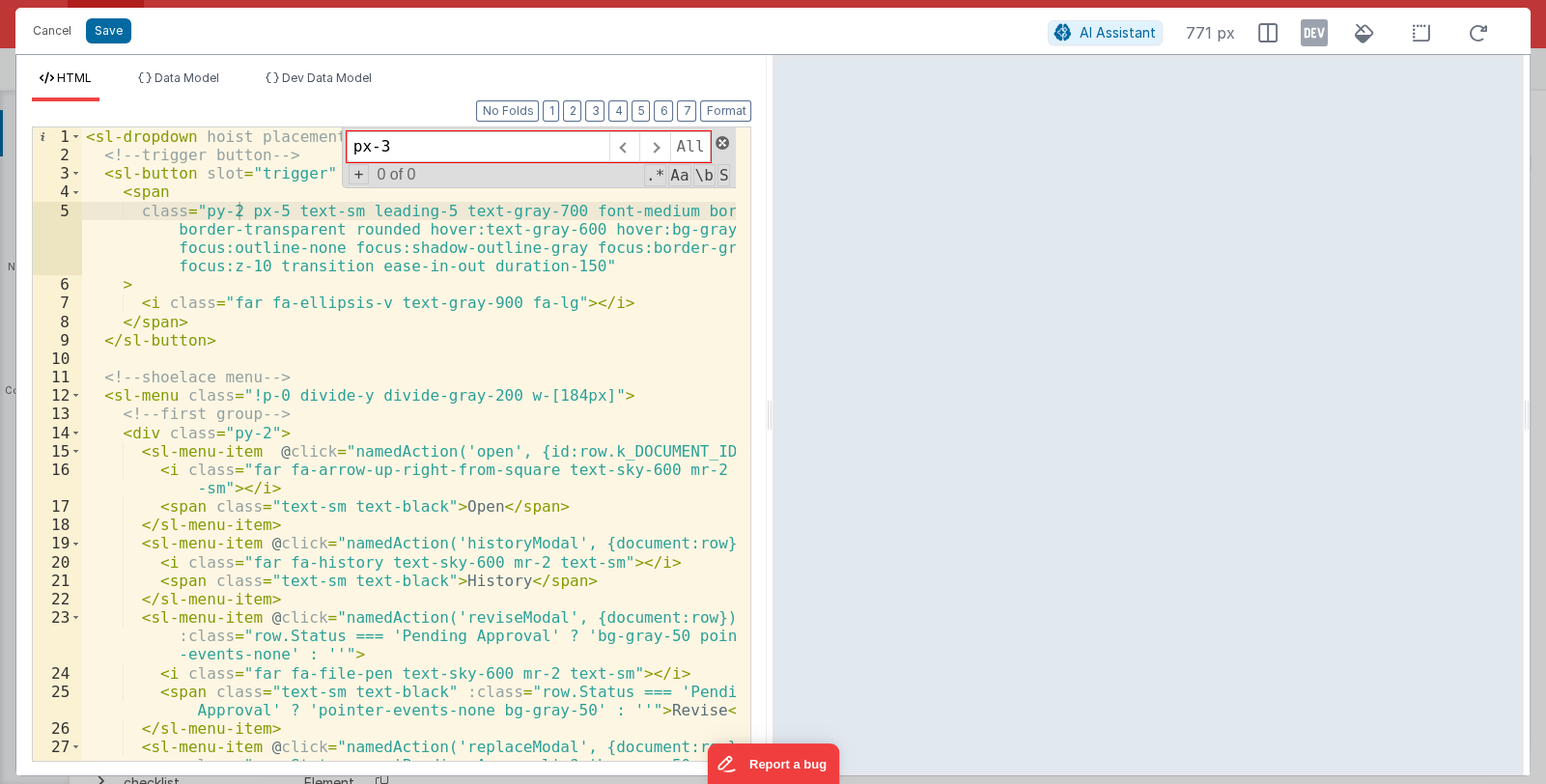
type input "px-3"
click at [726, 137] on span at bounding box center [722, 143] width 14 height 14
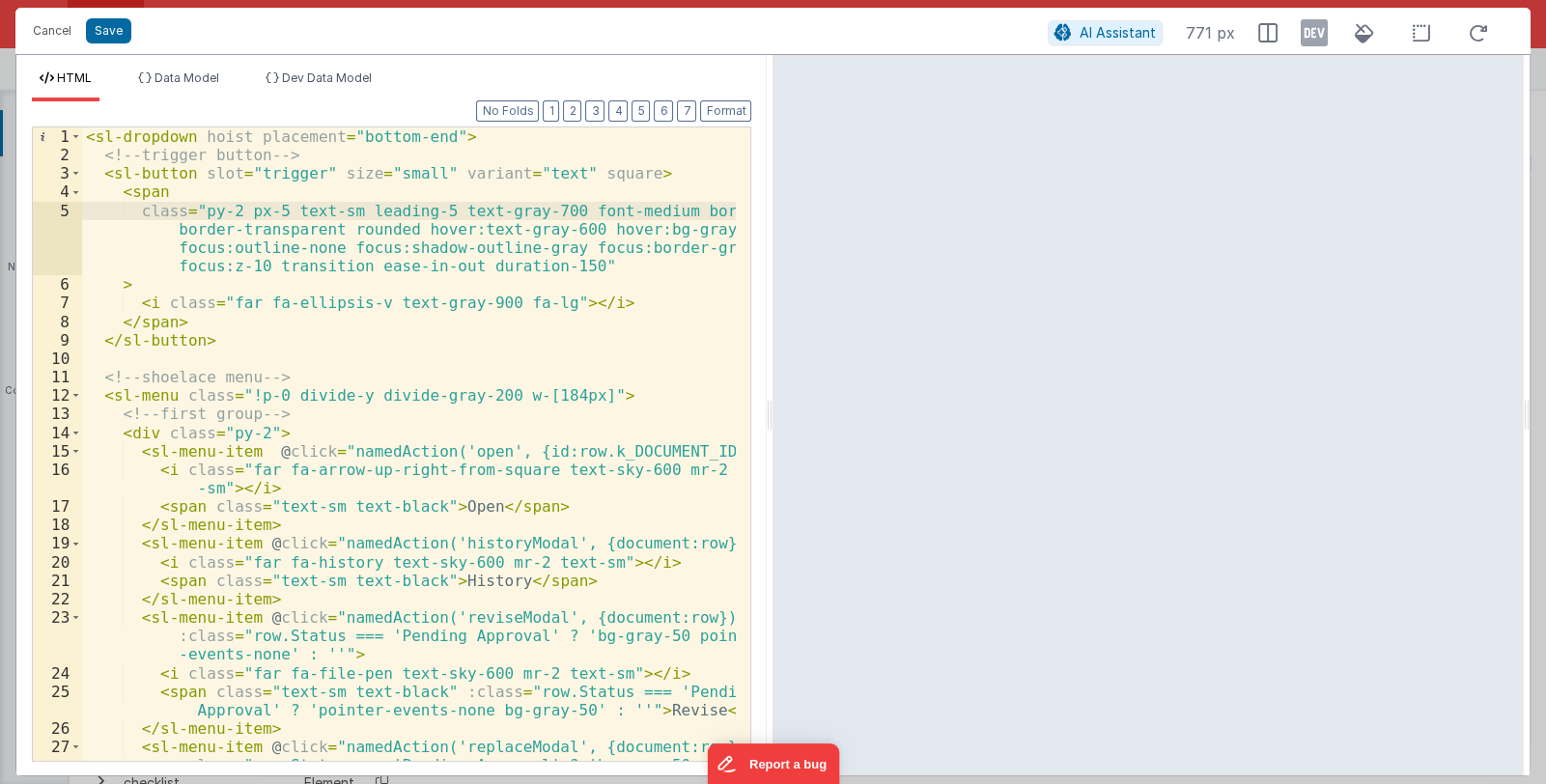
click at [315, 169] on div "< sl-dropdown hoist placement = "bottom-end" > <!-- trigger button --> < sl-but…" at bounding box center [409, 481] width 655 height 707
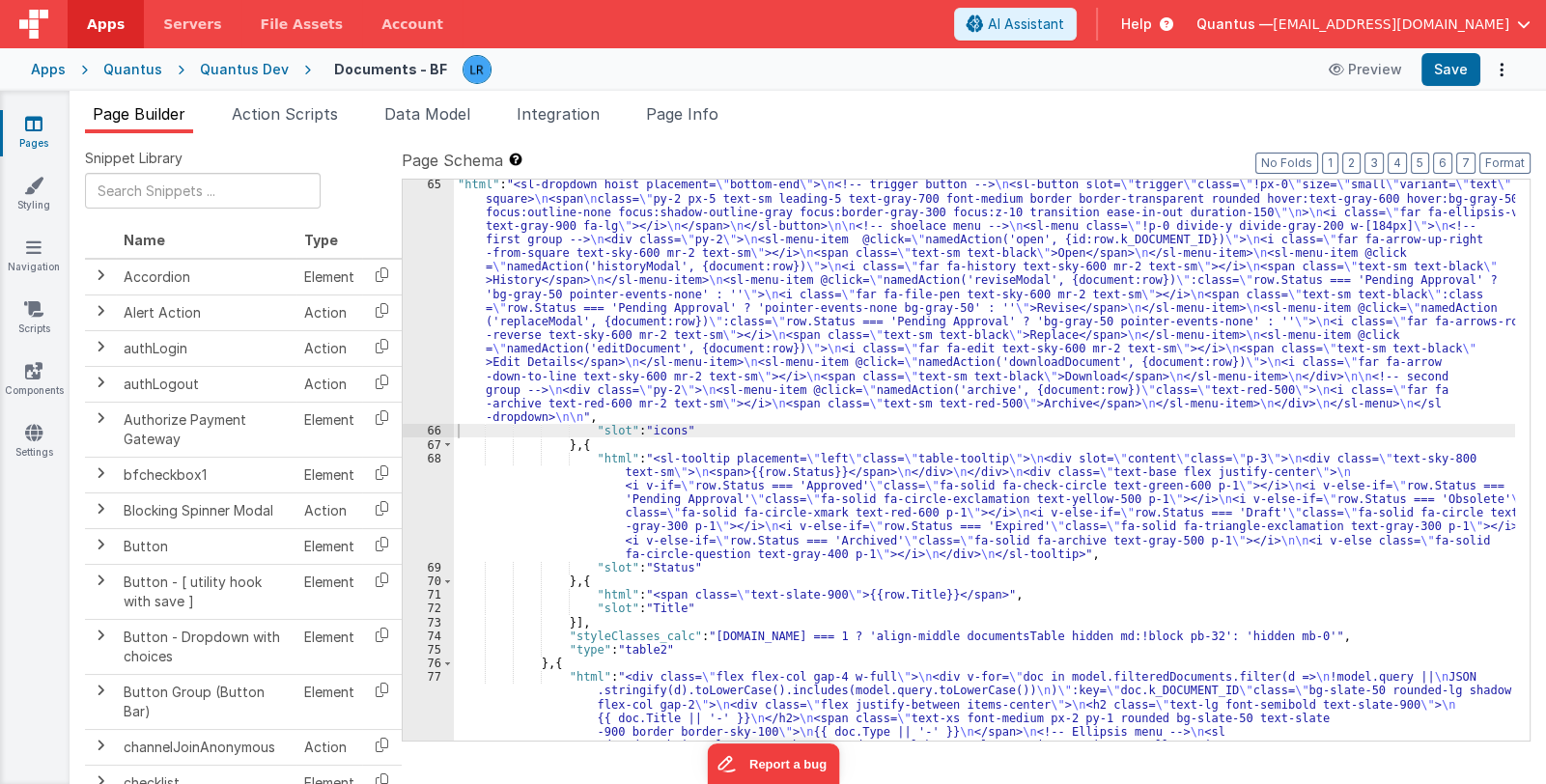
scroll to position [1451, 0]
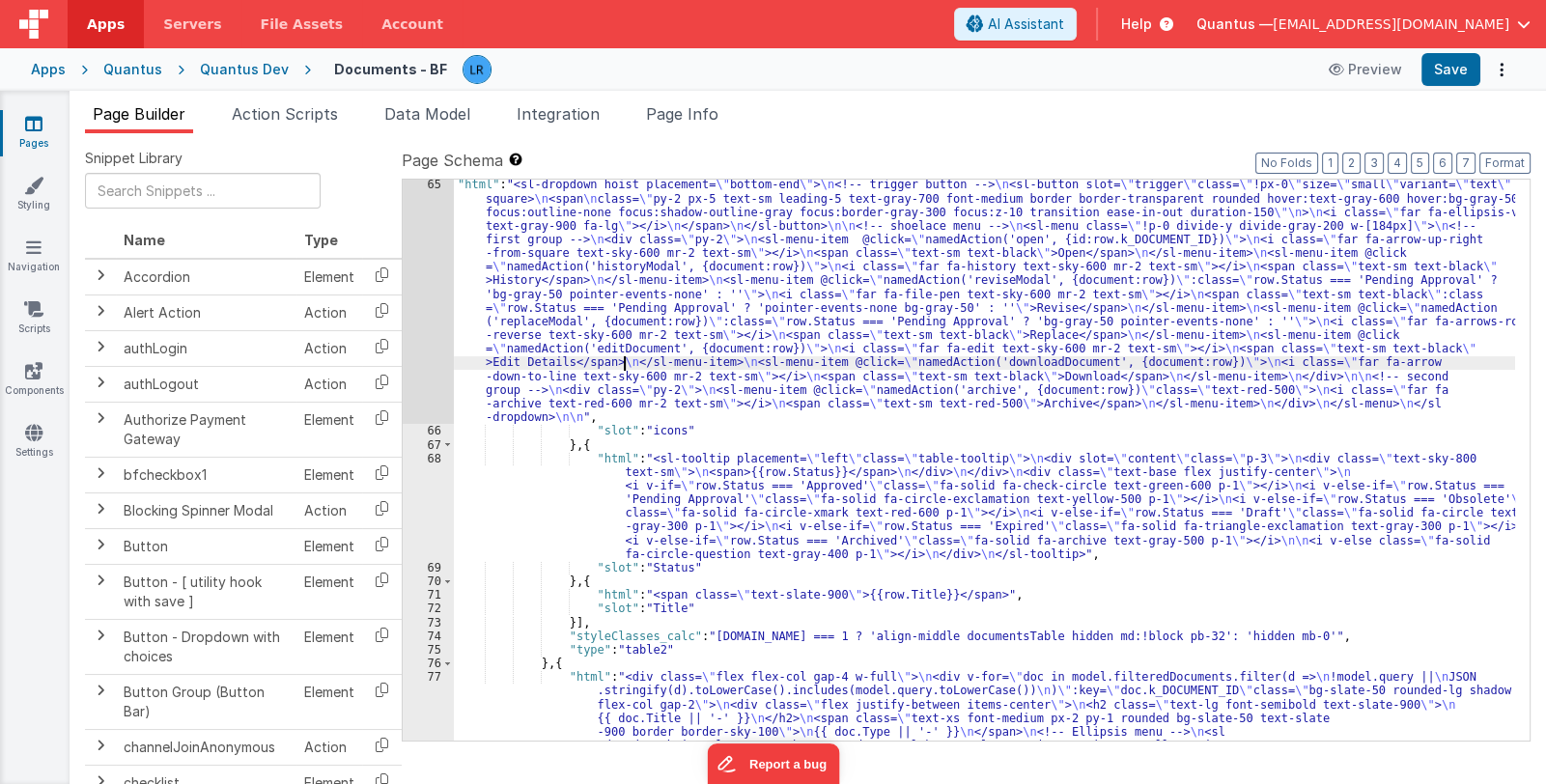
click at [430, 365] on div "65" at bounding box center [428, 300] width 51 height 246
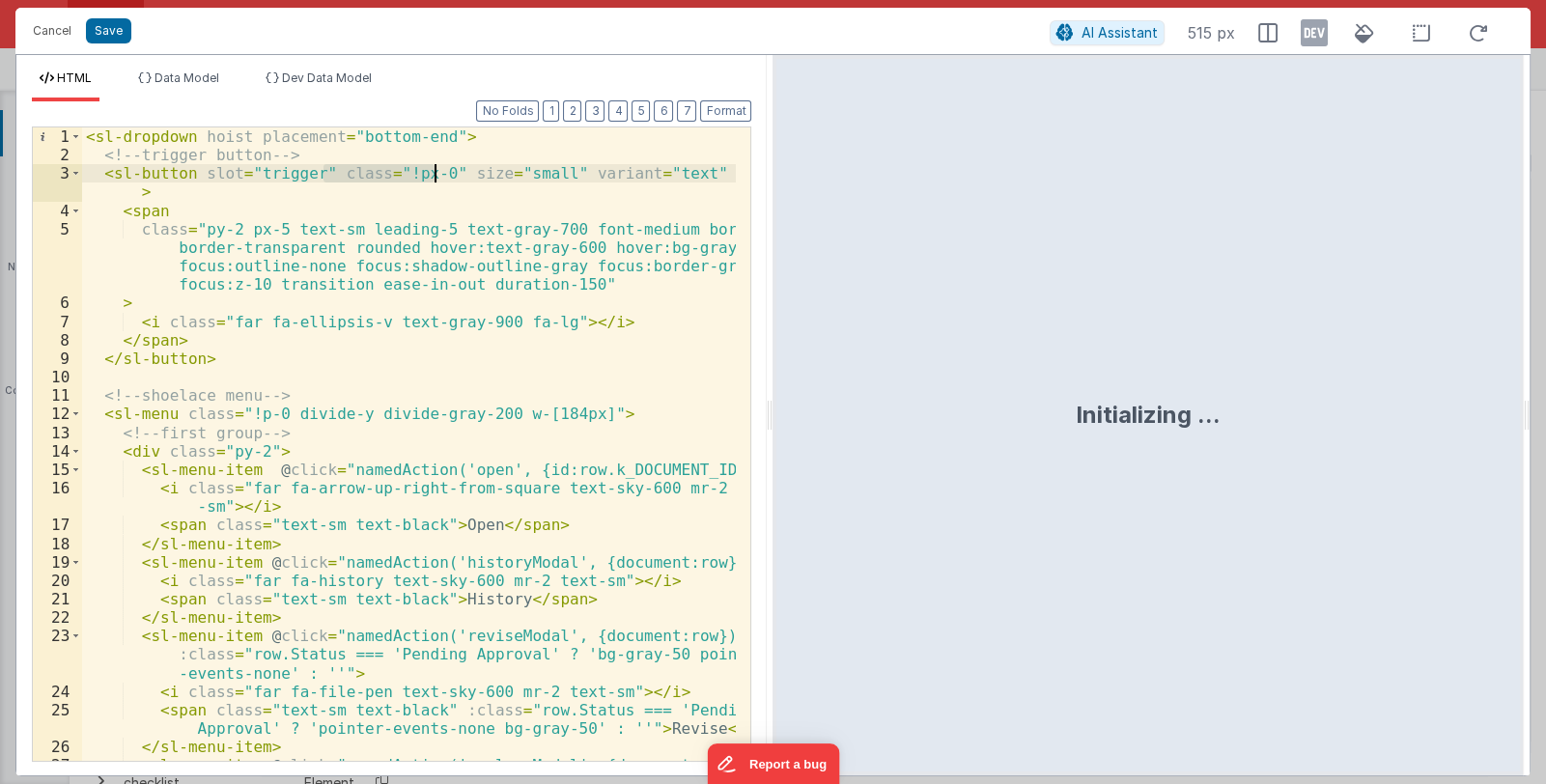
drag, startPoint x: 323, startPoint y: 173, endPoint x: 434, endPoint y: 178, distance: 111.1
click at [434, 178] on div "< sl-dropdown hoist placement = "bottom-end" > <!-- trigger button --> < sl-but…" at bounding box center [409, 481] width 655 height 707
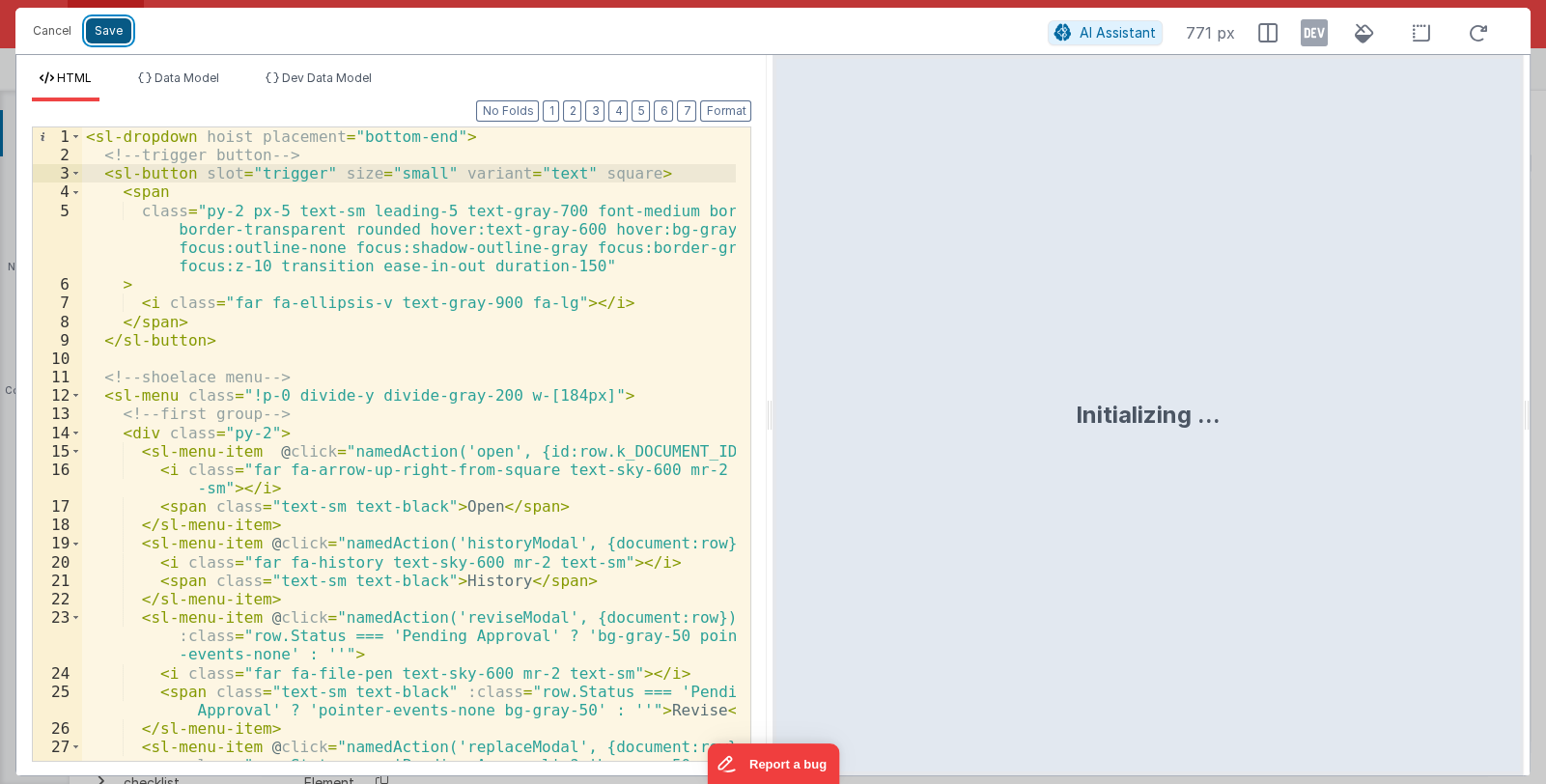
click at [105, 27] on button "Save" at bounding box center [109, 31] width 45 height 26
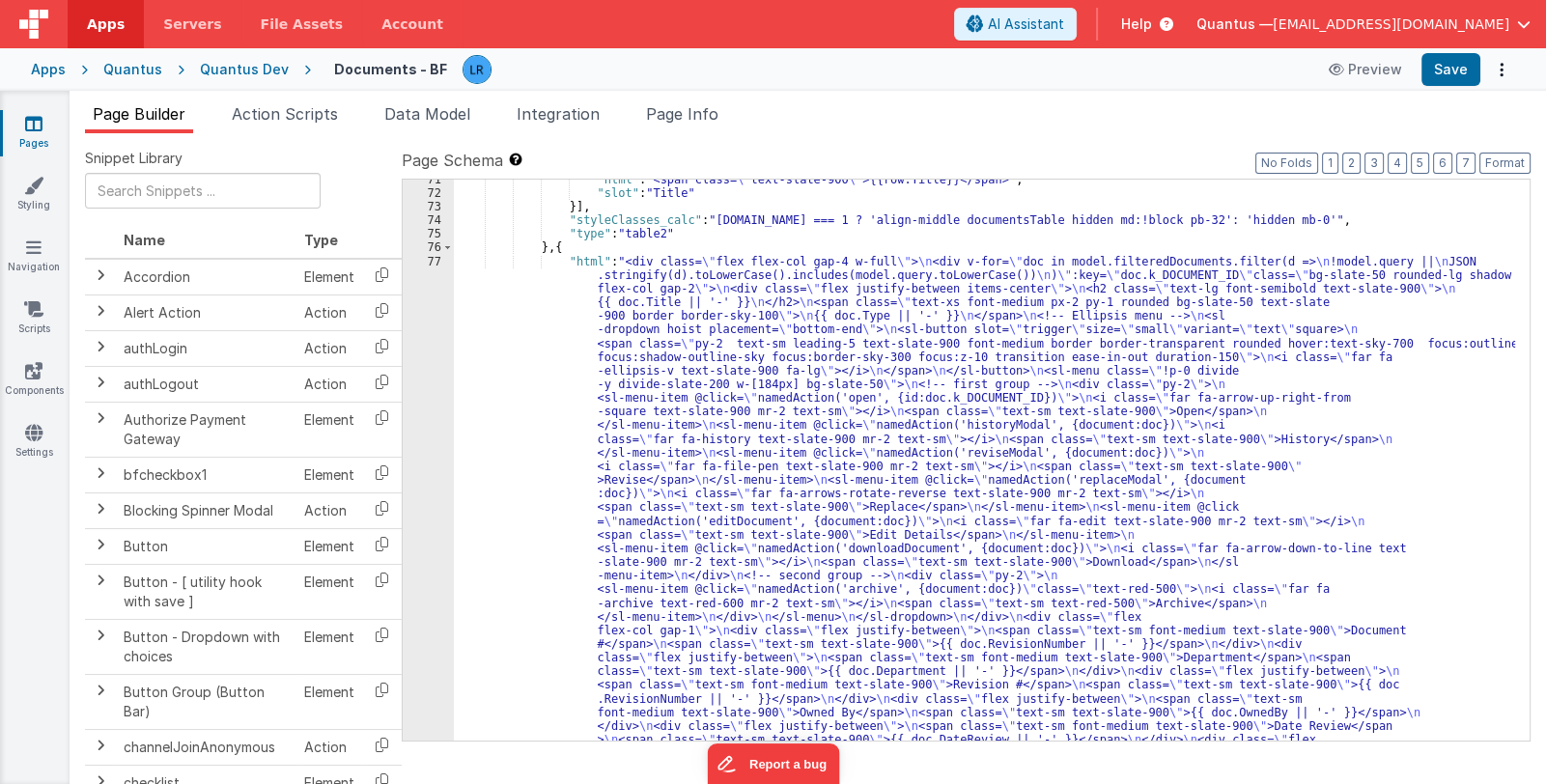
scroll to position [1853, 0]
click at [694, 572] on div ""html" : "<span class= \" text-slate-900 \" >{{row.Title}}</span>" , "slot" : "…" at bounding box center [984, 781] width 1061 height 1218
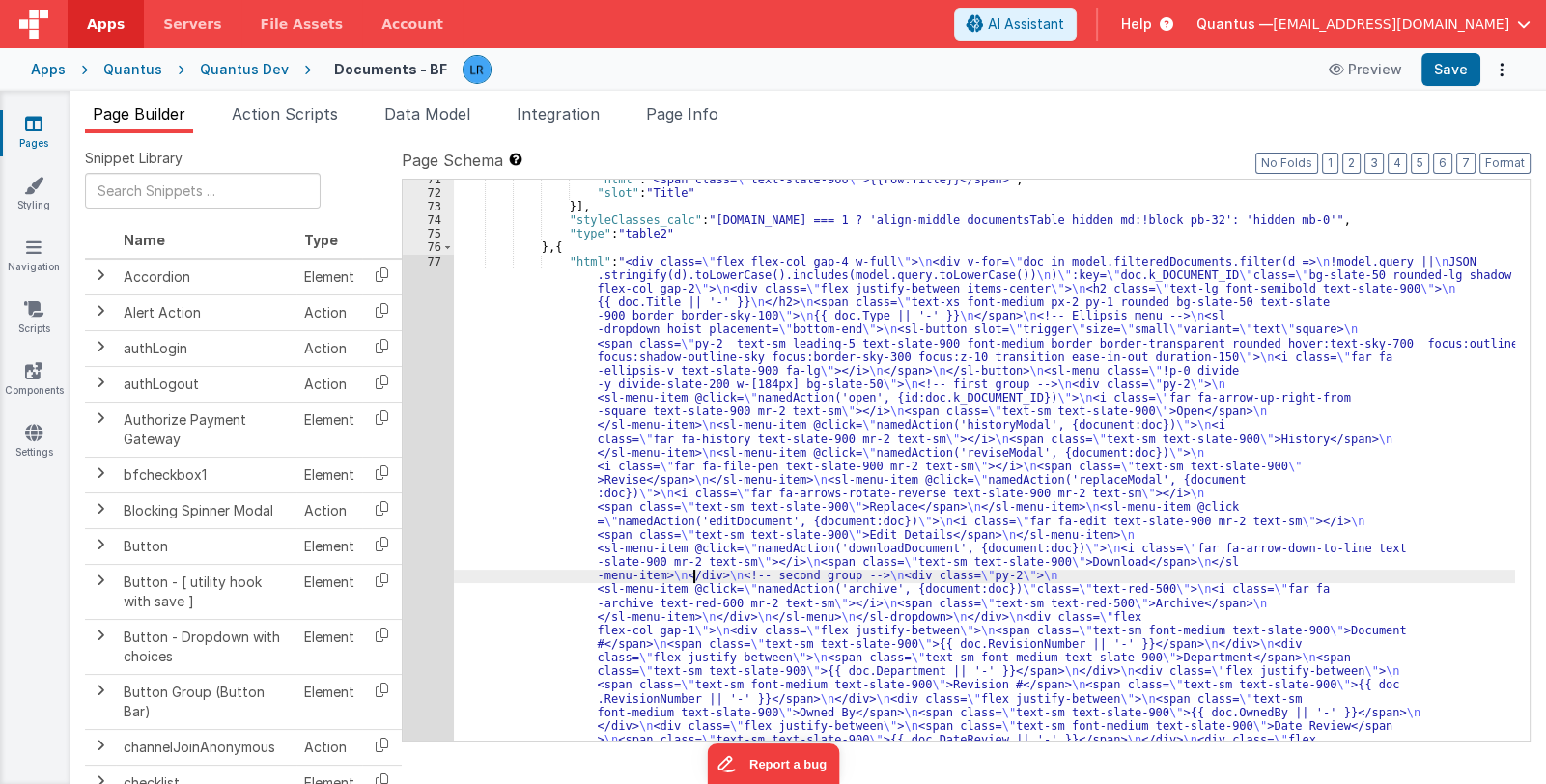
scroll to position [2022, 0]
click at [426, 586] on div "71 72 73 74 75 76 77 78" at bounding box center [428, 781] width 51 height 1218
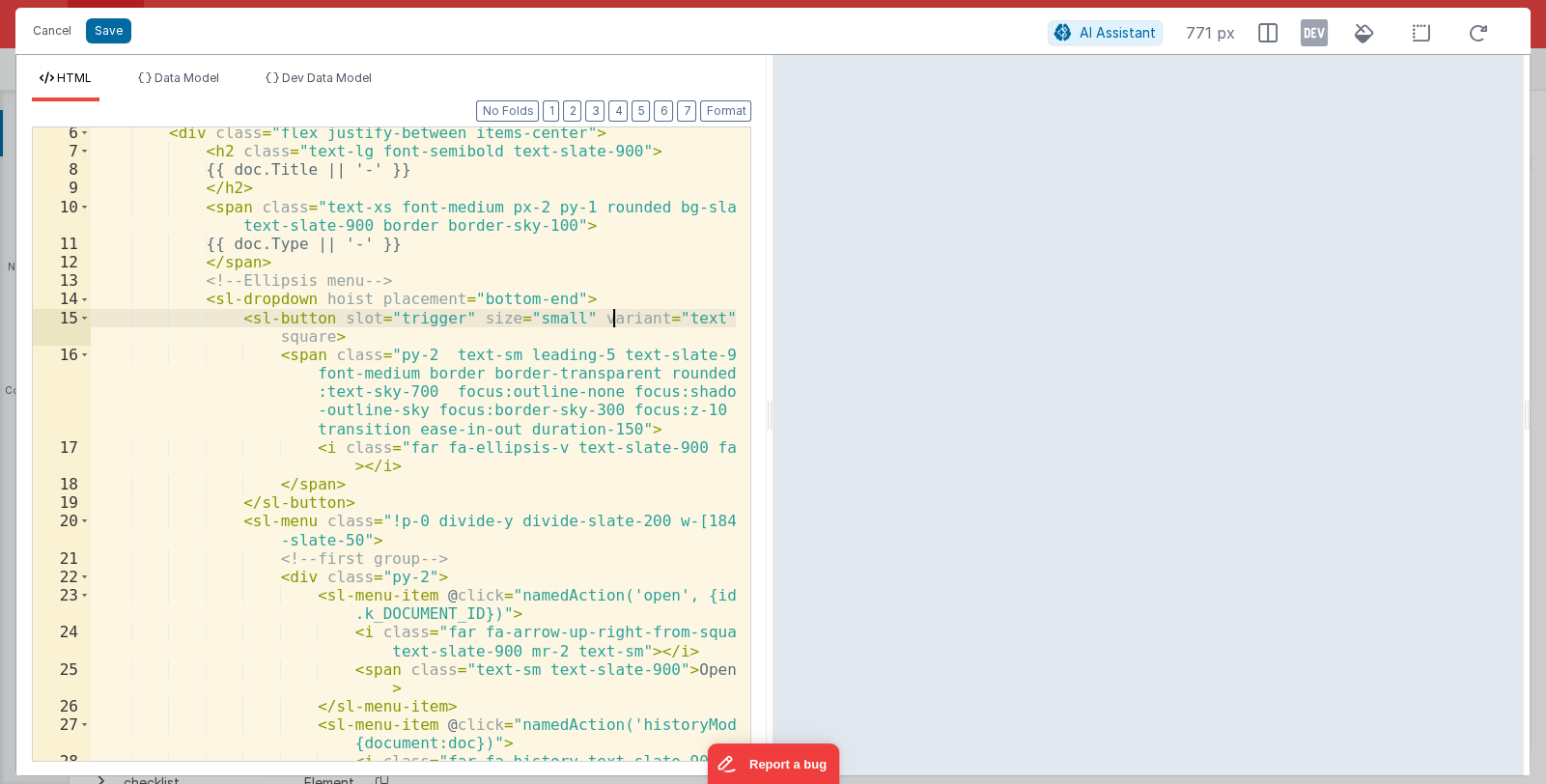
scroll to position [0, 0]
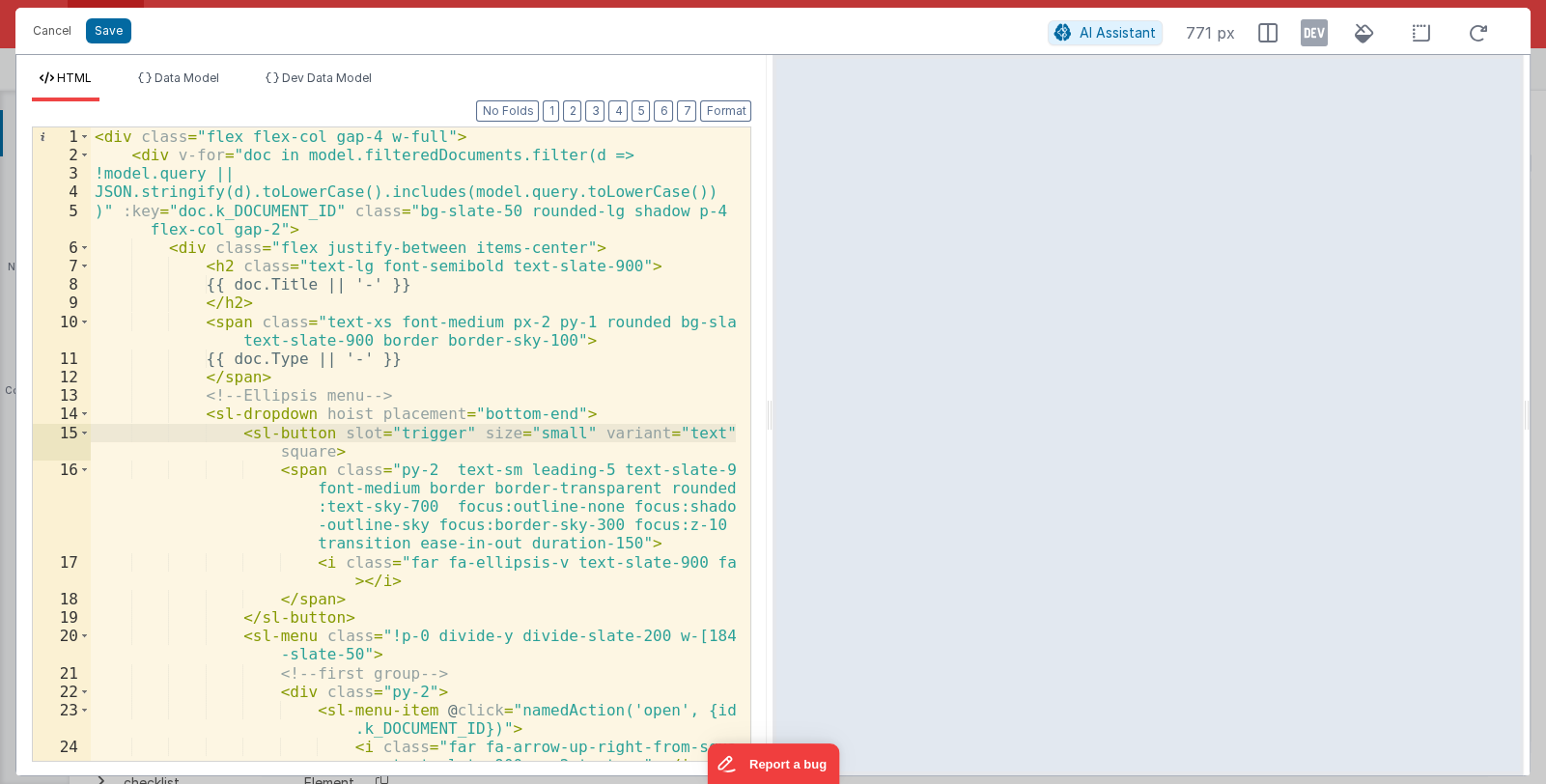
click at [473, 338] on div "< div class = "flex flex-col gap-4 w-full" > < div v-for = "doc in model.filter…" at bounding box center [413, 472] width 646 height 689
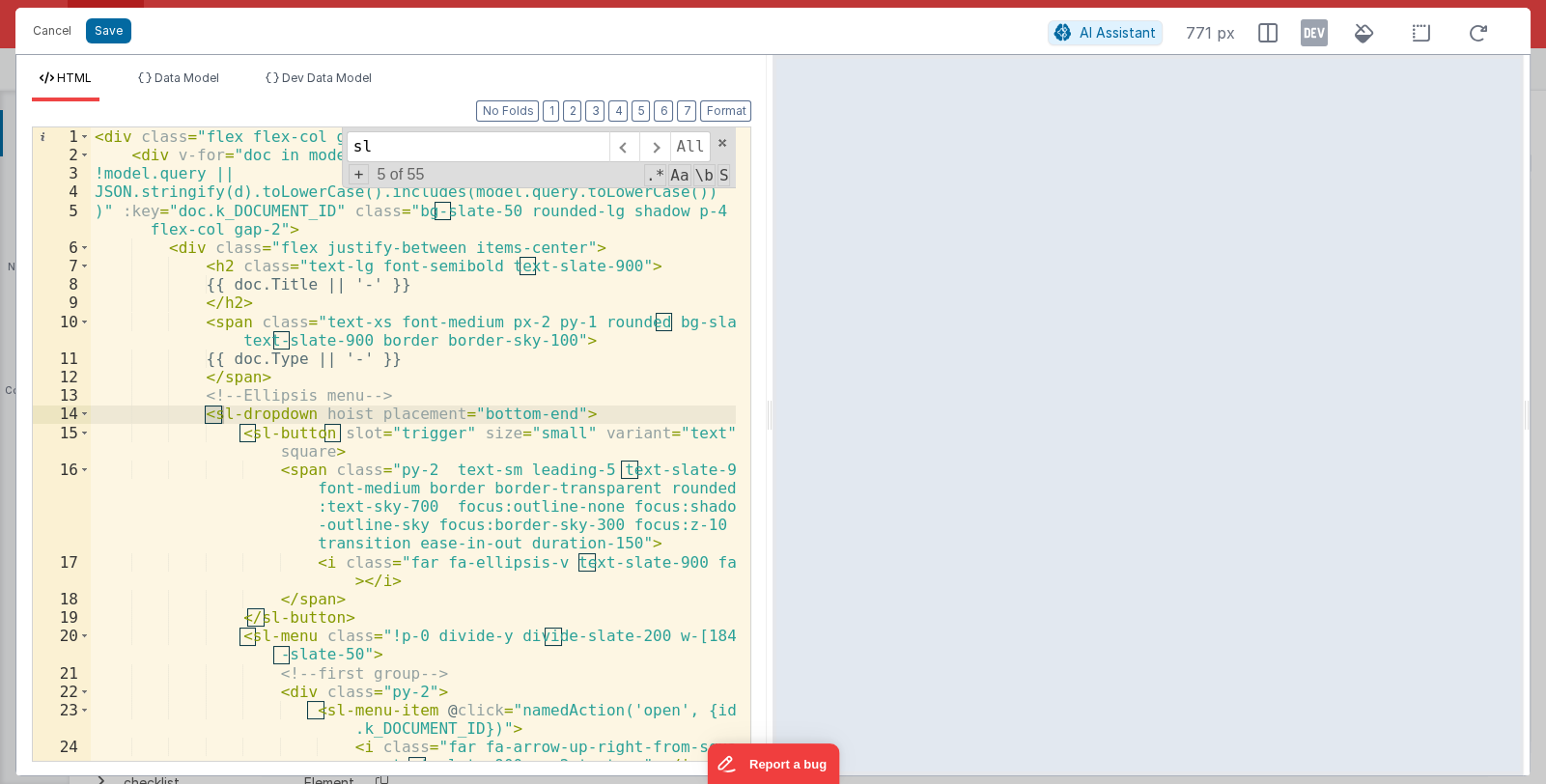
drag, startPoint x: 407, startPoint y: 148, endPoint x: 356, endPoint y: 146, distance: 51.0
click at [356, 146] on input "sl" at bounding box center [478, 146] width 263 height 30
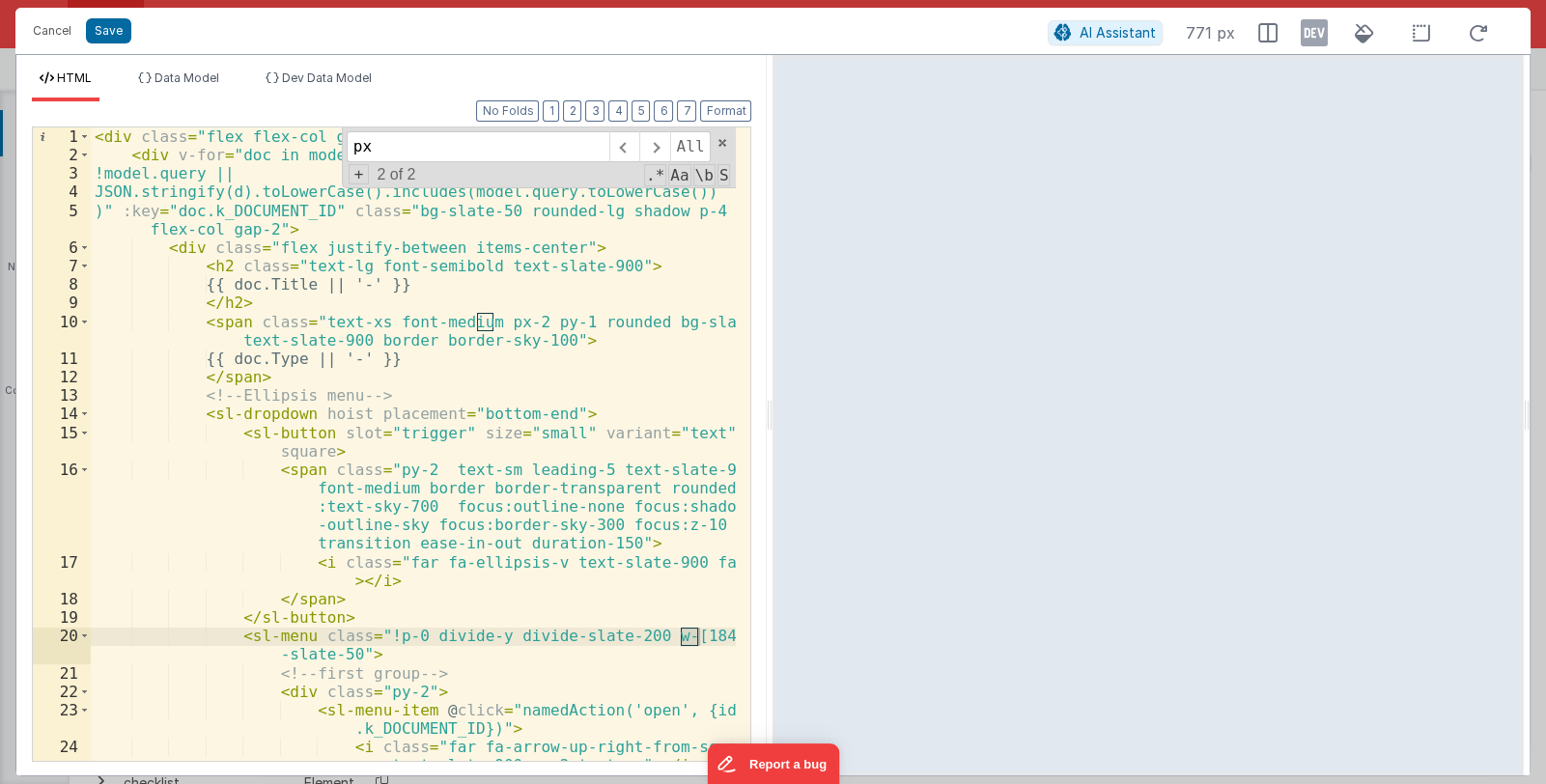
type input "px"
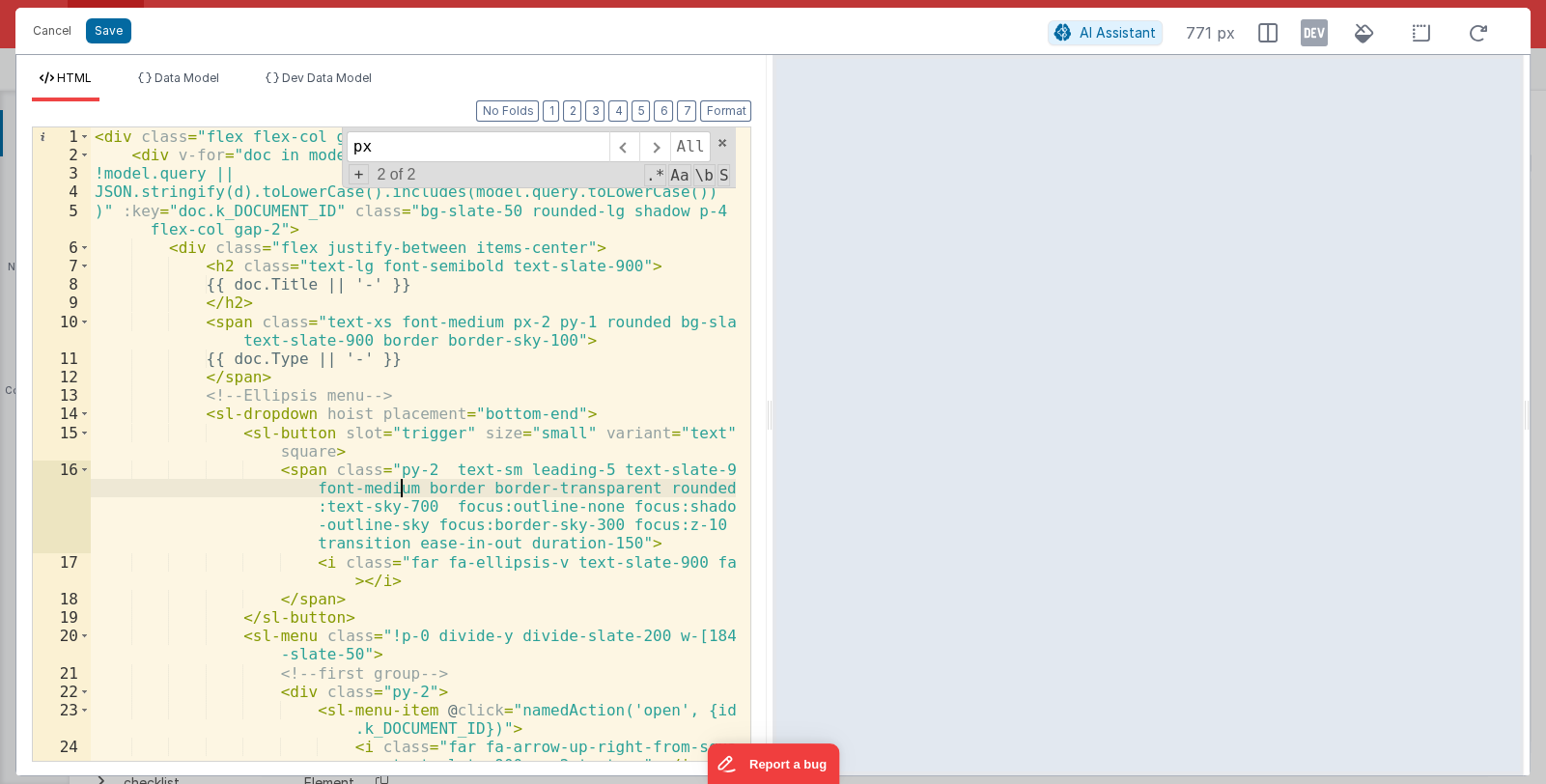
click at [403, 488] on div "< div class = "flex flex-col gap-4 w-full" > < div v-for = "doc in model.filter…" at bounding box center [413, 472] width 646 height 689
click at [415, 470] on div "< div class = "flex flex-col gap-4 w-full" > < div v-for = "doc in model.filter…" at bounding box center [413, 472] width 646 height 689
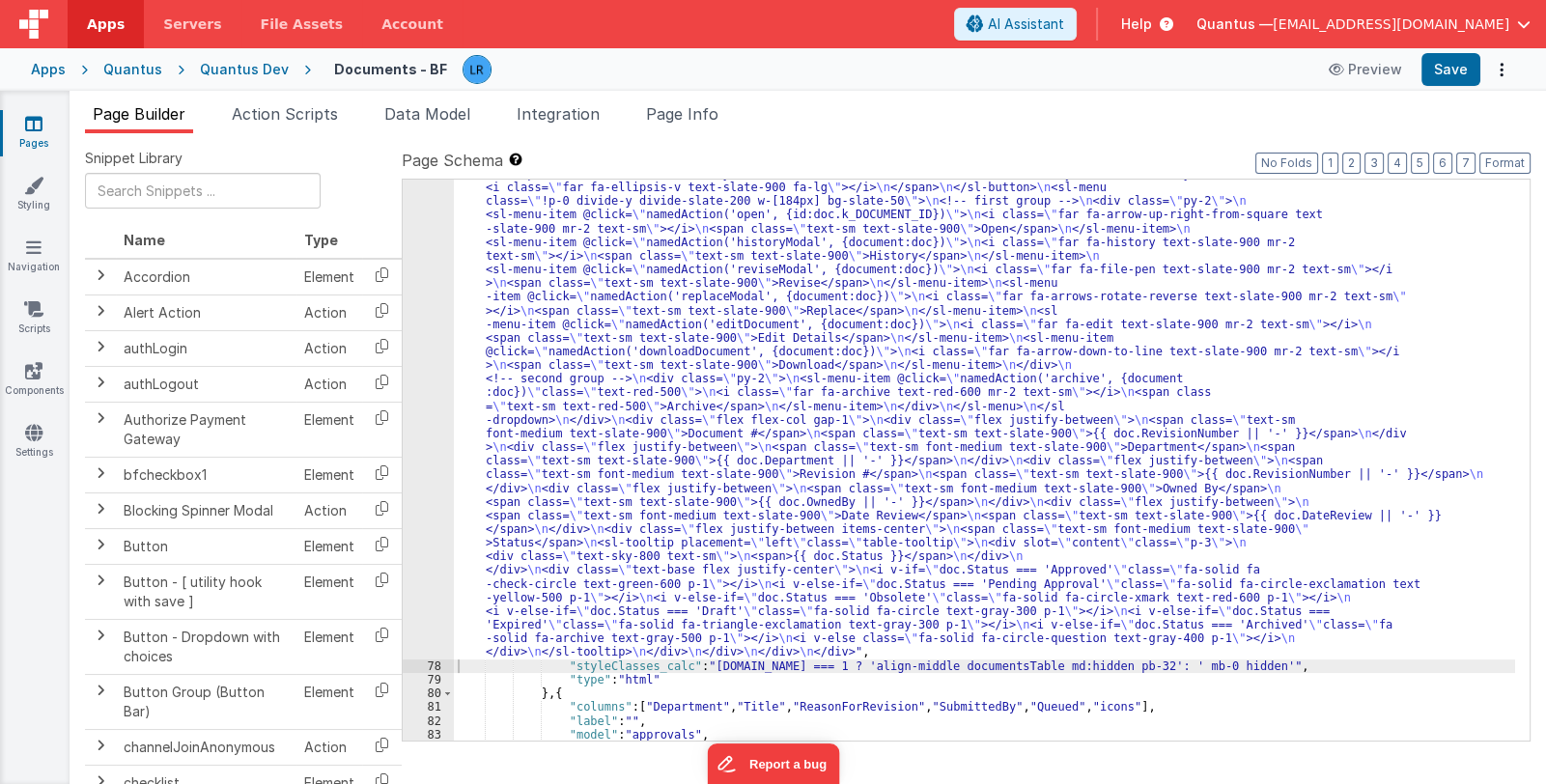
click at [645, 545] on div ""html" : "<div class= \" flex flex-col gap-4 w-full \" > \n <div v-for= \" doc …" at bounding box center [984, 660] width 1061 height 1150
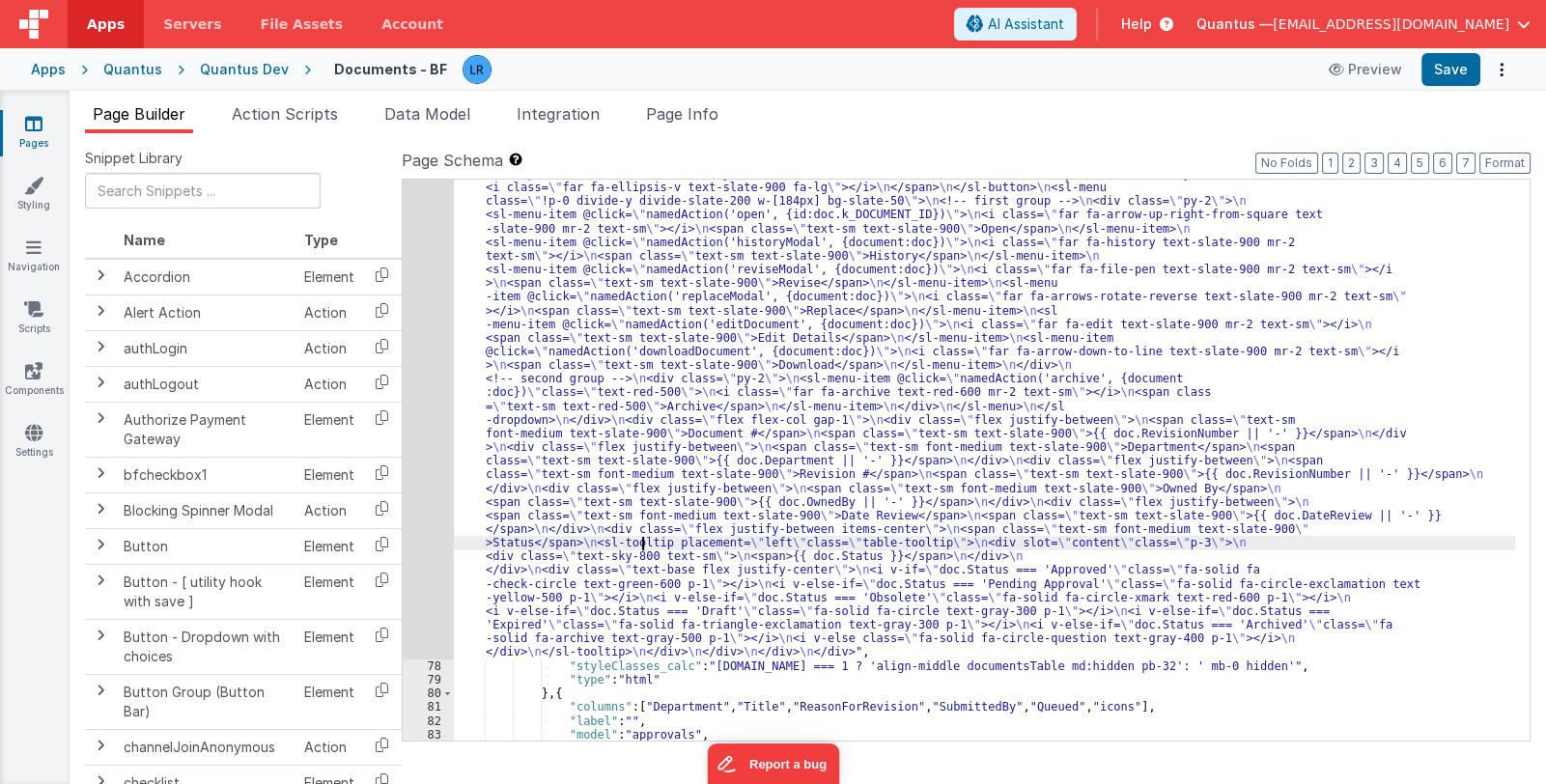
click at [441, 549] on div "77" at bounding box center [428, 372] width 51 height 574
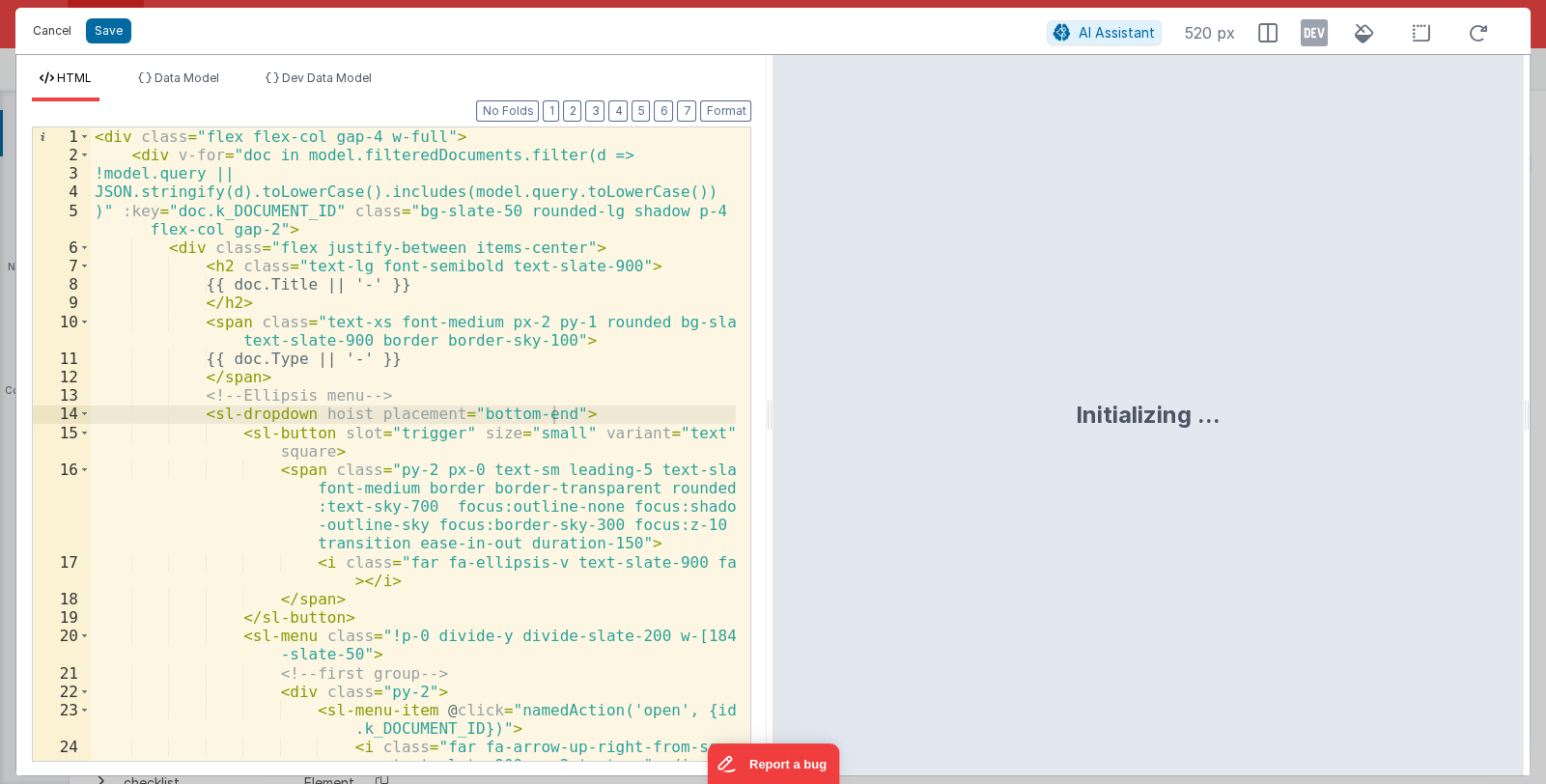
click at [46, 36] on button "Cancel" at bounding box center [52, 31] width 58 height 27
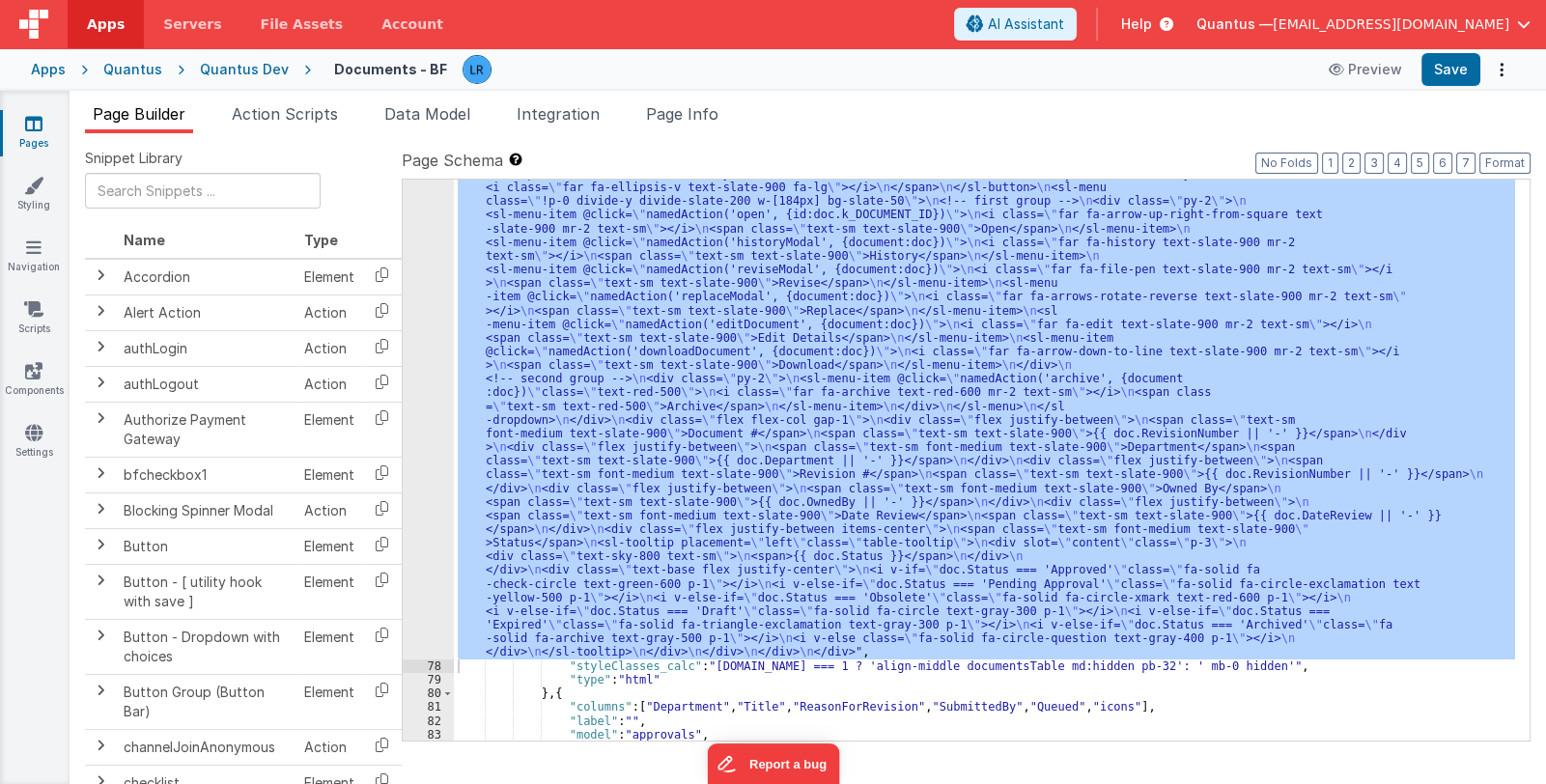
click at [710, 484] on div ""html" : "<div class= \" flex flex-col gap-4 w-full \" > \n <div v-for= \" doc …" at bounding box center [984, 460] width 1061 height 561
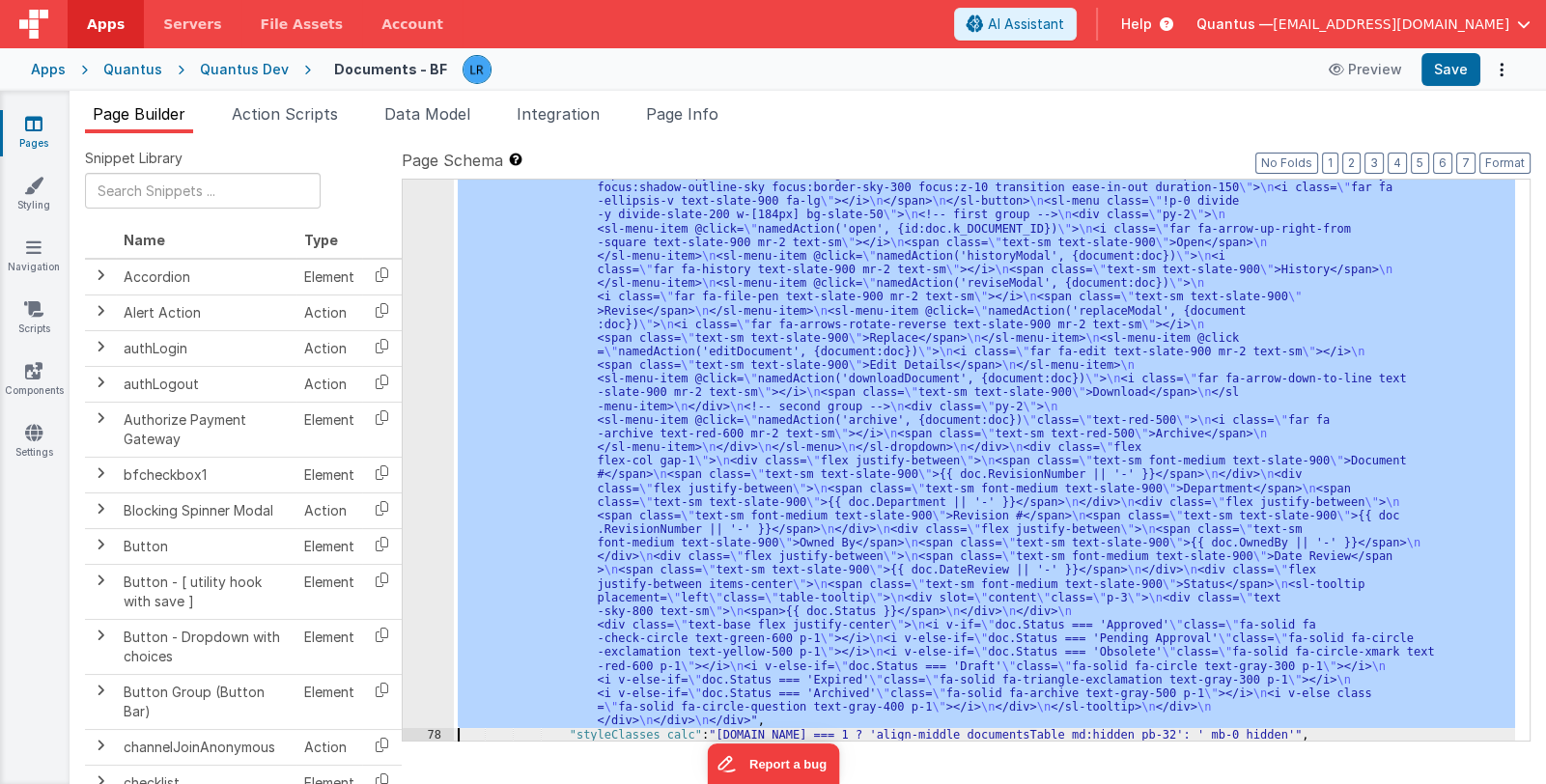
click at [659, 563] on div ""html" : "<div class= \" flex flex-col gap-4 w-full \" > \n <div v-for= \" doc …" at bounding box center [984, 460] width 1061 height 561
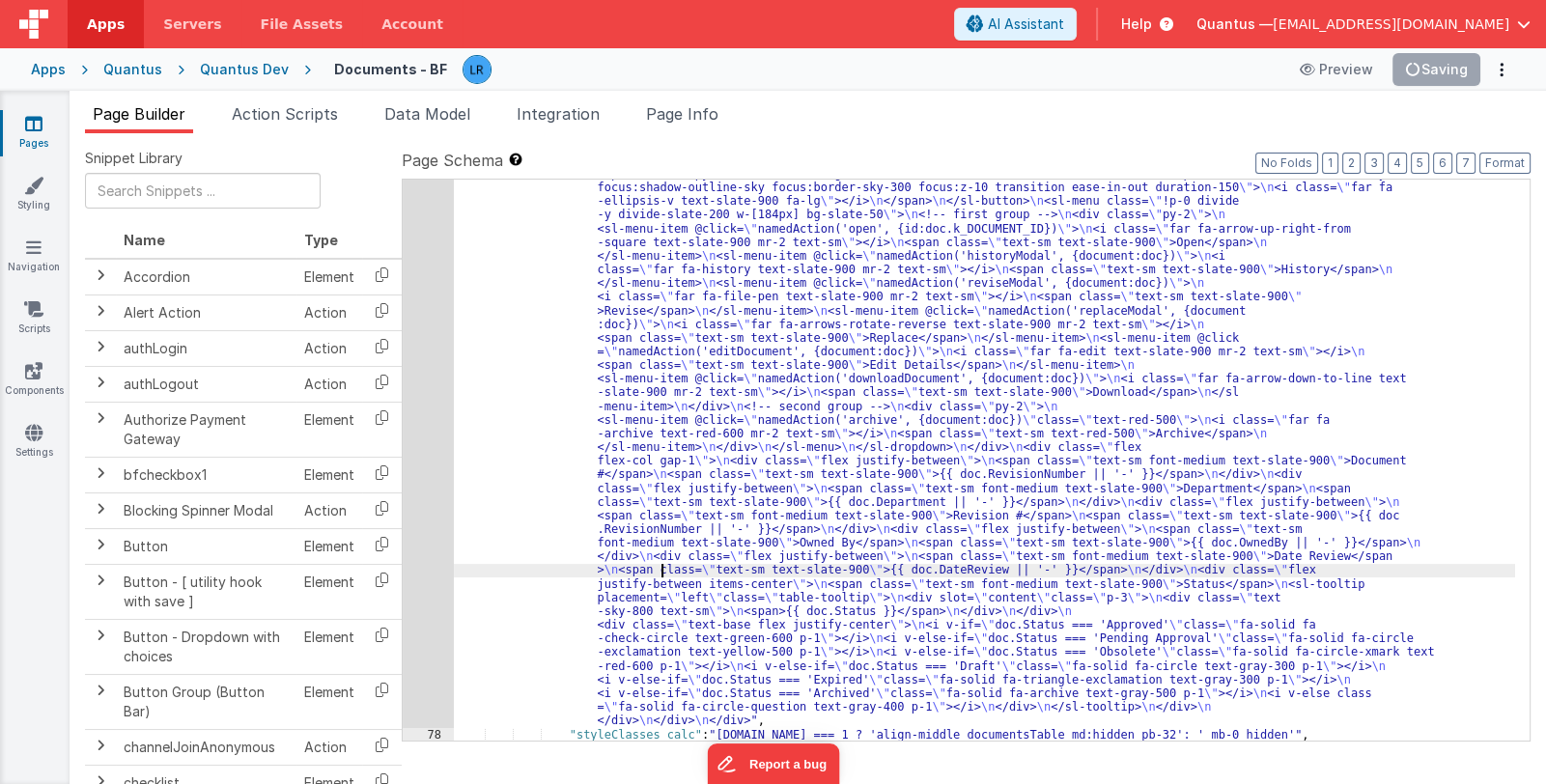
click at [624, 547] on div ""html" : "<div class= \" flex flex-col gap-4 w-full \" > \n <div v-for= \" doc …" at bounding box center [984, 694] width 1061 height 1218
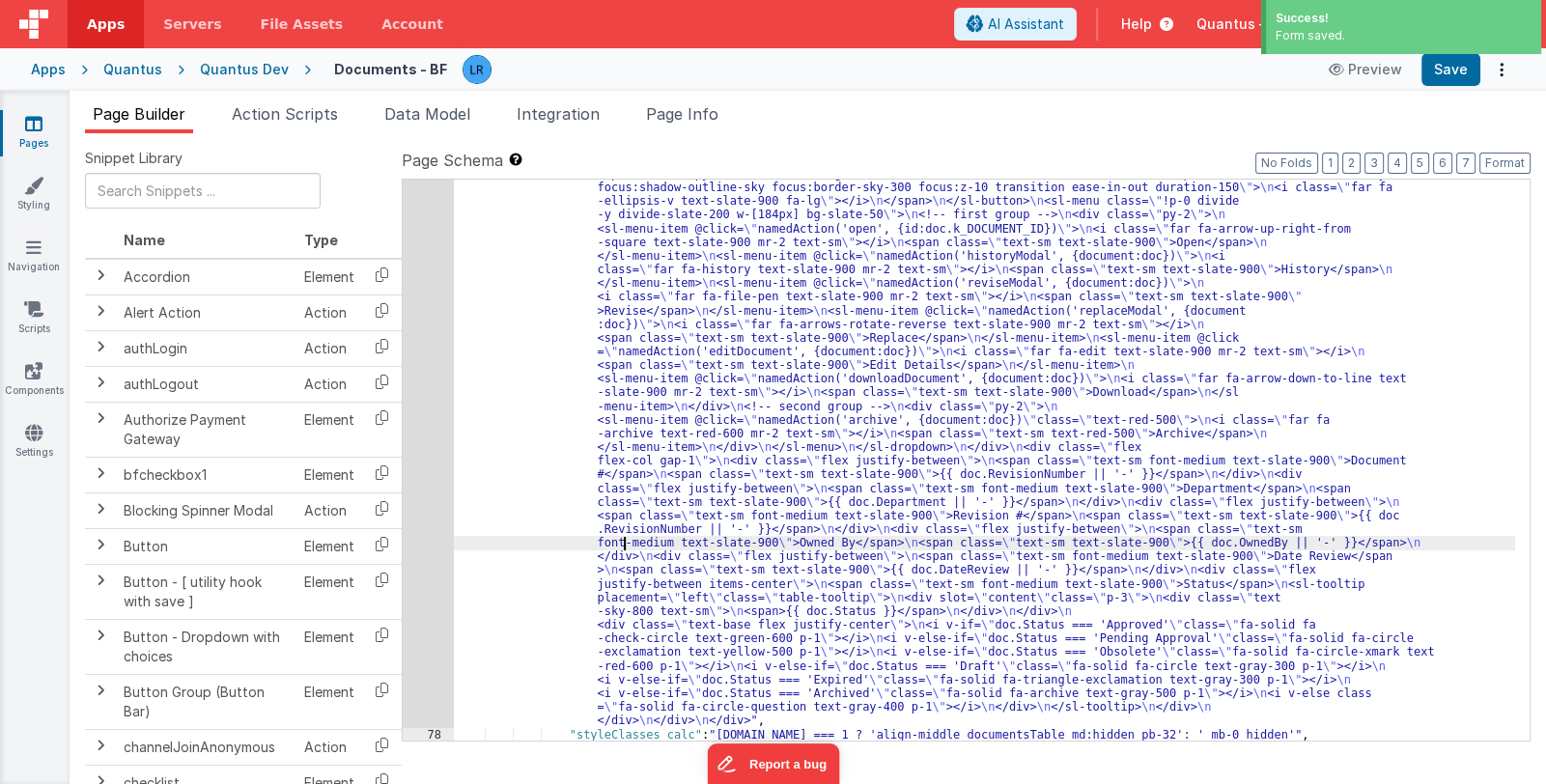
click at [435, 544] on div "77" at bounding box center [428, 406] width 51 height 643
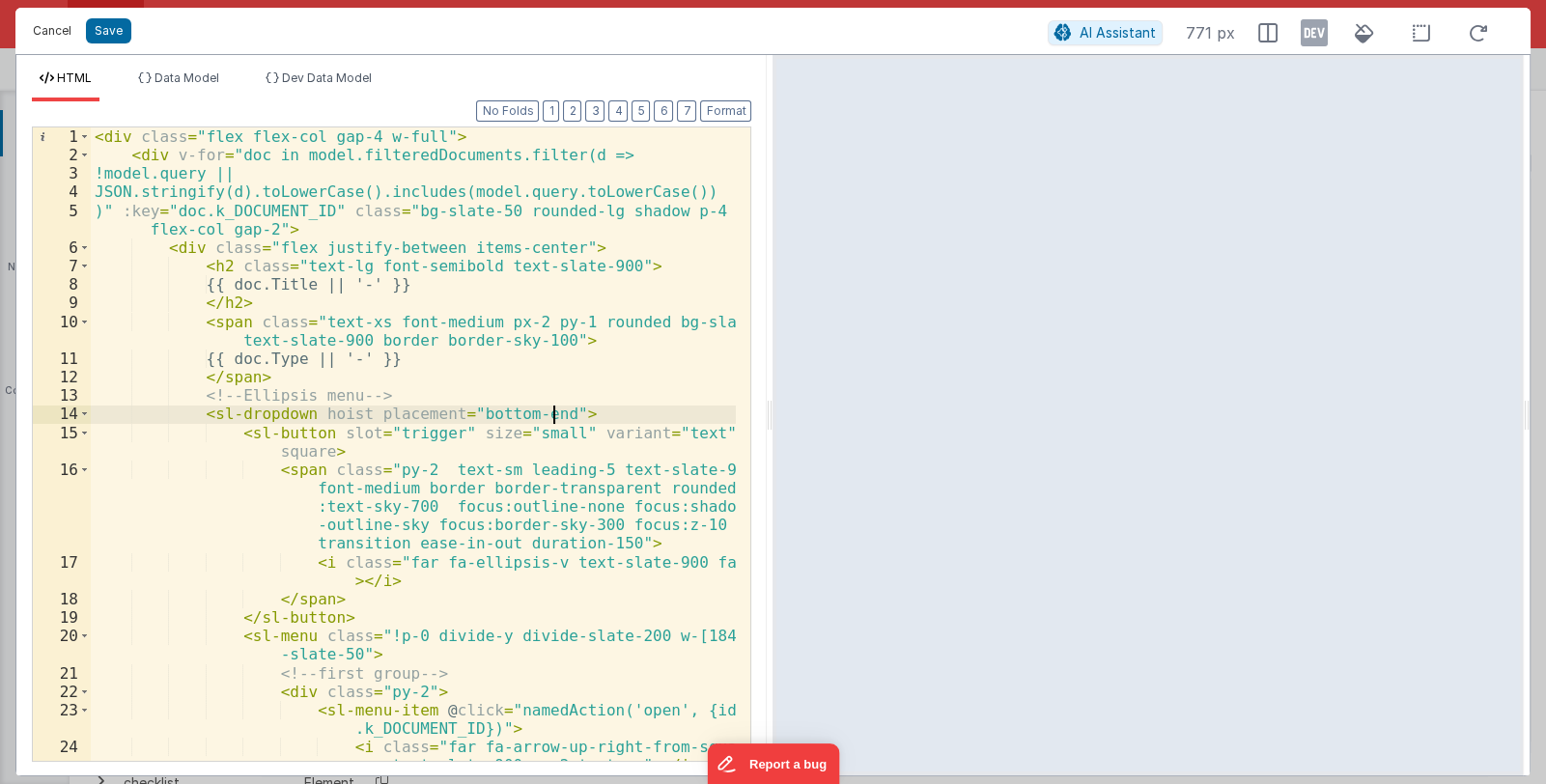
click at [48, 27] on button "Cancel" at bounding box center [52, 31] width 58 height 27
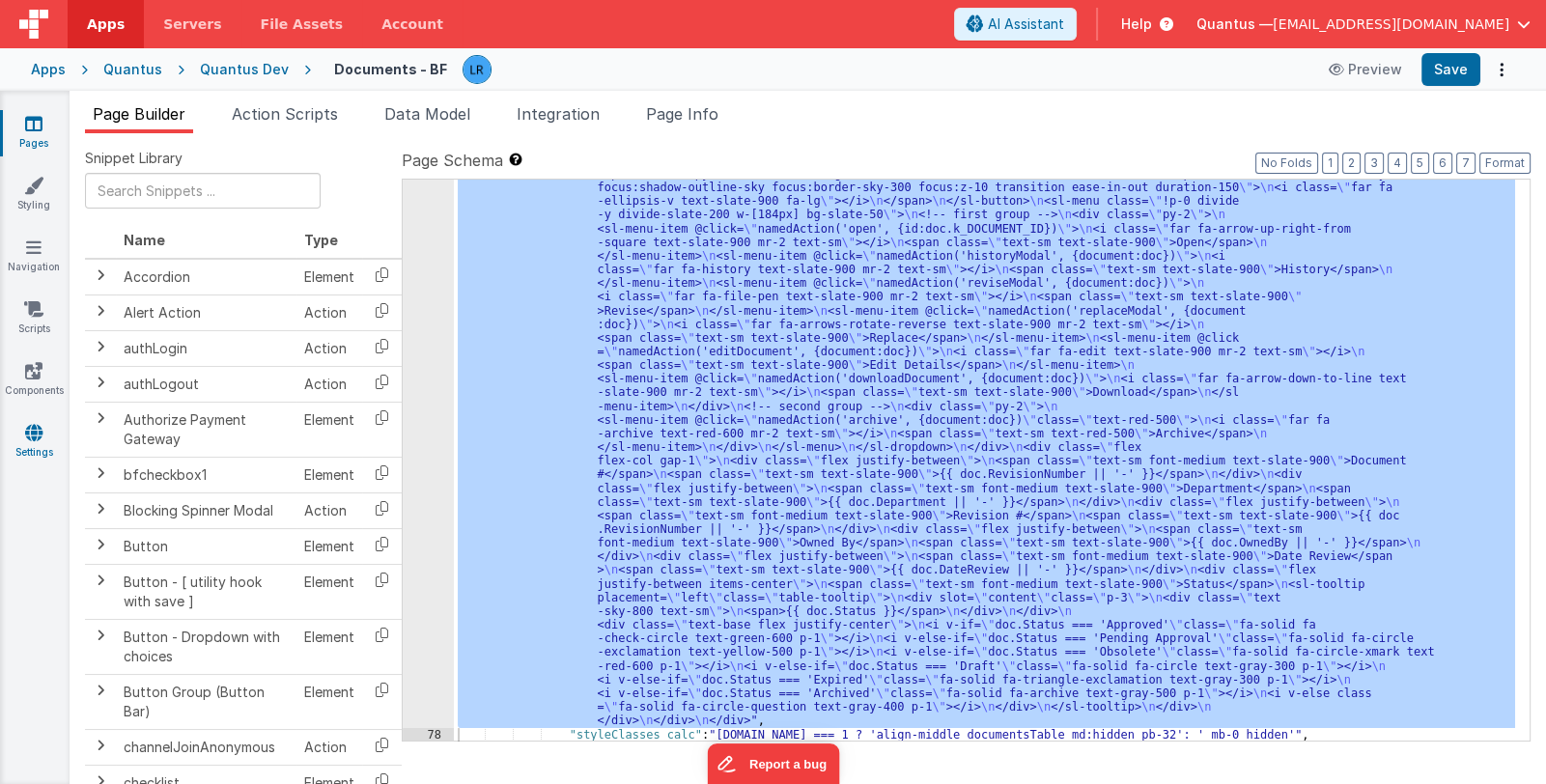
click at [26, 436] on icon at bounding box center [34, 433] width 18 height 20
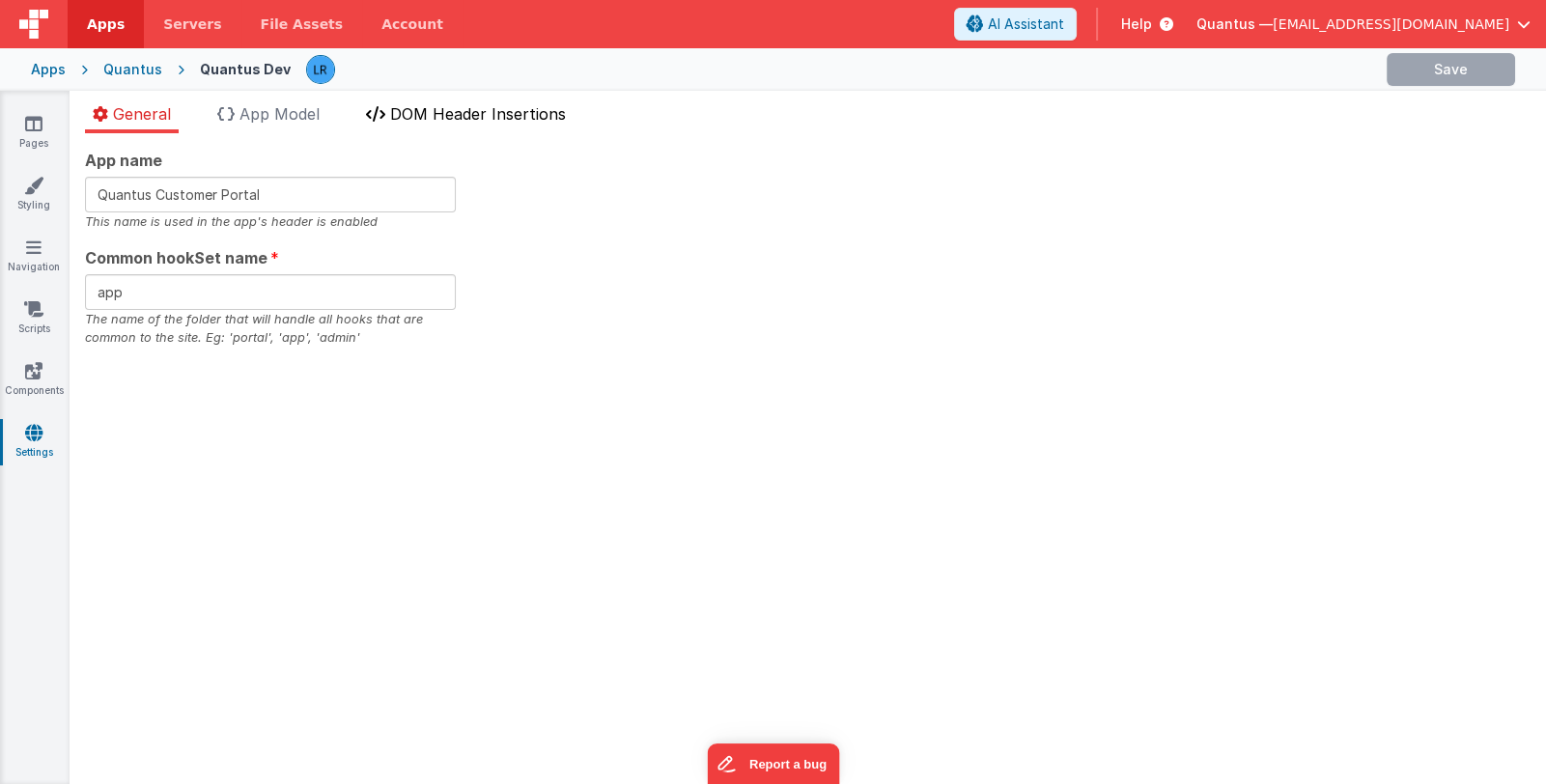
click at [445, 108] on span "DOM Header Insertions" at bounding box center [477, 114] width 176 height 20
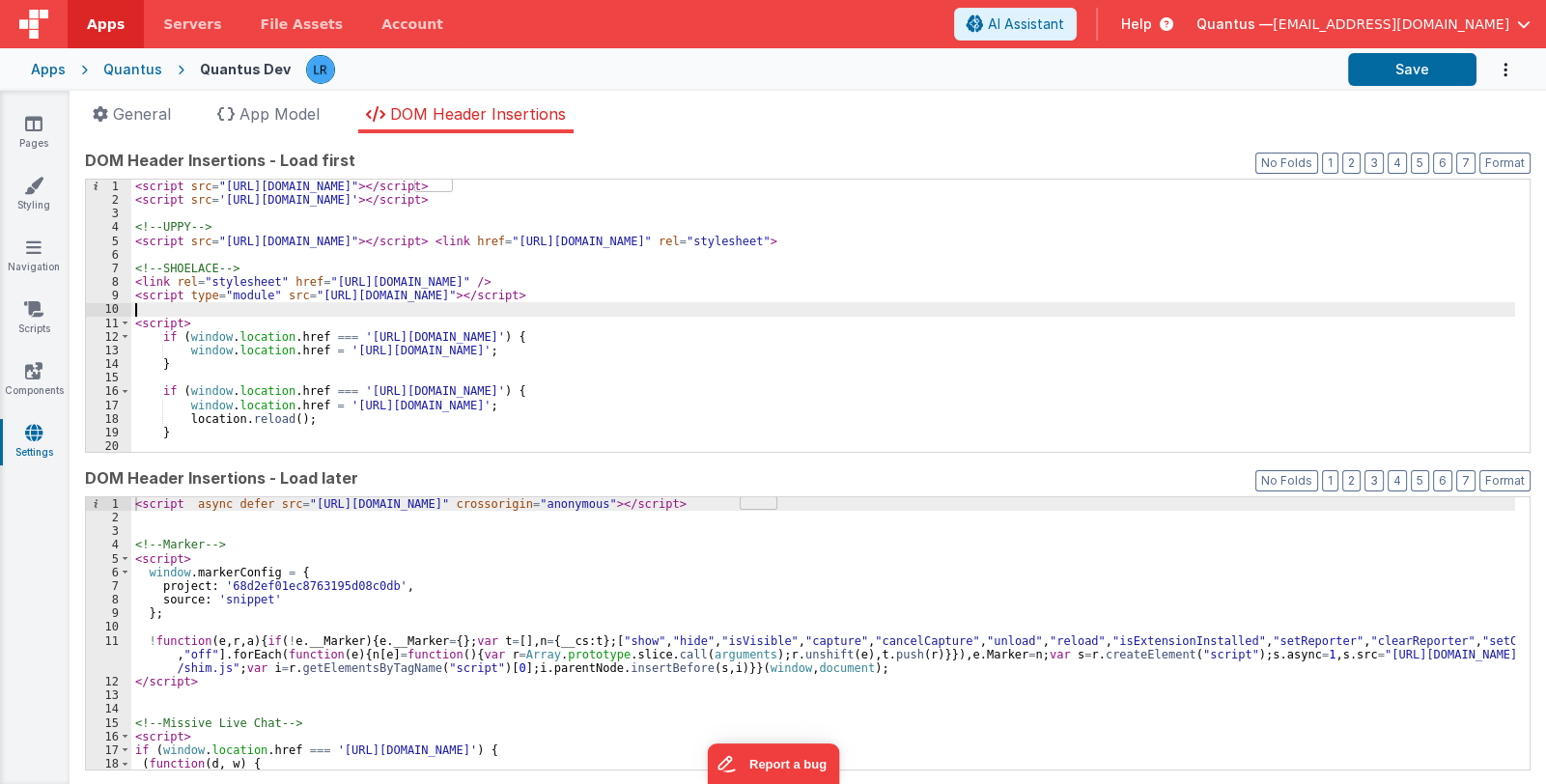
click at [514, 314] on div "< script src = "[URL][DOMAIN_NAME]" > </ script > < script src = '[URL][DOMAIN_…" at bounding box center [824, 330] width 1384 height 300
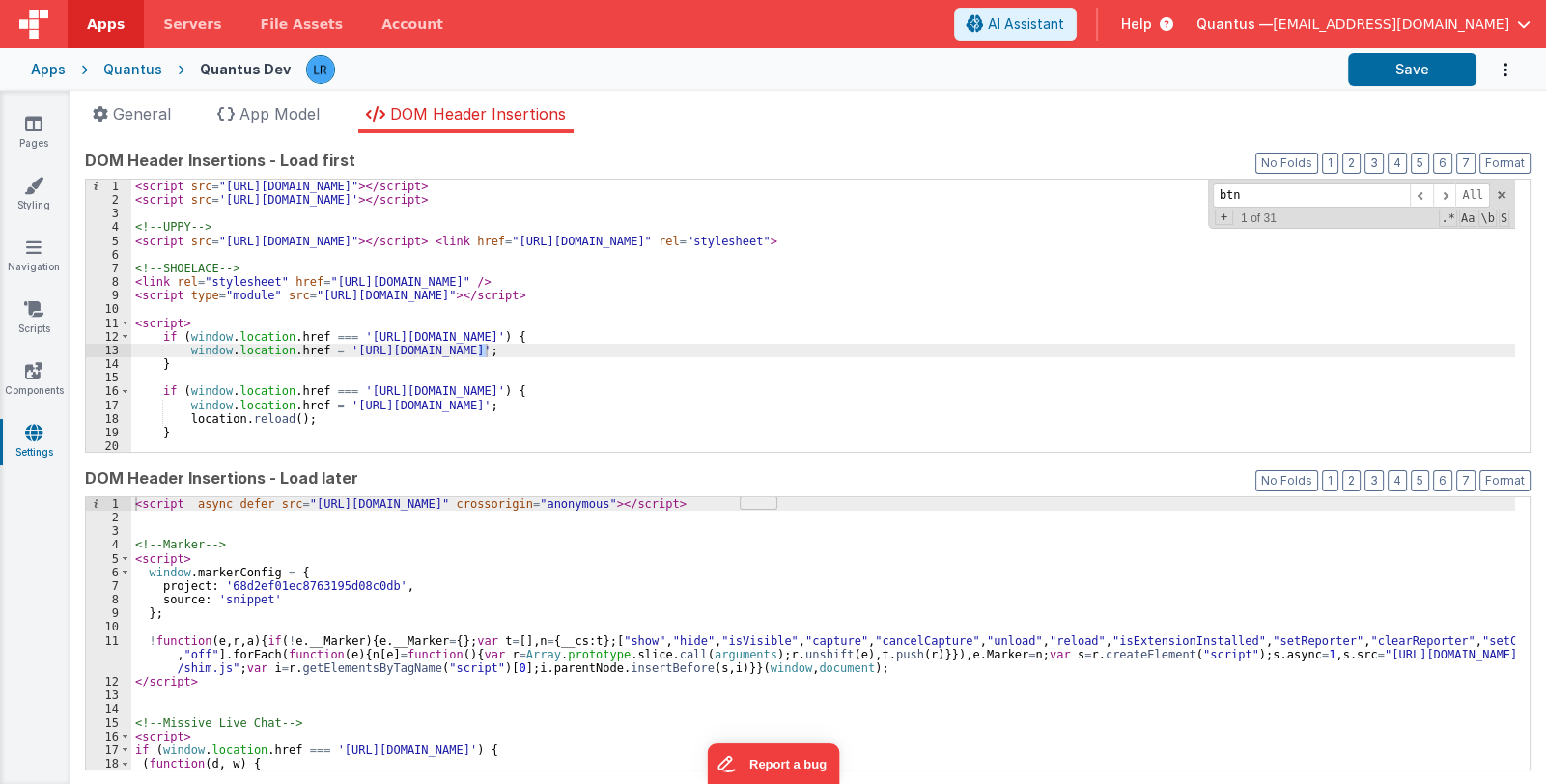
scroll to position [601, 0]
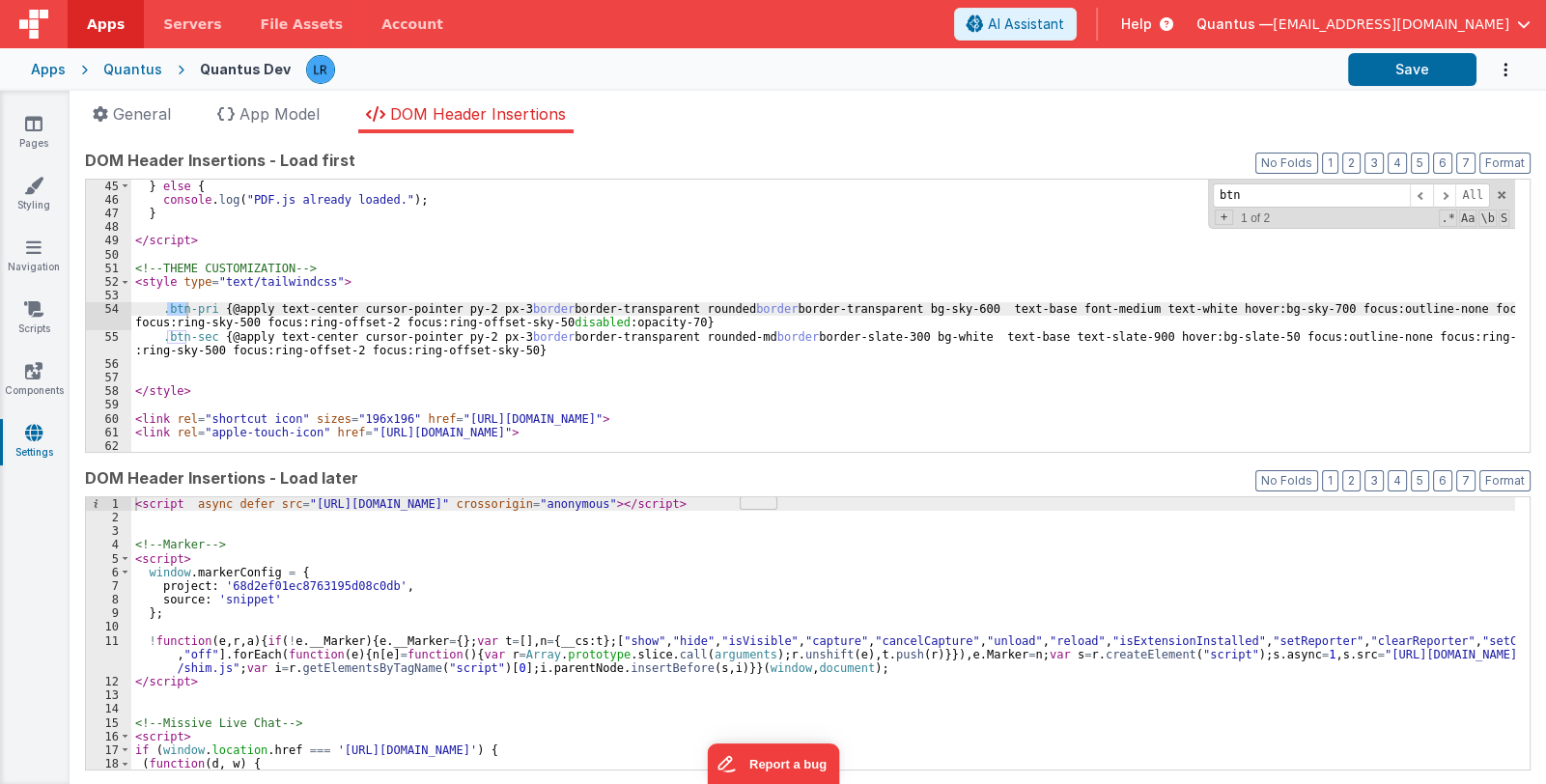
type input "btn"
click at [715, 320] on div "} else { console . log ( "PDF.js already loaded." ) ; } </ script > <!-- THEME …" at bounding box center [824, 330] width 1384 height 300
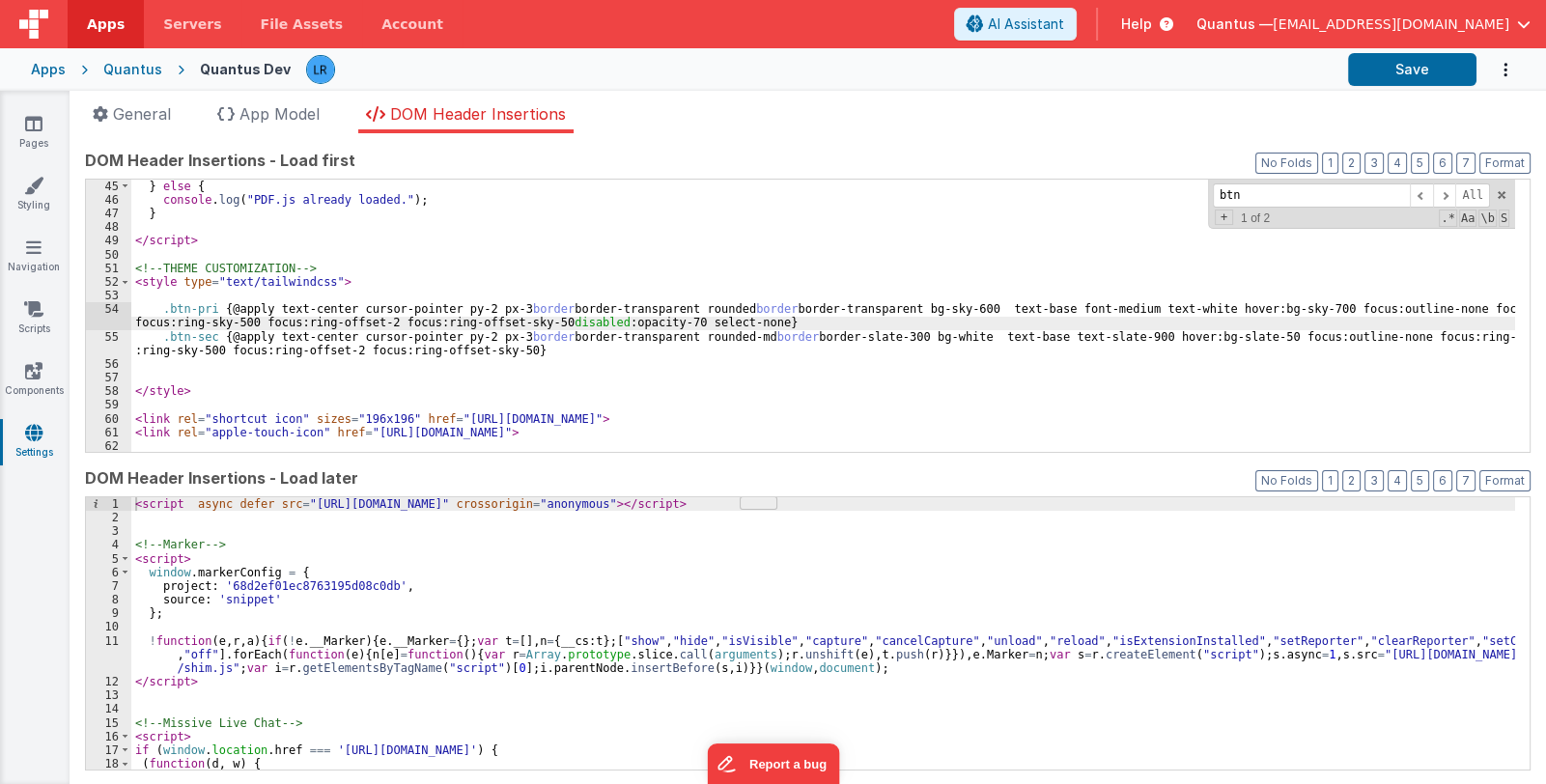
click at [560, 346] on div "} else { console . log ( "PDF.js already loaded." ) ; } </ script > <!-- THEME …" at bounding box center [824, 330] width 1384 height 300
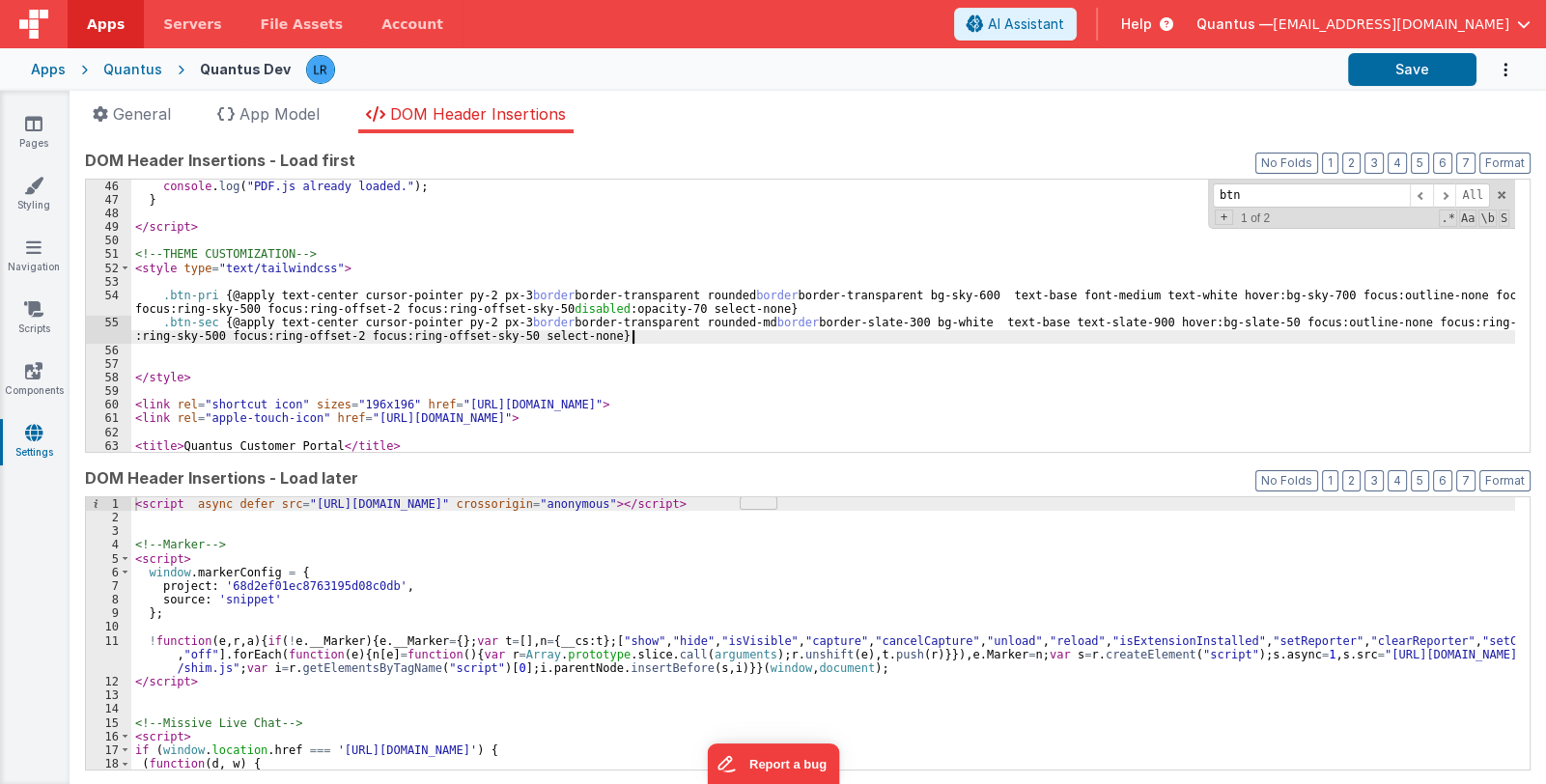
scroll to position [615, 0]
click at [43, 145] on link "Pages" at bounding box center [33, 132] width 70 height 38
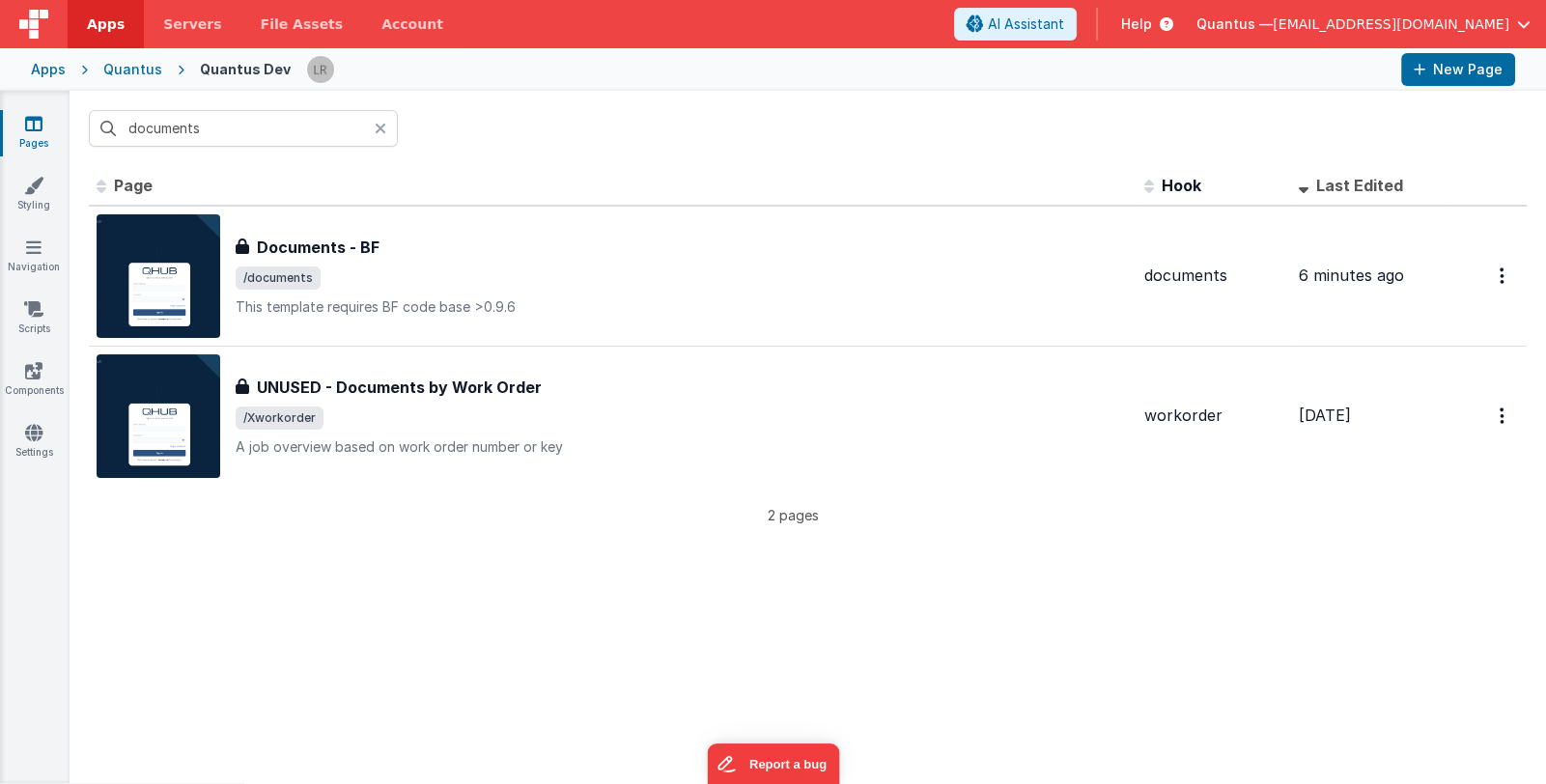
click at [380, 123] on icon at bounding box center [381, 129] width 12 height 16
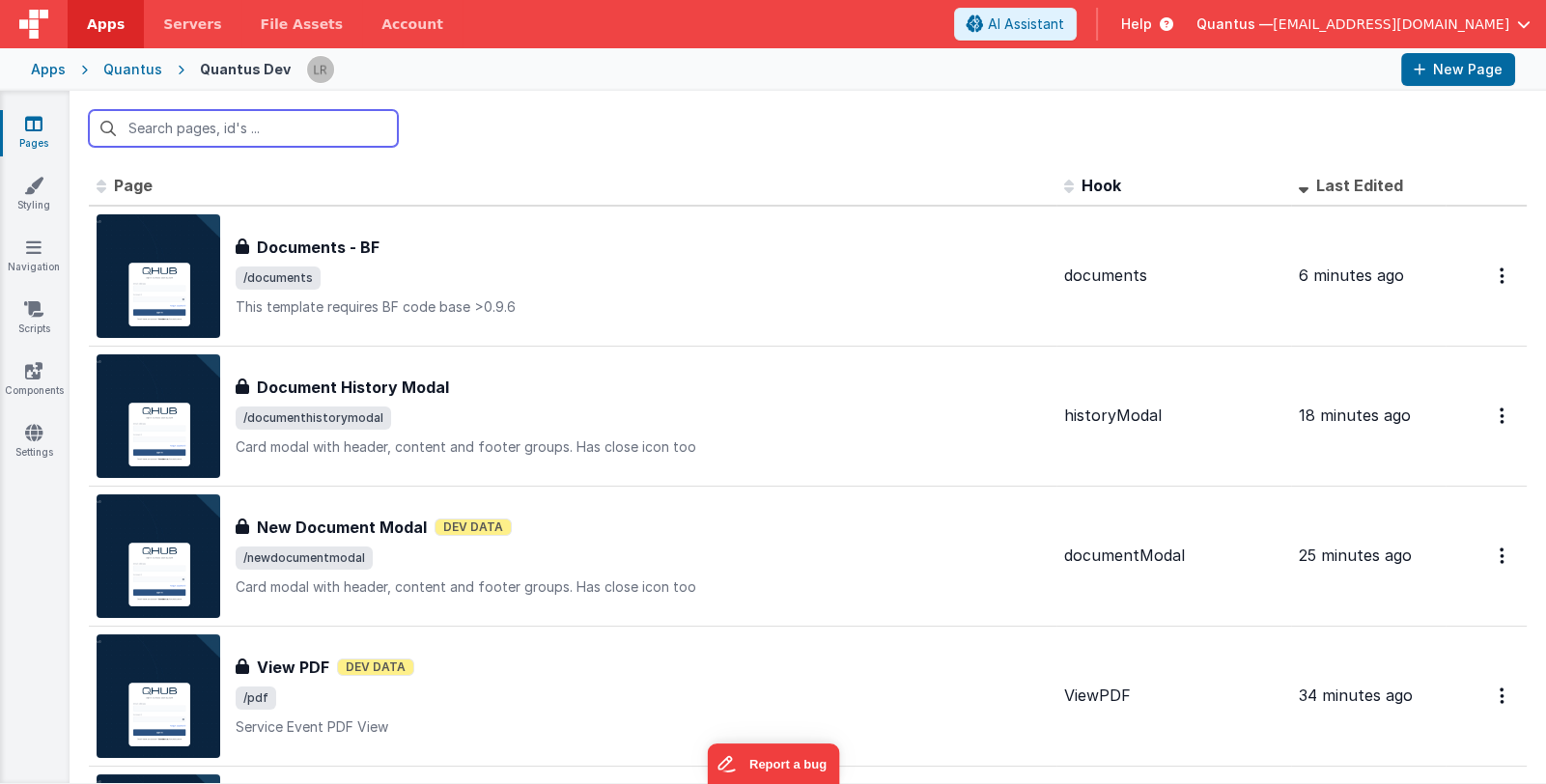
click at [354, 130] on input "text" at bounding box center [243, 128] width 309 height 36
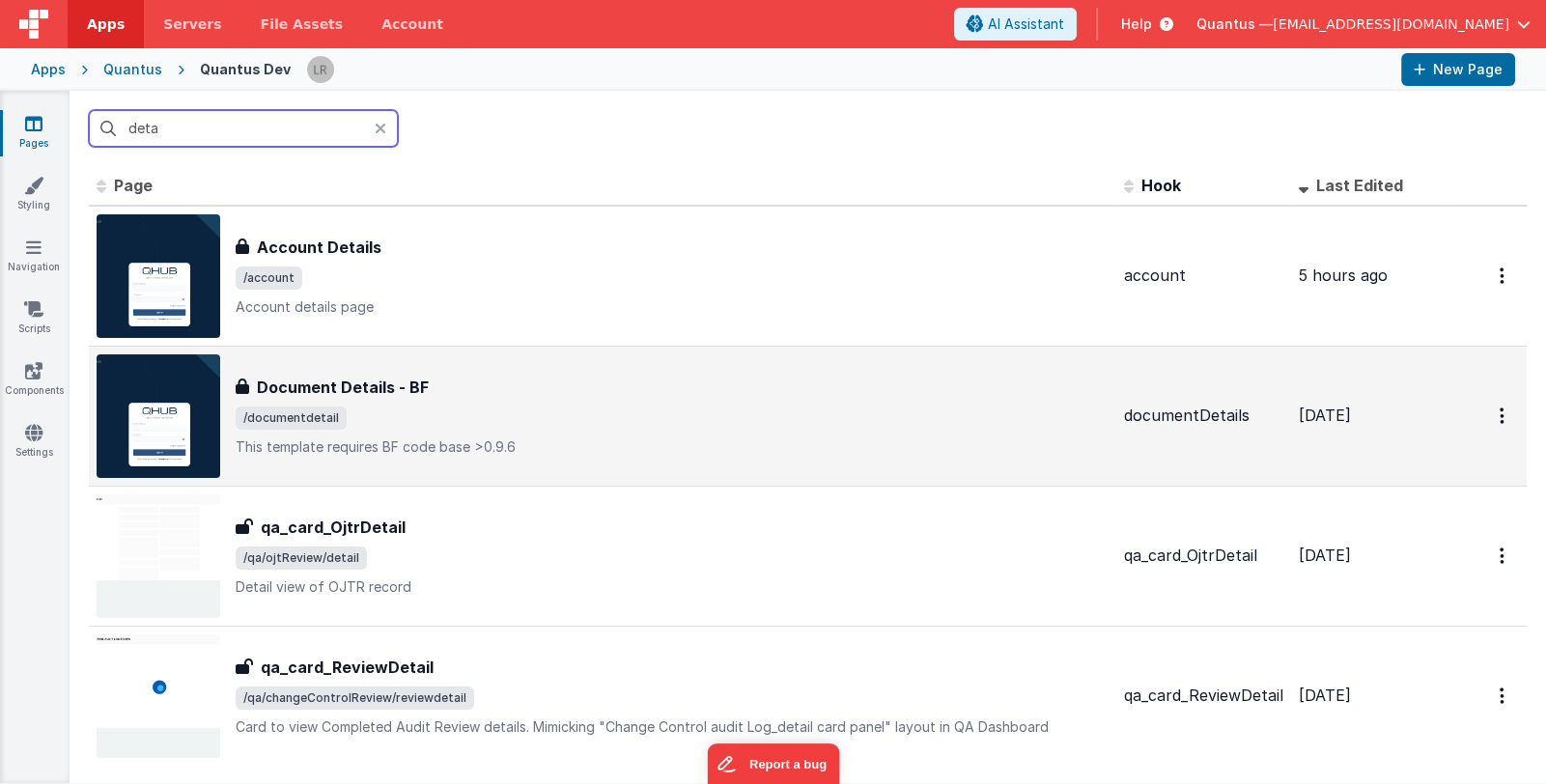
type input "deta"
click at [564, 428] on span "/documentdetail" at bounding box center [671, 418] width 873 height 24
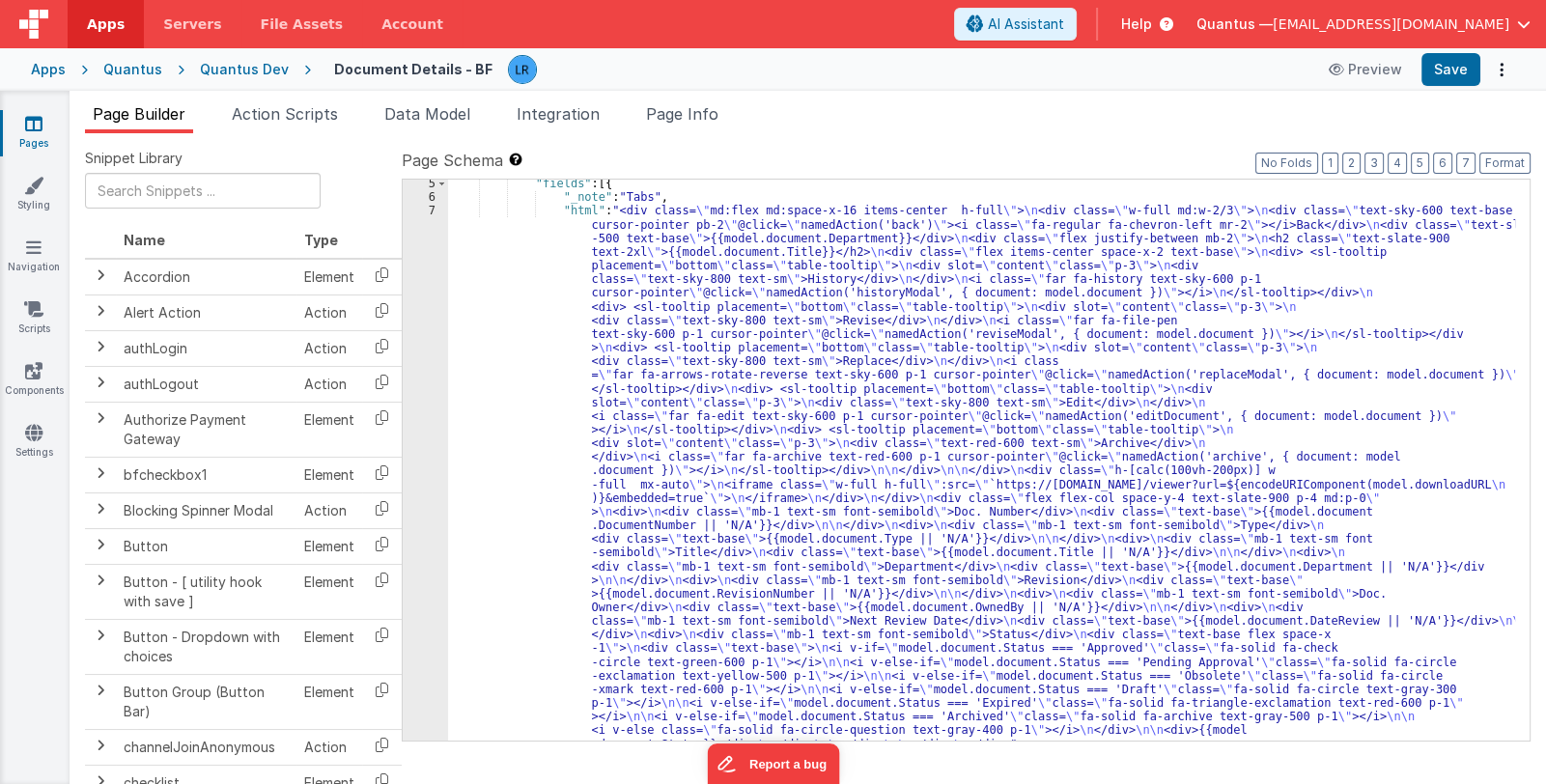
scroll to position [163, 0]
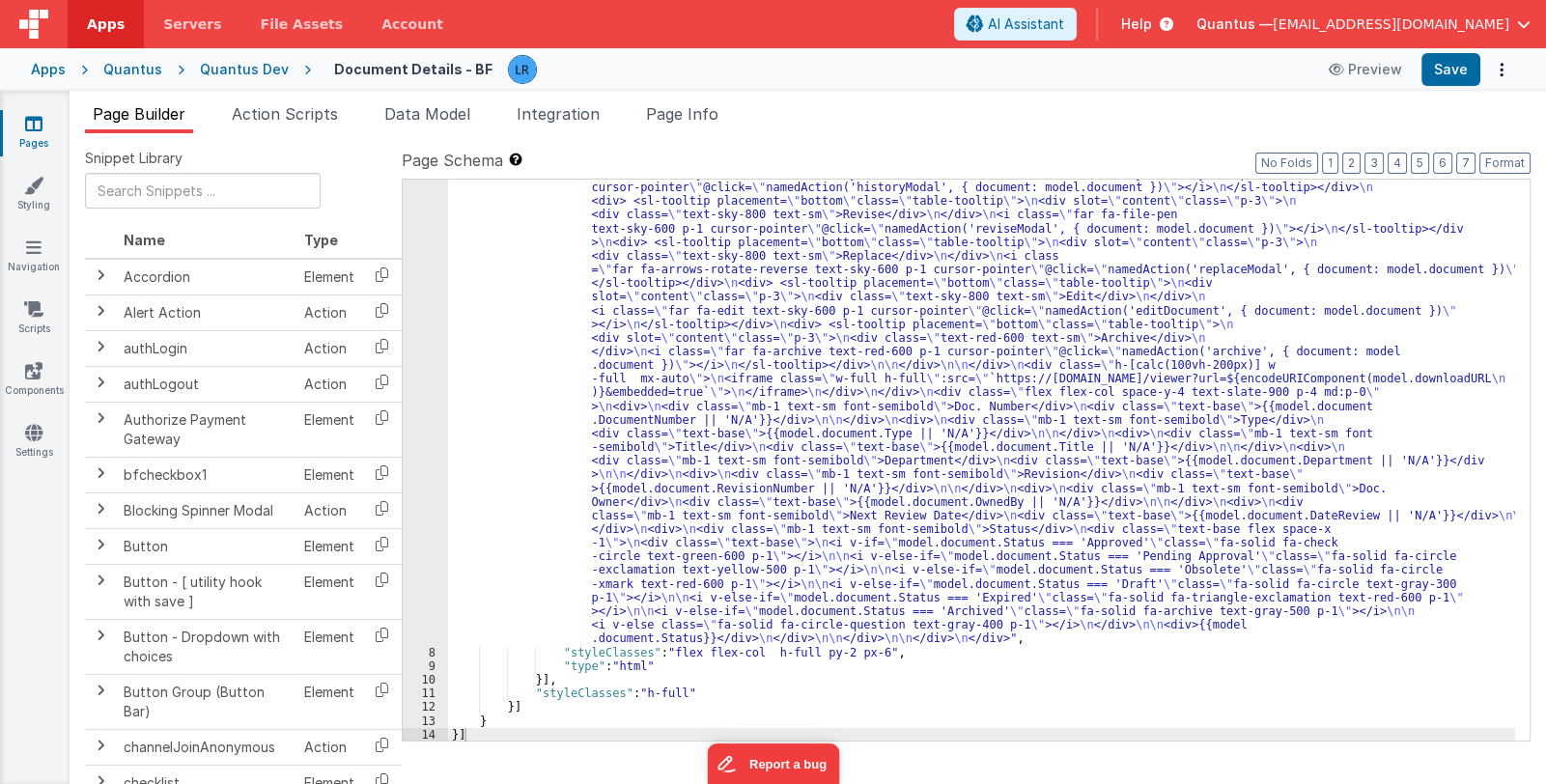
click at [675, 690] on div ""html" : "<div class= \" md:flex md:space-x-16 items-center h-full \" > \n <div…" at bounding box center [981, 659] width 1067 height 1123
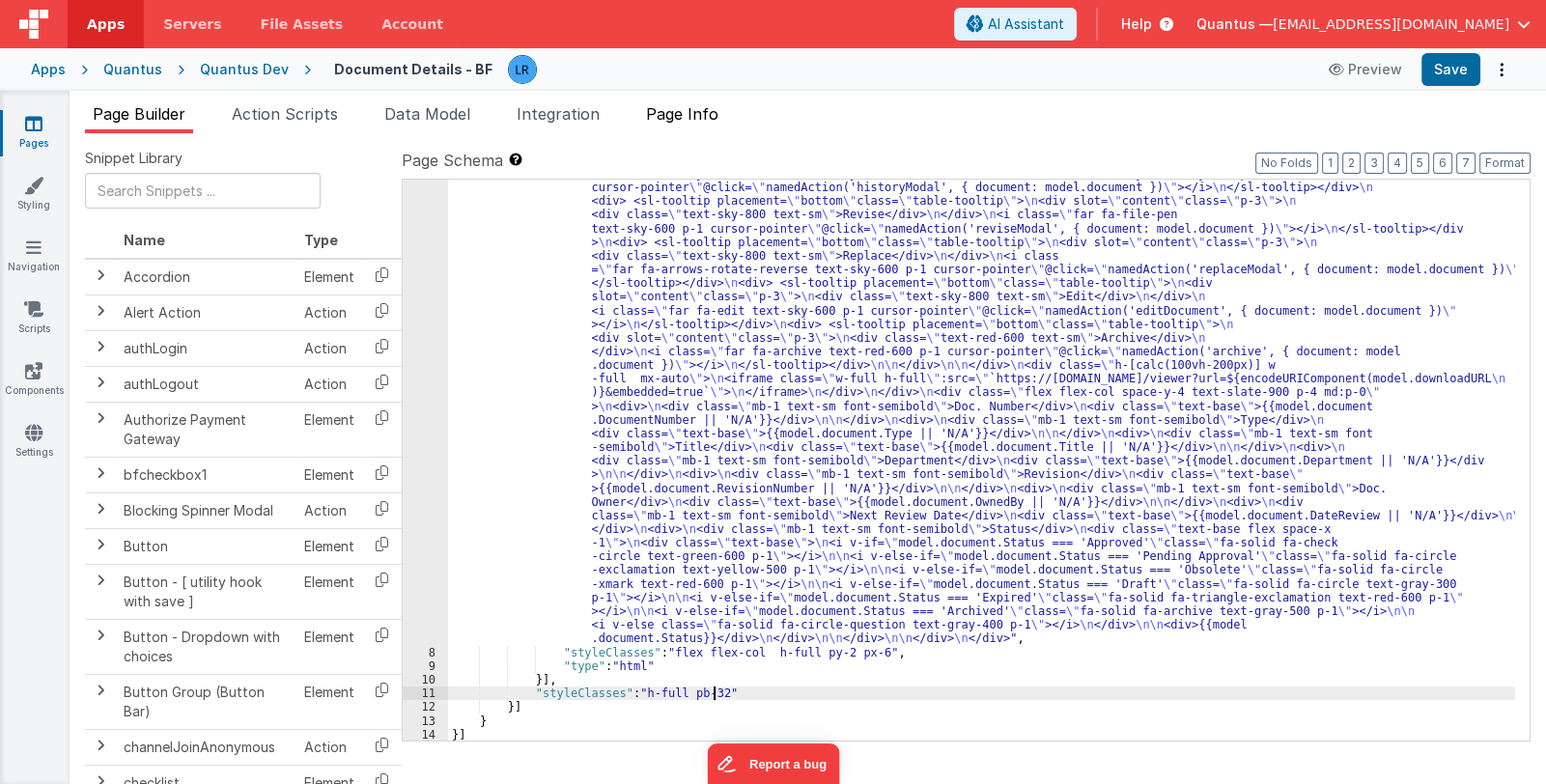
click at [698, 115] on span "Page Info" at bounding box center [682, 114] width 73 height 20
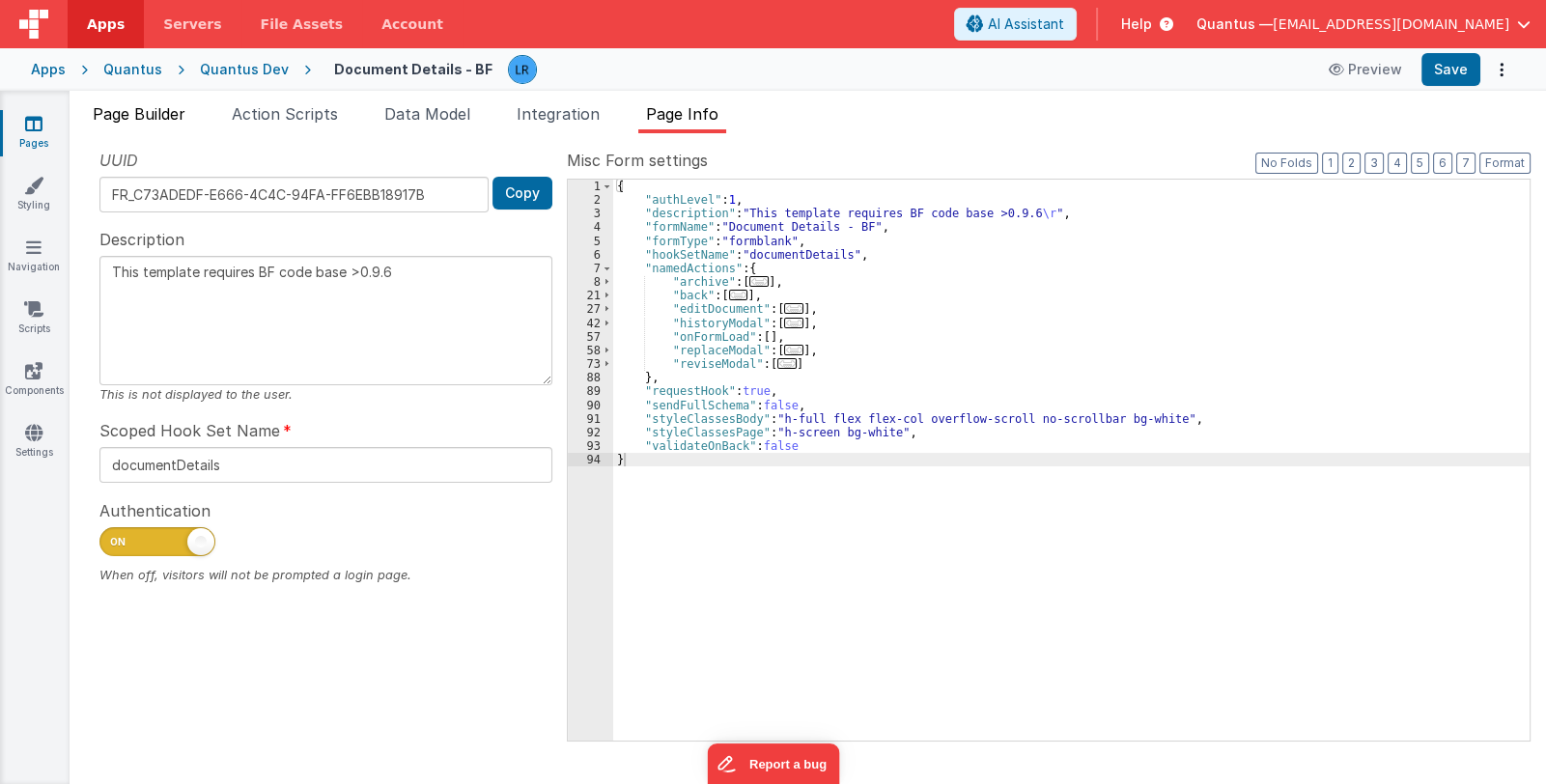
click at [145, 113] on span "Page Builder" at bounding box center [138, 114] width 92 height 20
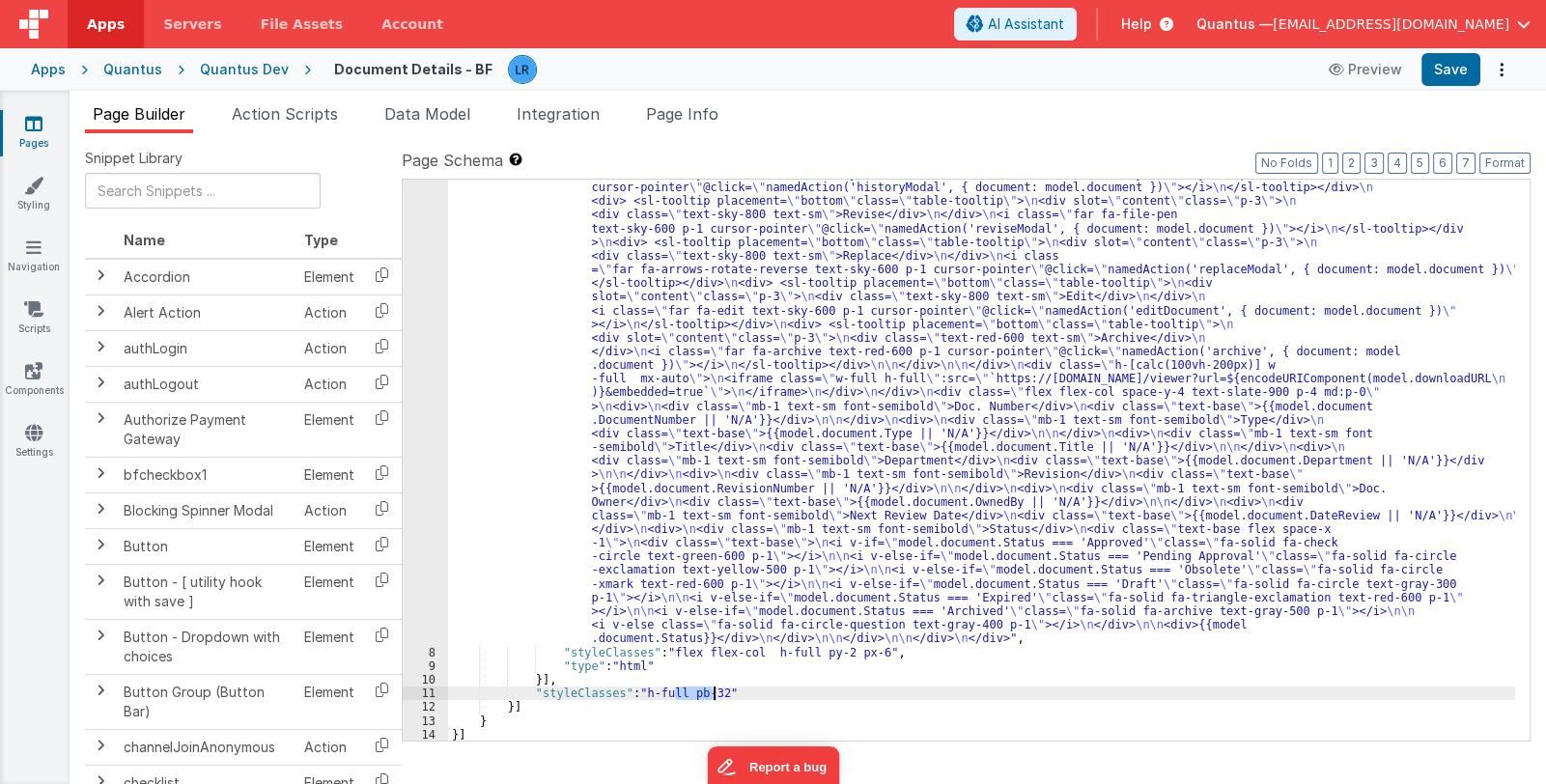
drag, startPoint x: 674, startPoint y: 693, endPoint x: 714, endPoint y: 692, distance: 40.0
click at [714, 692] on div ""html" : "<div class= \" md:flex md:space-x-16 items-center h-full \" > \n <div…" at bounding box center [981, 659] width 1067 height 1123
click at [860, 651] on div ""html" : "<div class= \" md:flex md:space-x-16 items-center h-full \" > \n <div…" at bounding box center [981, 659] width 1067 height 1123
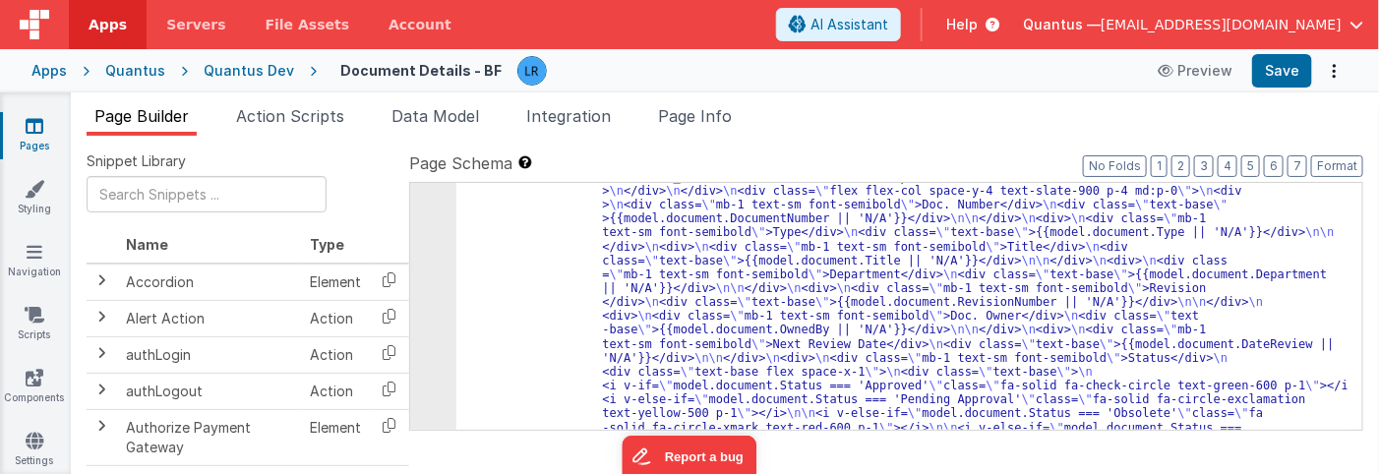
scroll to position [630, 0]
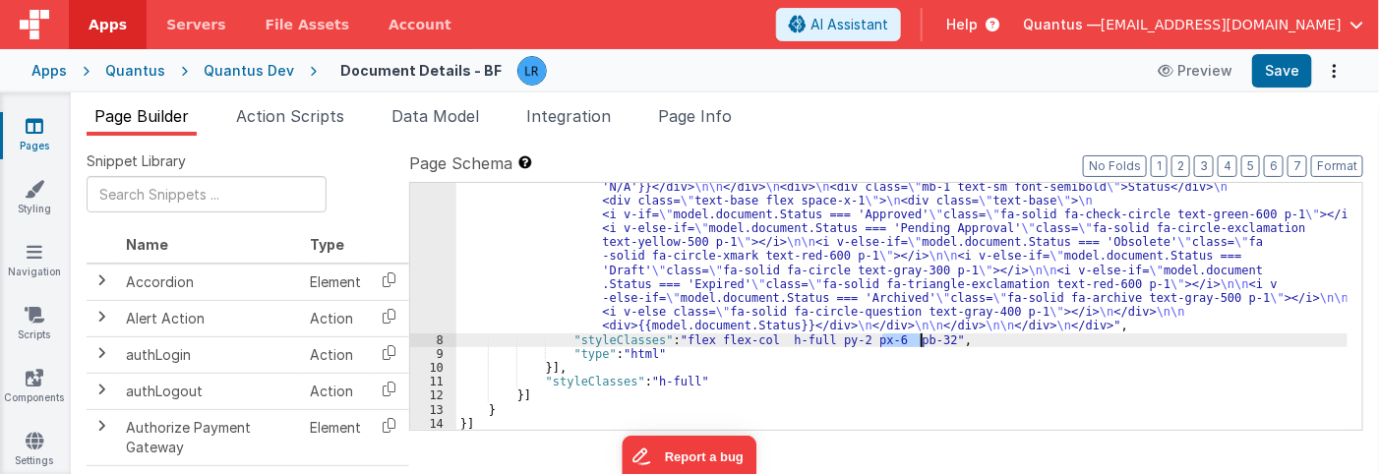
drag, startPoint x: 881, startPoint y: 338, endPoint x: 923, endPoint y: 342, distance: 41.5
click at [923, 342] on div ""html" : "<div class= \" md:flex md:space-x-16 items-center h-full \" > \n <div…" at bounding box center [902, 116] width 892 height 959
click at [1285, 68] on button "Save" at bounding box center [1282, 70] width 60 height 33
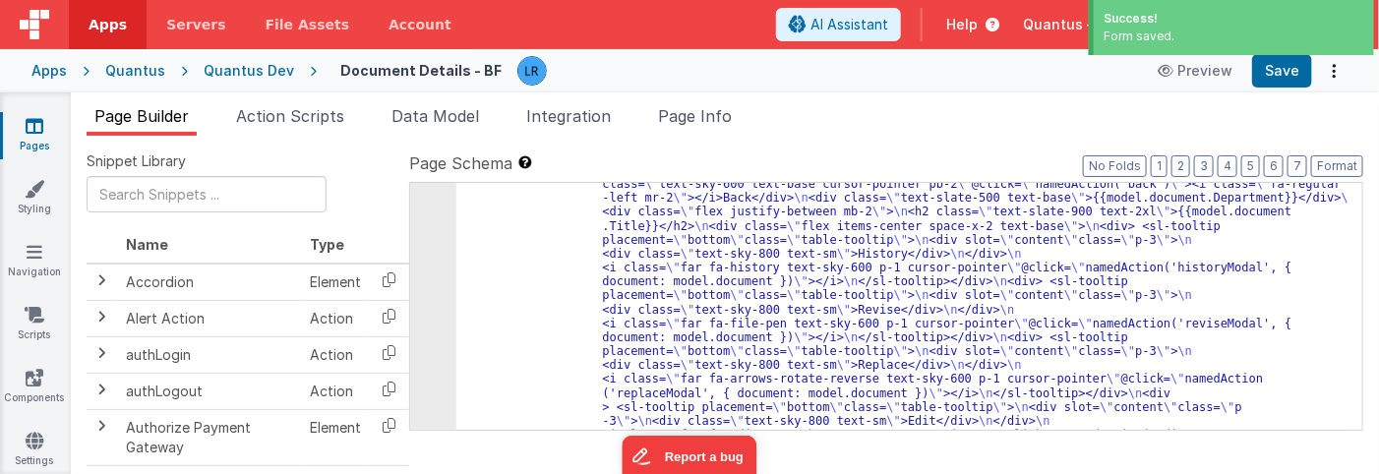
scroll to position [0, 0]
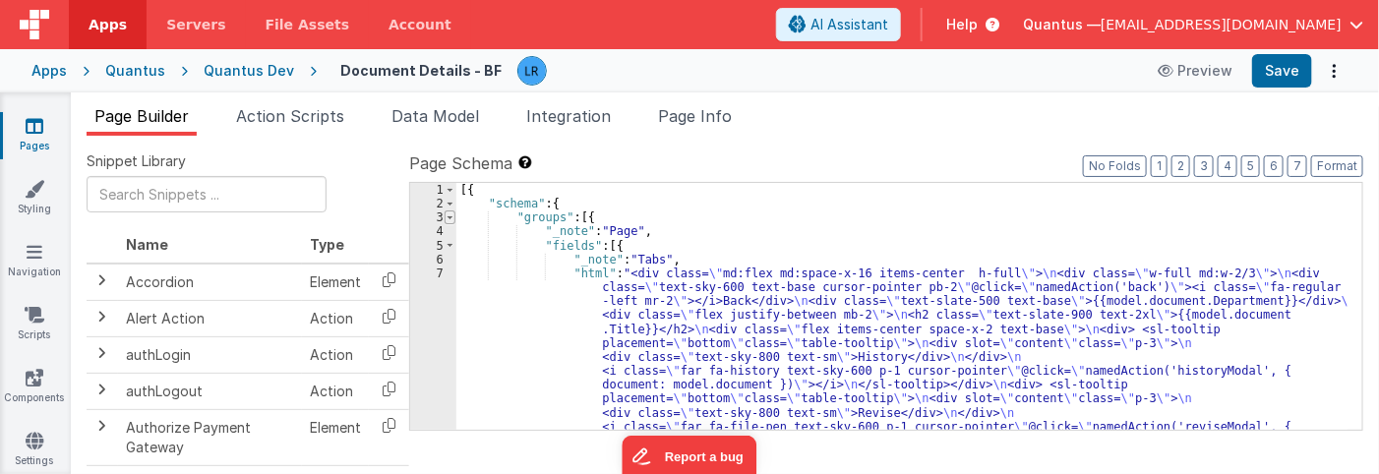
click at [452, 214] on span at bounding box center [450, 218] width 11 height 14
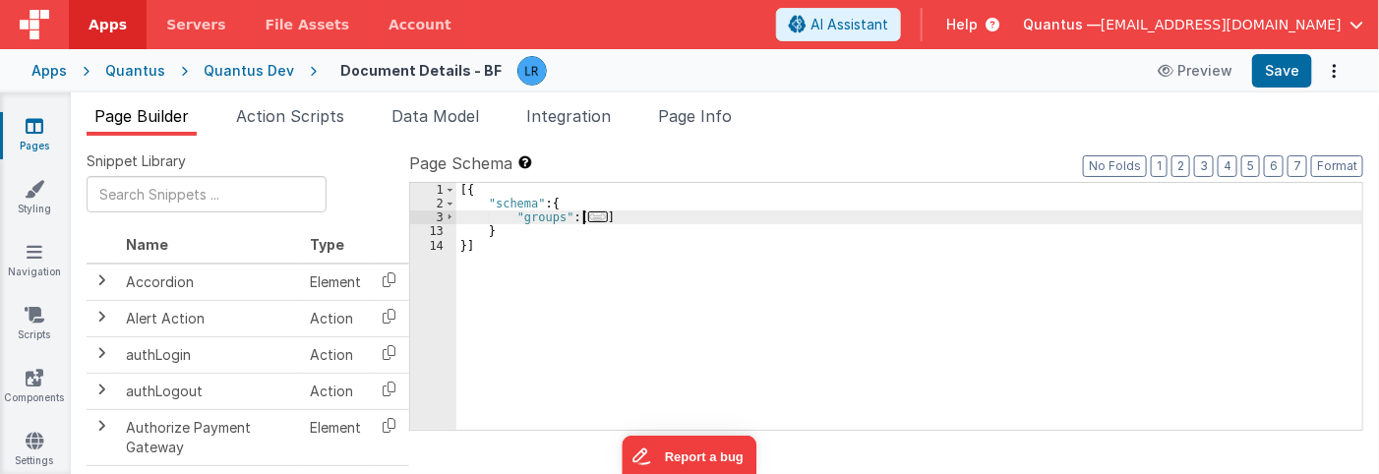
click at [625, 213] on div "[{ "schema" : { "groups" : [ ... ] } }]" at bounding box center [909, 320] width 907 height 275
click at [595, 211] on span "..." at bounding box center [598, 216] width 20 height 11
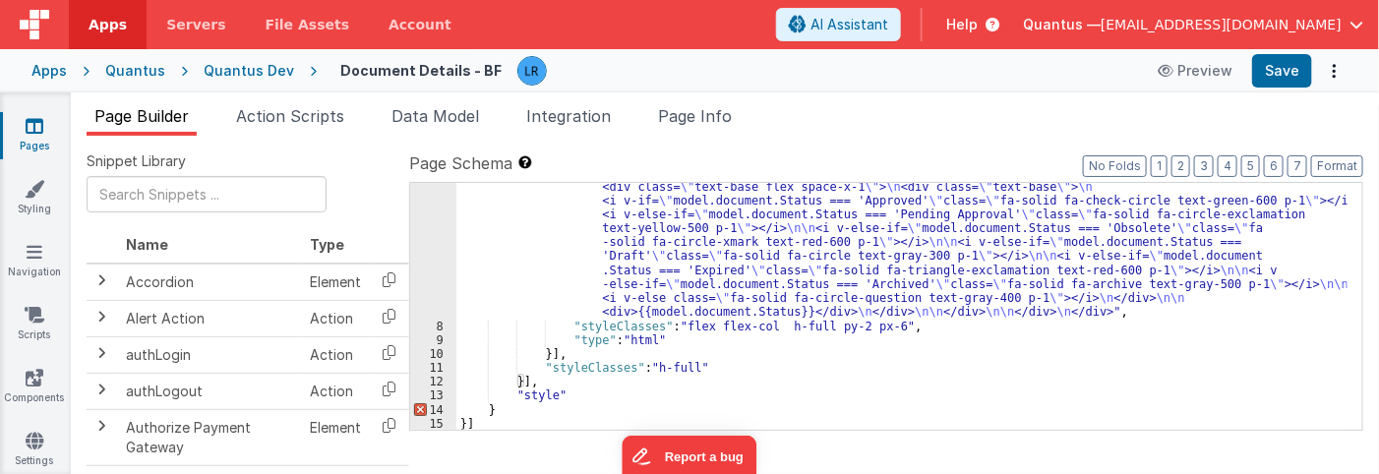
scroll to position [644, 0]
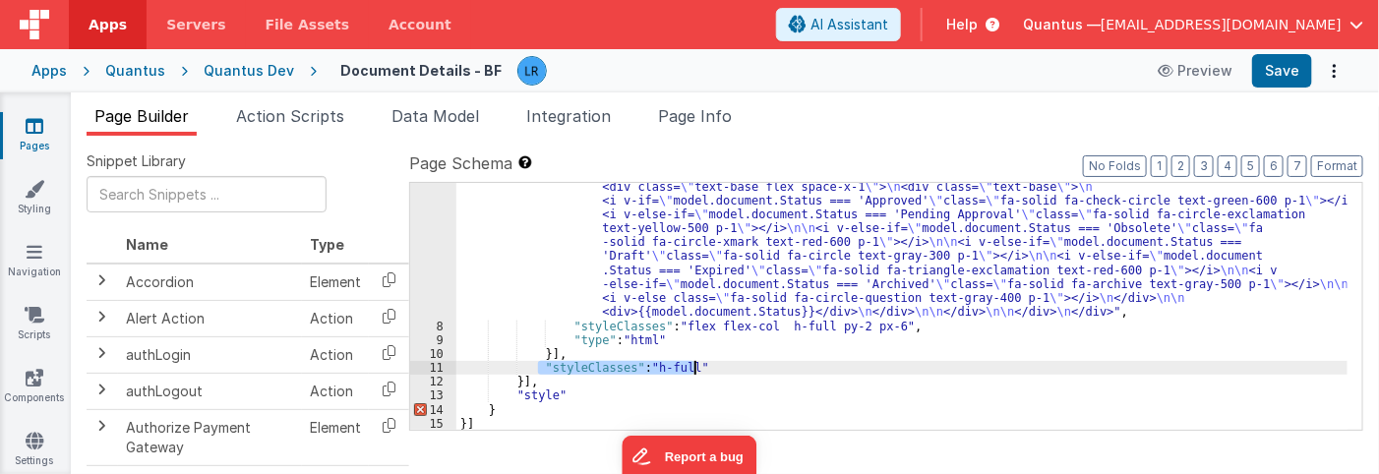
drag, startPoint x: 538, startPoint y: 367, endPoint x: 696, endPoint y: 367, distance: 158.4
click at [696, 367] on div ""html" : "<div class= \" md:flex md:space-x-16 items-center h-full \" > \n <div…" at bounding box center [902, 101] width 892 height 959
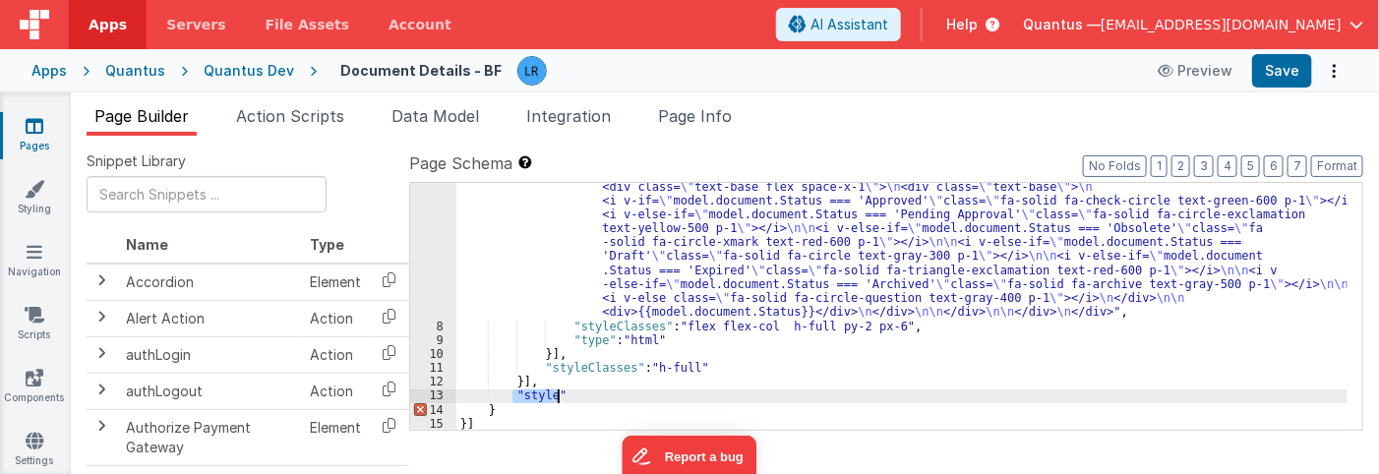
drag, startPoint x: 512, startPoint y: 392, endPoint x: 562, endPoint y: 392, distance: 50.2
click at [562, 392] on div ""html" : "<div class= \" md:flex md:space-x-16 items-center h-full \" > \n <div…" at bounding box center [902, 101] width 892 height 959
paste textarea
drag, startPoint x: 623, startPoint y: 395, endPoint x: 661, endPoint y: 391, distance: 38.7
click at [661, 391] on div ""html" : "<div class= \" md:flex md:space-x-16 items-center h-full \" > \n <div…" at bounding box center [902, 101] width 892 height 959
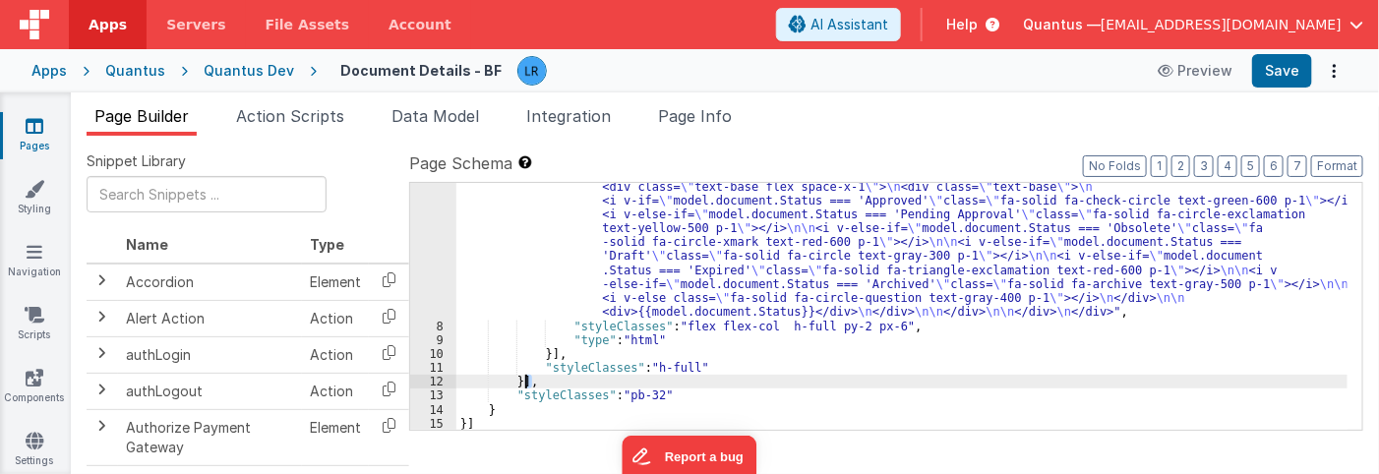
drag, startPoint x: 670, startPoint y: 385, endPoint x: 525, endPoint y: 383, distance: 144.6
click at [525, 383] on div ""html" : "<div class= \" md:flex md:space-x-16 items-center h-full \" > \n <div…" at bounding box center [902, 101] width 892 height 959
click at [521, 387] on div ""html" : "<div class= \" md:flex md:space-x-16 items-center h-full \" > \n <div…" at bounding box center [902, 101] width 892 height 959
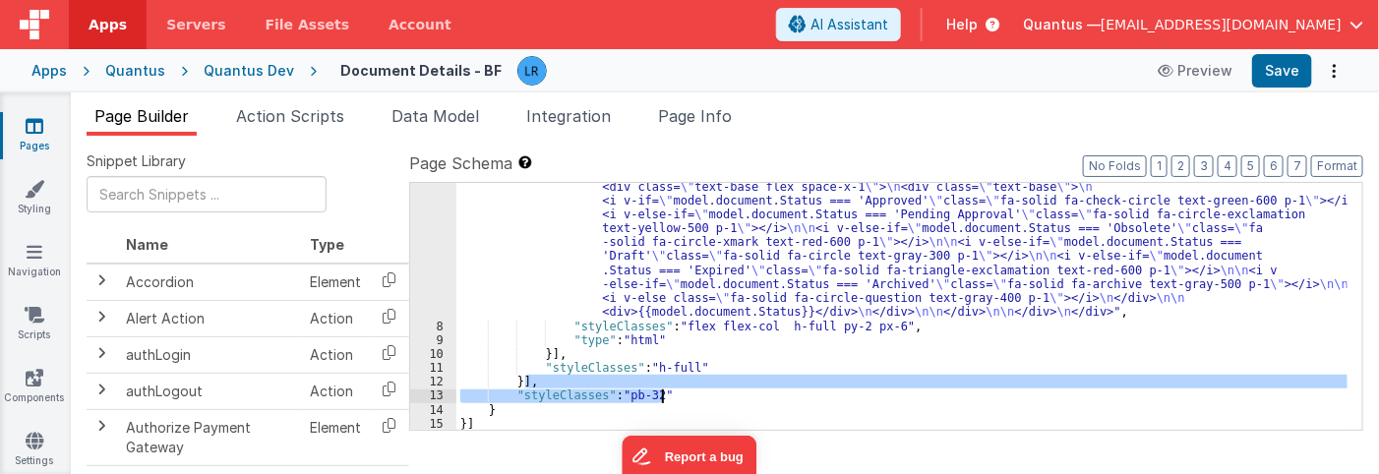
drag, startPoint x: 525, startPoint y: 383, endPoint x: 684, endPoint y: 396, distance: 159.0
click at [684, 396] on div ""html" : "<div class= \" md:flex md:space-x-16 items-center h-full \" > \n <div…" at bounding box center [902, 101] width 892 height 959
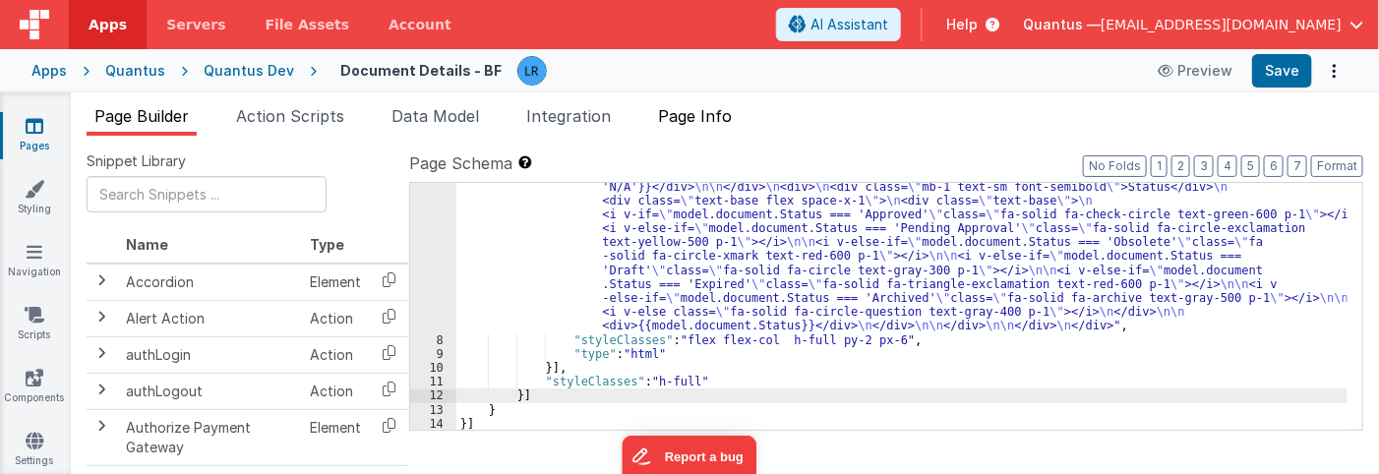
click at [702, 121] on span "Page Info" at bounding box center [695, 116] width 74 height 20
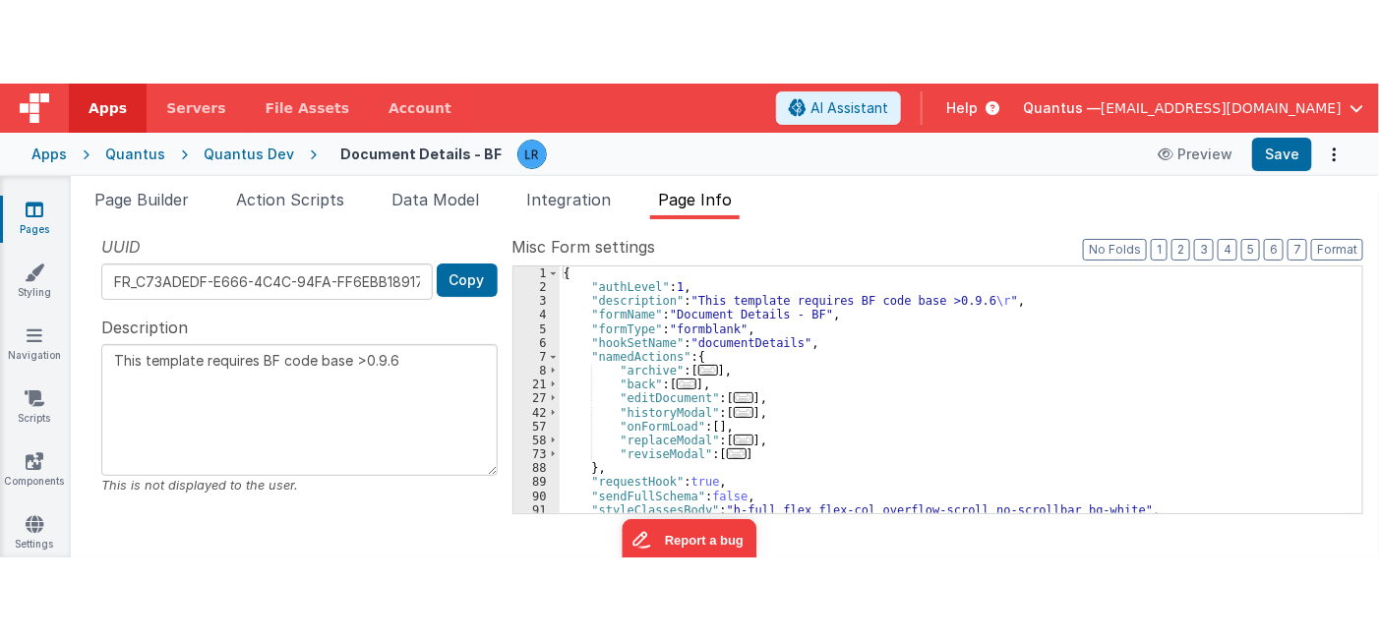
scroll to position [44, 0]
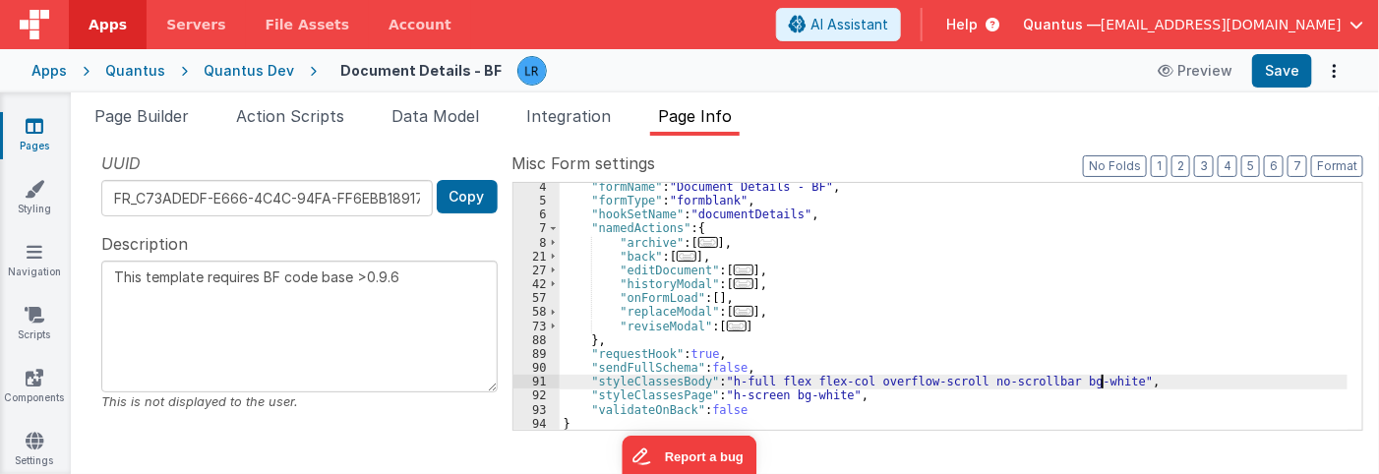
click at [1101, 379] on div ""formName" : "Document Details - BF" , "formType" : "formblank" , "hookSetName"…" at bounding box center [954, 317] width 789 height 275
type textarea "This template requires BF code base >0.9.6"
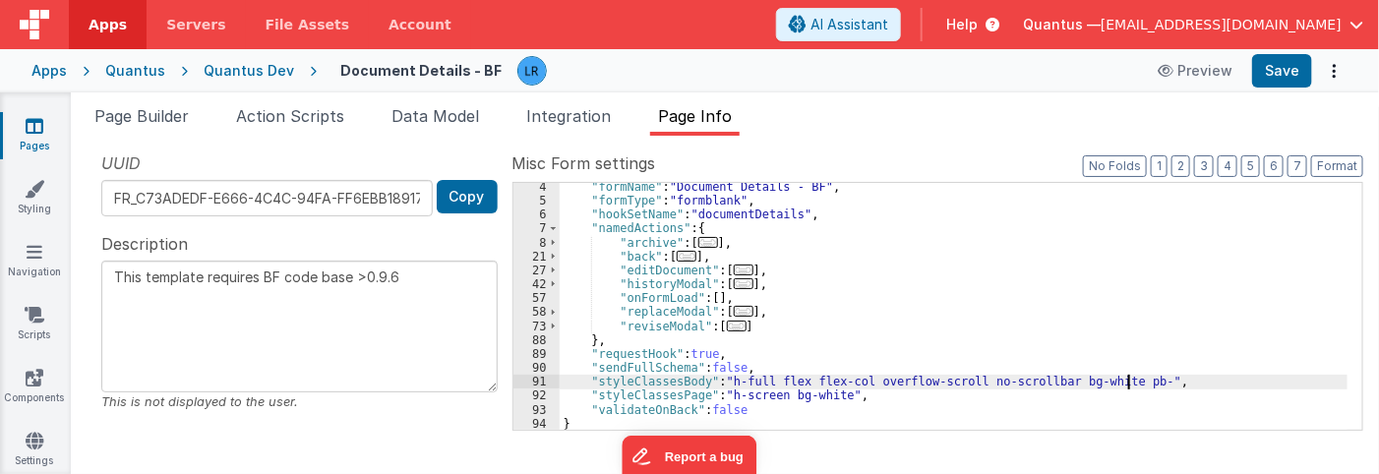
type textarea "This template requires BF code base >0.9.6"
drag, startPoint x: 1106, startPoint y: 381, endPoint x: 1140, endPoint y: 382, distance: 34.4
click at [1140, 382] on div ""formName" : "Document Details - BF" , "formType" : "formblank" , "hookSetName"…" at bounding box center [954, 317] width 789 height 275
click at [836, 395] on div ""formName" : "Document Details - BF" , "formType" : "formblank" , "hookSetName"…" at bounding box center [954, 317] width 789 height 275
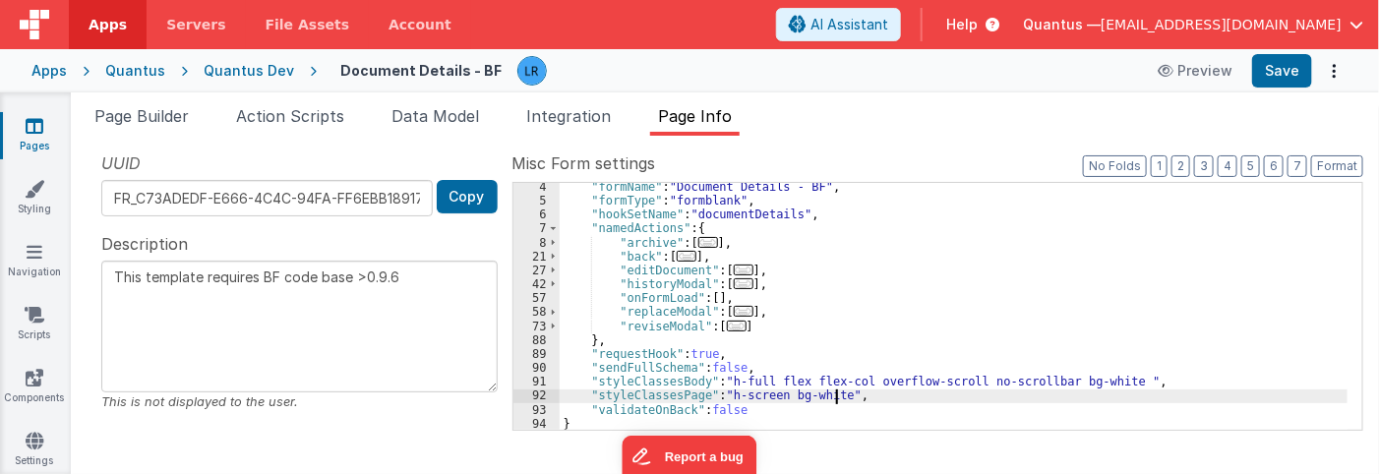
type textarea "This template requires BF code base >0.9.6"
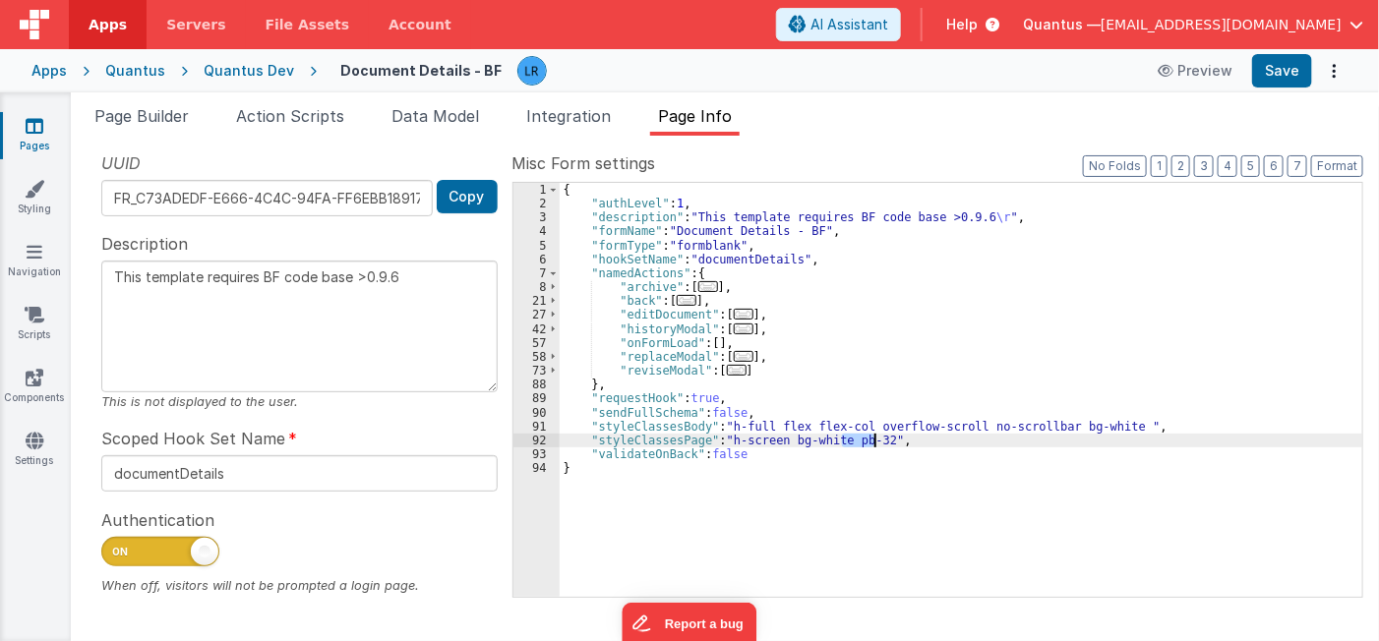
drag, startPoint x: 842, startPoint y: 442, endPoint x: 875, endPoint y: 456, distance: 36.6
click at [875, 446] on div "{ "authLevel" : 1 , "description" : "This template requires BF code base >0.9.6…" at bounding box center [962, 404] width 804 height 443
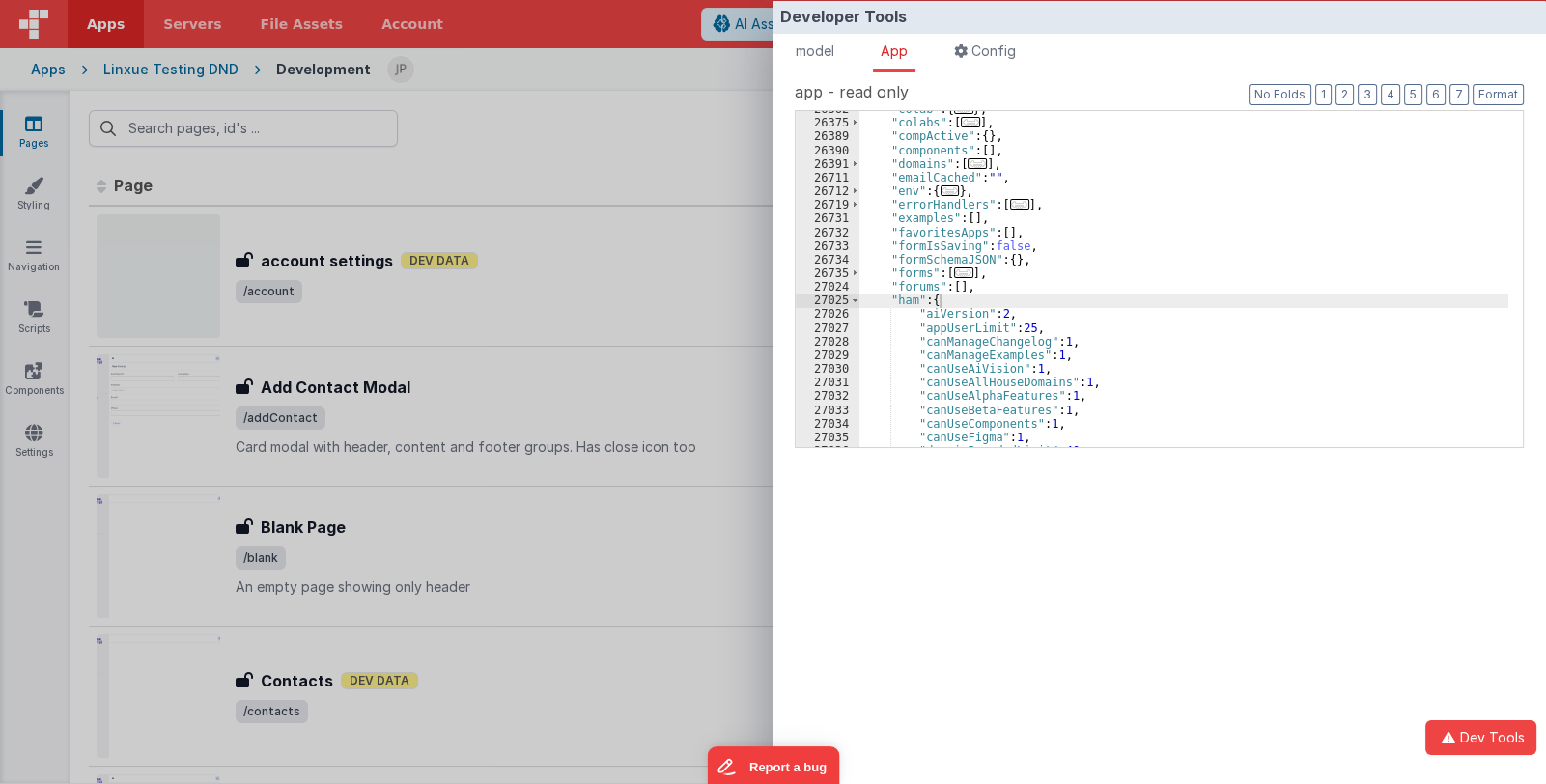
scroll to position [172, 0]
